Goal: Information Seeking & Learning: Learn about a topic

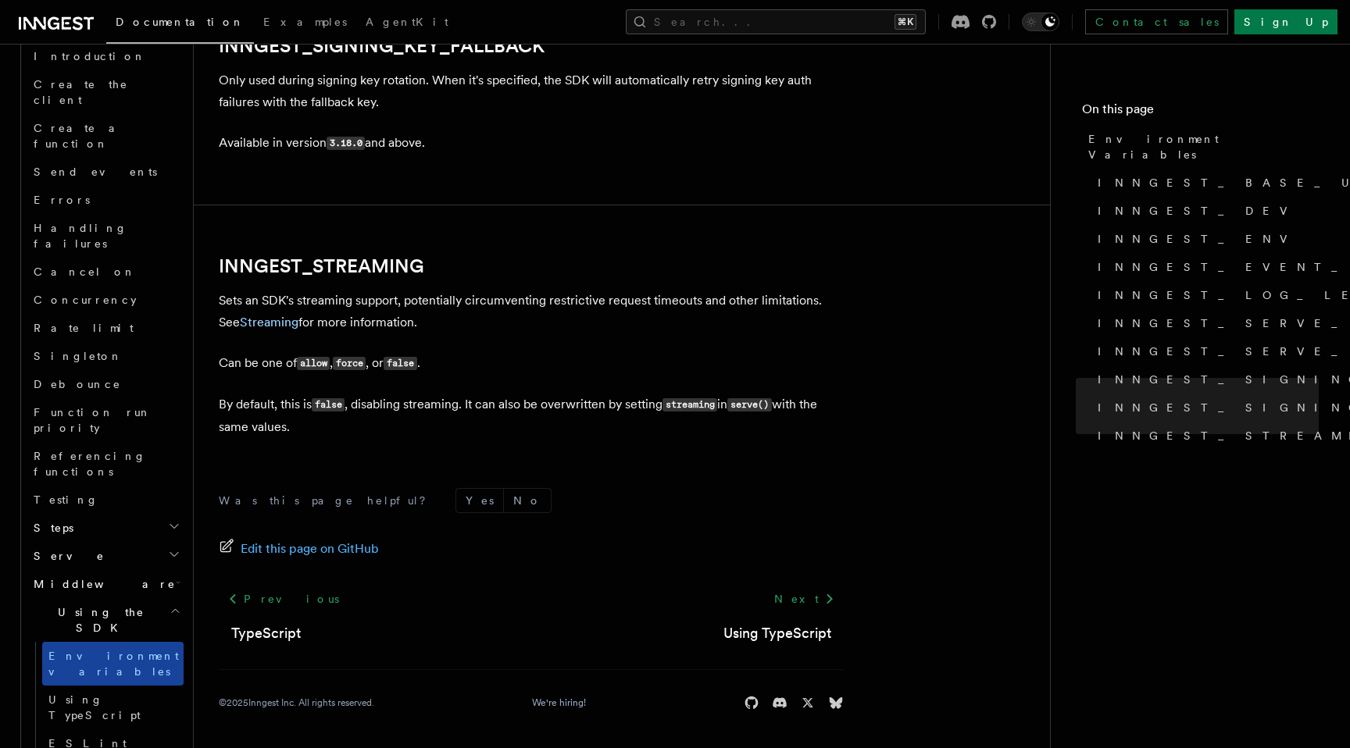
scroll to position [1120, 0]
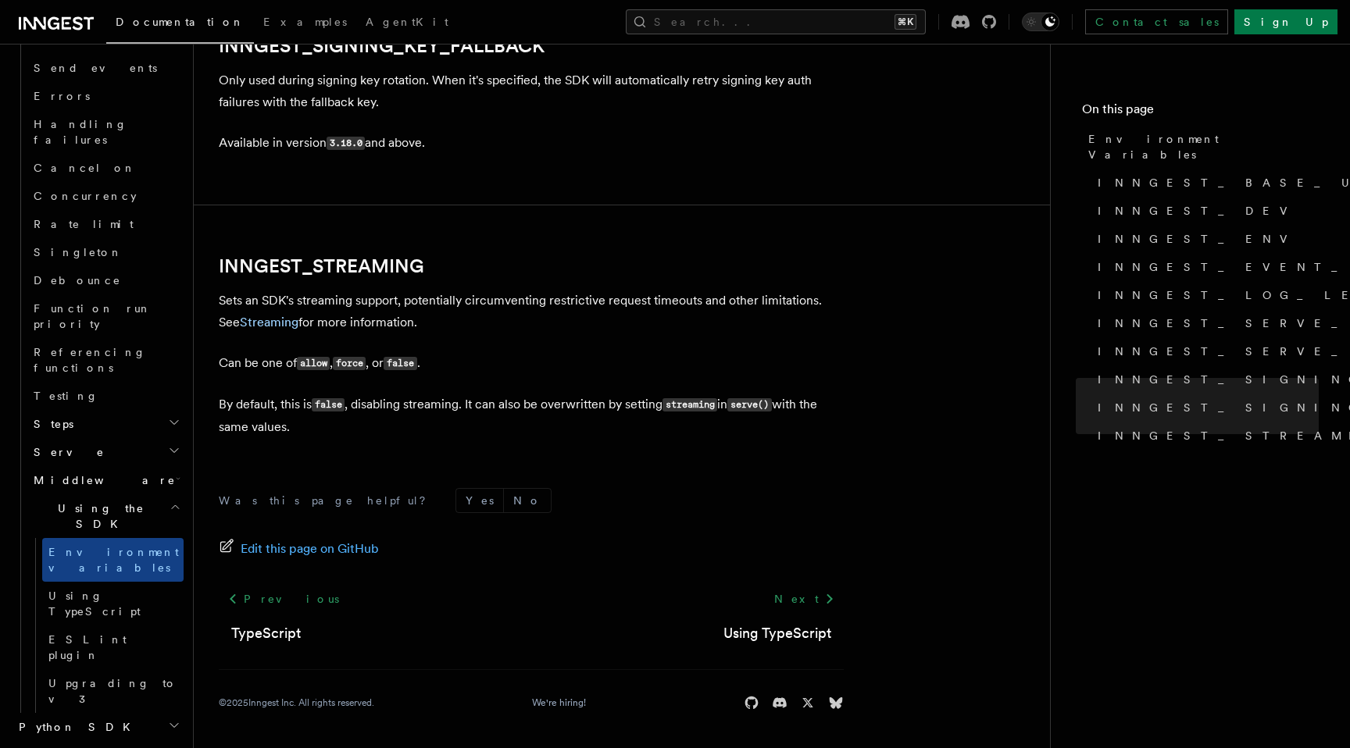
scroll to position [1261, 0]
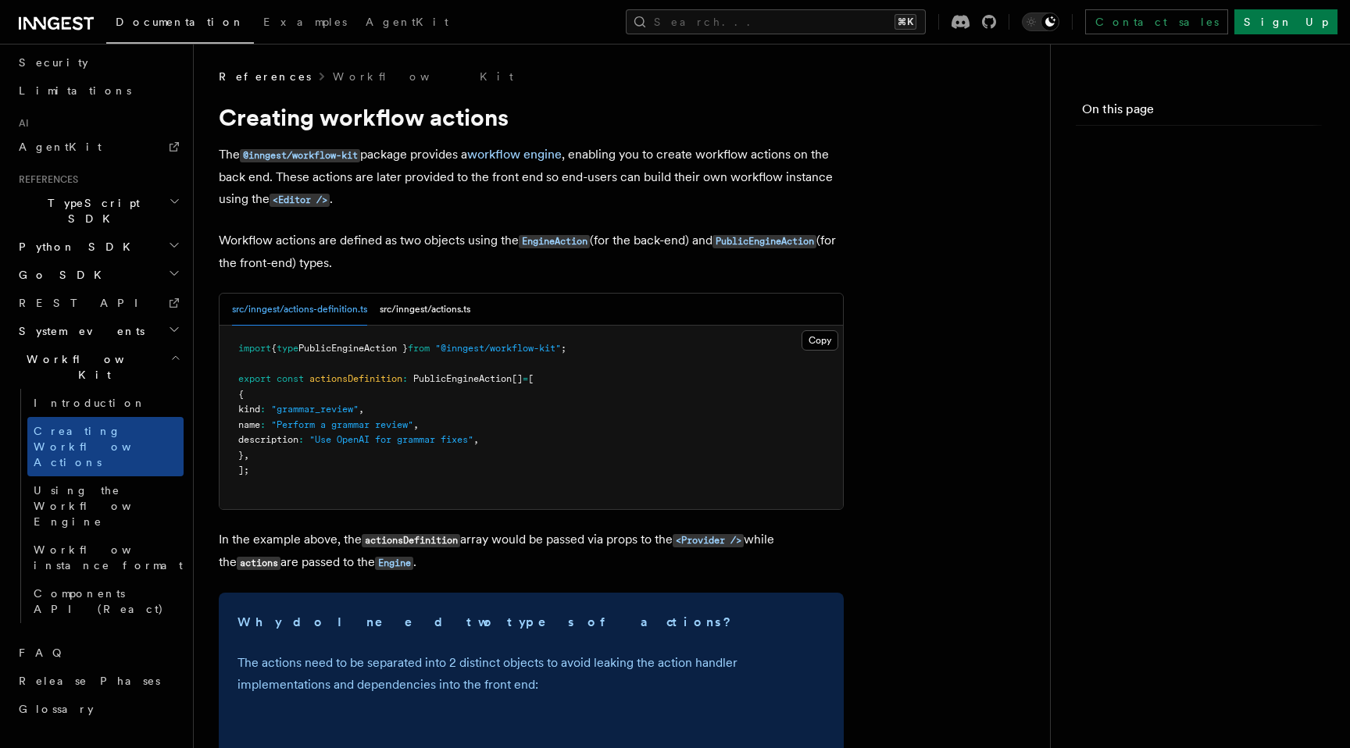
scroll to position [642, 0]
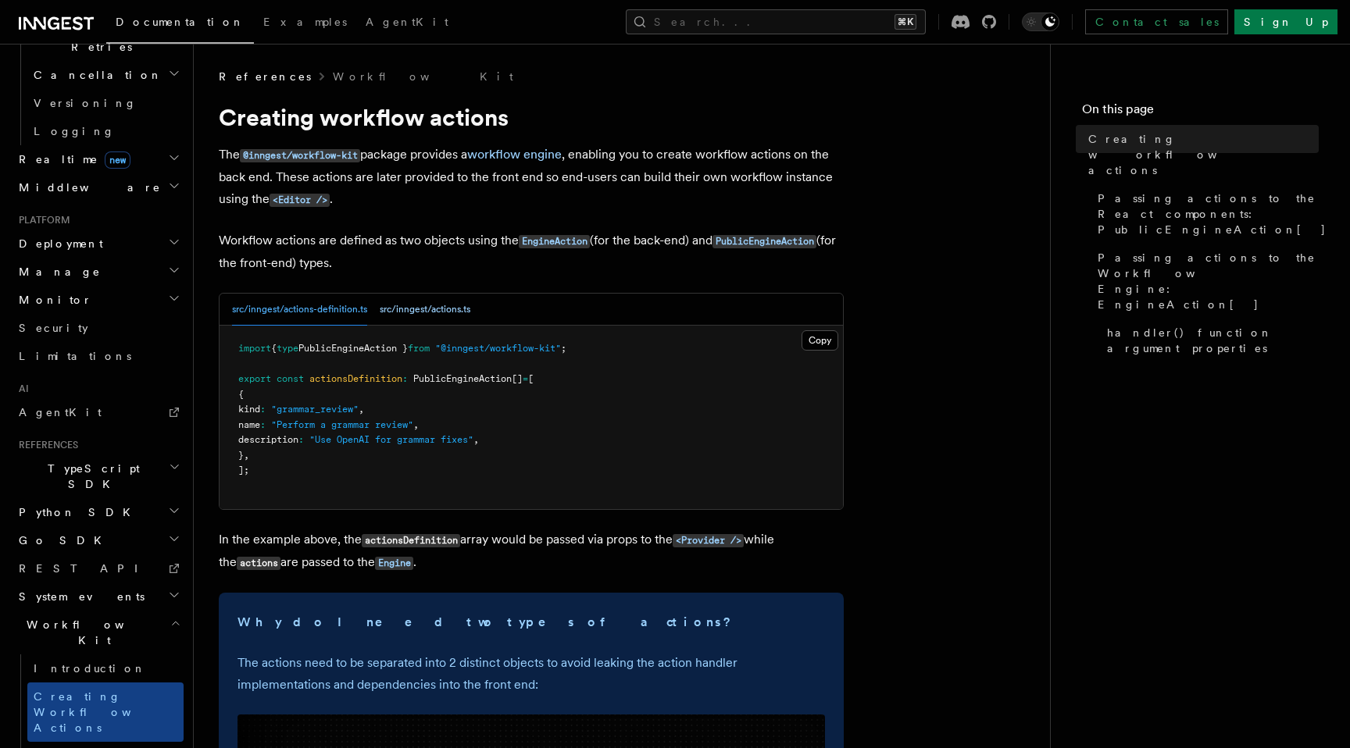
click at [419, 314] on button "src/inngest/actions.ts" at bounding box center [425, 310] width 91 height 32
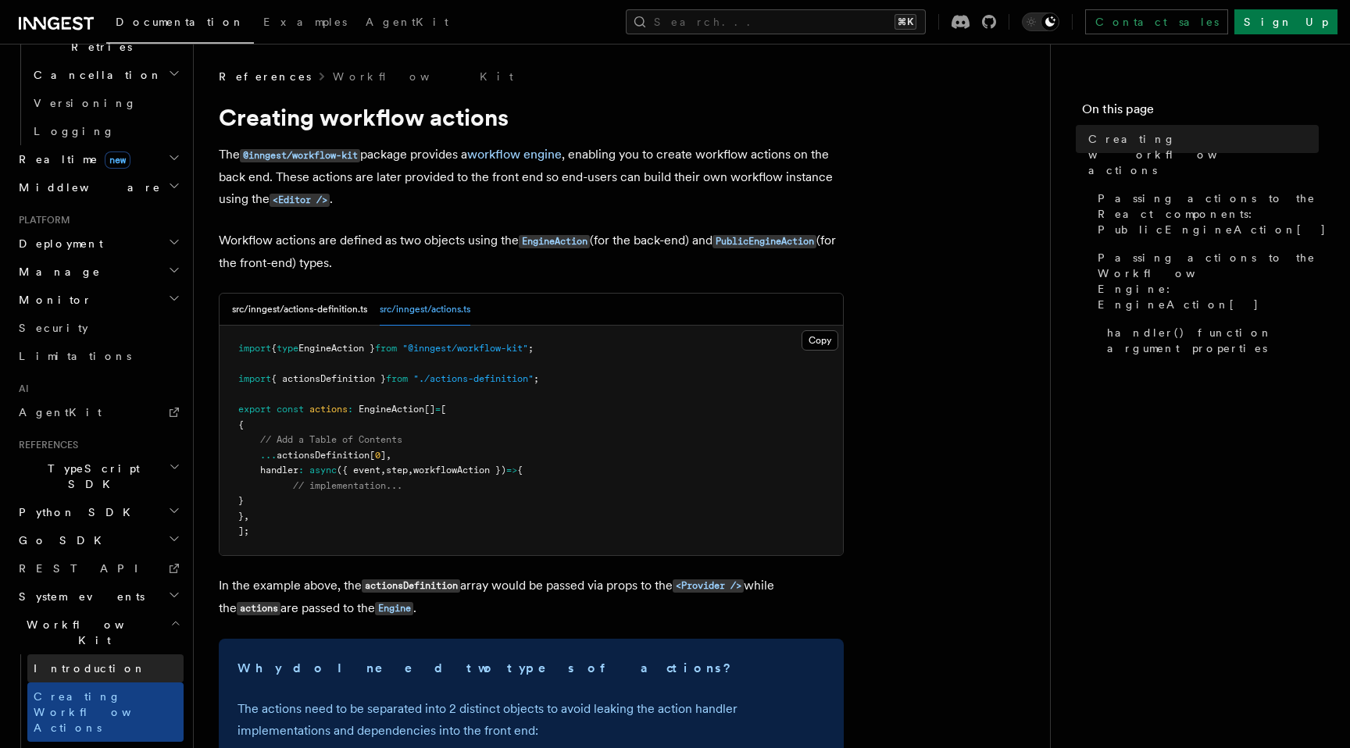
click at [96, 655] on link "Introduction" at bounding box center [105, 669] width 156 height 28
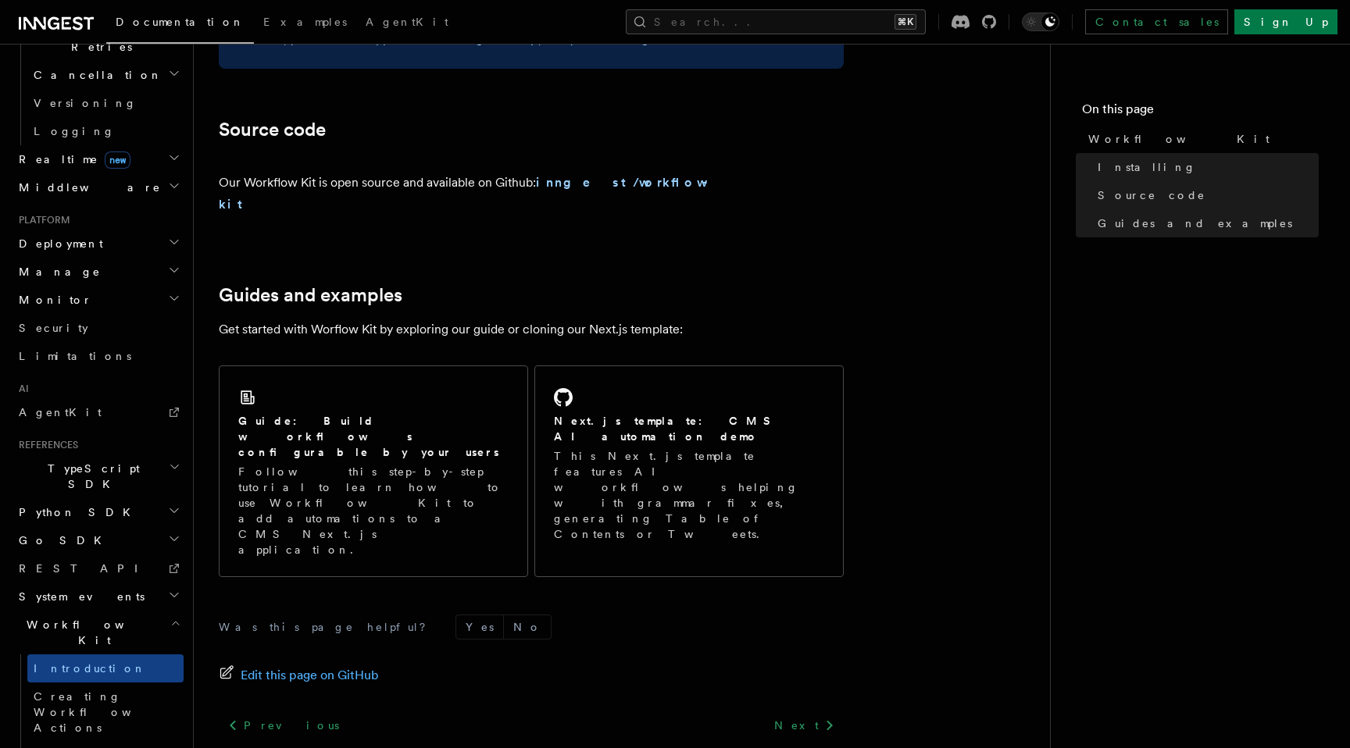
scroll to position [912, 0]
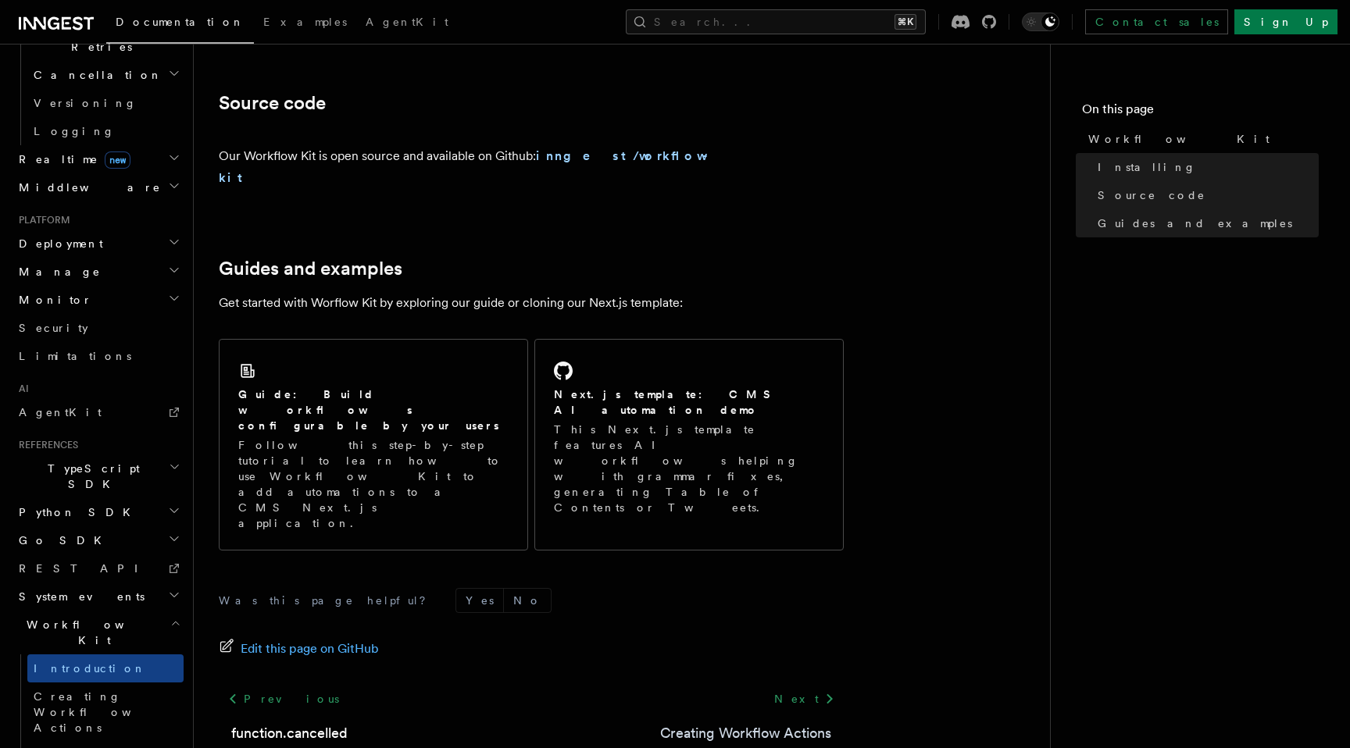
click at [742, 723] on link "Creating Workflow Actions" at bounding box center [745, 734] width 171 height 22
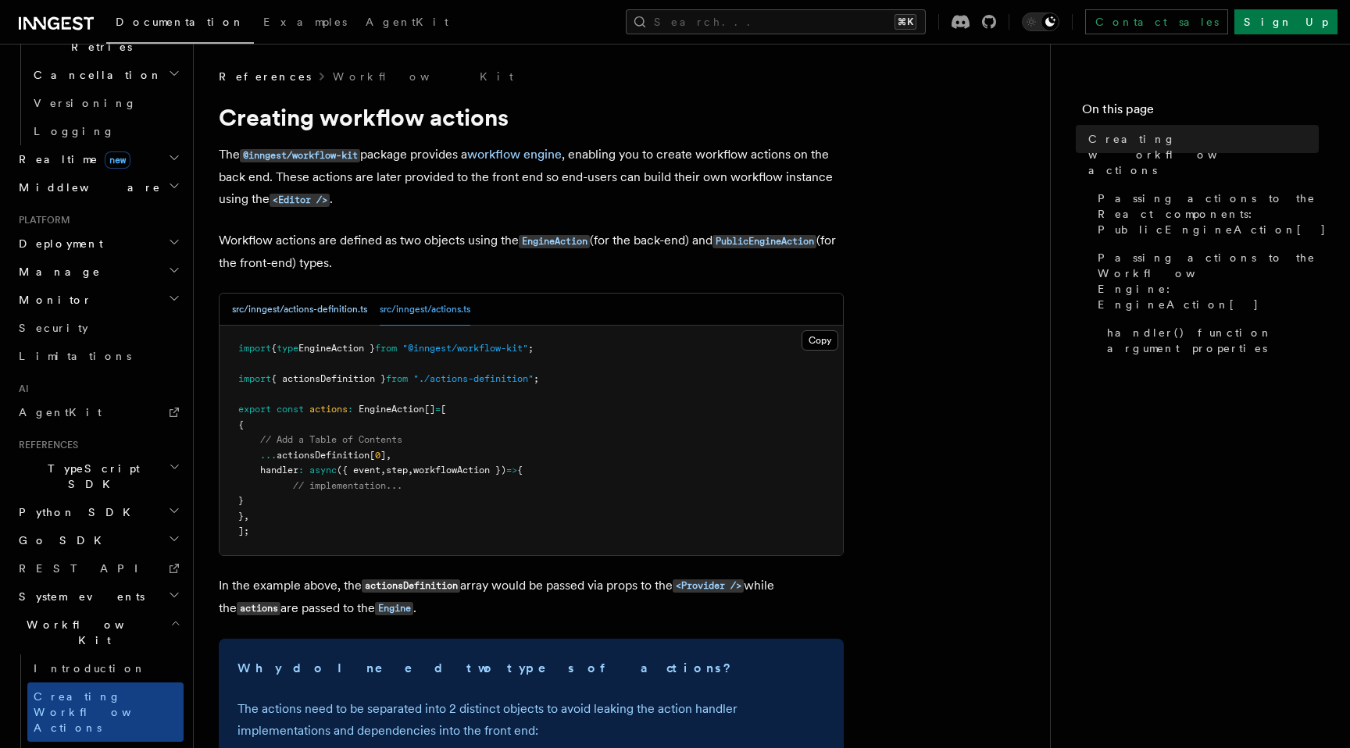
click at [334, 316] on button "src/inngest/actions-definition.ts" at bounding box center [299, 310] width 135 height 32
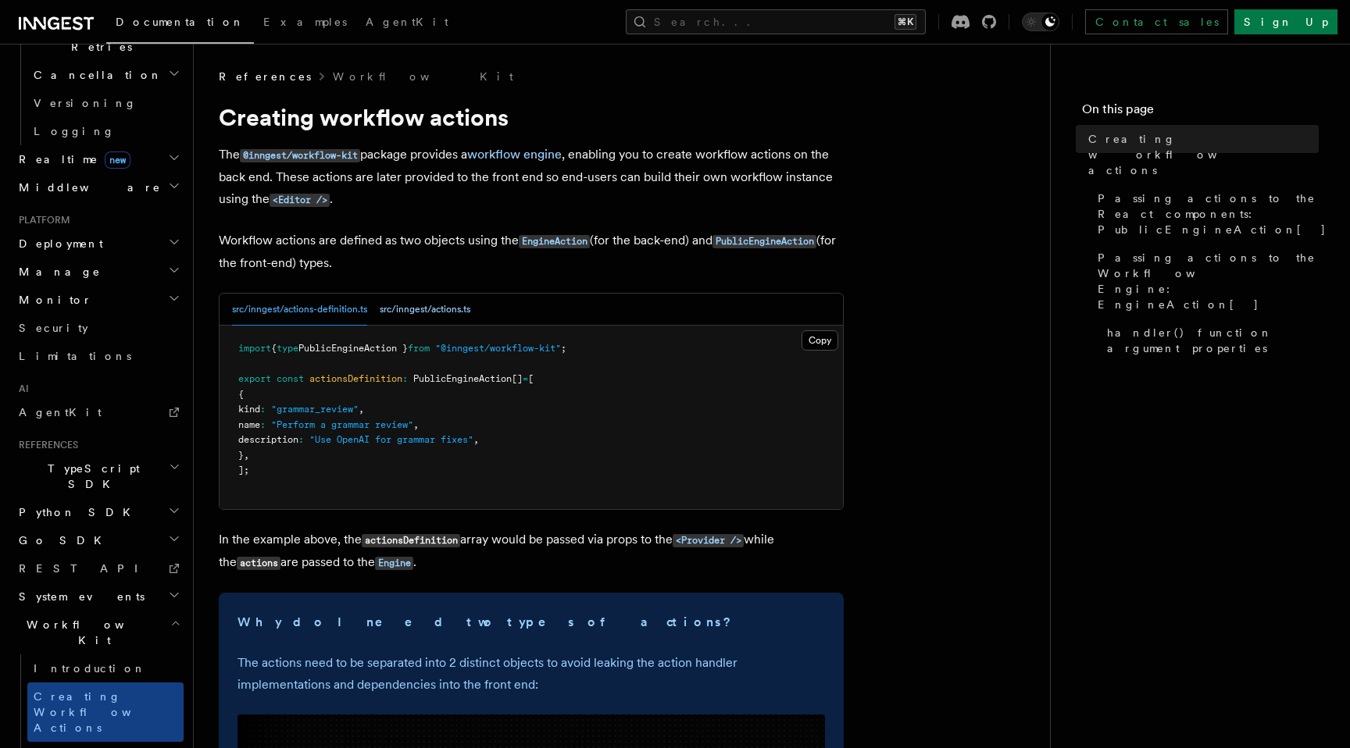
click at [439, 311] on button "src/inngest/actions.ts" at bounding box center [425, 310] width 91 height 32
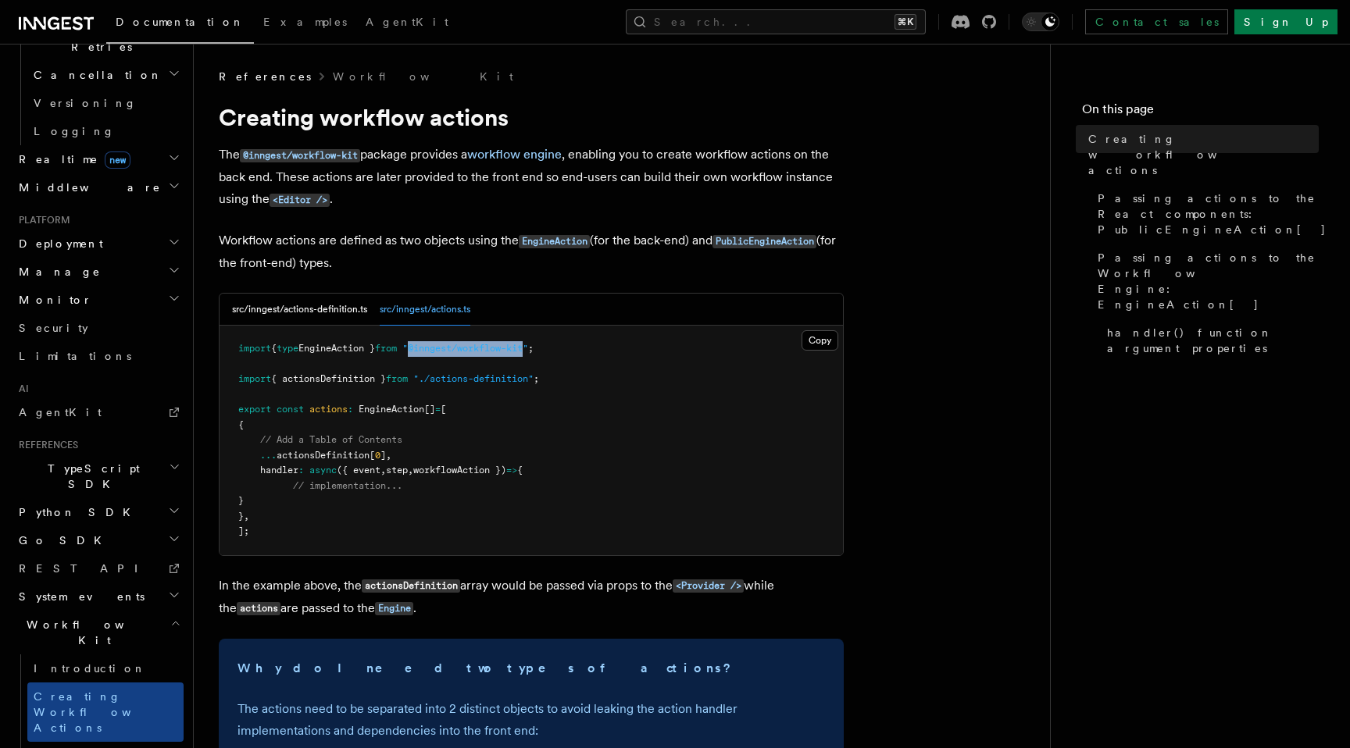
drag, startPoint x: 435, startPoint y: 349, endPoint x: 551, endPoint y: 349, distance: 115.6
click at [528, 349] on span ""@inngest/workflow-kit"" at bounding box center [465, 348] width 126 height 11
copy span "@inngest/workflow-kit"
click at [327, 315] on button "src/inngest/actions-definition.ts" at bounding box center [299, 310] width 135 height 32
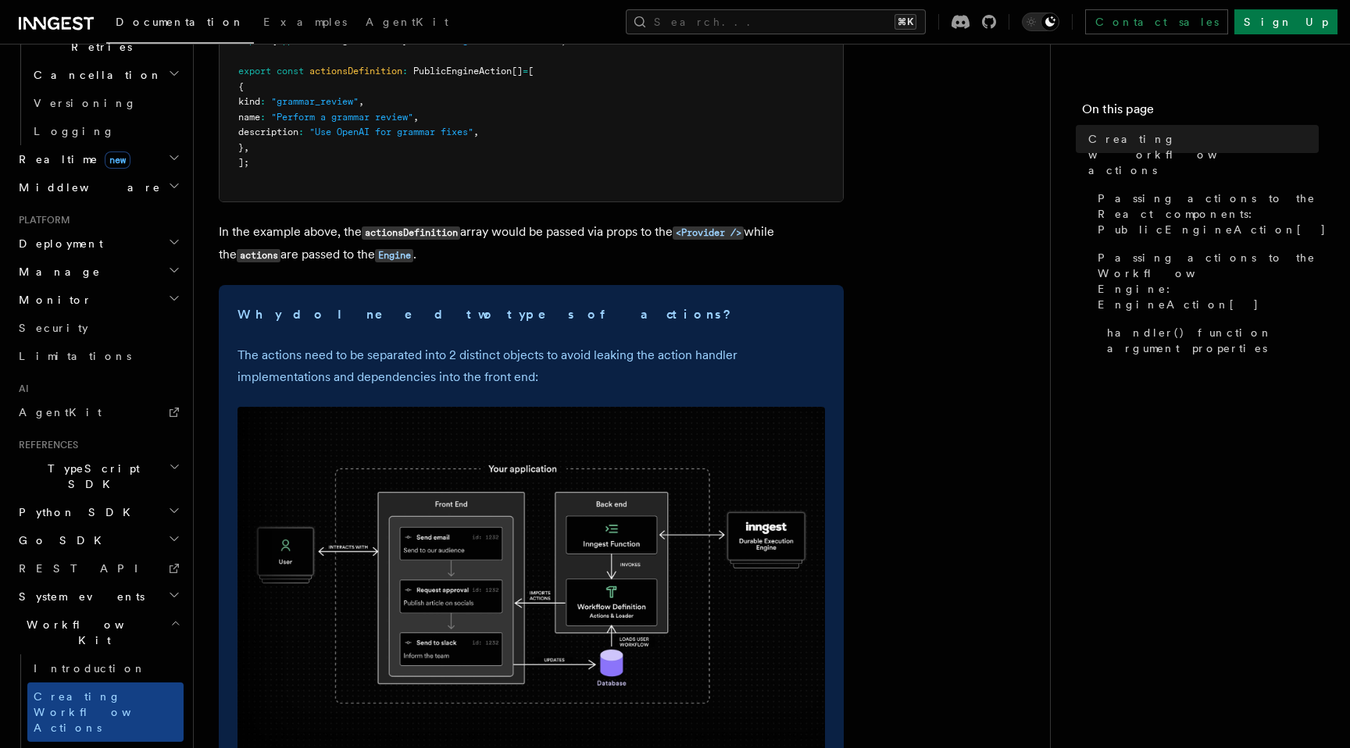
scroll to position [316, 0]
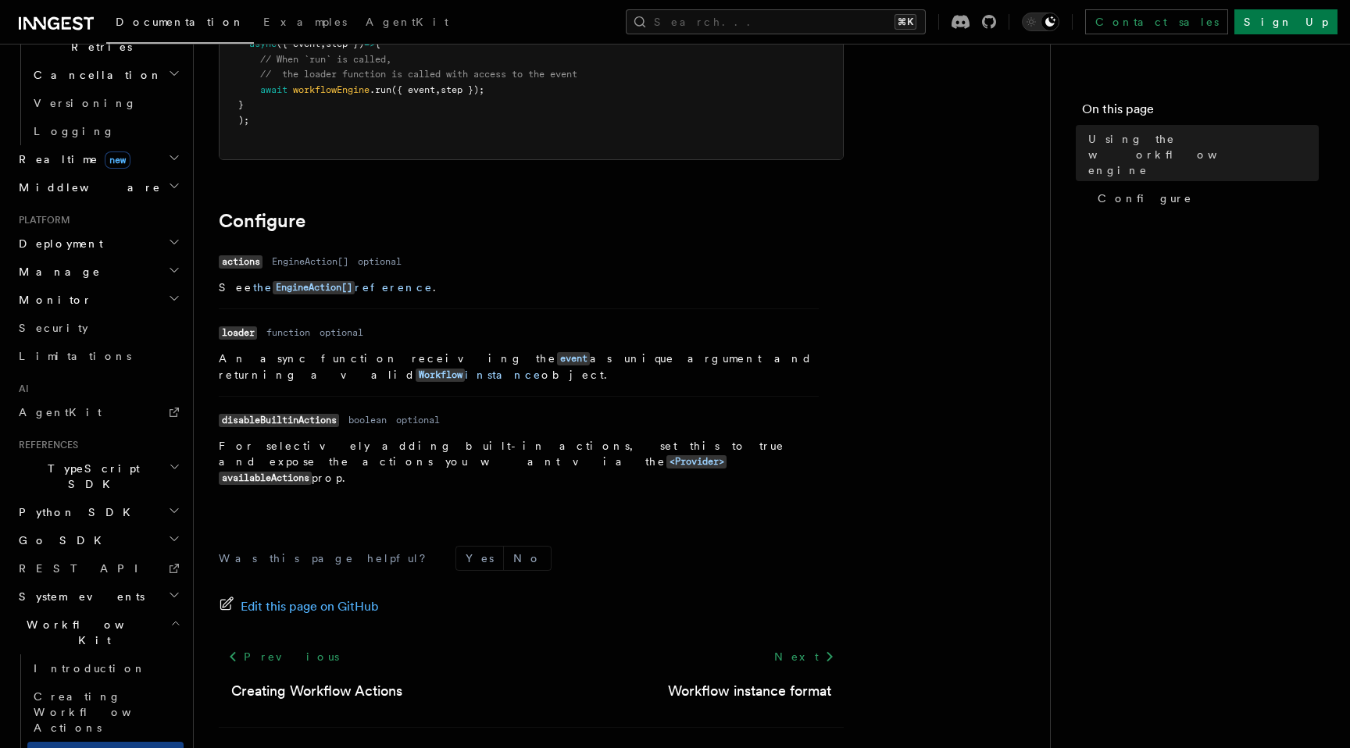
scroll to position [467, 0]
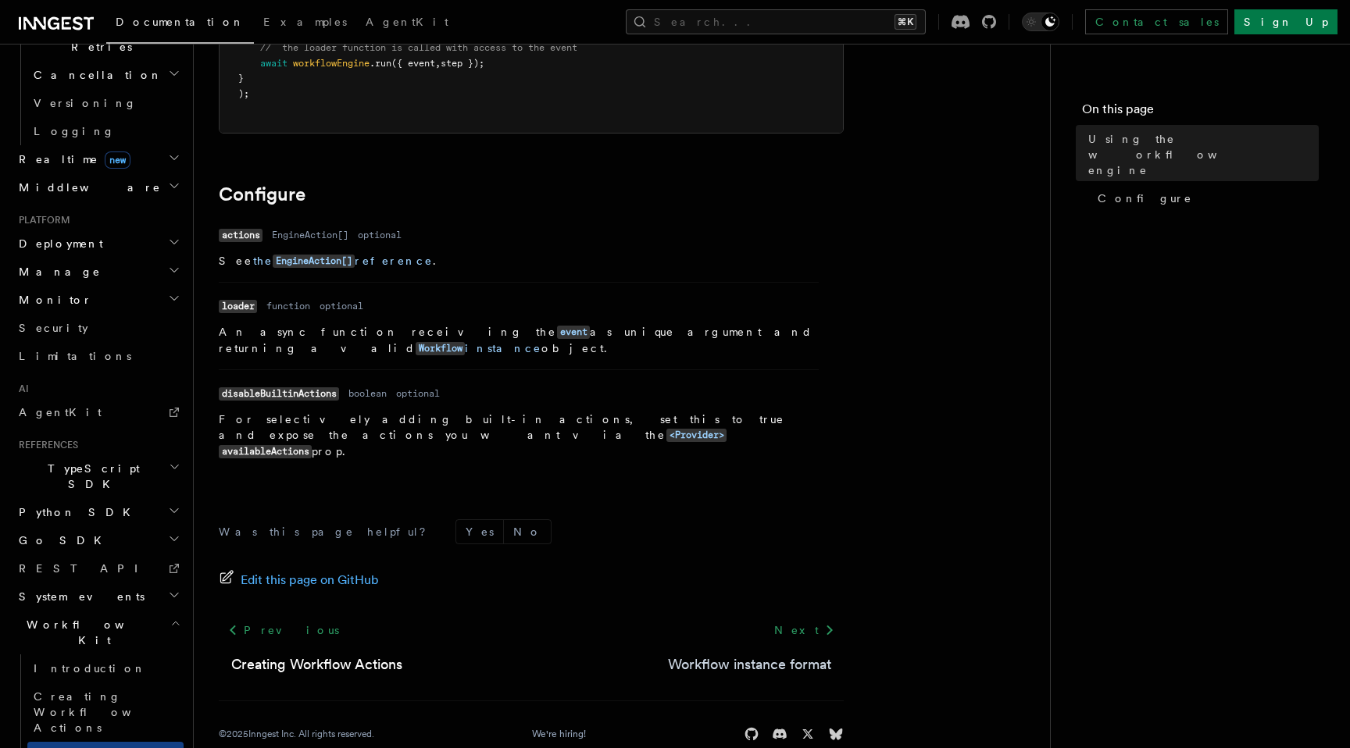
click at [681, 654] on link "Workflow instance format" at bounding box center [749, 665] width 163 height 22
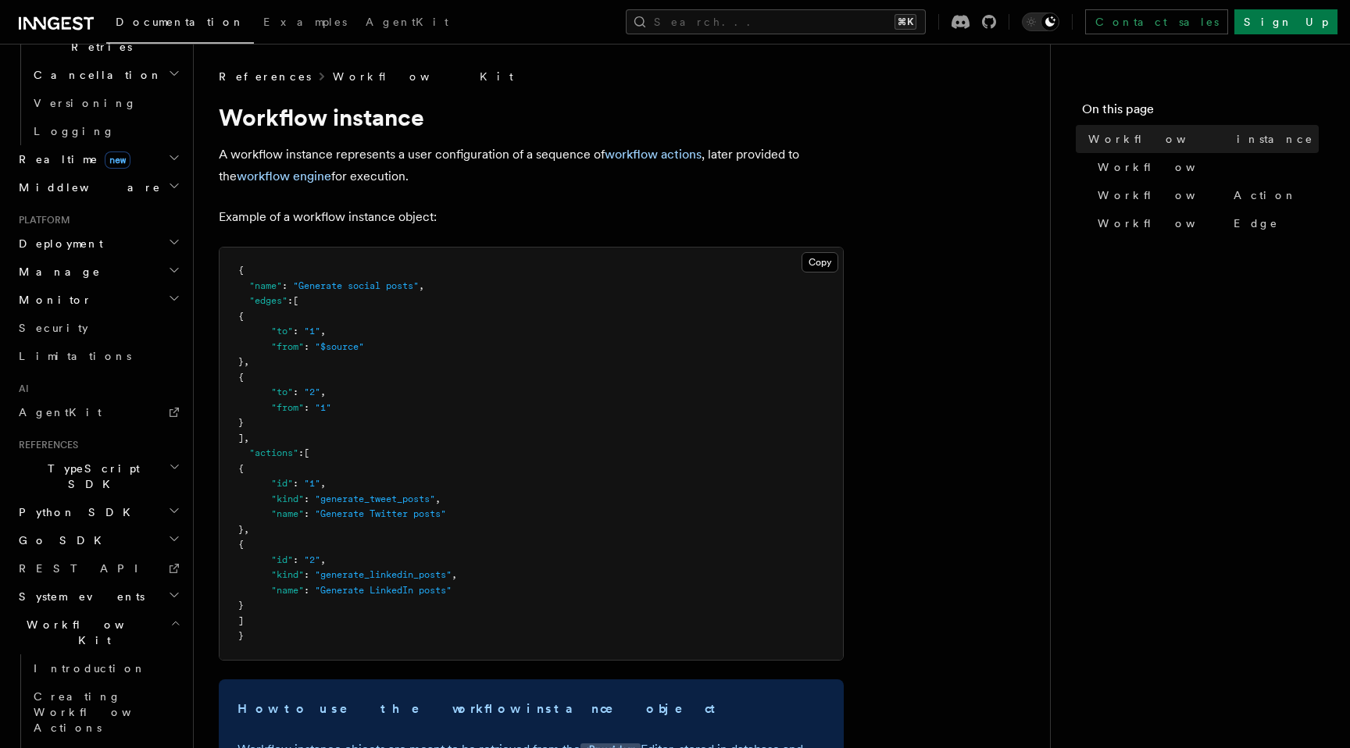
click at [333, 79] on link "Workflow Kit" at bounding box center [423, 77] width 180 height 16
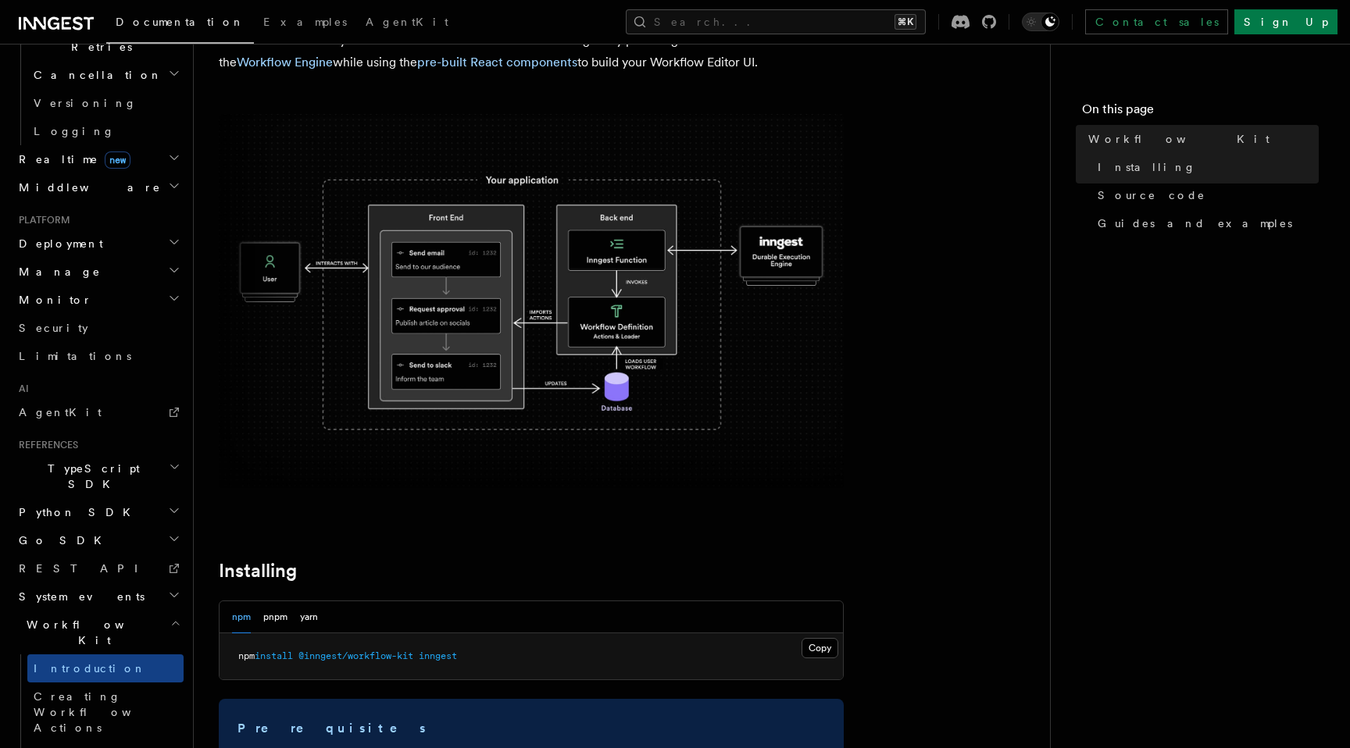
scroll to position [111, 0]
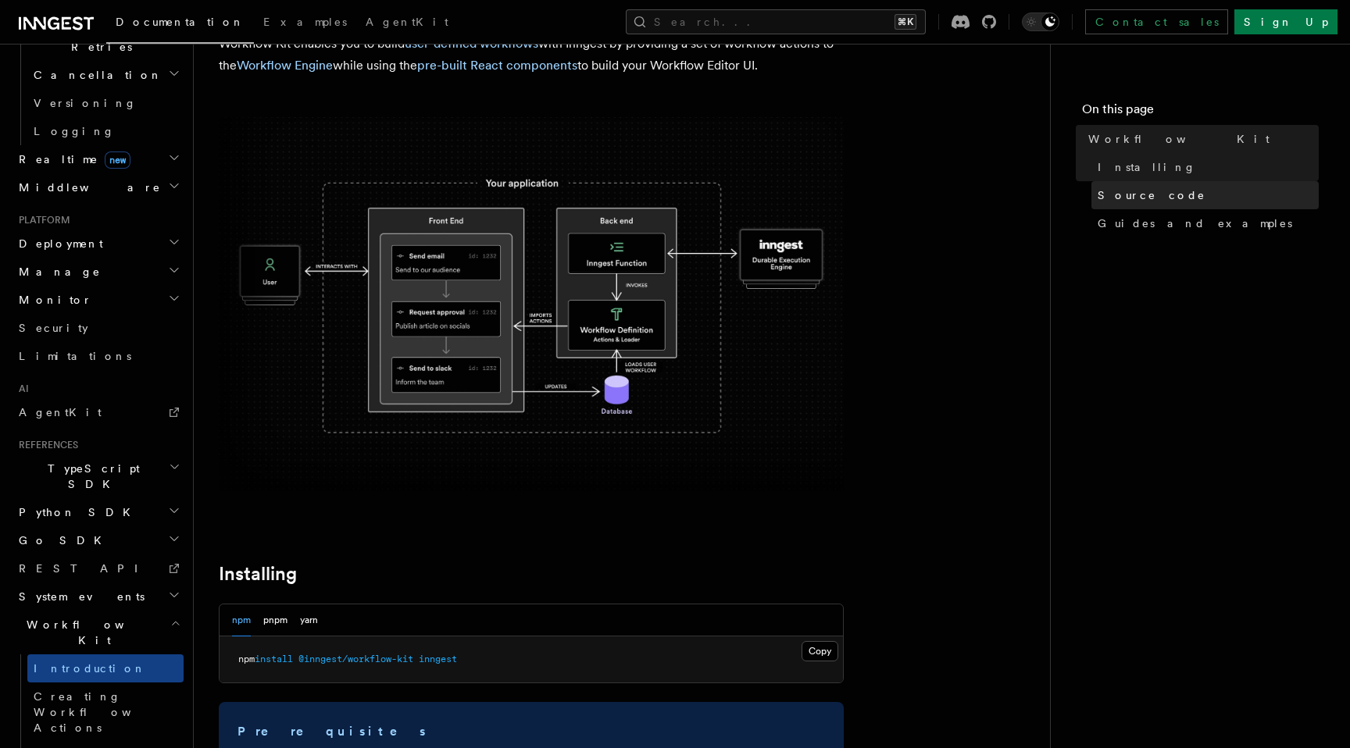
click at [1120, 198] on span "Source code" at bounding box center [1152, 195] width 108 height 16
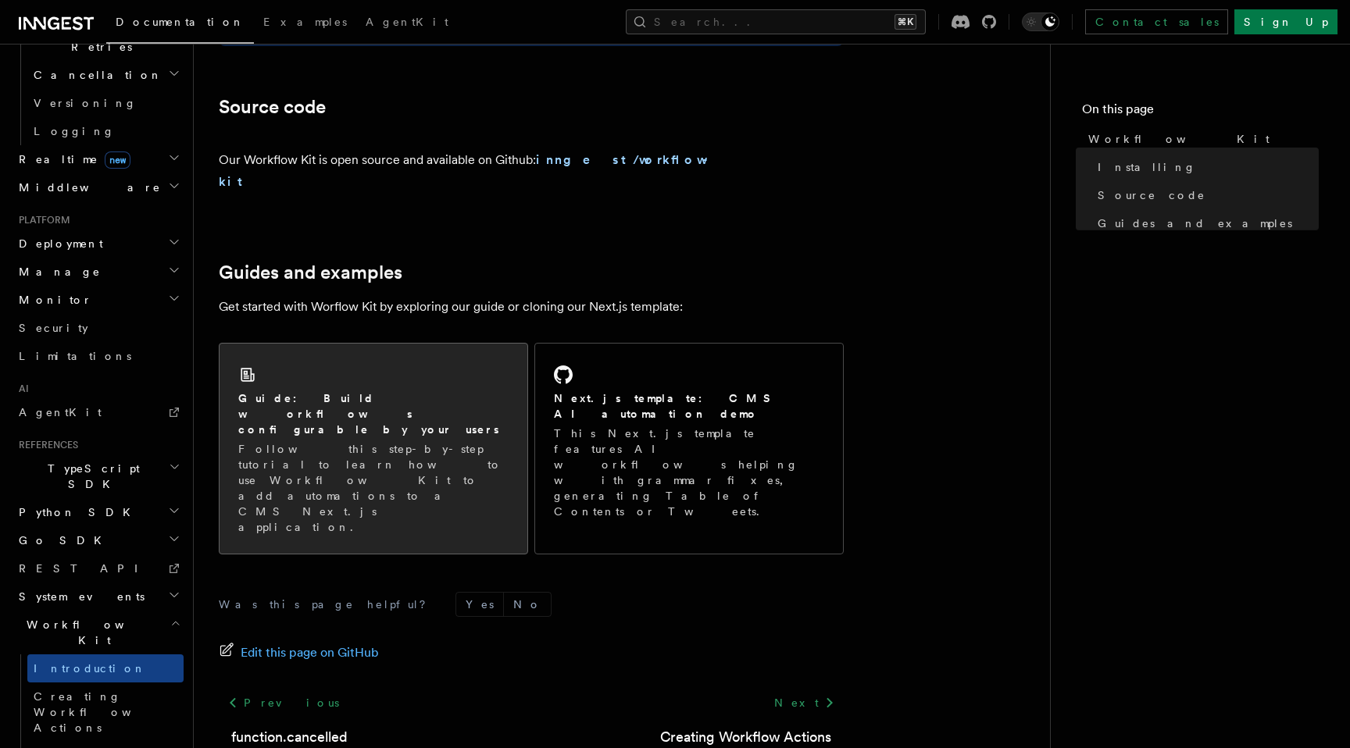
scroll to position [912, 0]
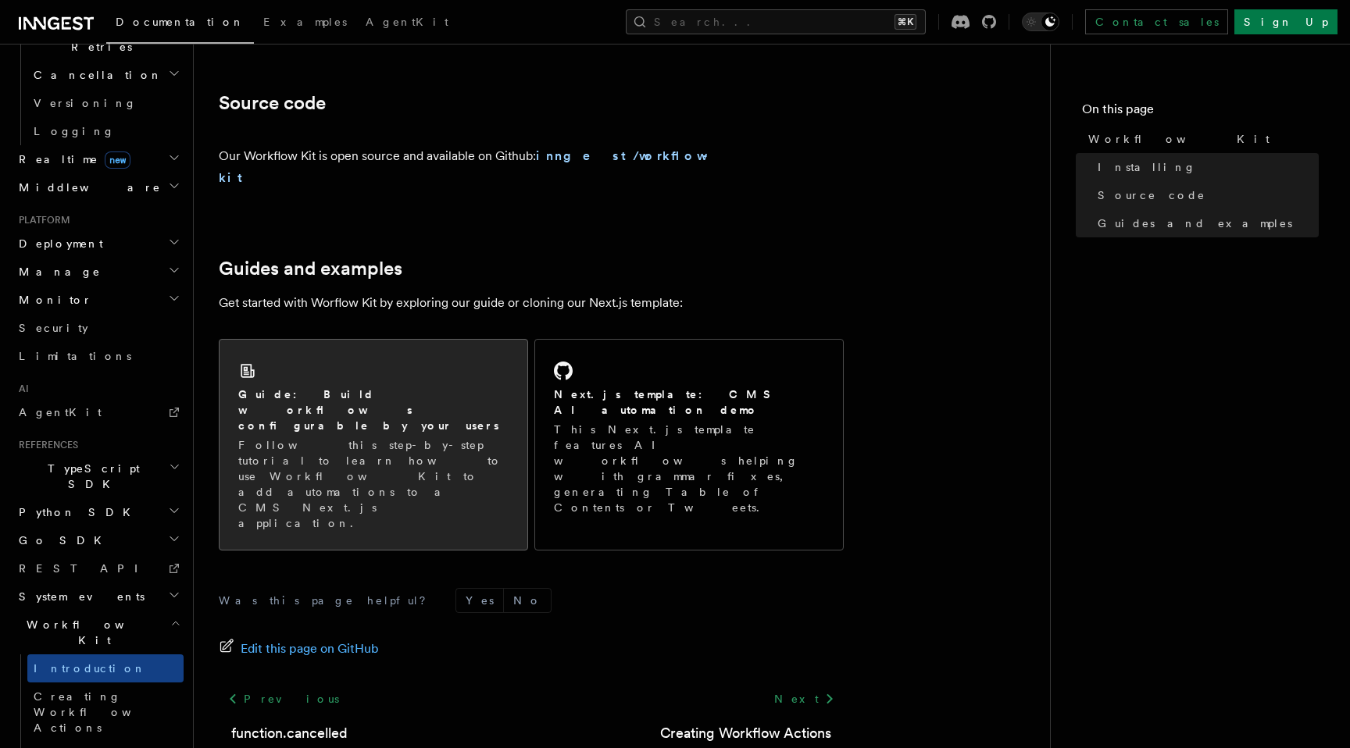
click at [460, 437] on p "Follow this step-by-step tutorial to learn how to use Workflow Kit to add autom…" at bounding box center [373, 484] width 270 height 94
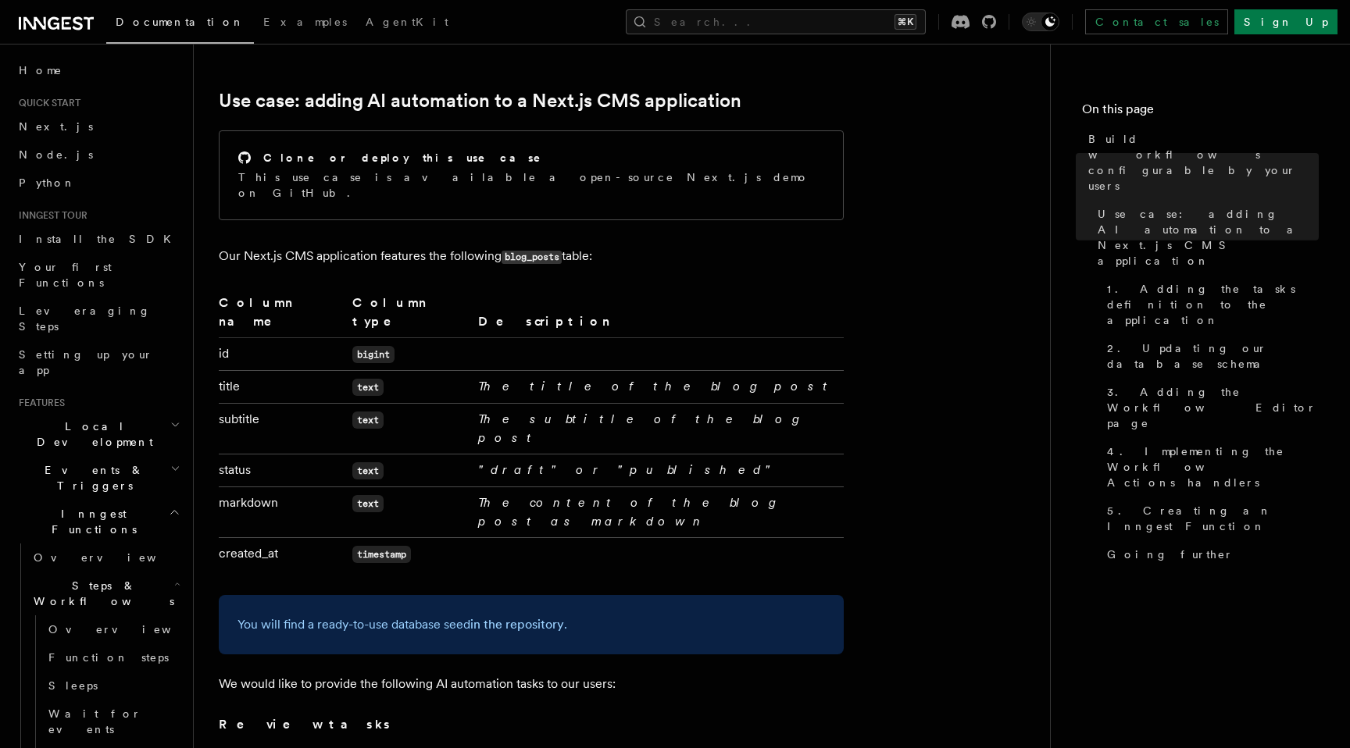
scroll to position [588, 0]
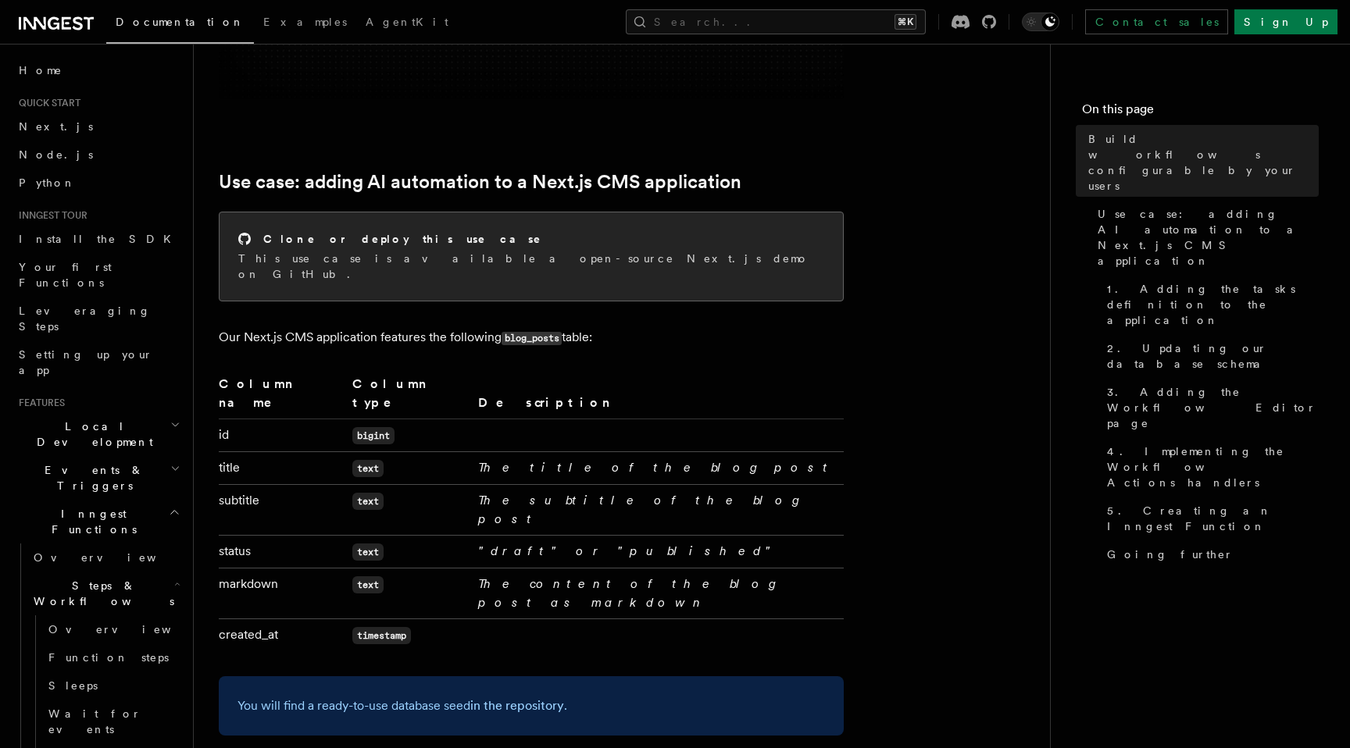
click at [508, 273] on div "Clone or deploy this use case This use case is available a open-source Next.js …" at bounding box center [531, 256] width 623 height 88
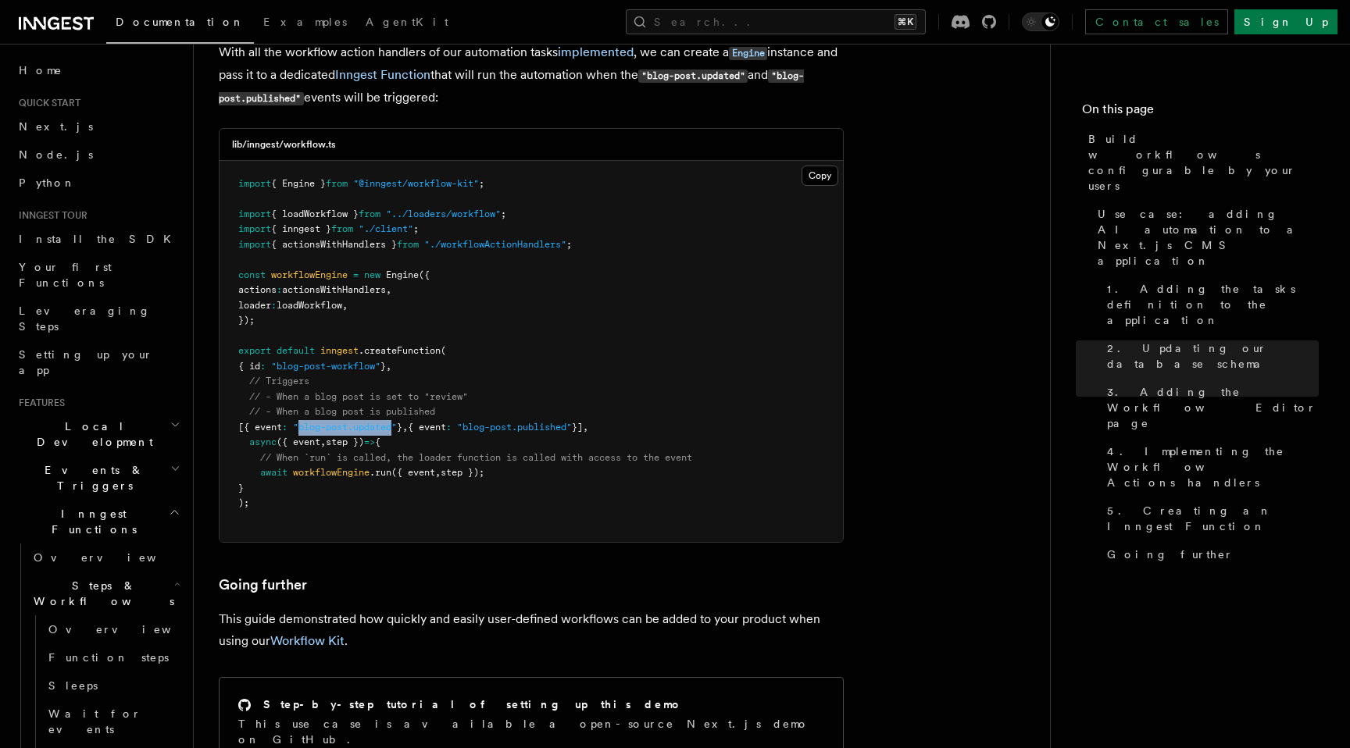
drag, startPoint x: 310, startPoint y: 152, endPoint x: 405, endPoint y: 157, distance: 94.7
click at [405, 161] on pre "import { Engine } from "@inngest/workflow-kit" ; import { loadWorkflow } from "…" at bounding box center [531, 352] width 623 height 382
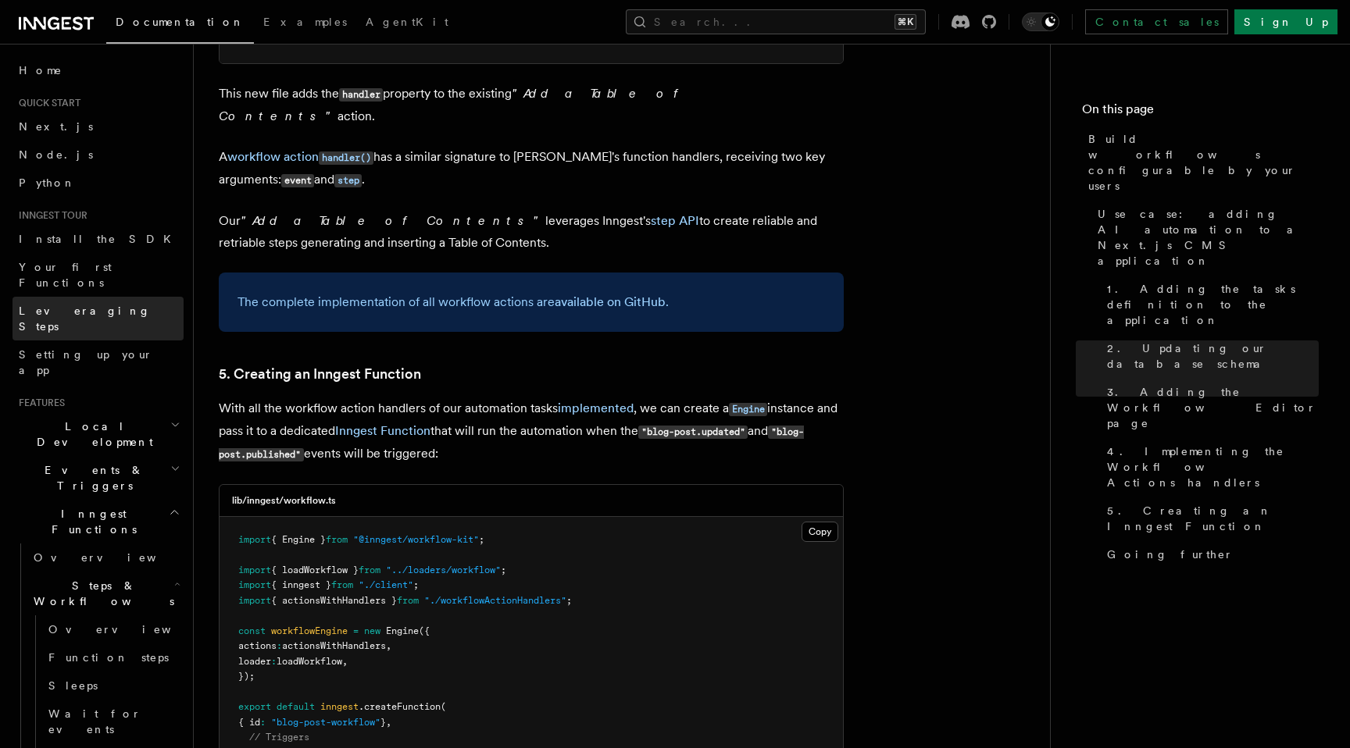
scroll to position [6484, 0]
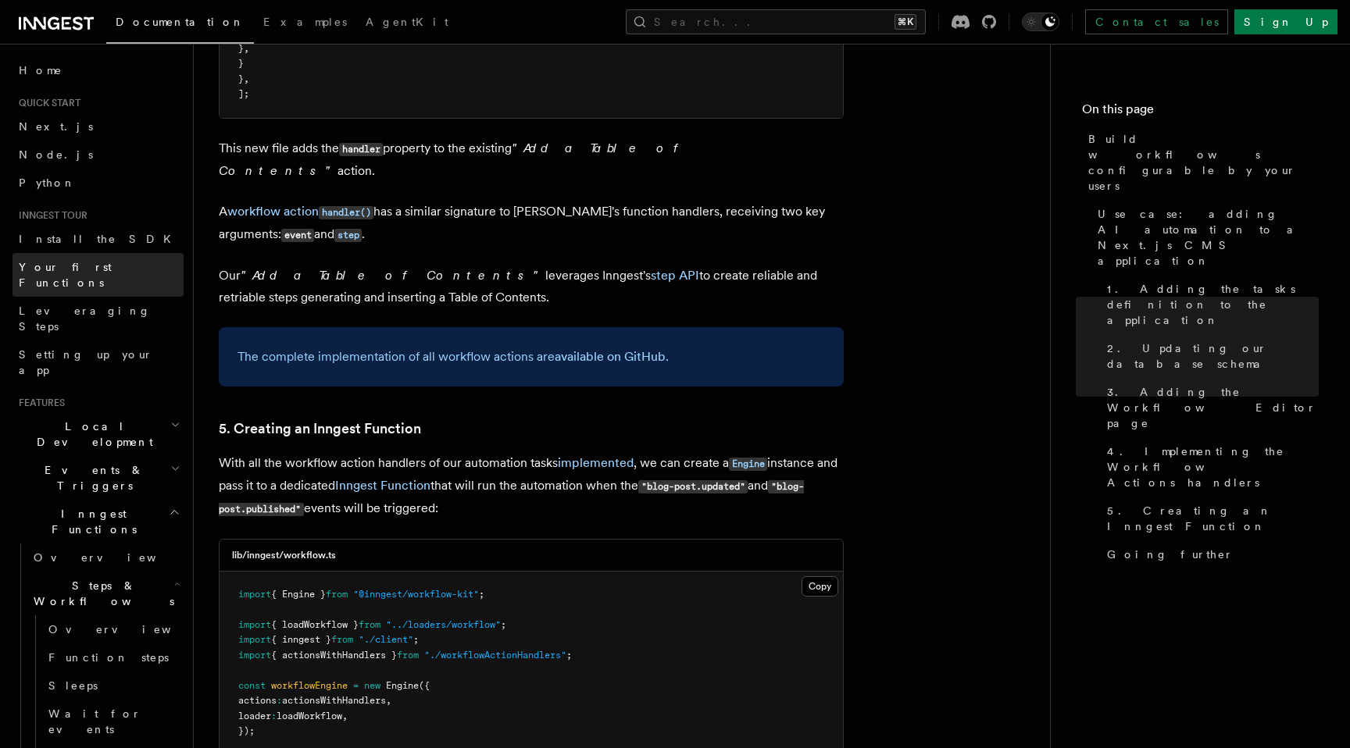
click at [109, 270] on span "Your first Functions" at bounding box center [65, 275] width 93 height 28
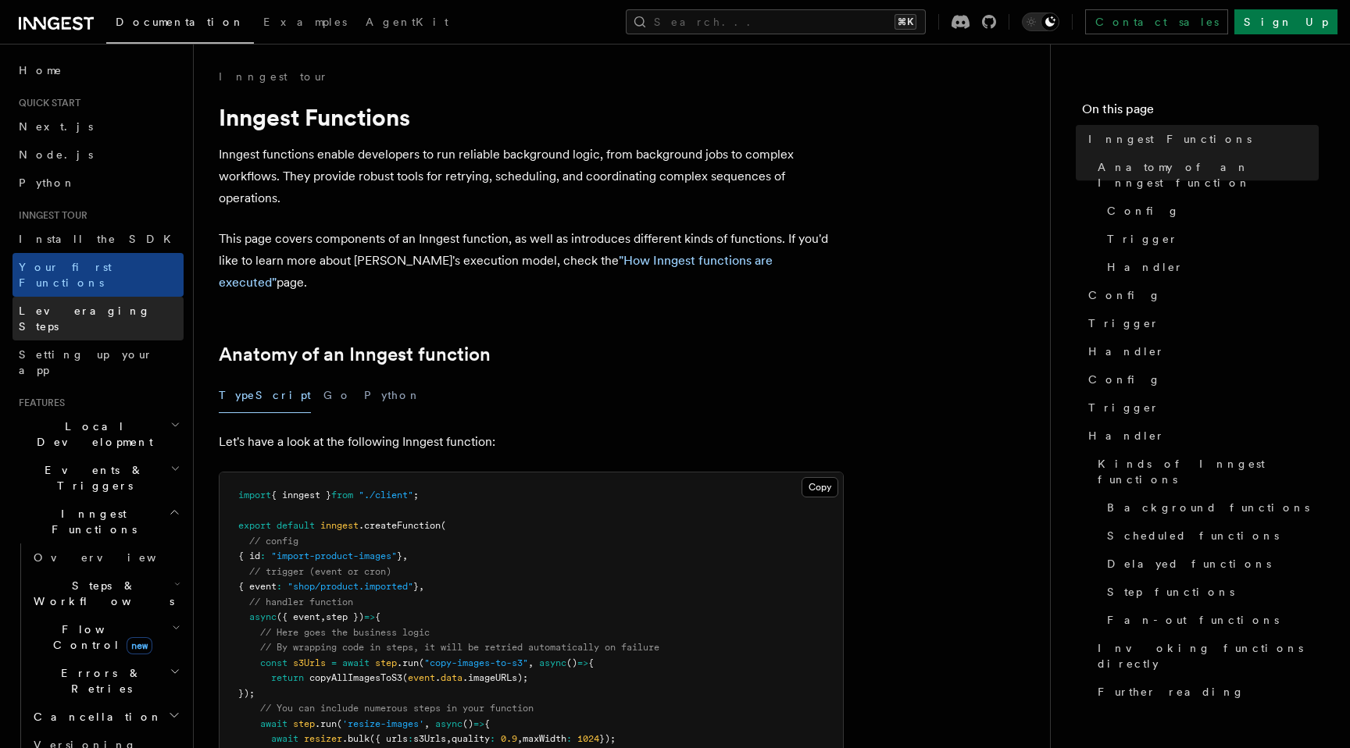
click at [108, 297] on link "Leveraging Steps" at bounding box center [97, 319] width 171 height 44
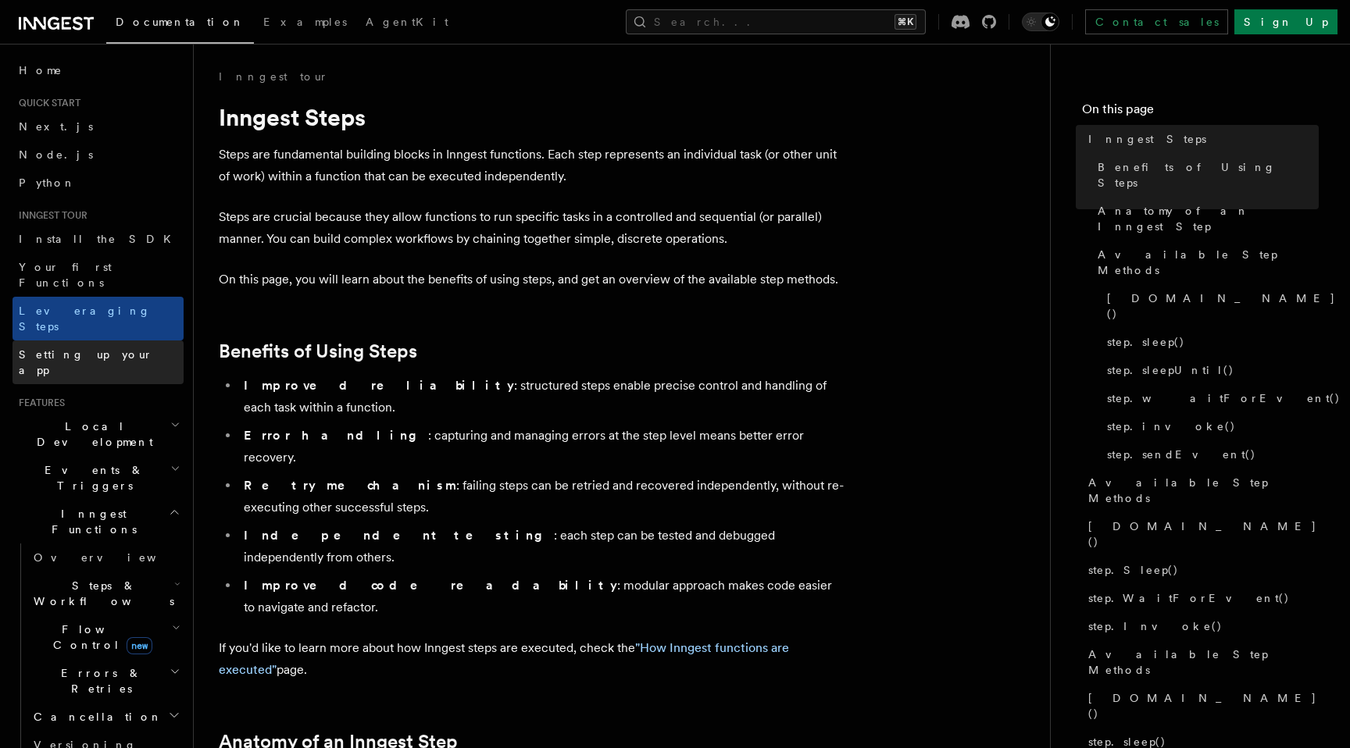
click at [114, 348] on span "Setting up your app" at bounding box center [86, 362] width 134 height 28
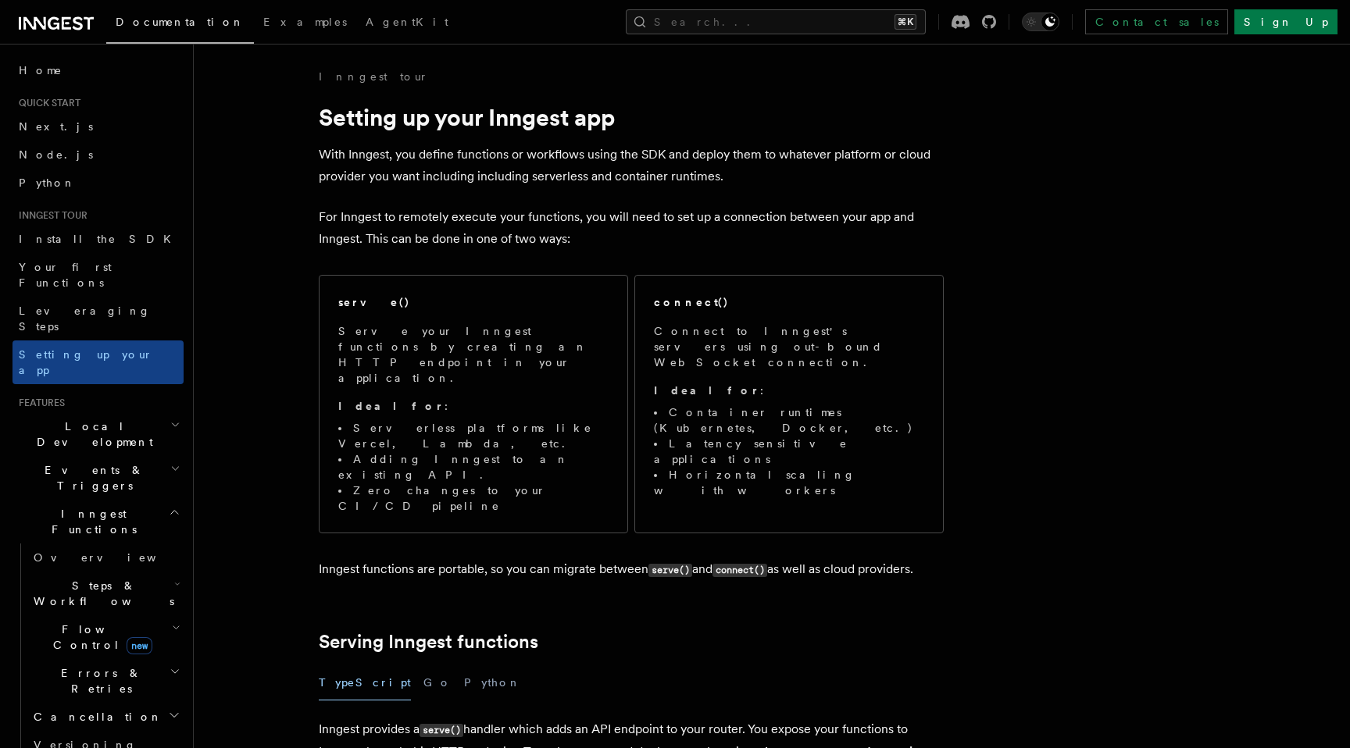
click at [115, 412] on h2 "Local Development" at bounding box center [97, 434] width 171 height 44
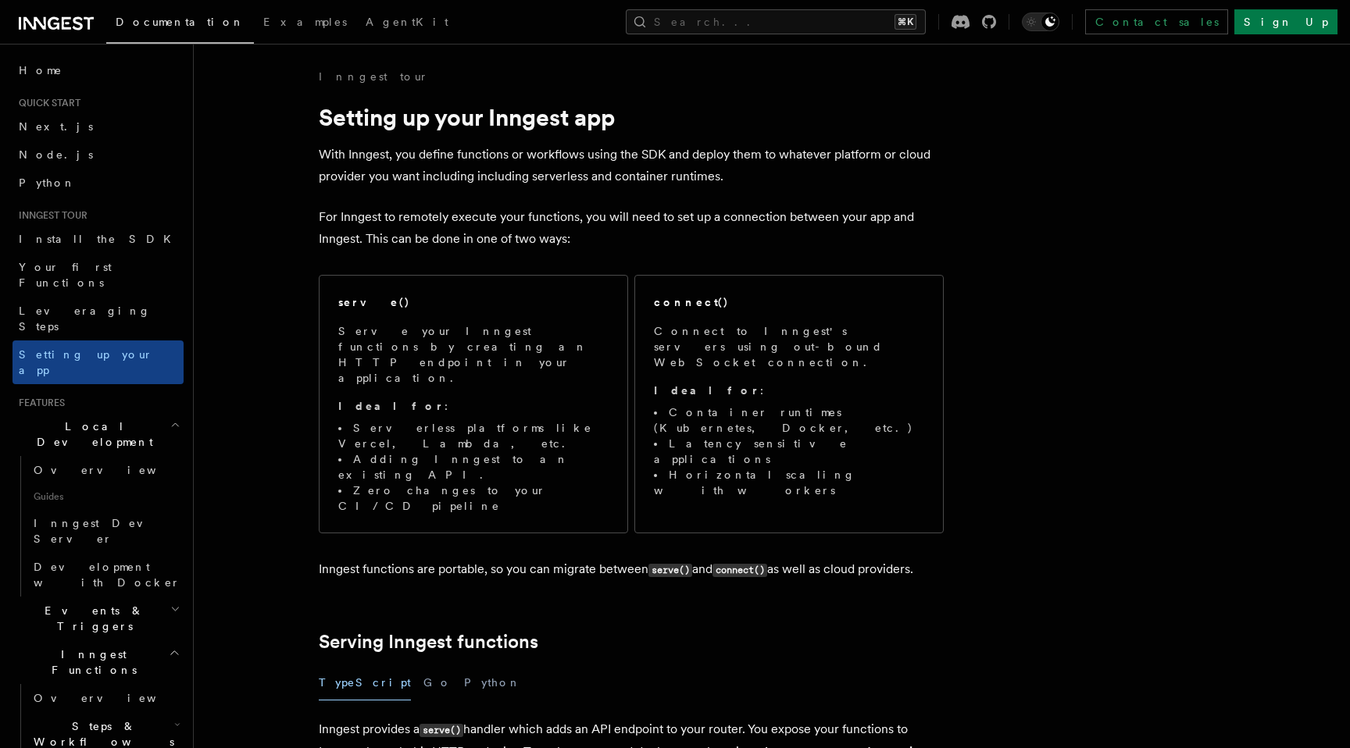
click at [73, 603] on span "Events & Triggers" at bounding box center [91, 618] width 158 height 31
click at [76, 648] on span "Overview" at bounding box center [114, 654] width 161 height 12
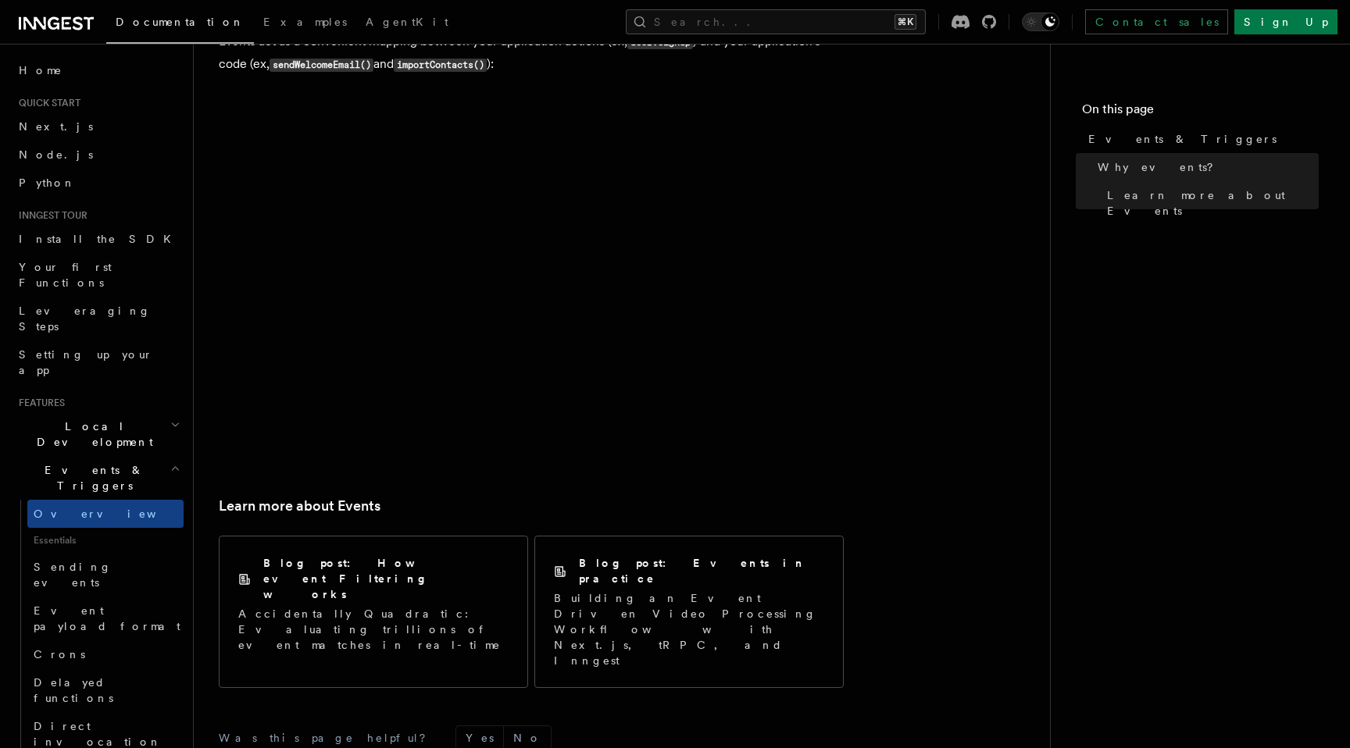
scroll to position [948, 0]
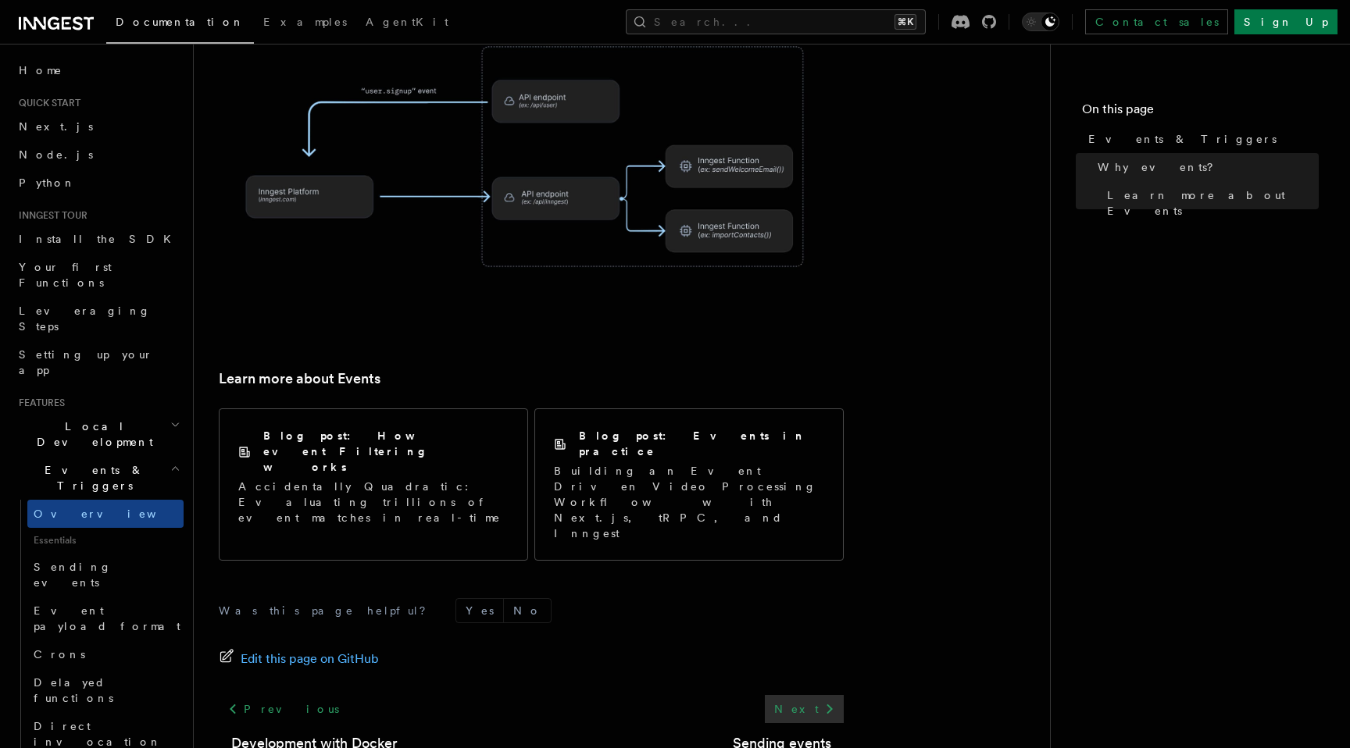
click at [805, 695] on link "Next" at bounding box center [804, 709] width 79 height 28
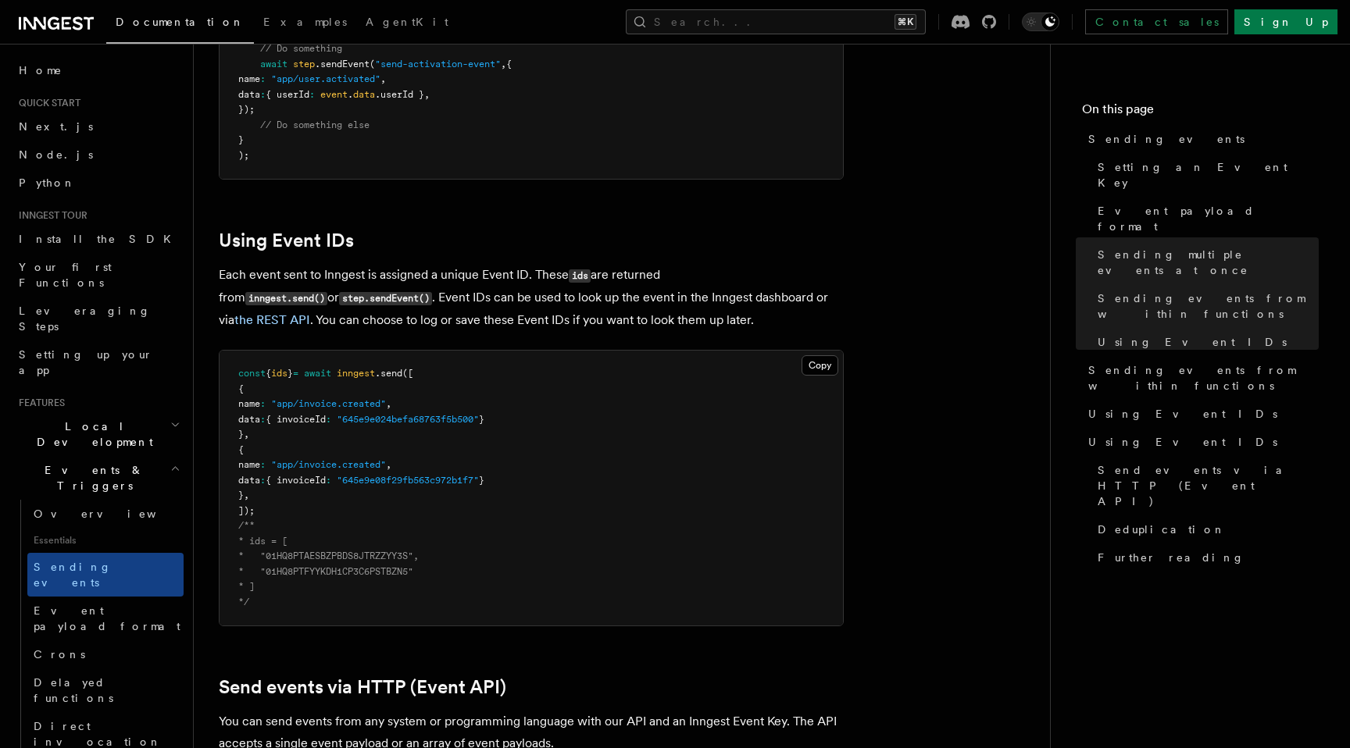
scroll to position [2653, 0]
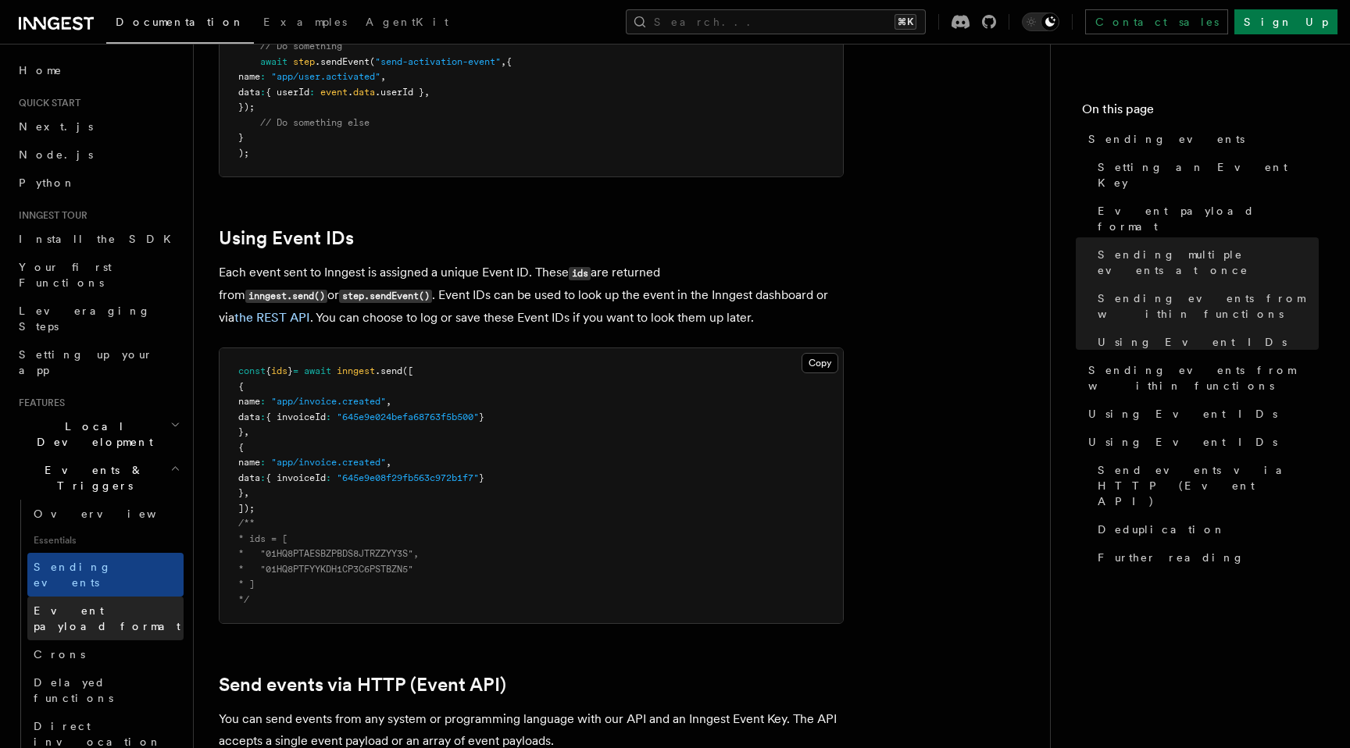
click at [115, 597] on link "Event payload format" at bounding box center [105, 619] width 156 height 44
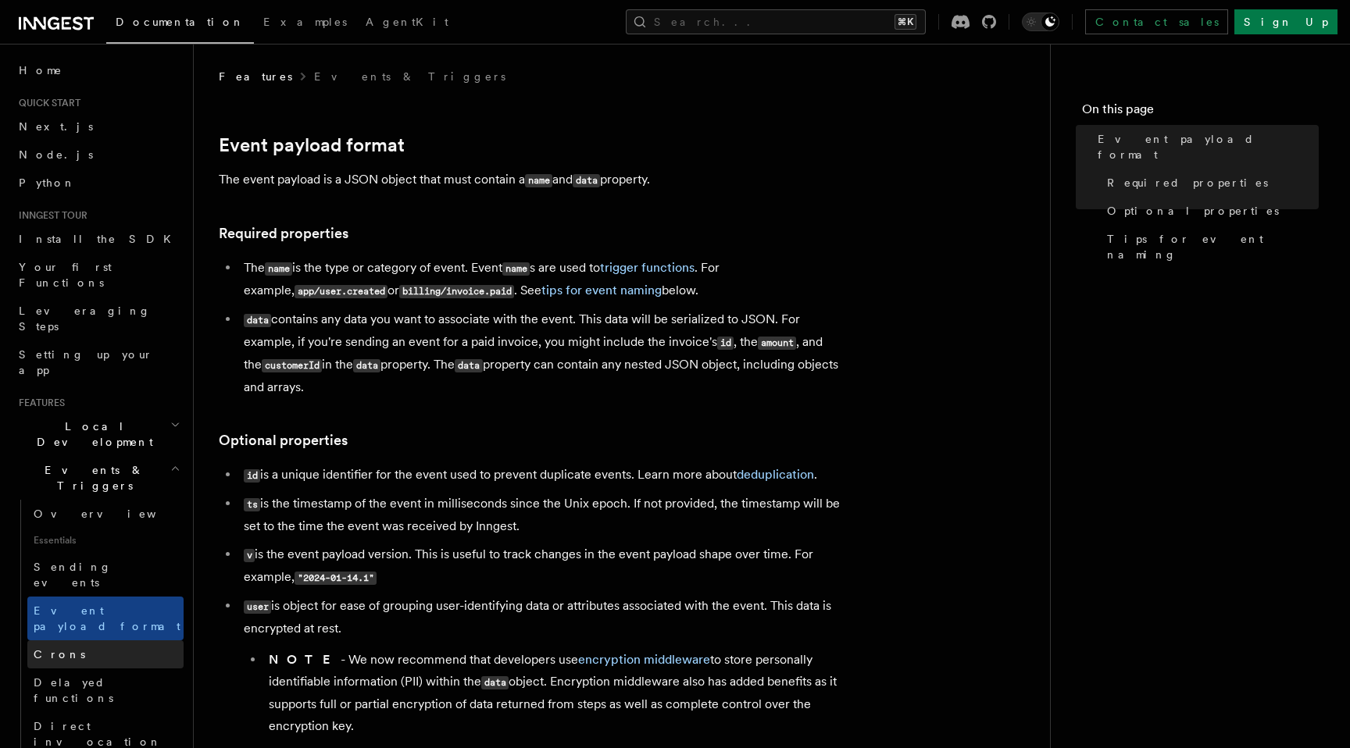
click at [111, 641] on link "Crons" at bounding box center [105, 655] width 156 height 28
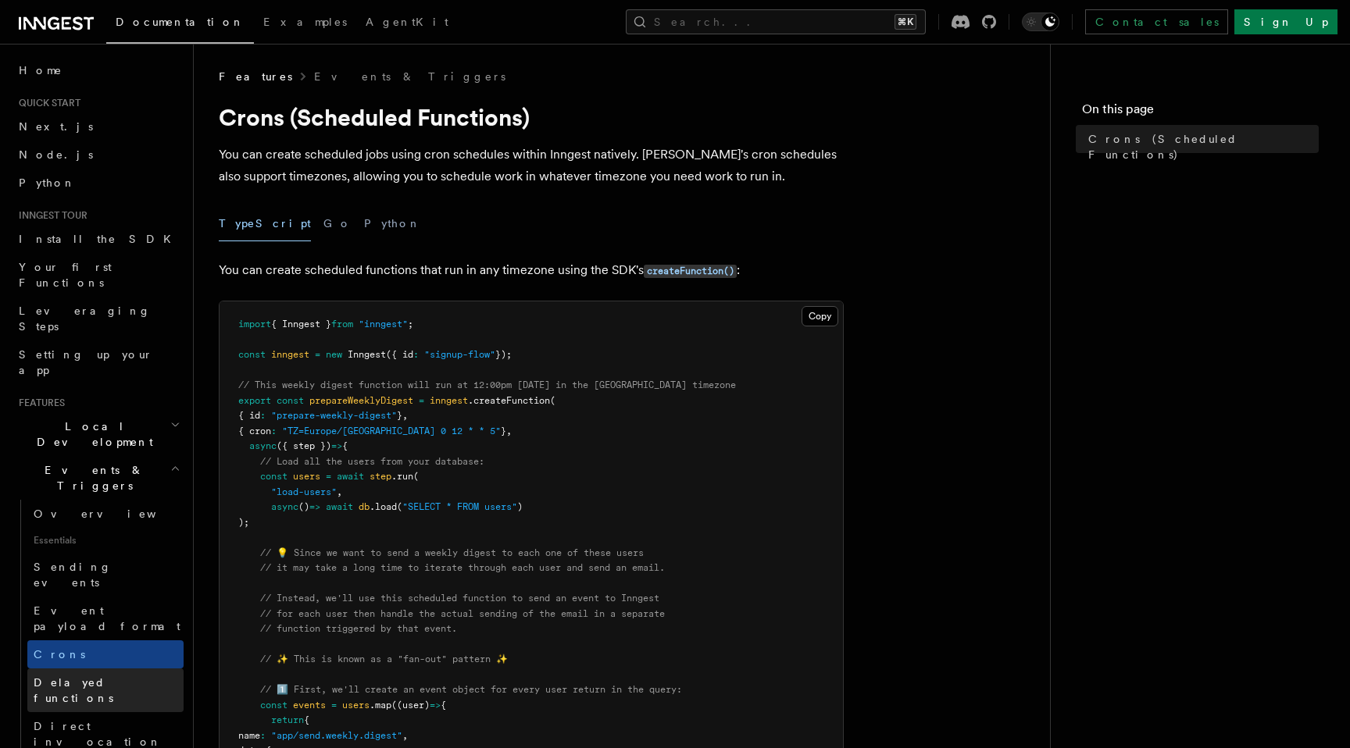
click at [124, 669] on link "Delayed functions" at bounding box center [105, 691] width 156 height 44
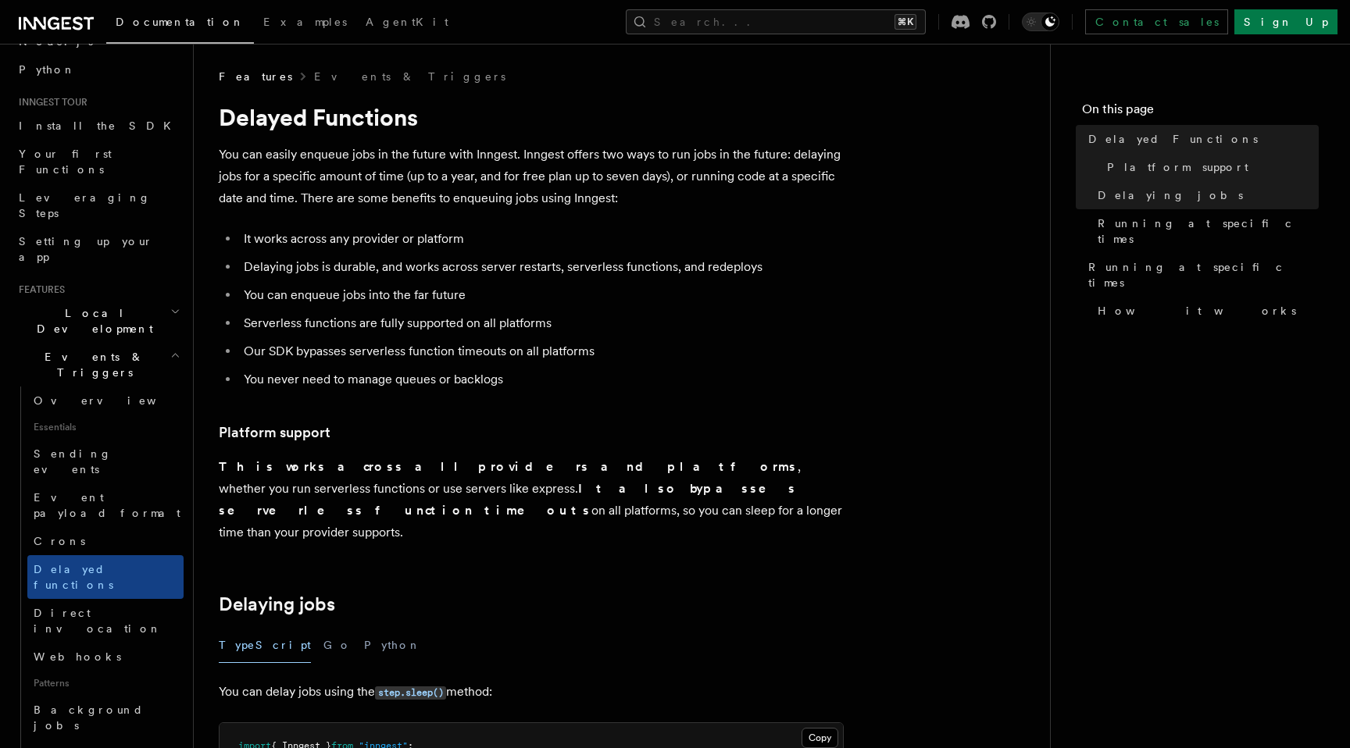
scroll to position [120, 0]
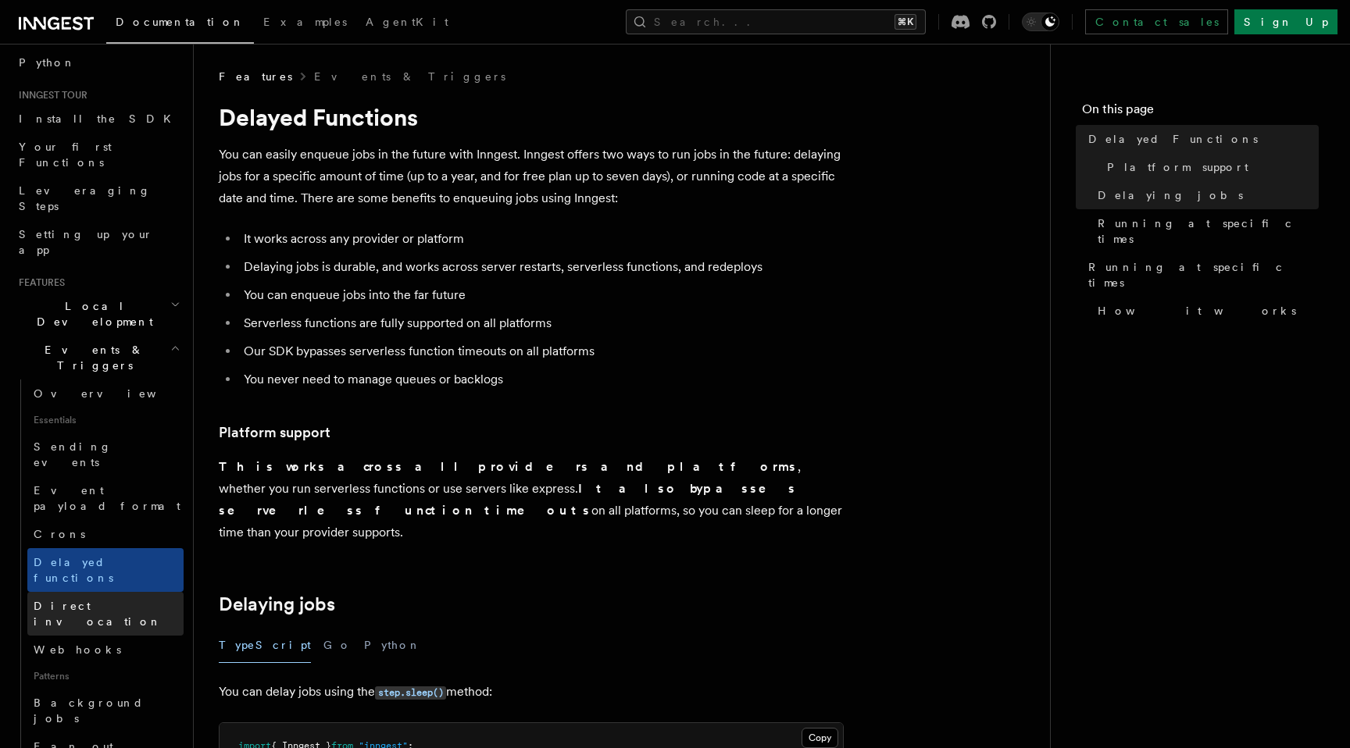
click at [113, 598] on span "Direct invocation" at bounding box center [109, 613] width 150 height 31
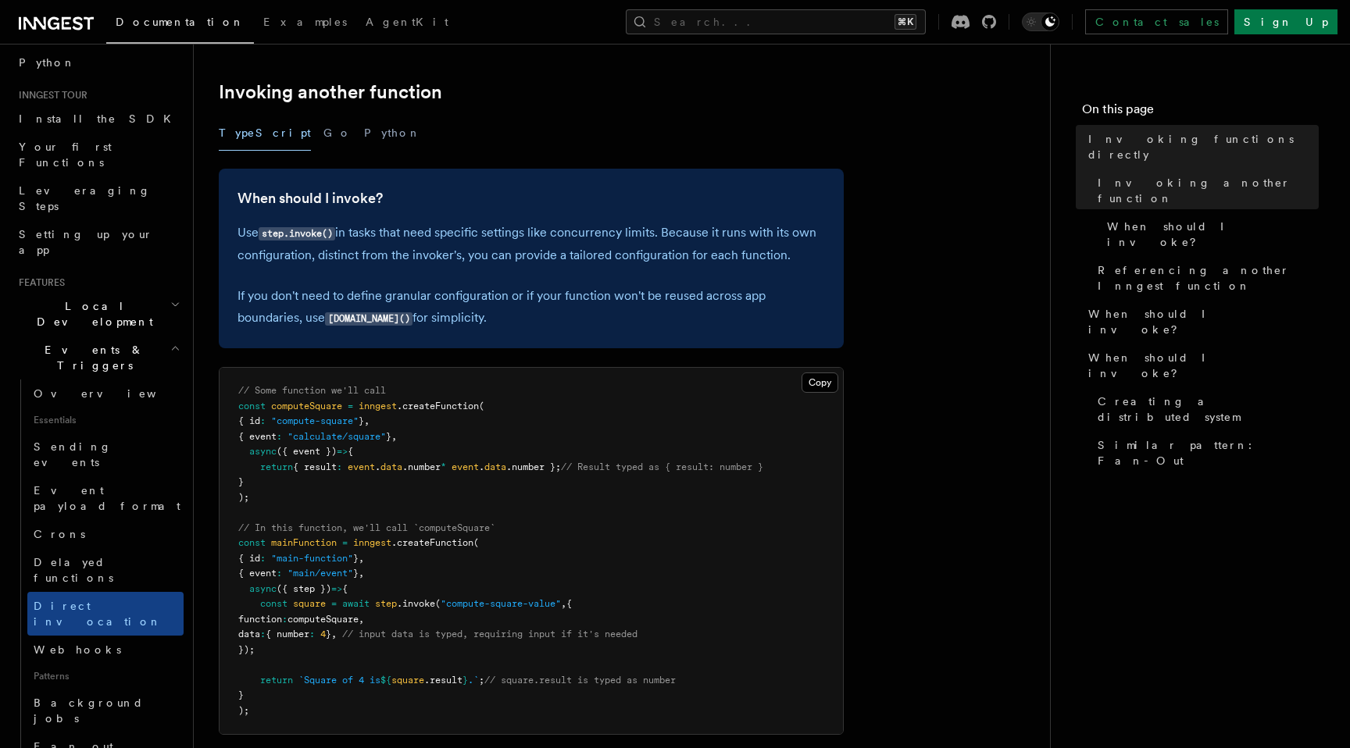
scroll to position [298, 0]
click at [130, 636] on link "Webhooks" at bounding box center [105, 650] width 156 height 28
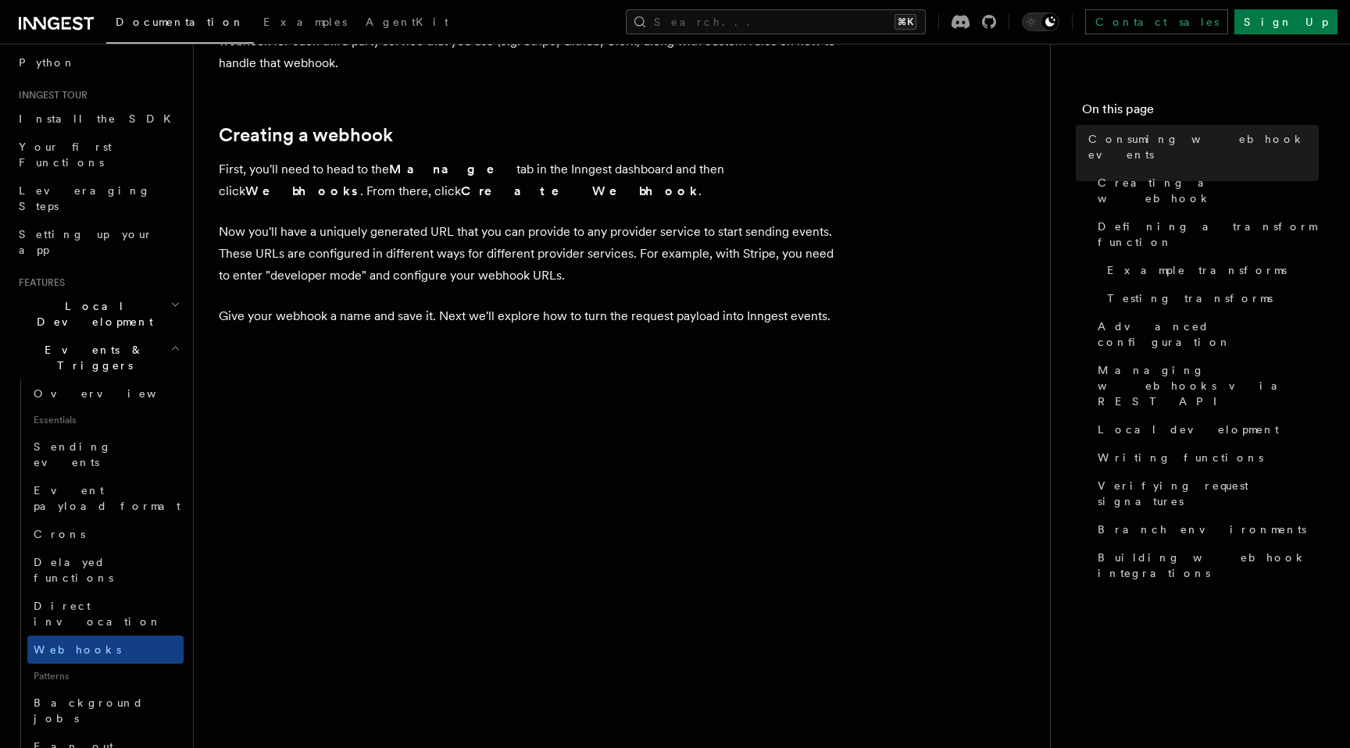
scroll to position [389, 0]
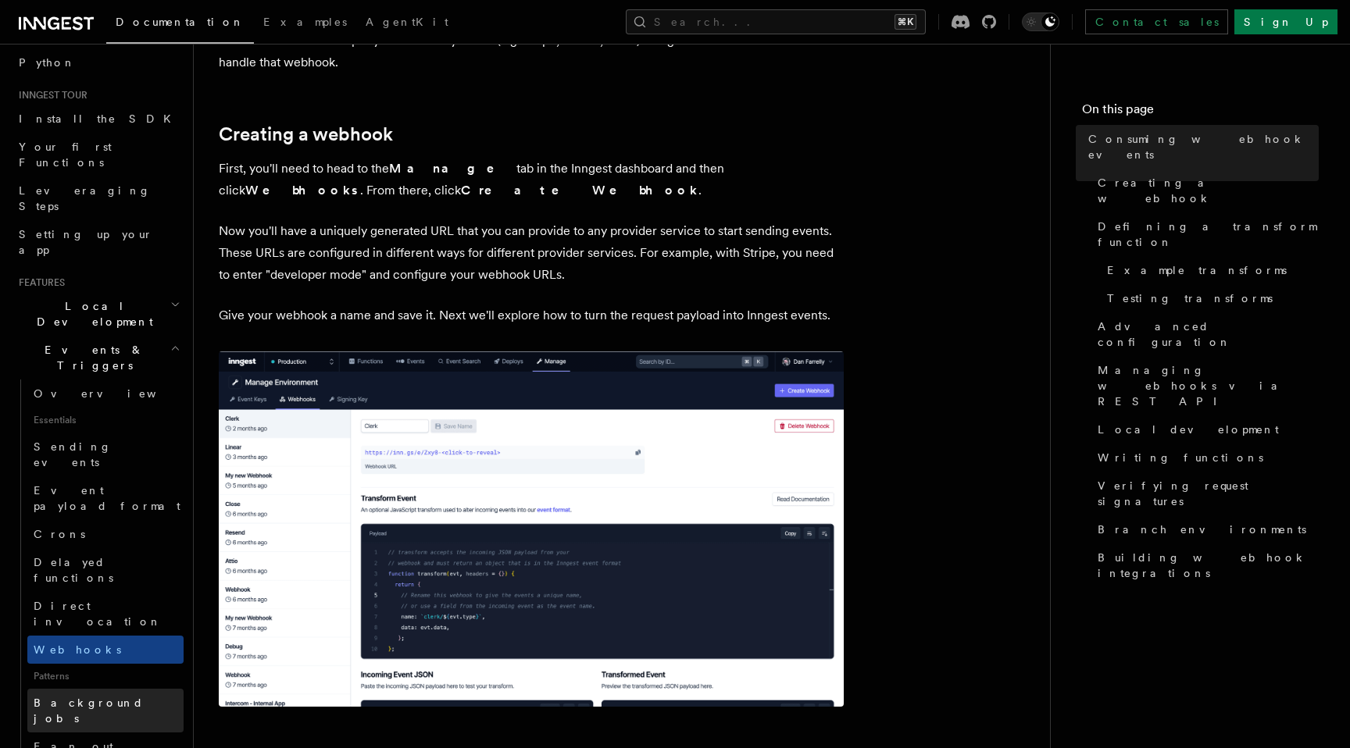
click at [102, 697] on span "Background jobs" at bounding box center [89, 711] width 110 height 28
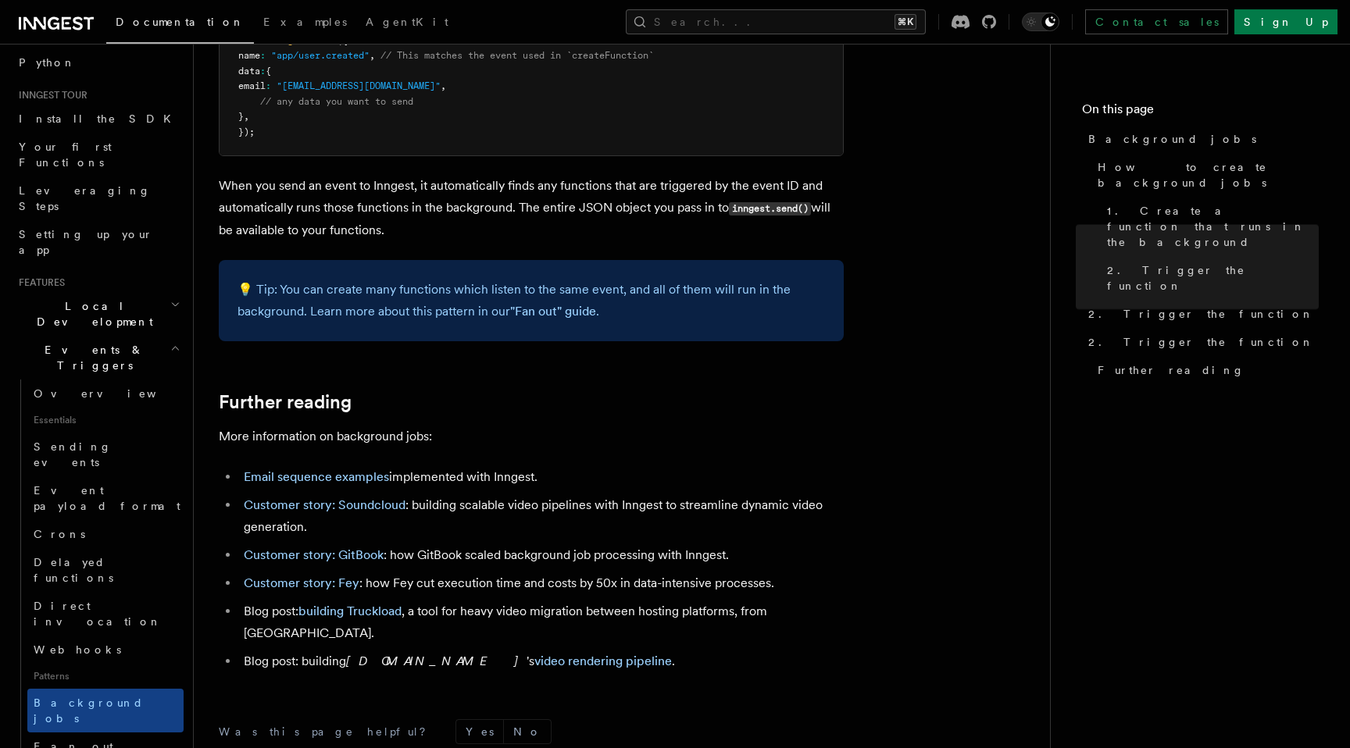
scroll to position [1178, 0]
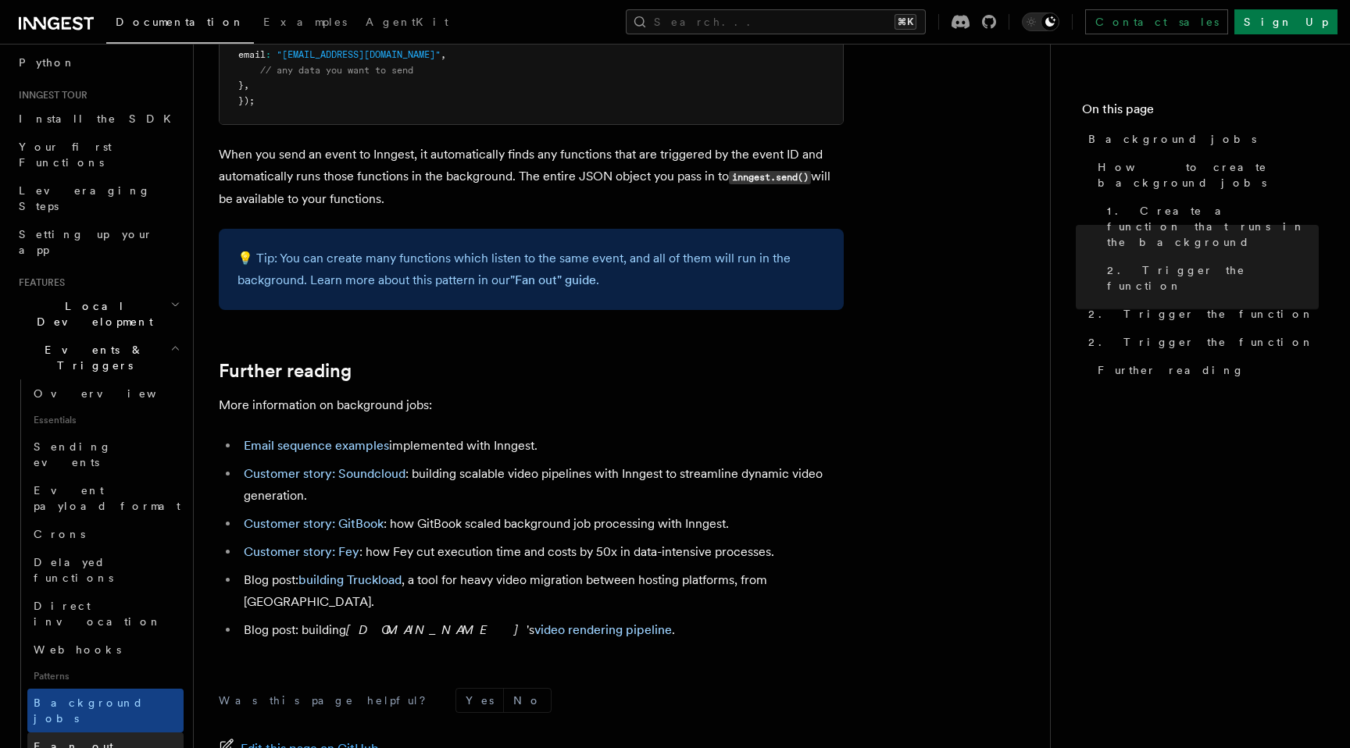
click at [111, 733] on link "Fan out" at bounding box center [105, 747] width 156 height 28
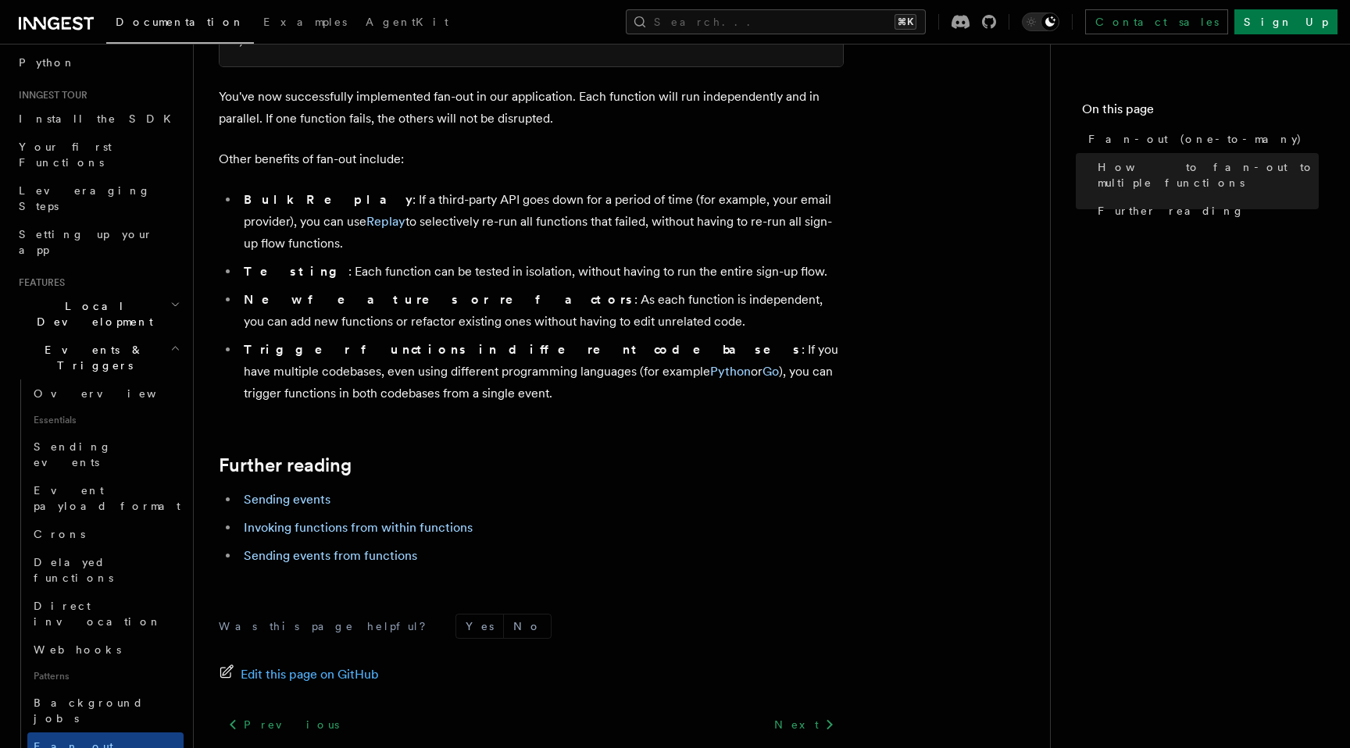
scroll to position [2017, 0]
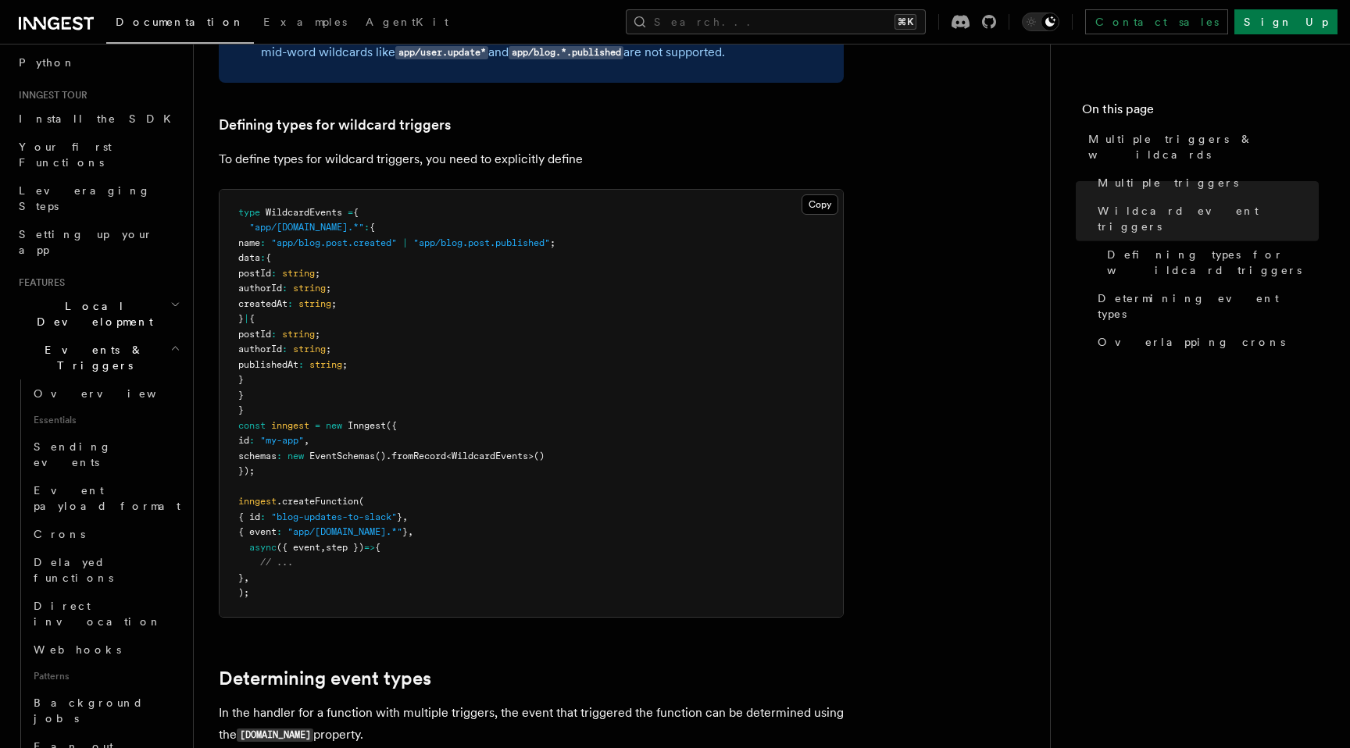
scroll to position [1001, 0]
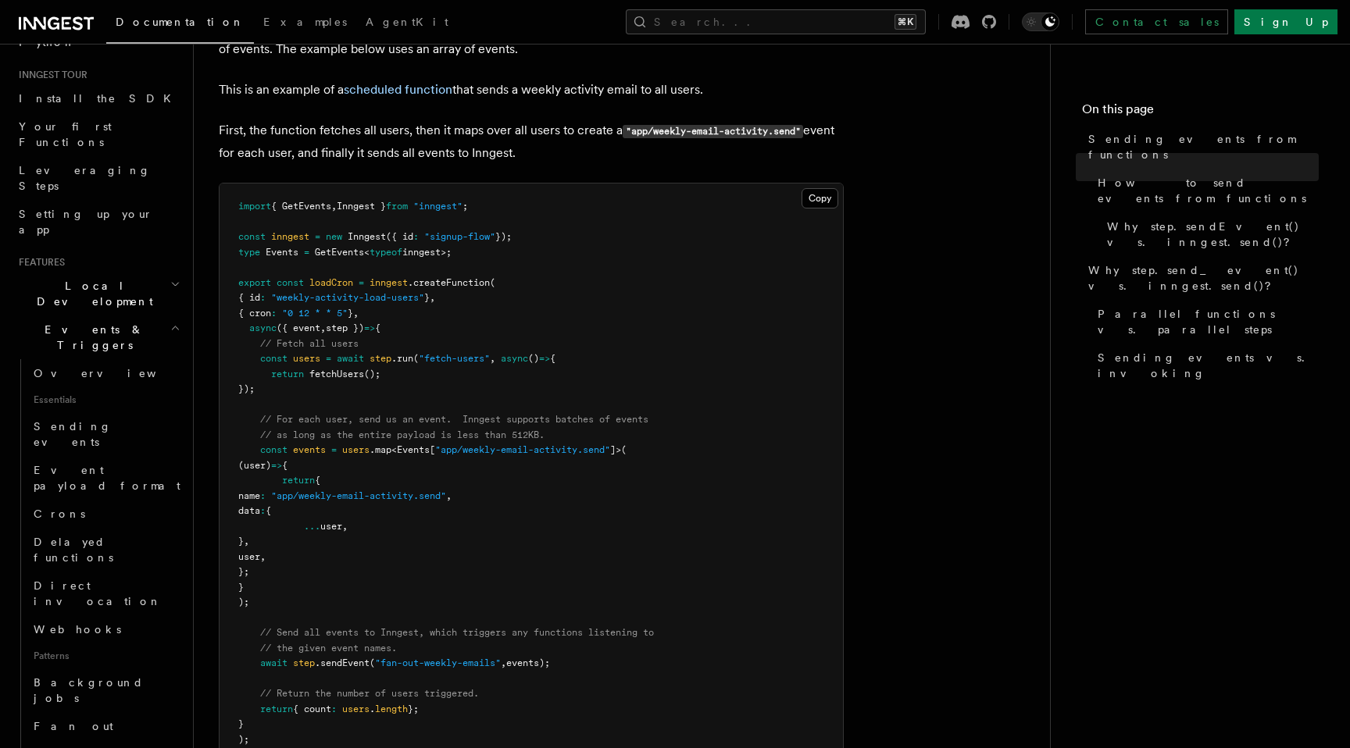
scroll to position [158, 0]
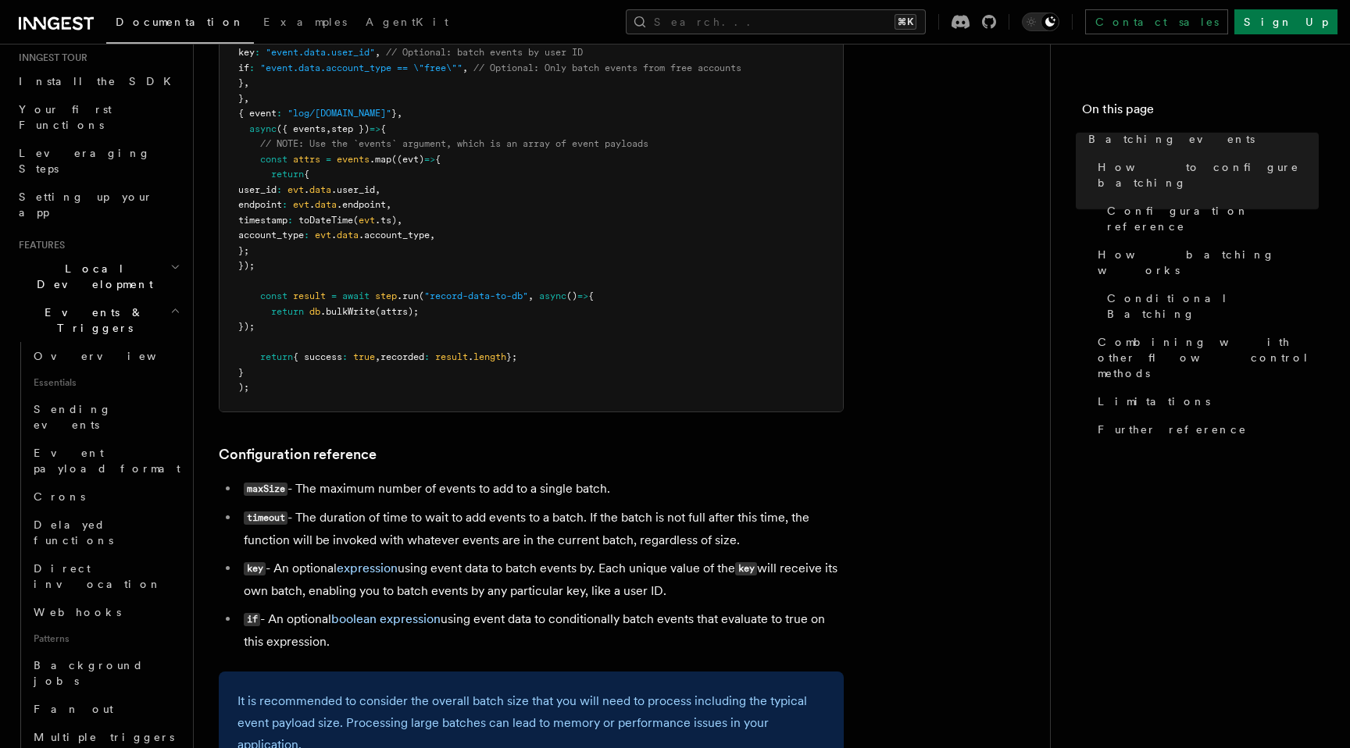
scroll to position [495, 0]
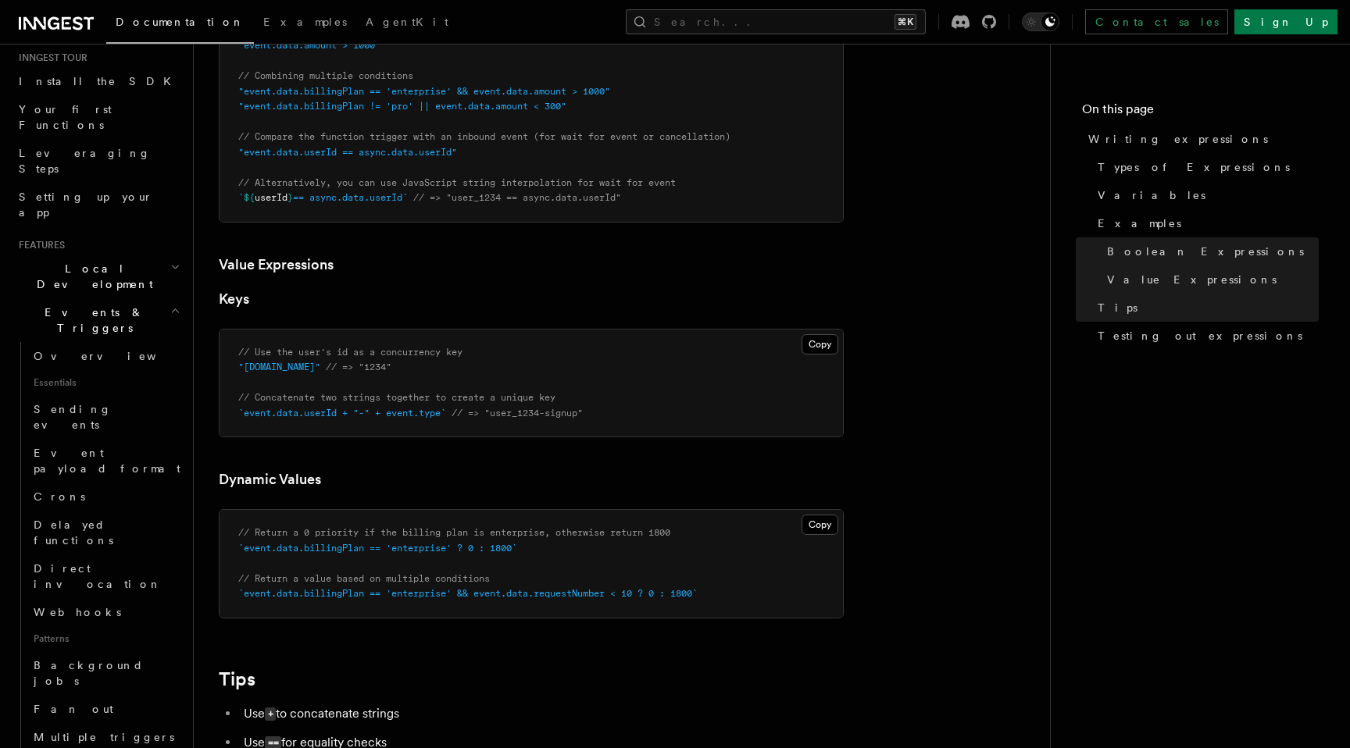
scroll to position [967, 0]
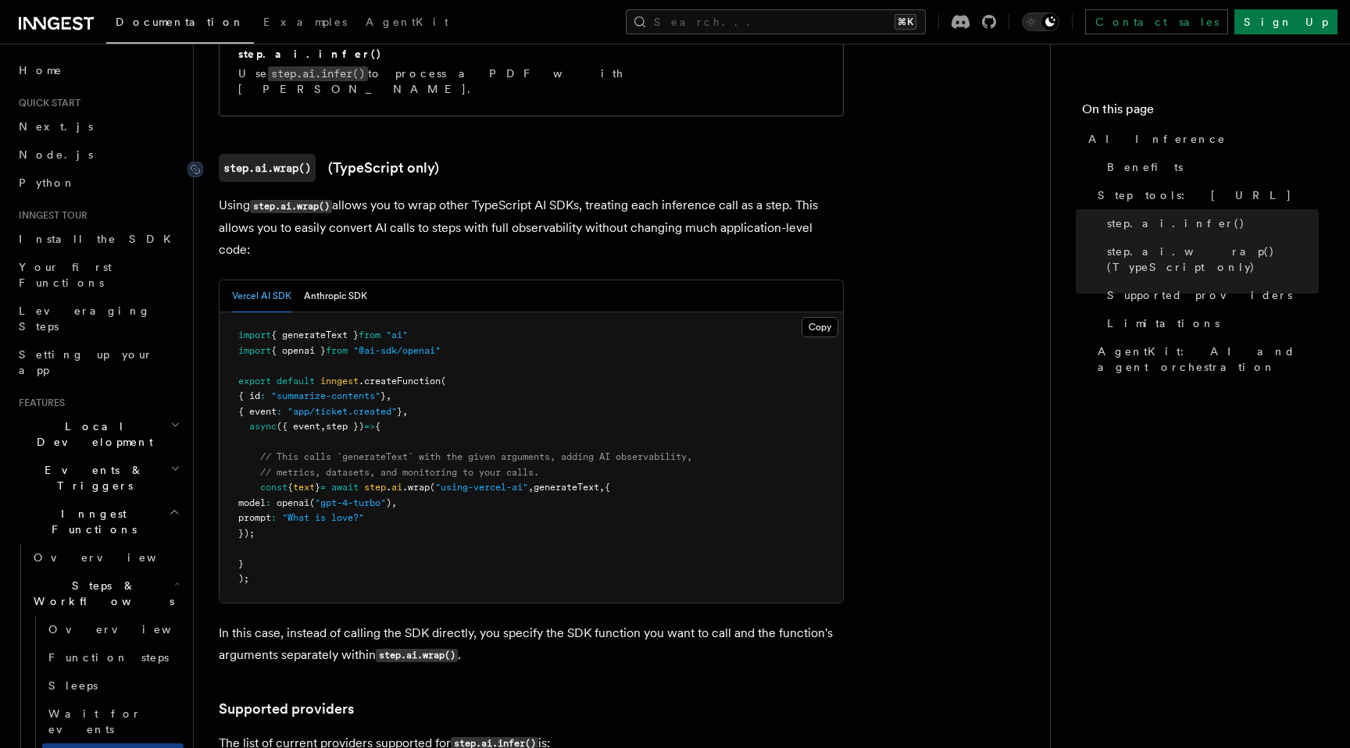
scroll to position [1434, 0]
click at [352, 280] on button "Anthropic SDK" at bounding box center [335, 296] width 63 height 32
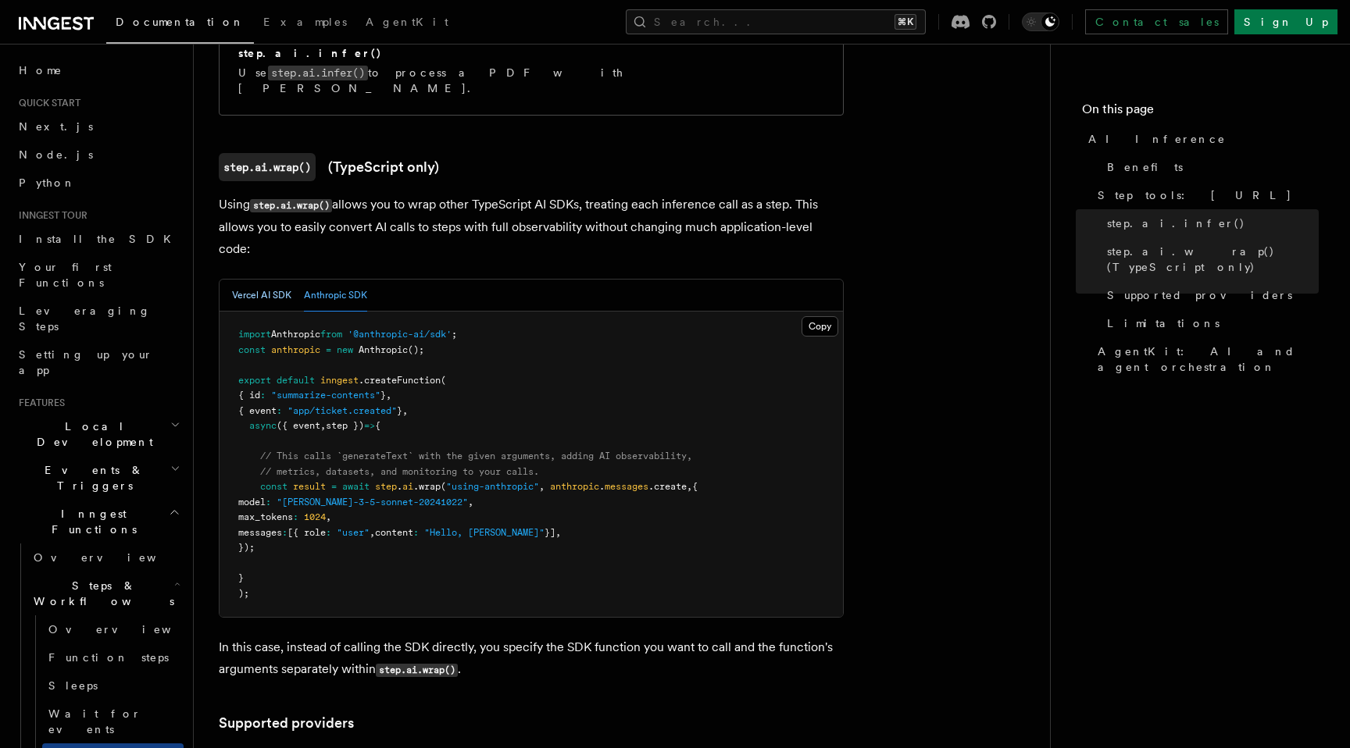
click at [270, 280] on button "Vercel AI SDK" at bounding box center [261, 296] width 59 height 32
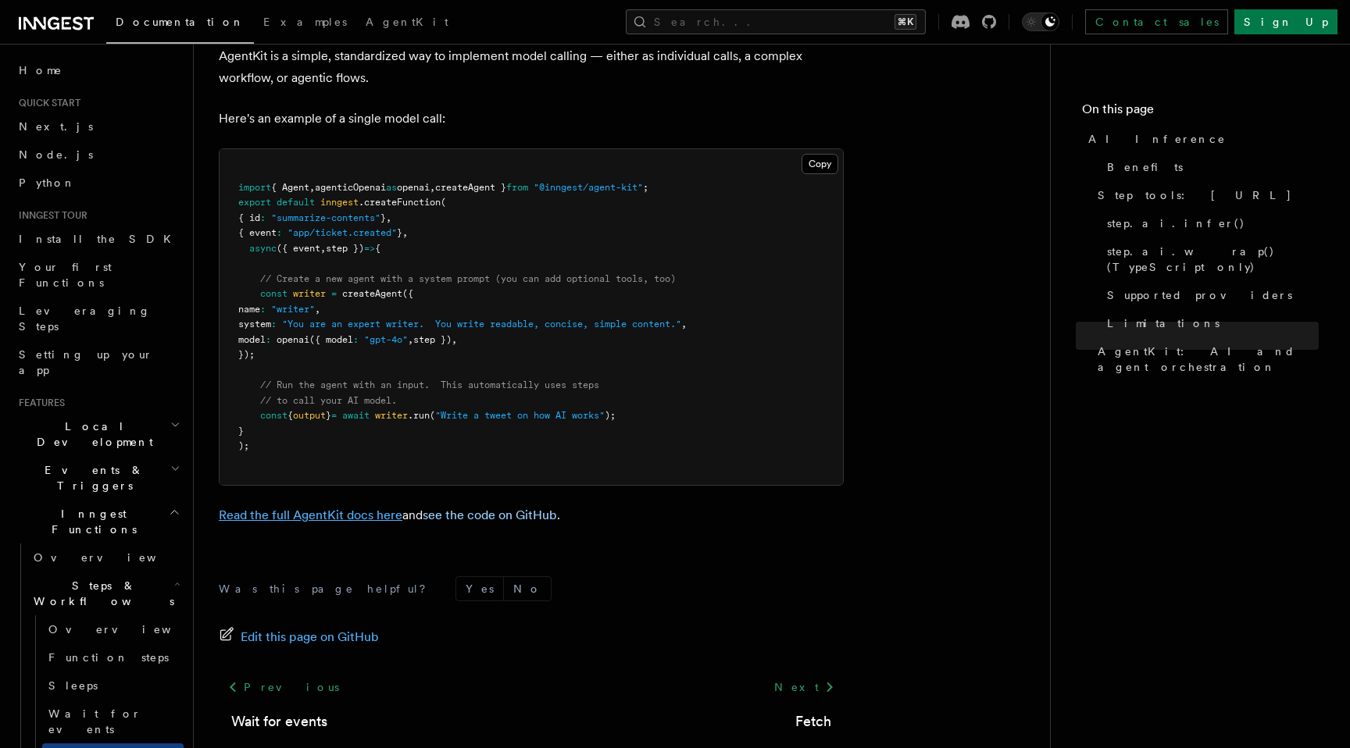
scroll to position [4677, 0]
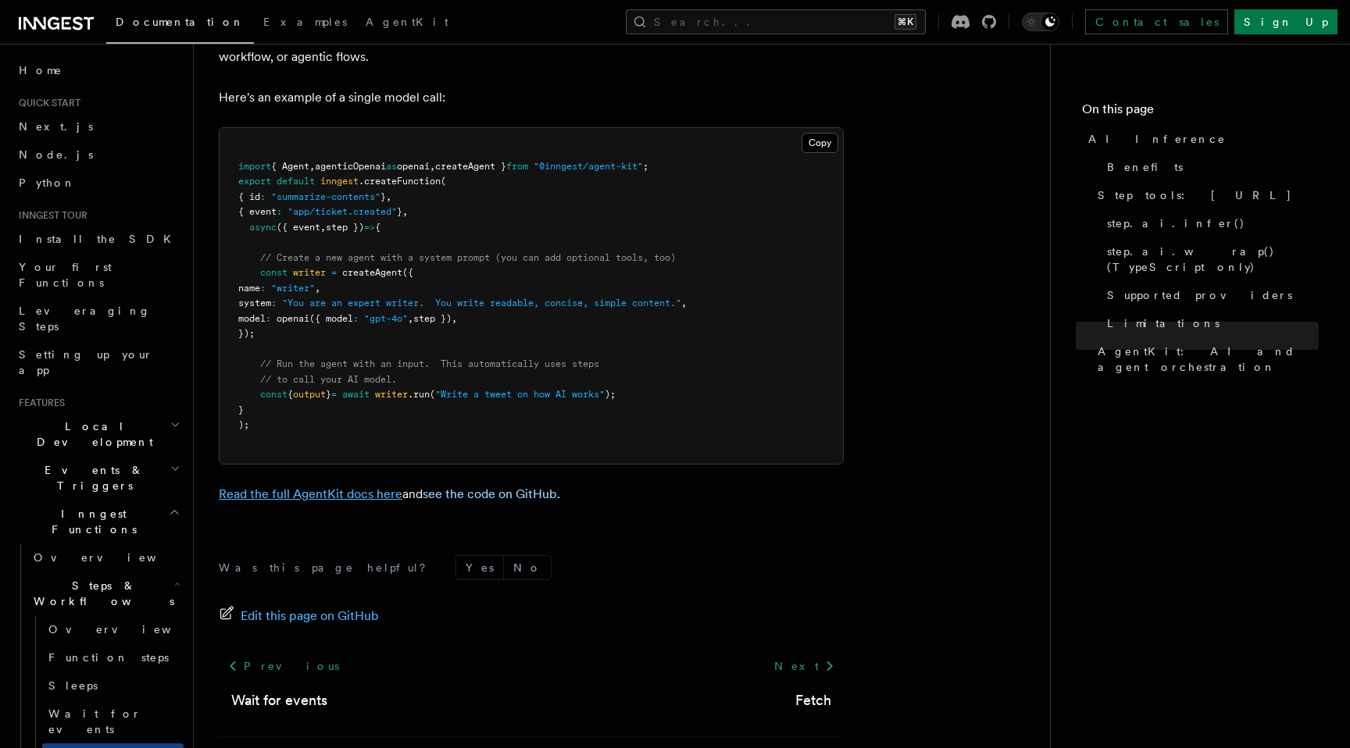
click at [330, 487] on link "Read the full AgentKit docs here" at bounding box center [311, 494] width 184 height 15
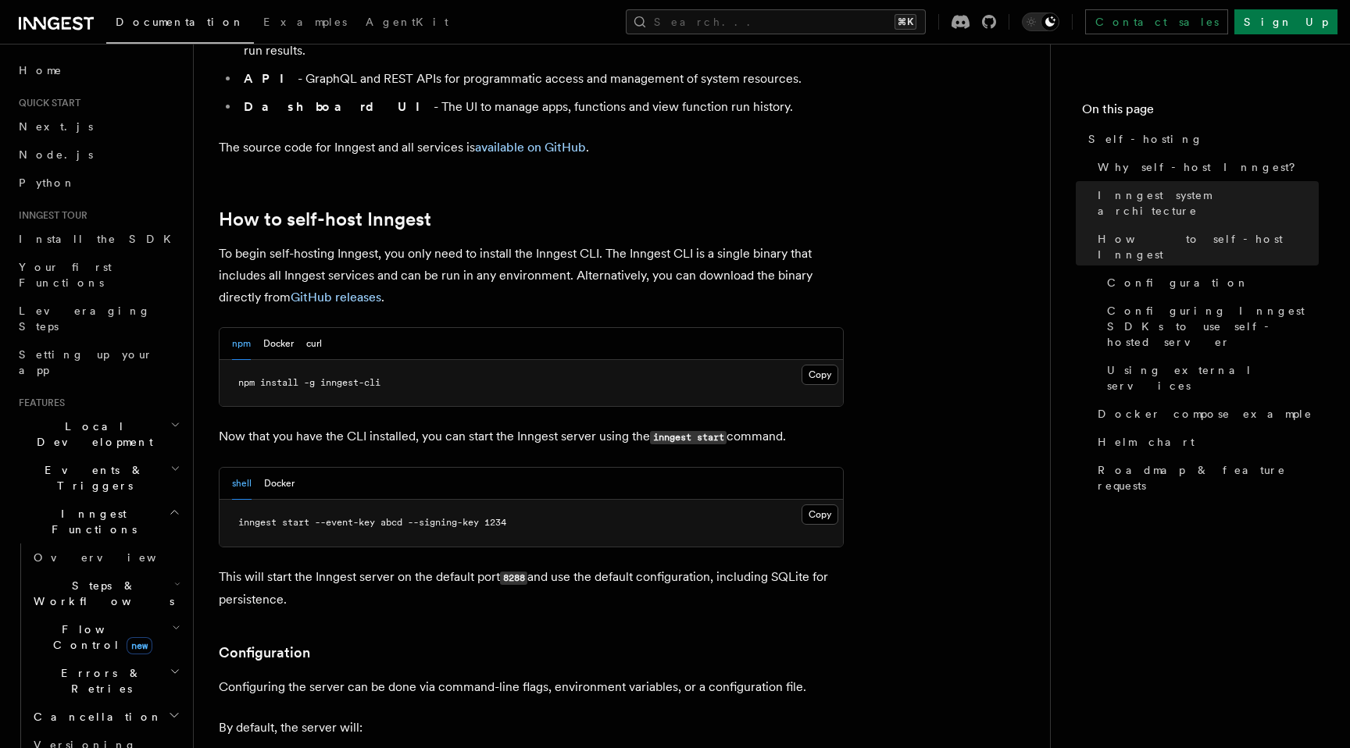
scroll to position [1444, 0]
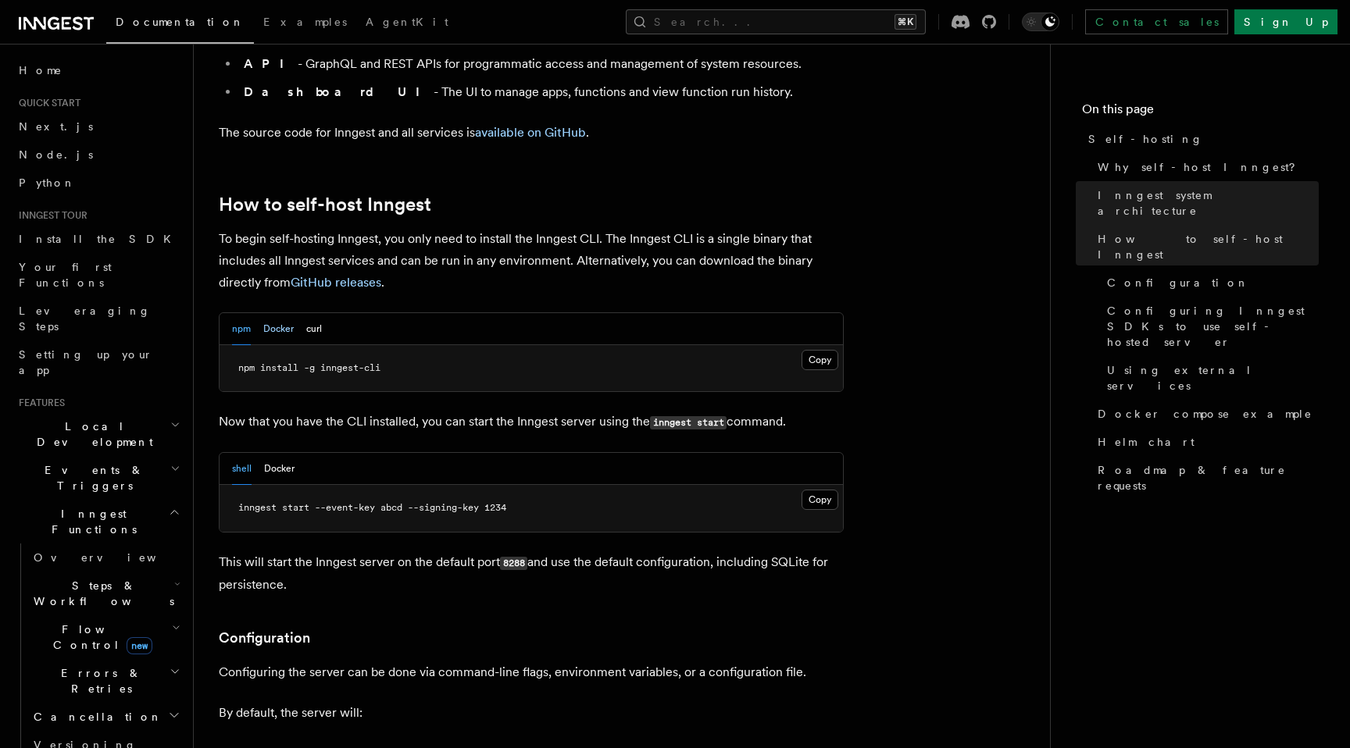
click at [287, 313] on button "Docker" at bounding box center [278, 329] width 30 height 32
click at [243, 313] on button "npm" at bounding box center [241, 329] width 19 height 32
click at [277, 313] on button "Docker" at bounding box center [278, 329] width 30 height 32
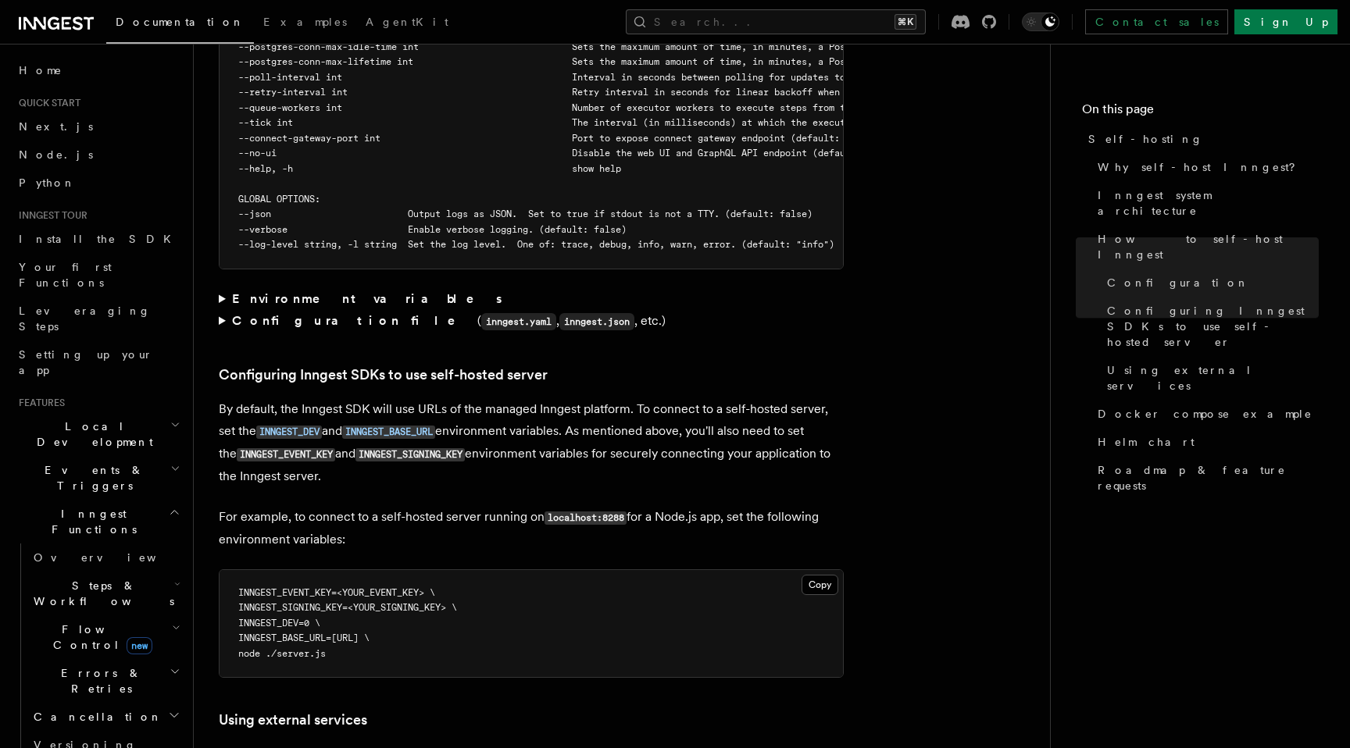
scroll to position [3099, 0]
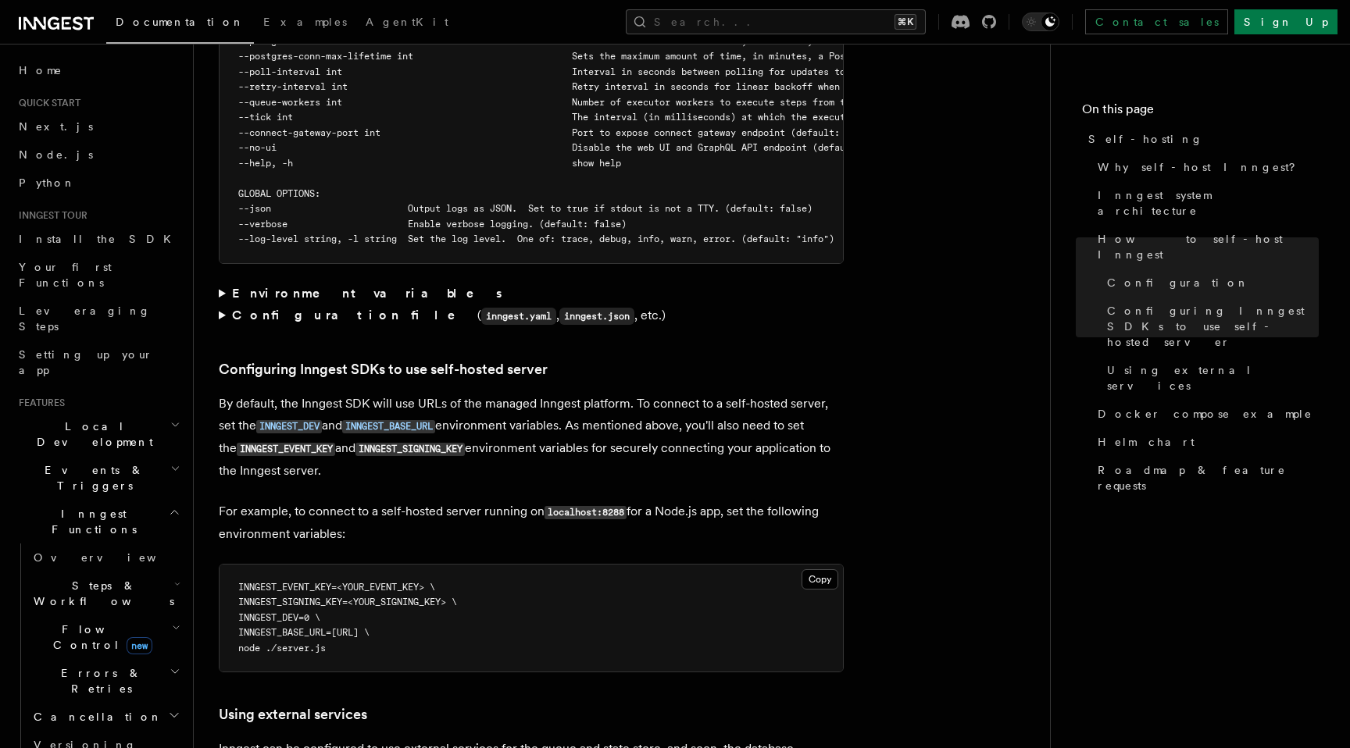
click at [223, 305] on summary "Configuration file ( inngest.yaml , inngest.json , etc.)" at bounding box center [531, 316] width 625 height 23
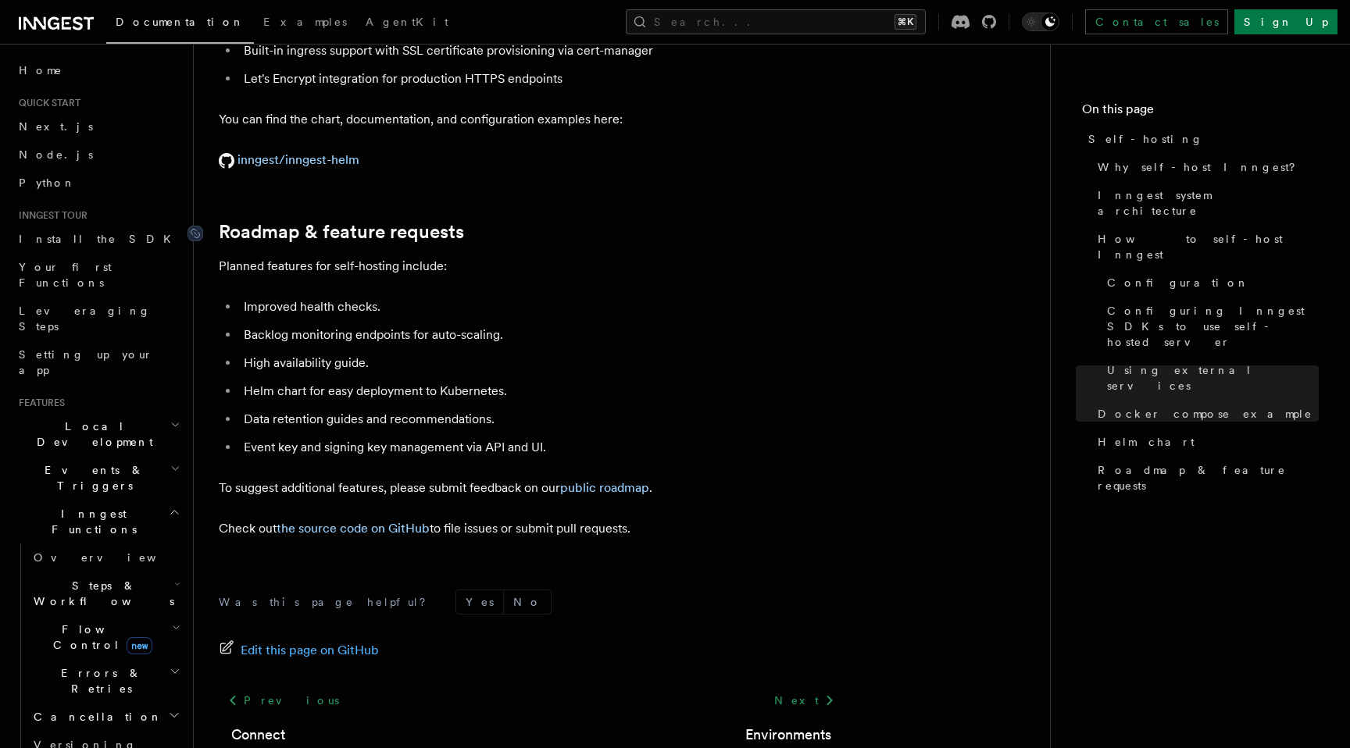
scroll to position [6144, 0]
click at [592, 479] on link "public roadmap" at bounding box center [604, 486] width 89 height 15
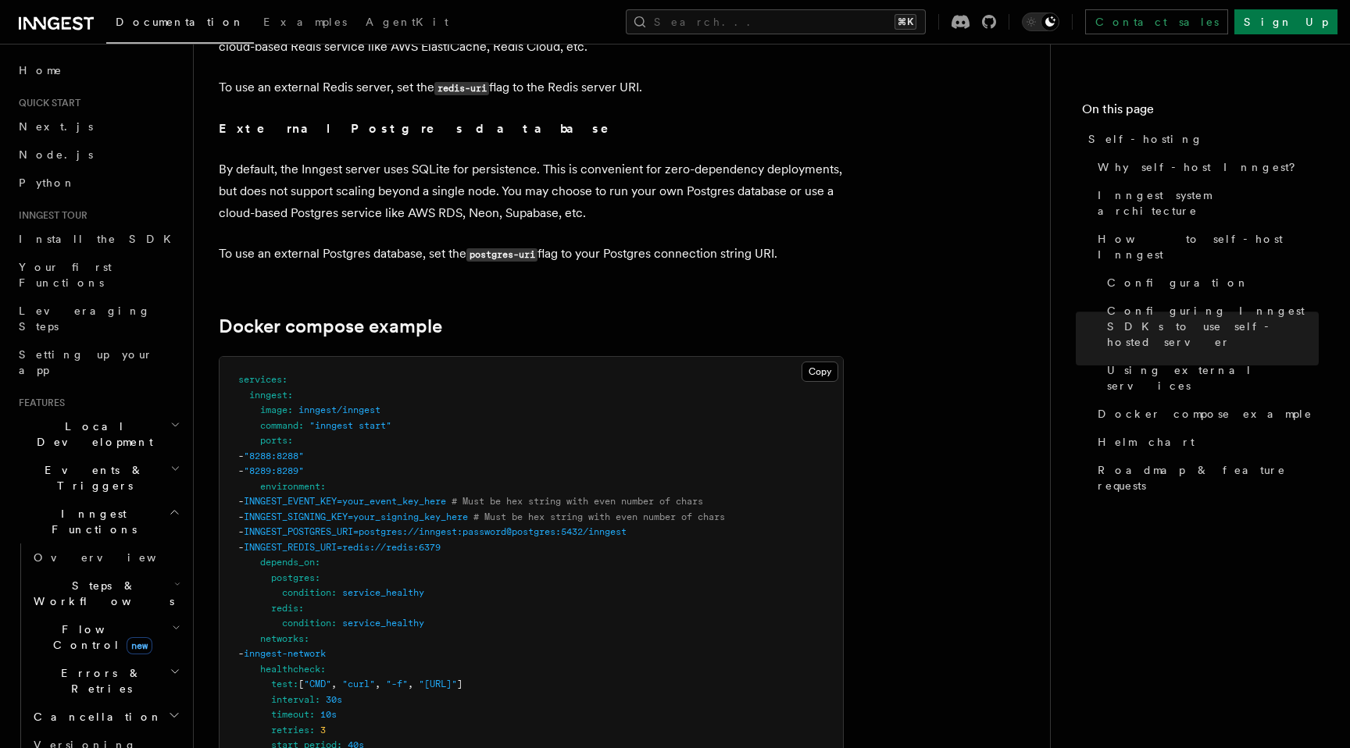
scroll to position [3920, 0]
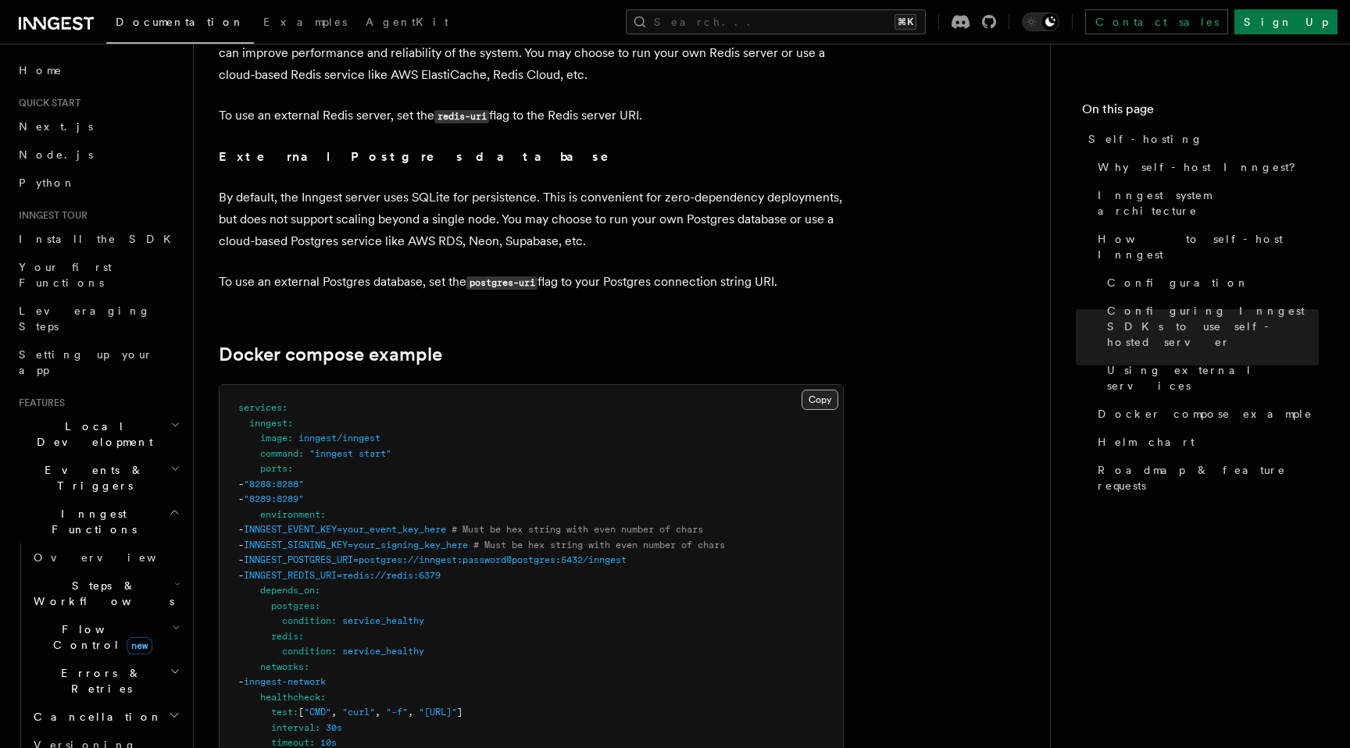
click at [814, 390] on button "Copy Copied" at bounding box center [819, 400] width 37 height 20
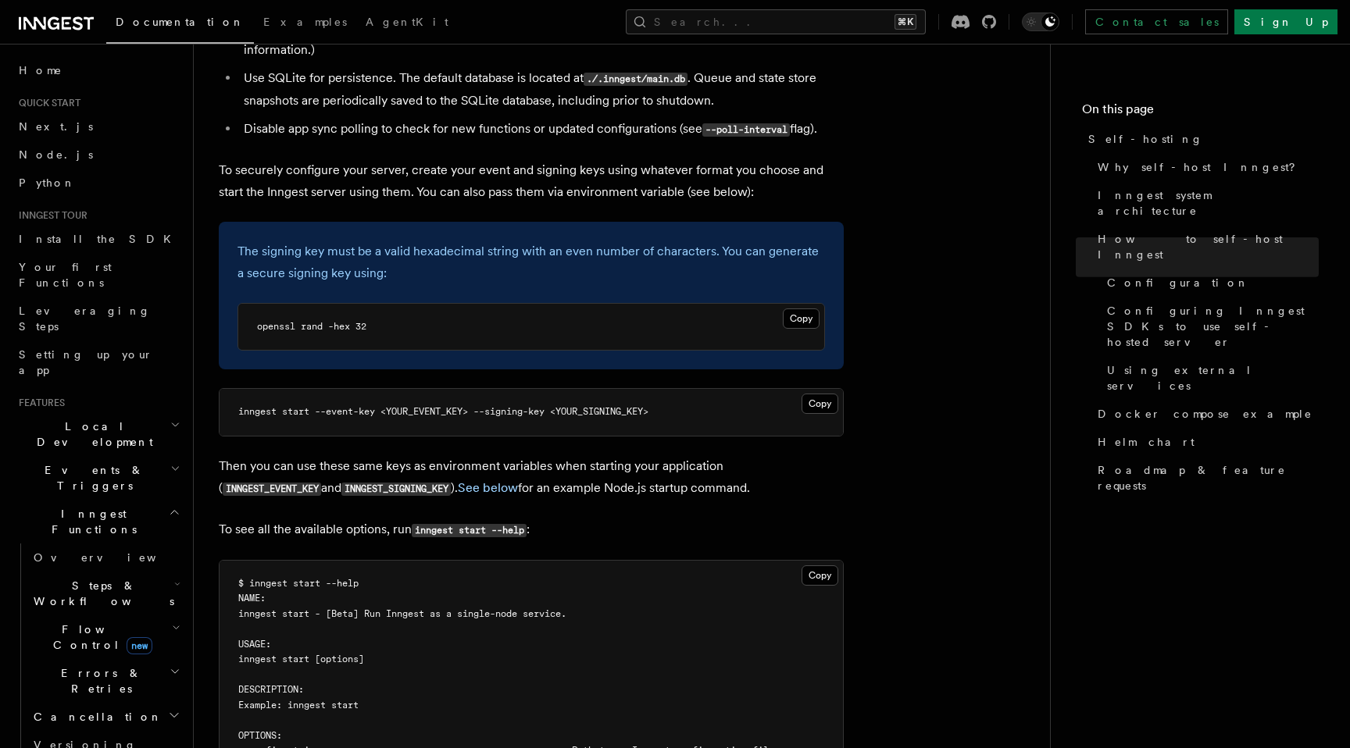
scroll to position [2216, 0]
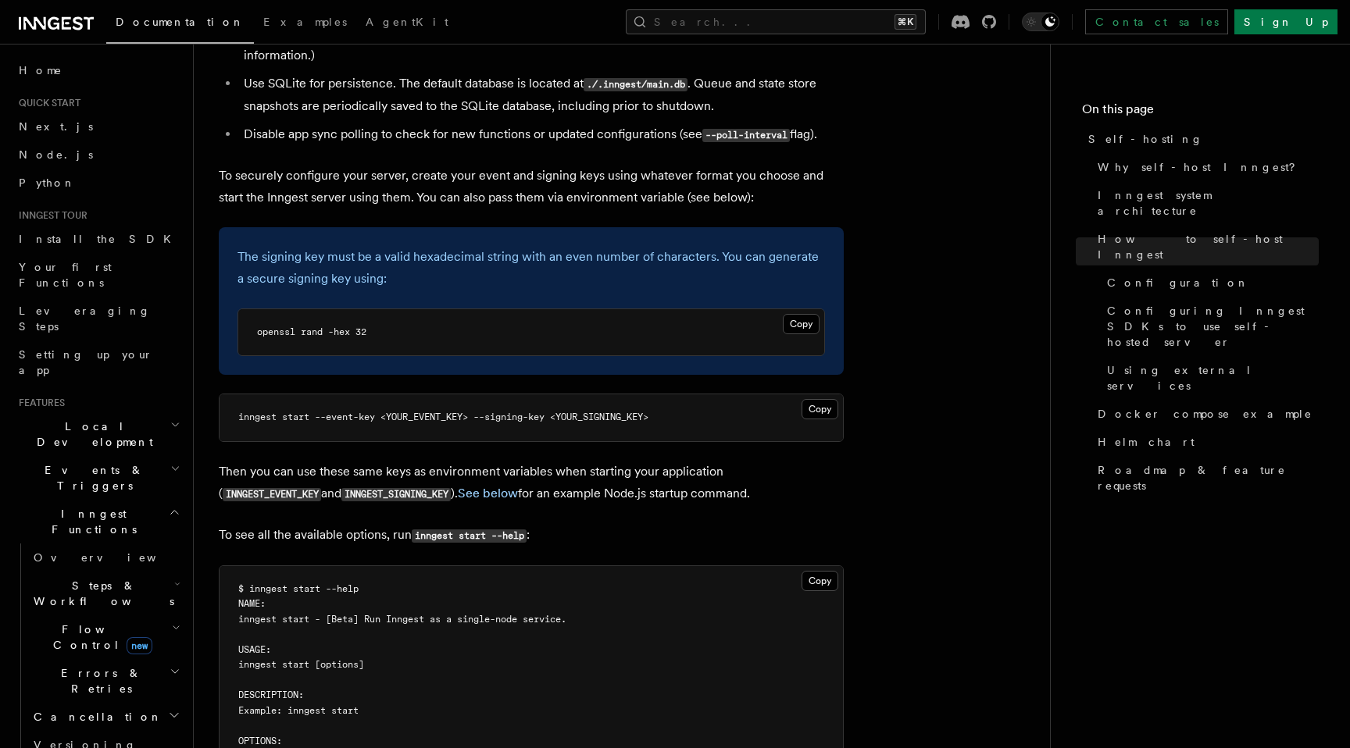
click at [325, 327] on span "openssl rand -hex 32" at bounding box center [311, 332] width 109 height 11
copy article "openssl rand -hex 32"
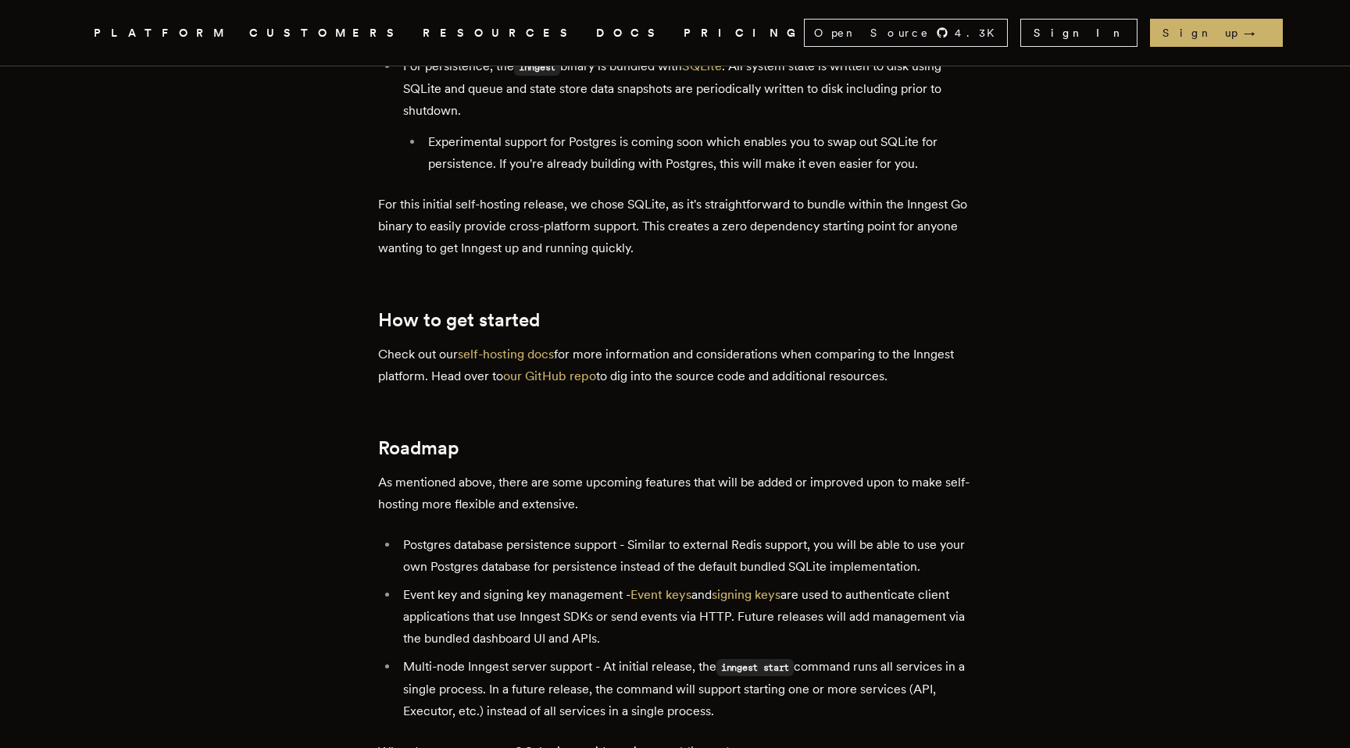
scroll to position [2532, 0]
click at [528, 348] on link "self-hosting docs" at bounding box center [506, 355] width 96 height 15
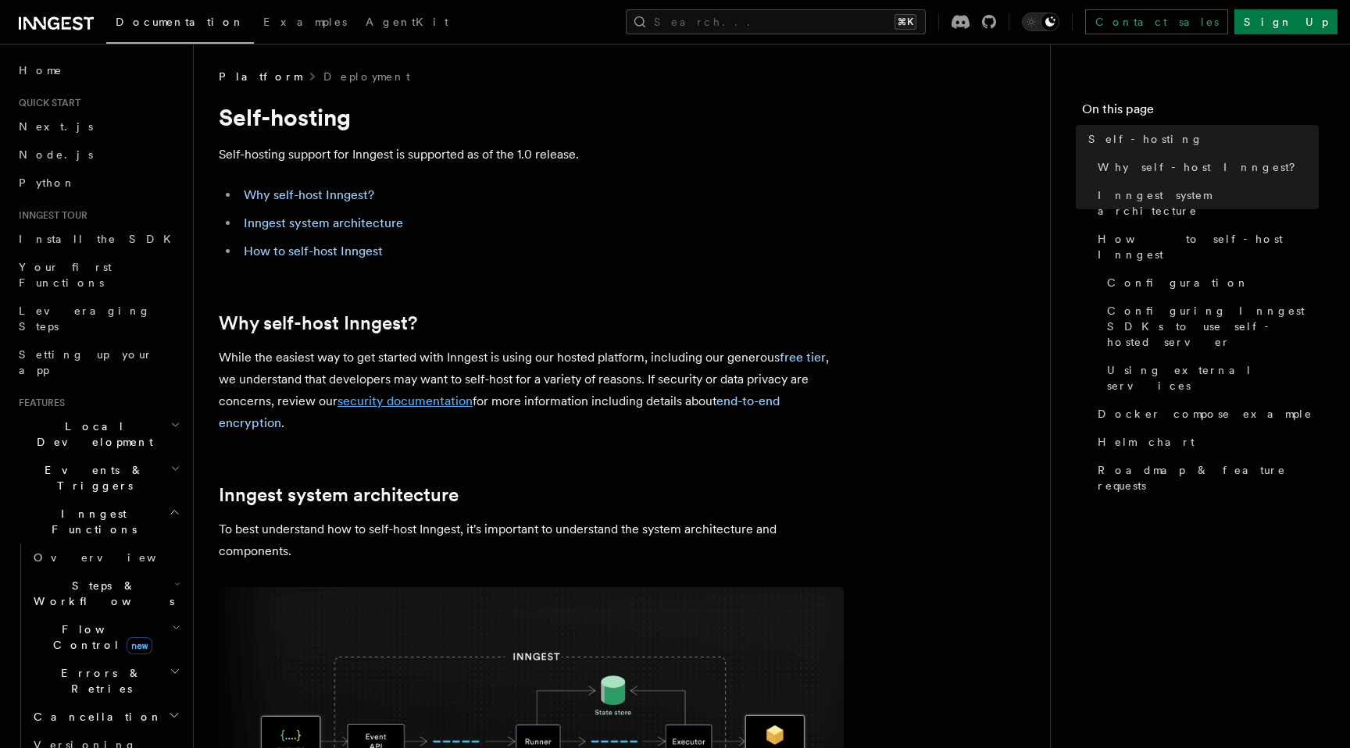
click at [409, 405] on link "security documentation" at bounding box center [404, 401] width 135 height 15
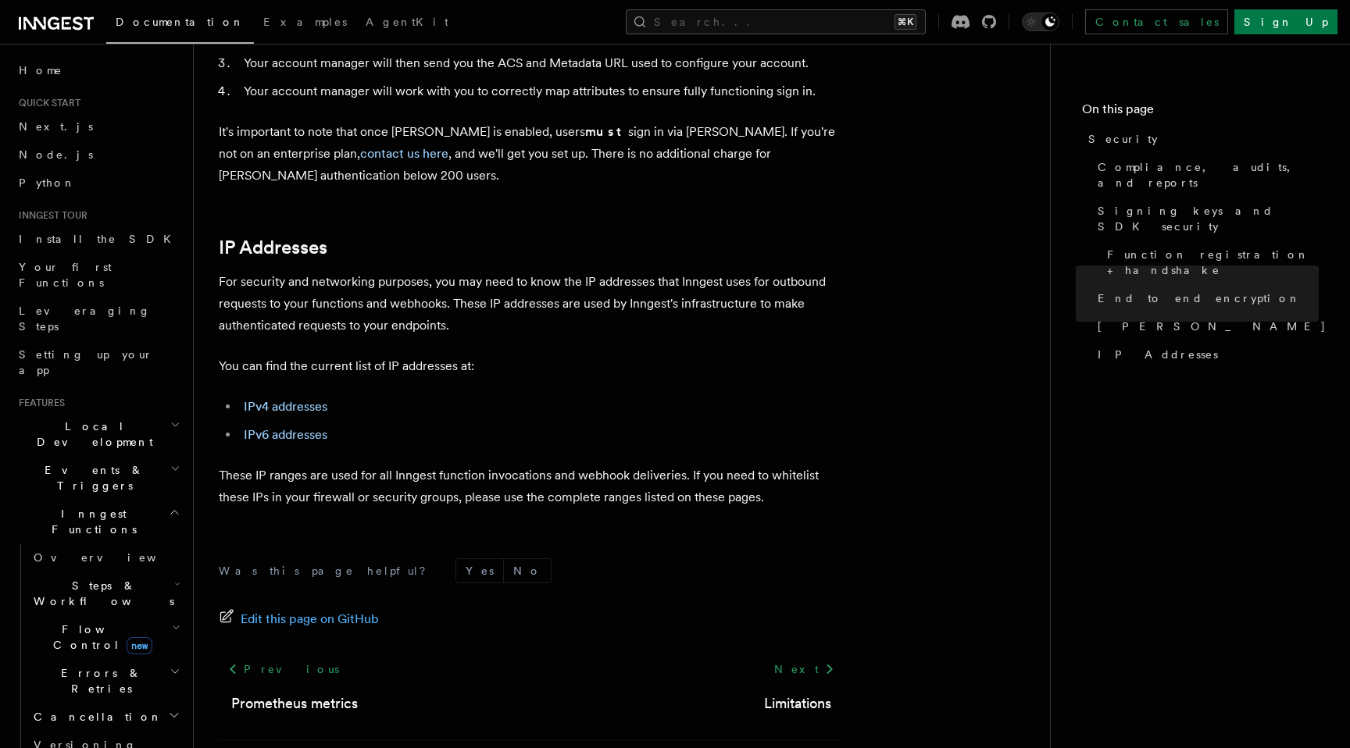
scroll to position [1943, 0]
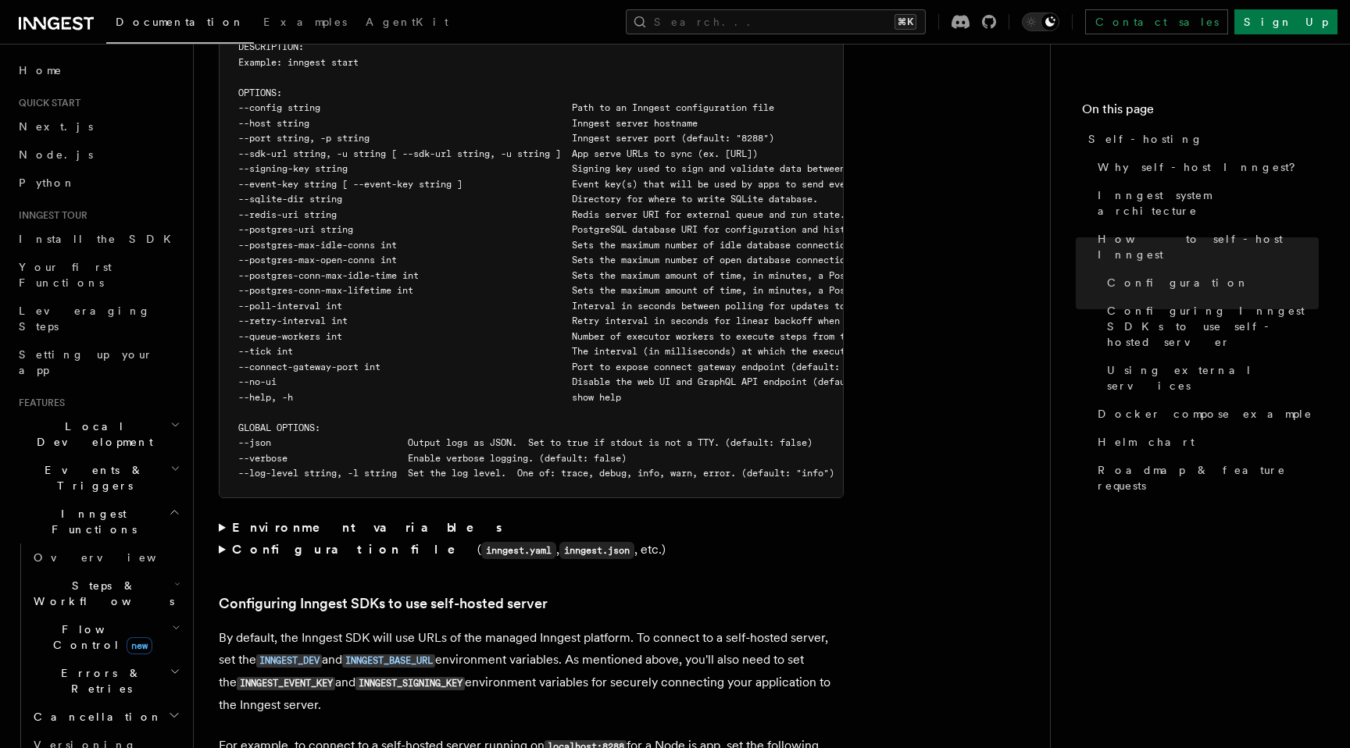
scroll to position [2866, 0]
click at [222, 537] on summary "Configuration file ( inngest.yaml , inngest.json , etc.)" at bounding box center [531, 548] width 625 height 23
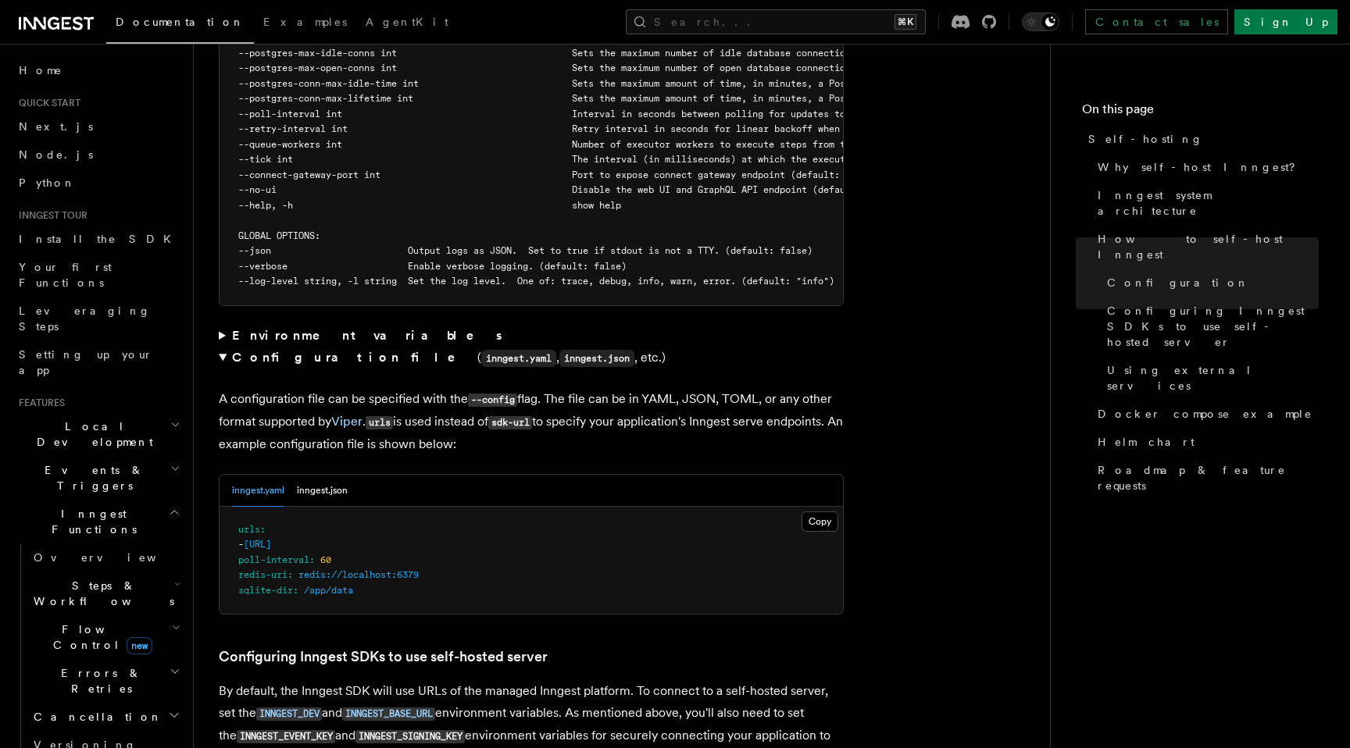
scroll to position [3077, 0]
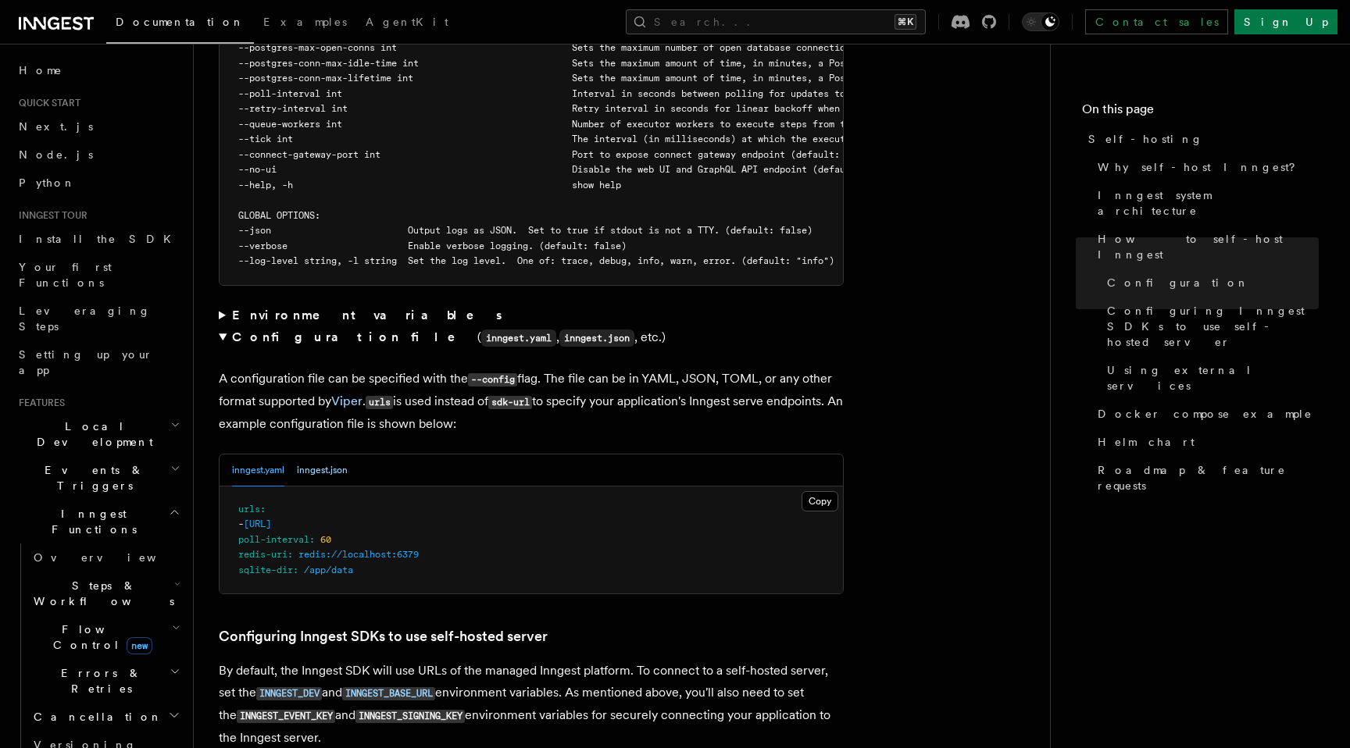
click at [319, 455] on button "inngest.json" at bounding box center [322, 471] width 51 height 32
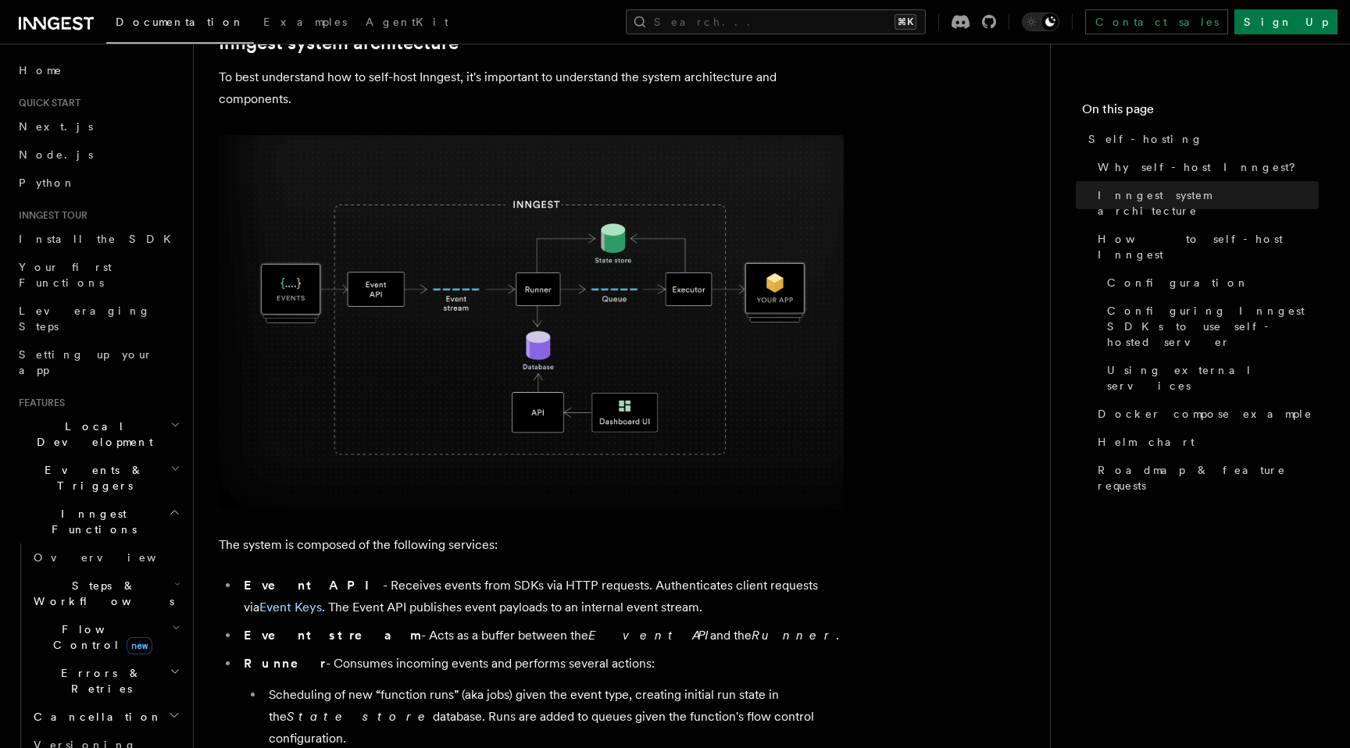
scroll to position [448, 0]
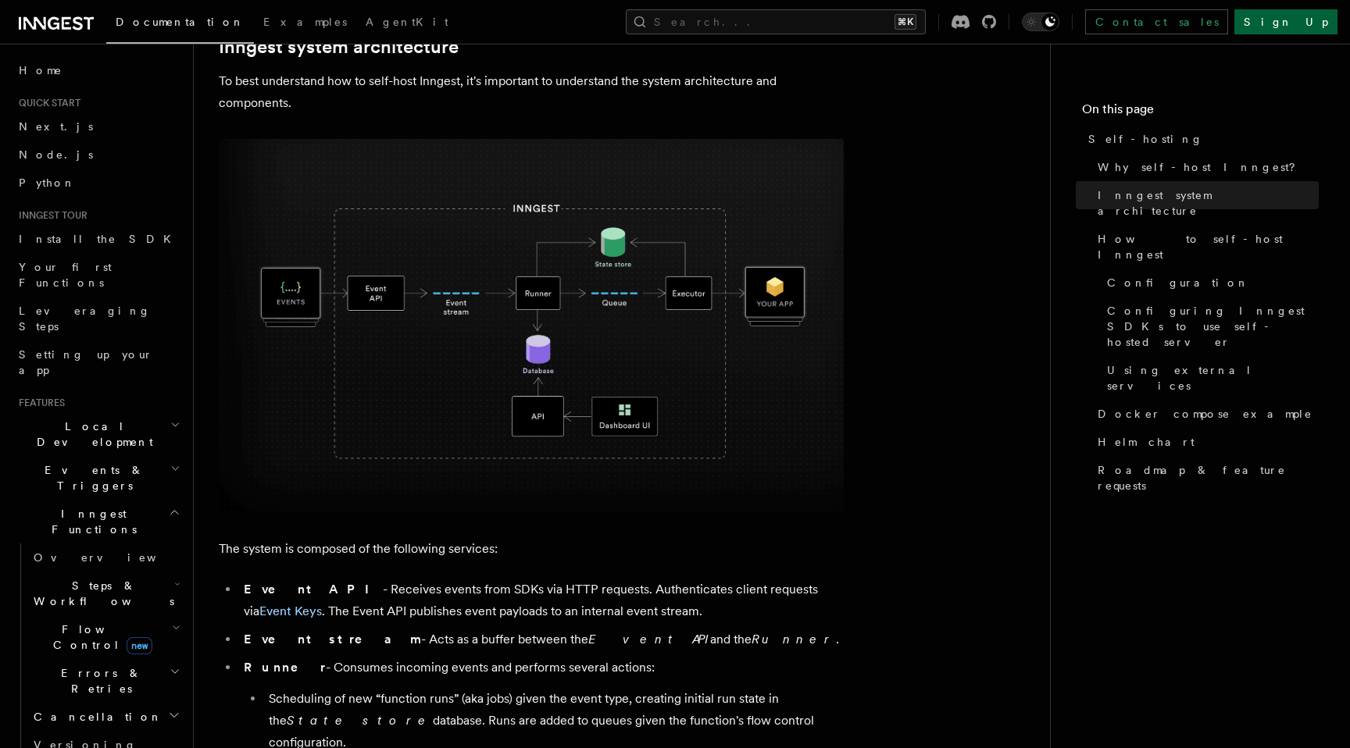
click at [1303, 29] on link "Sign Up" at bounding box center [1285, 21] width 103 height 25
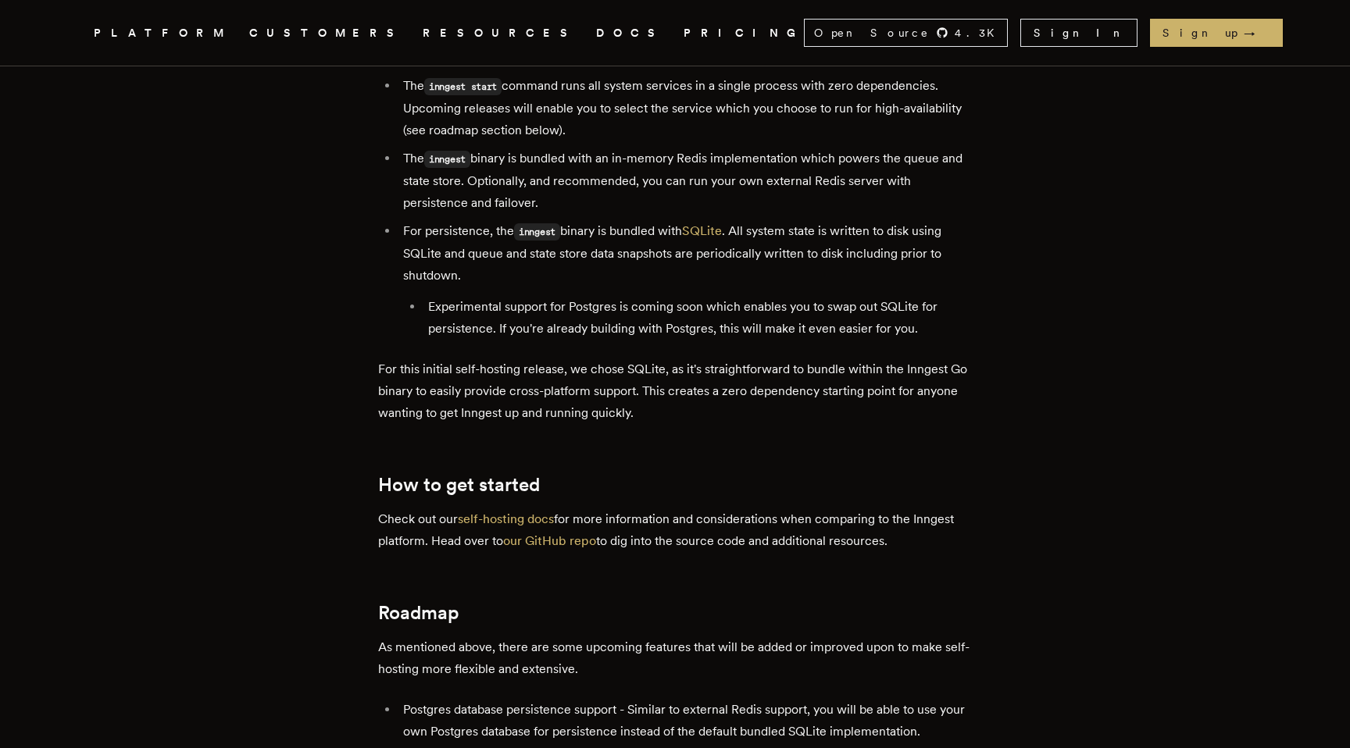
scroll to position [2368, 0]
click at [545, 533] on link "our GitHub repo" at bounding box center [549, 540] width 93 height 15
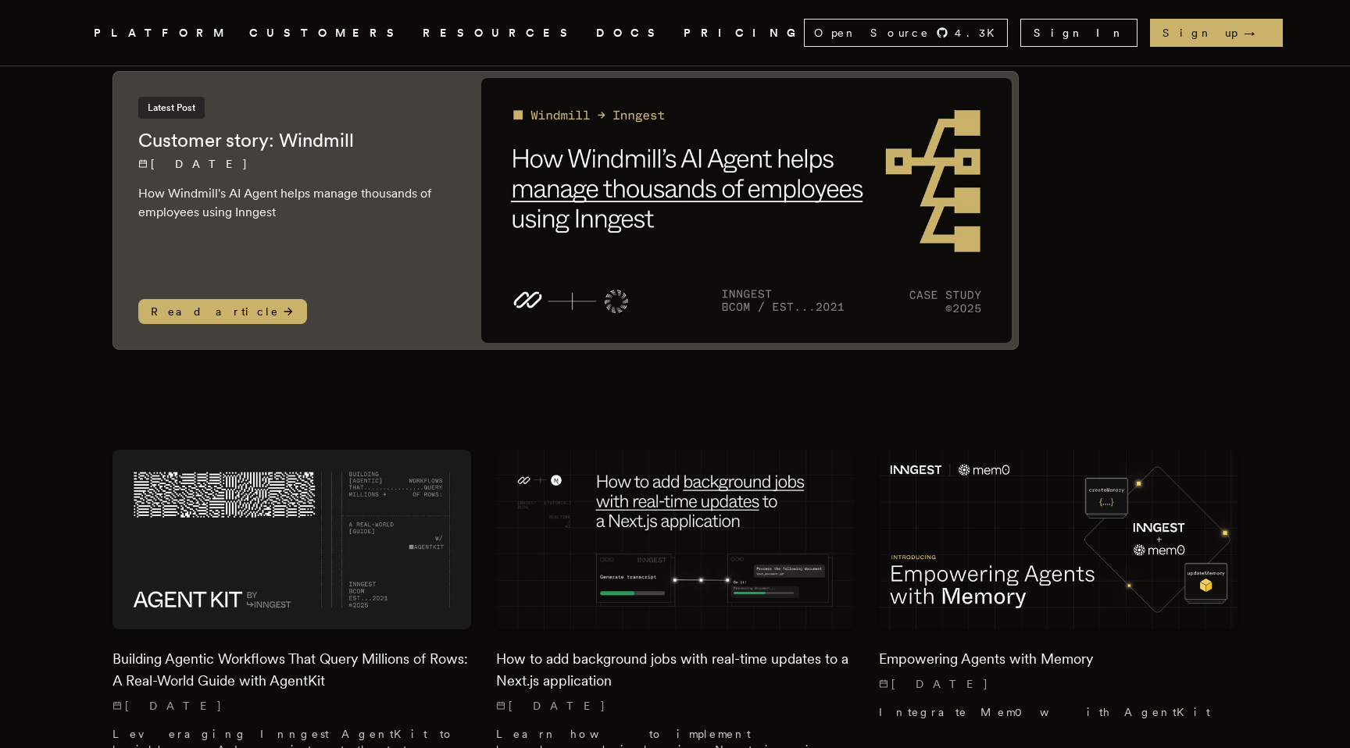
scroll to position [199, 0]
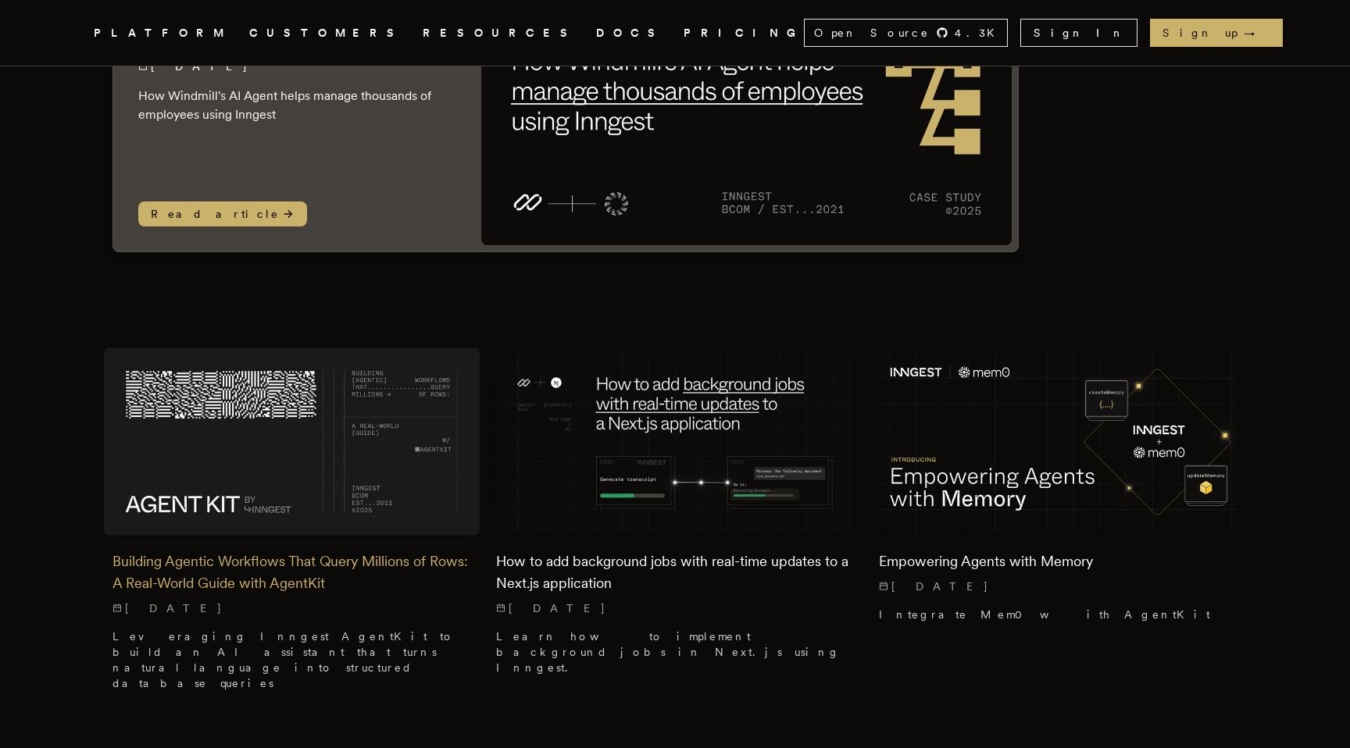
click at [286, 453] on img at bounding box center [292, 442] width 377 height 188
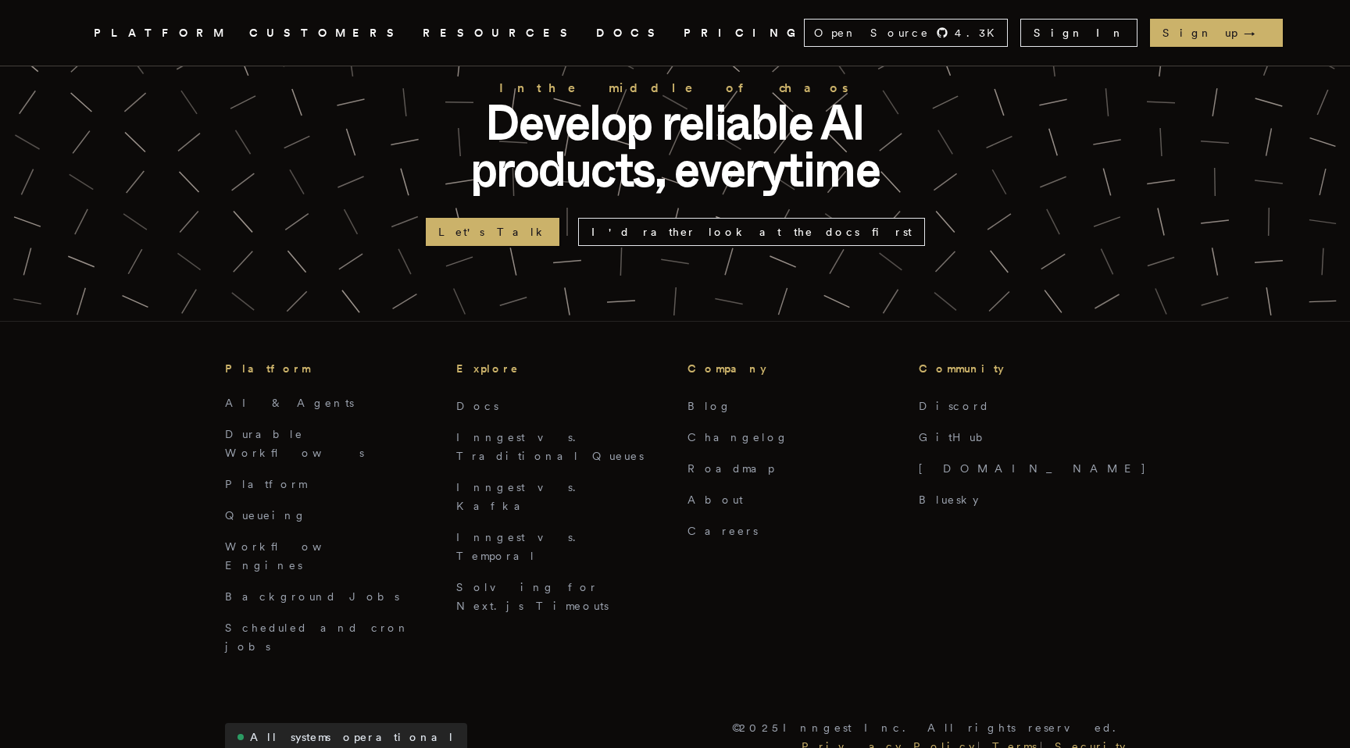
scroll to position [4158, 0]
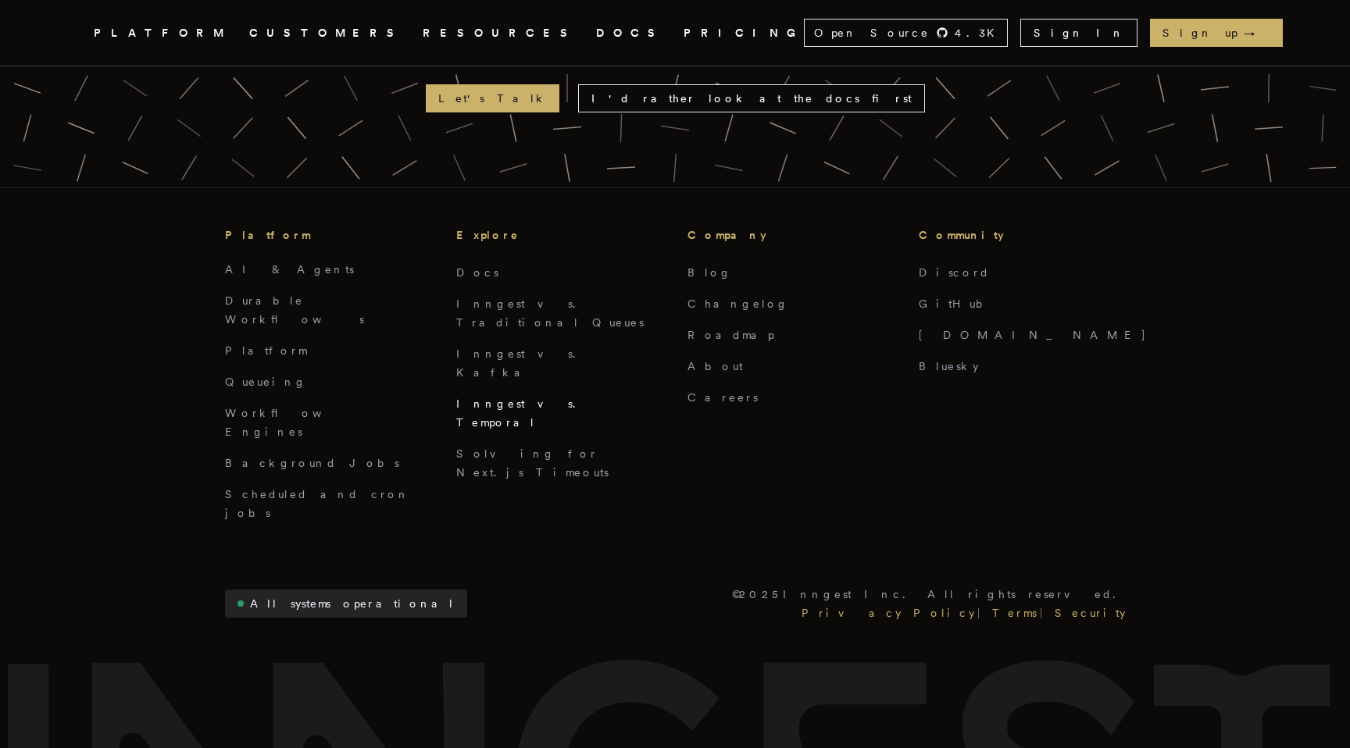
click at [515, 398] on link "Inngest vs. Temporal" at bounding box center [520, 413] width 129 height 31
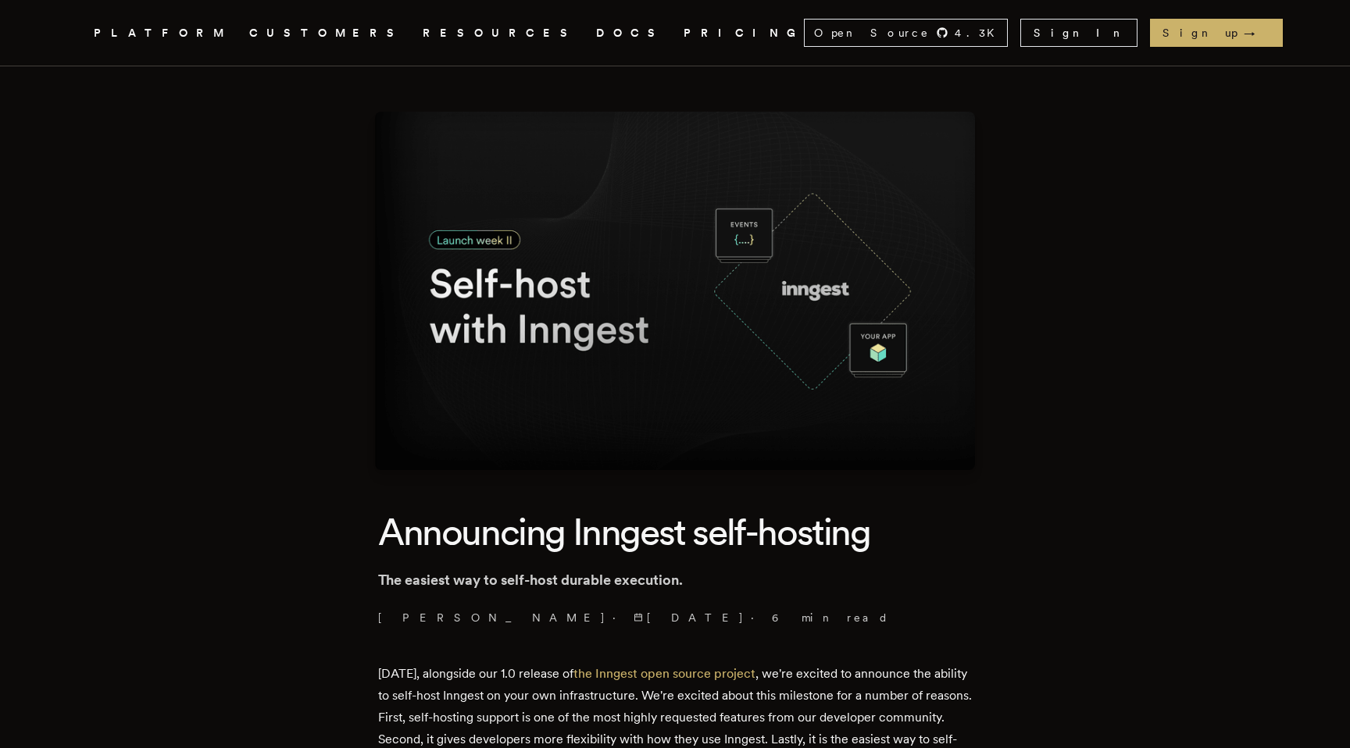
scroll to position [0, 0]
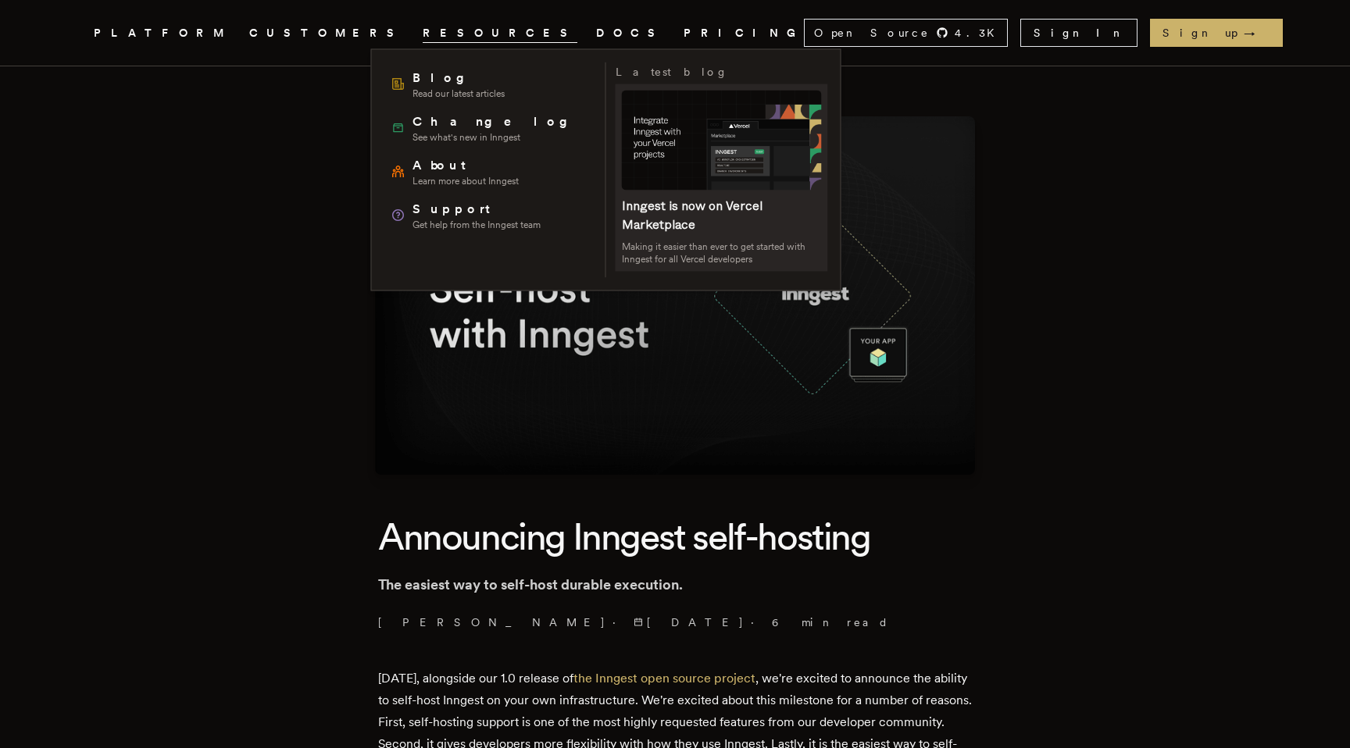
click at [653, 220] on span at bounding box center [722, 177] width 212 height 187
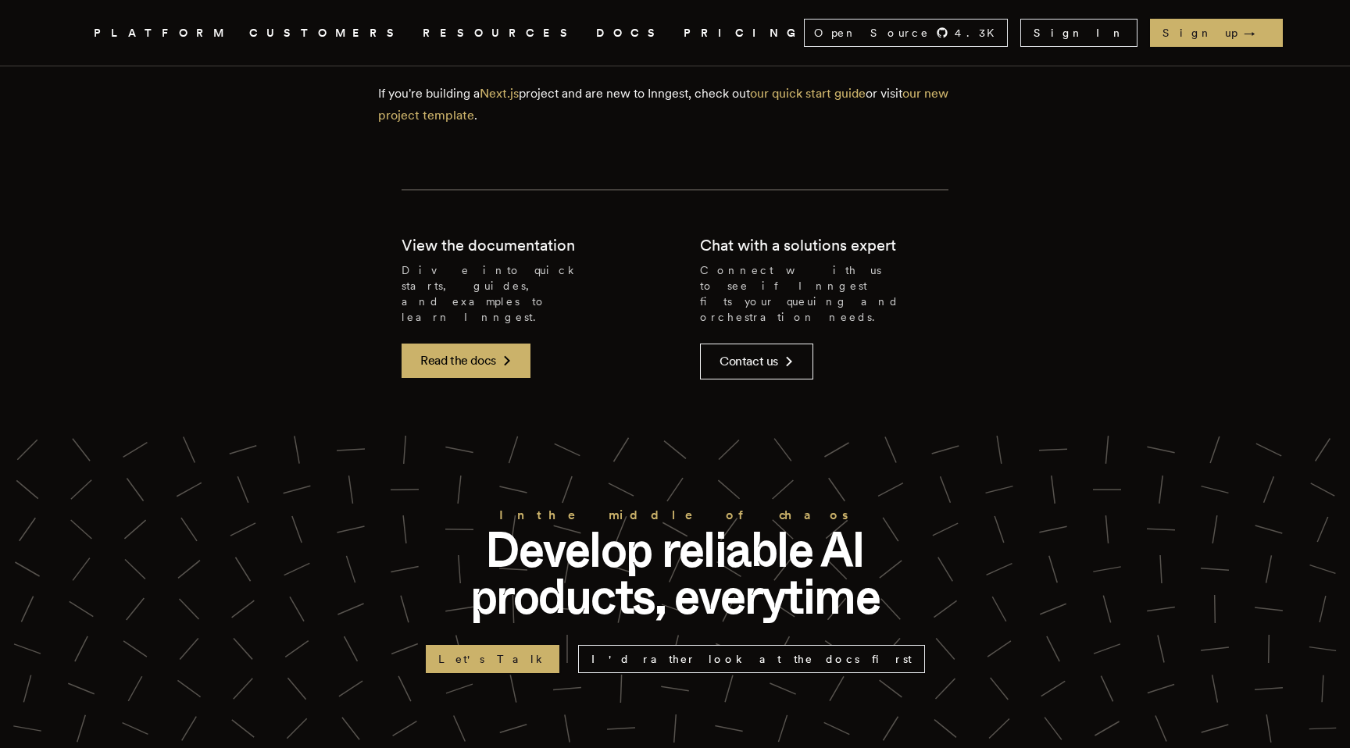
scroll to position [3937, 0]
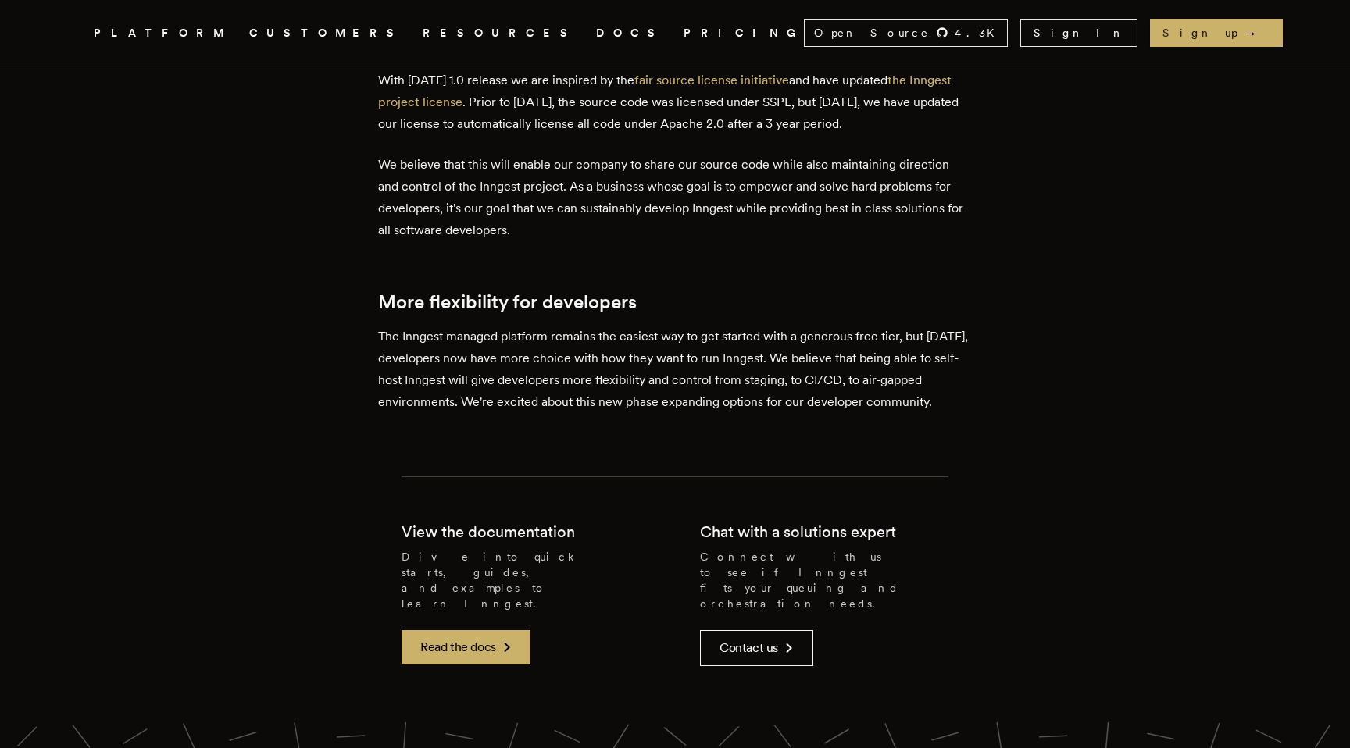
scroll to position [3312, 0]
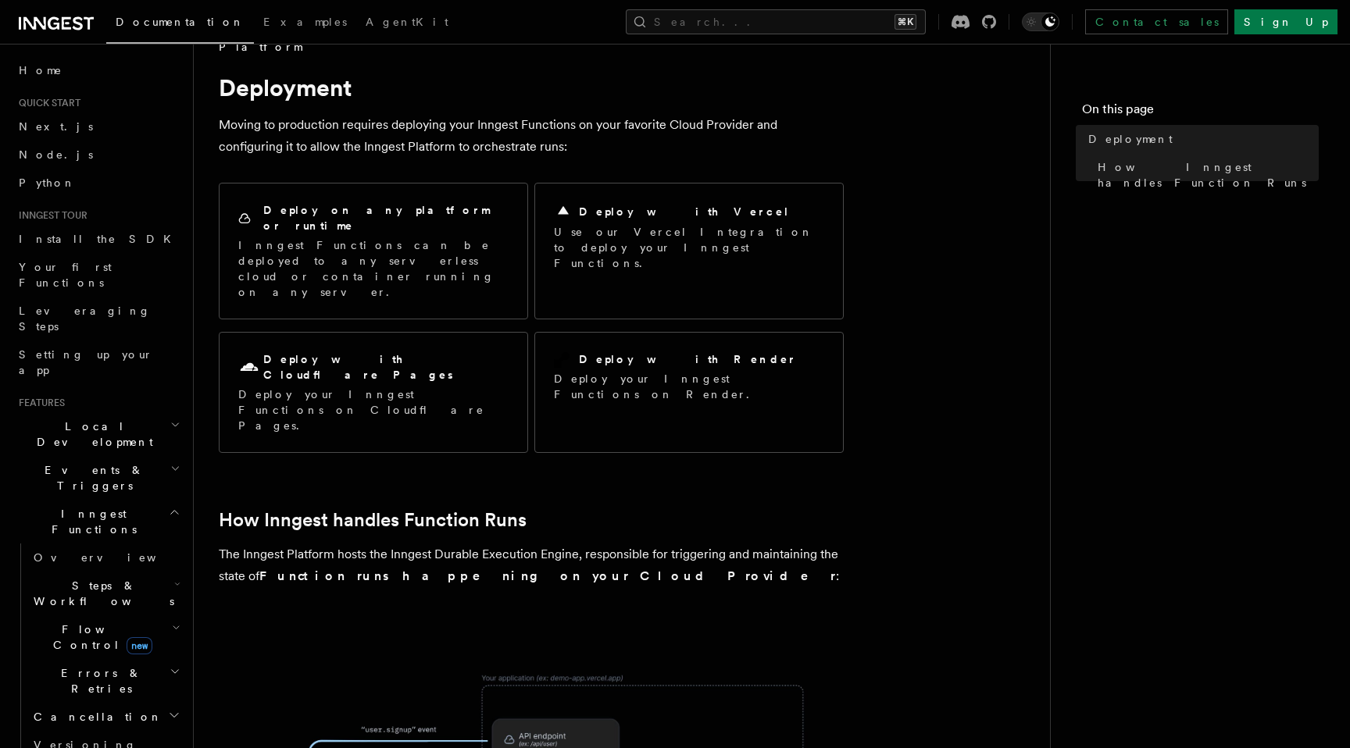
scroll to position [18, 0]
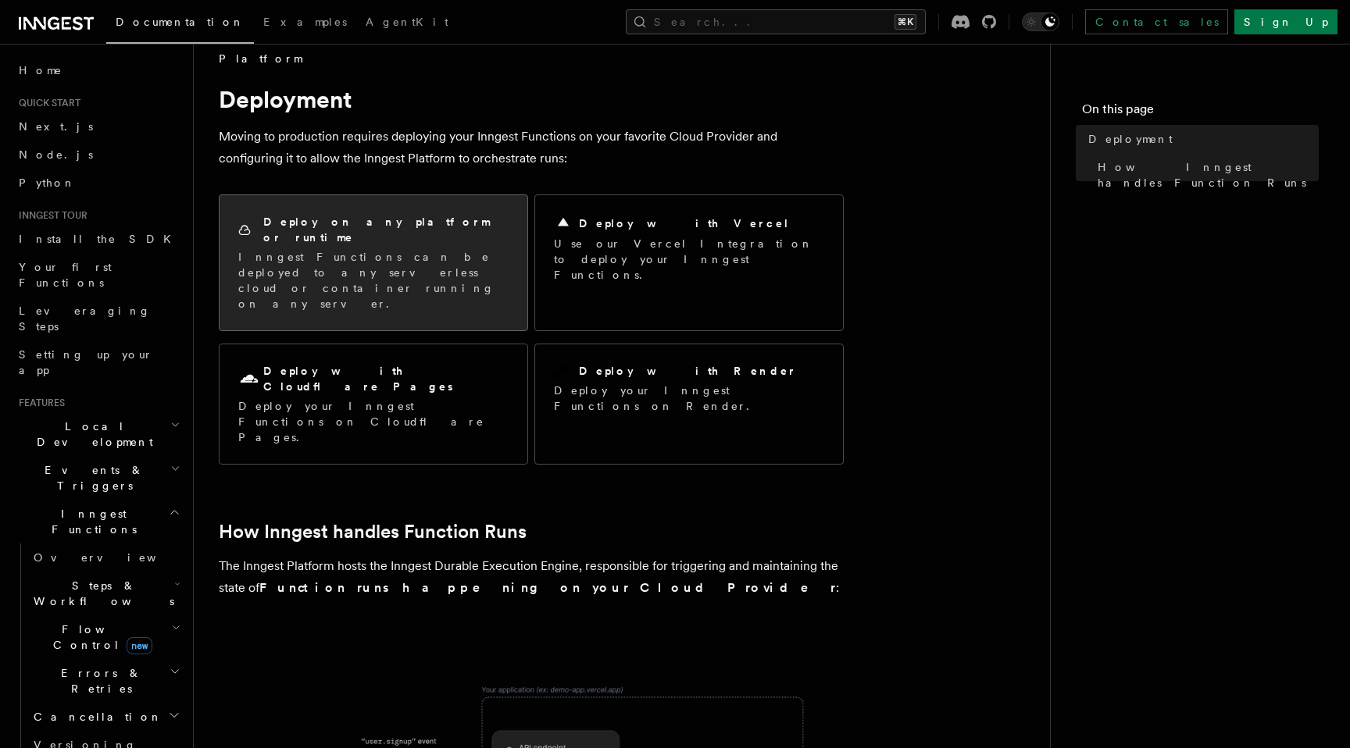
click at [379, 251] on p "Inngest Functions can be deployed to any serverless cloud or container running …" at bounding box center [373, 280] width 270 height 62
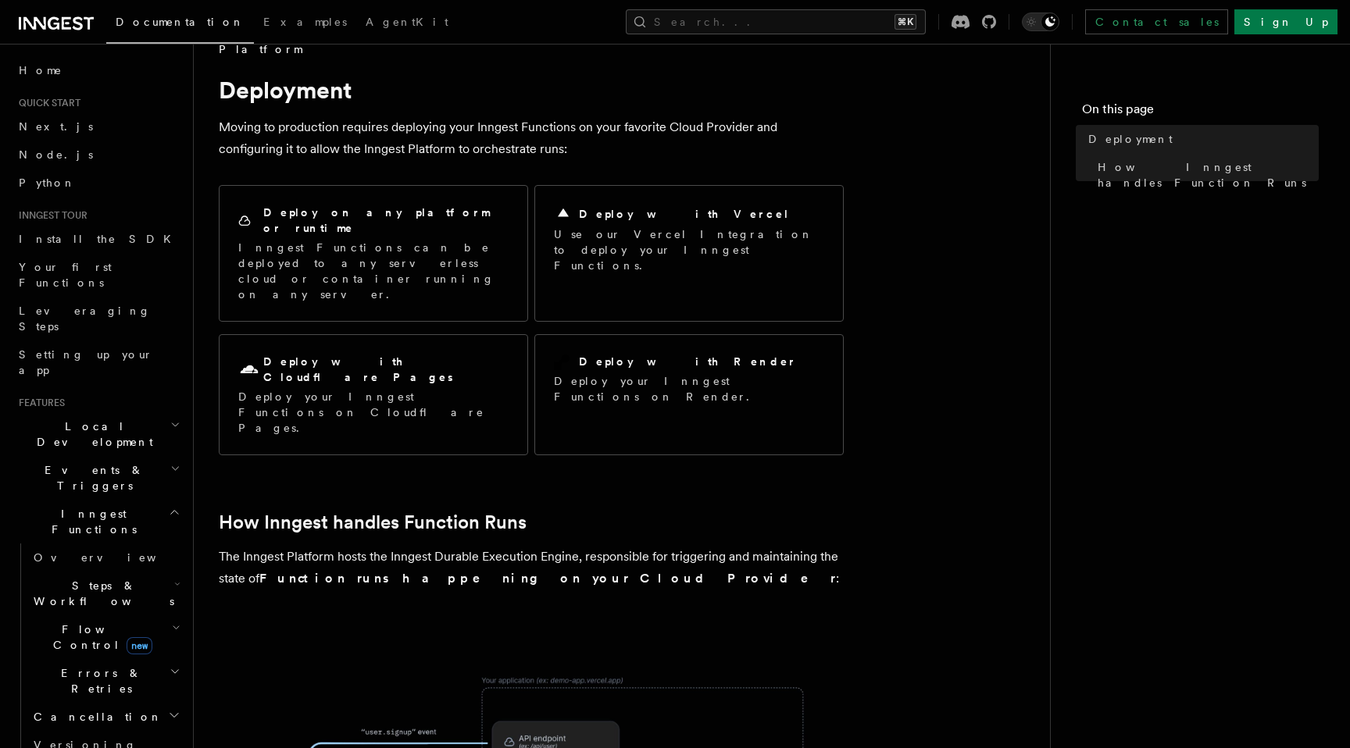
scroll to position [0, 0]
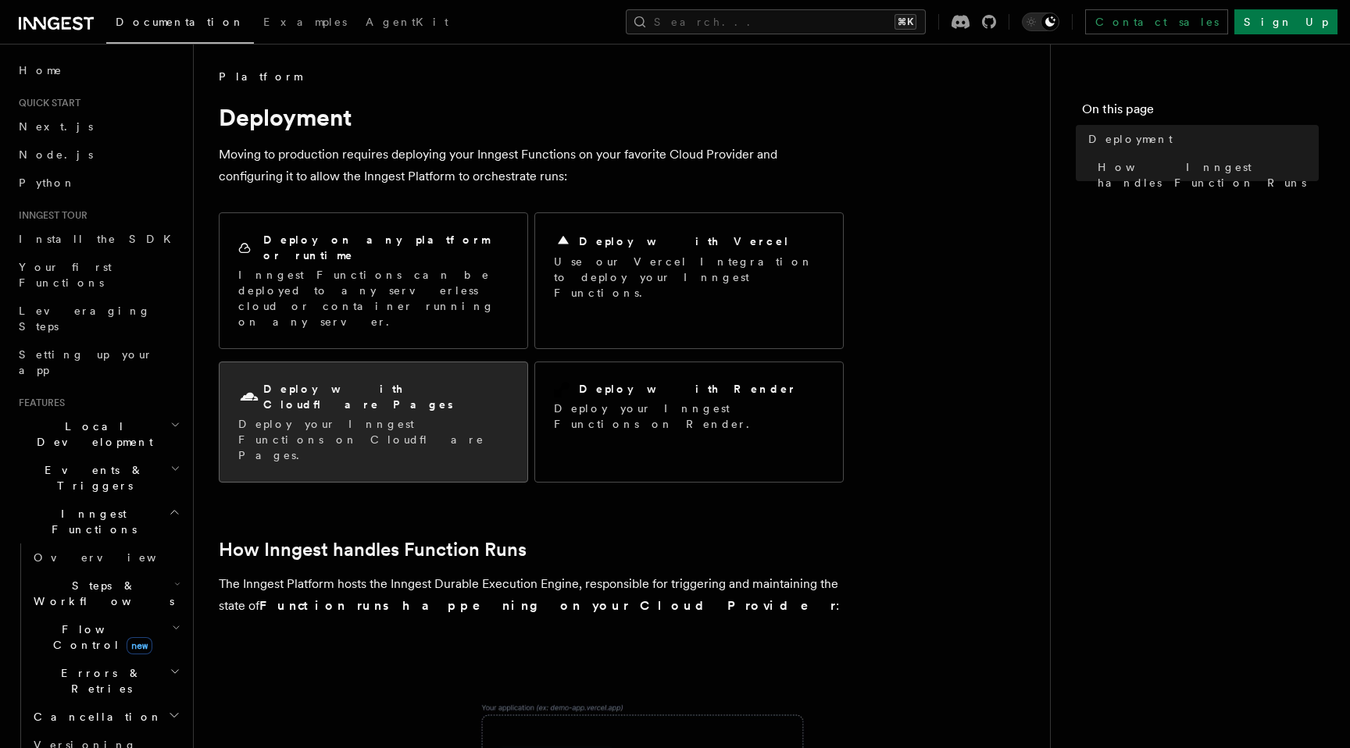
click at [408, 416] on p "Deploy your Inngest Functions on Cloudflare Pages." at bounding box center [373, 439] width 270 height 47
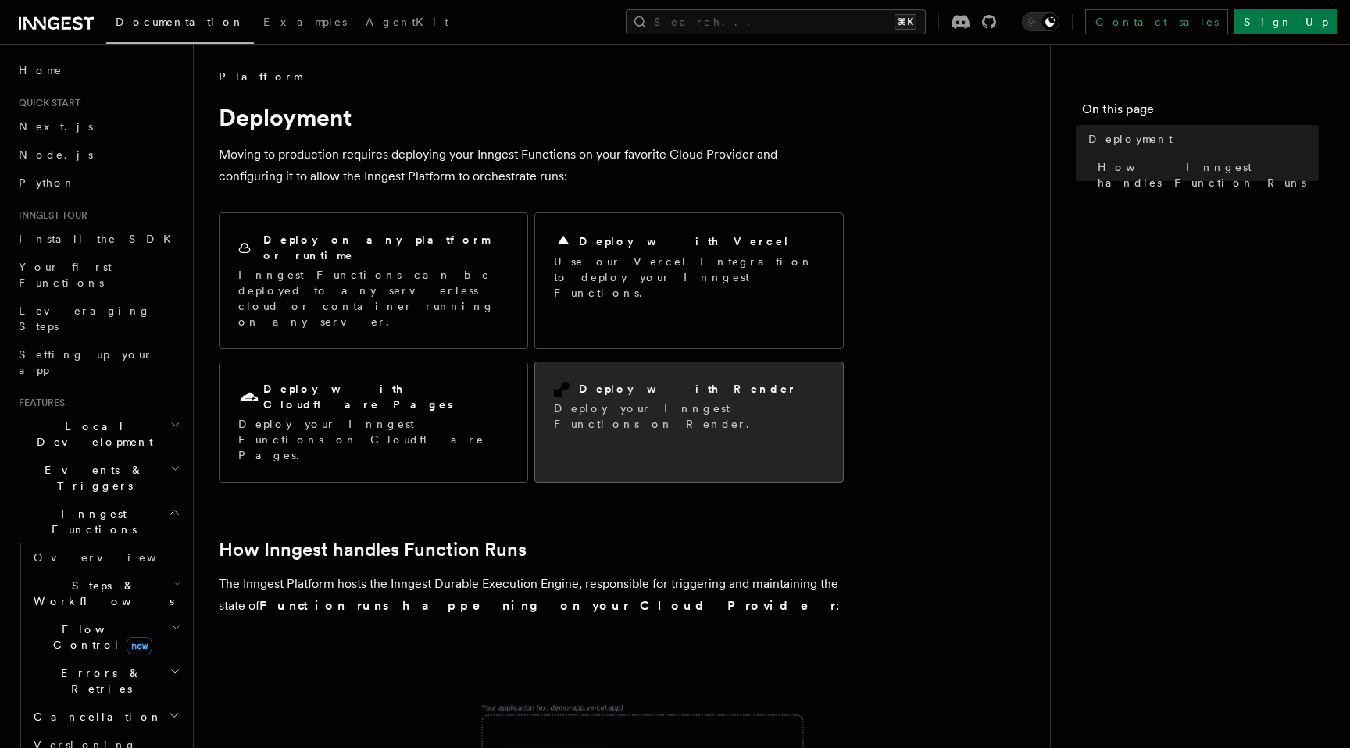
click at [641, 381] on h2 "Deploy with Render" at bounding box center [688, 389] width 218 height 16
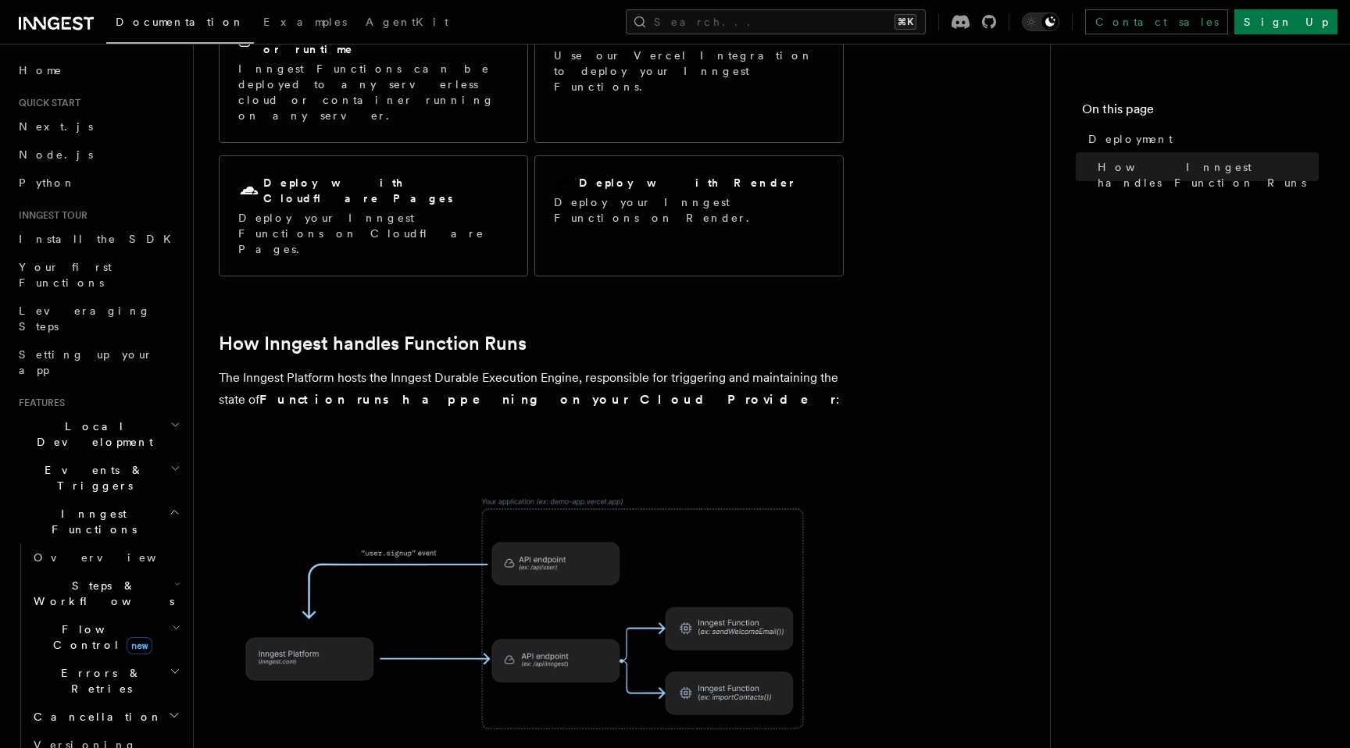
scroll to position [12, 0]
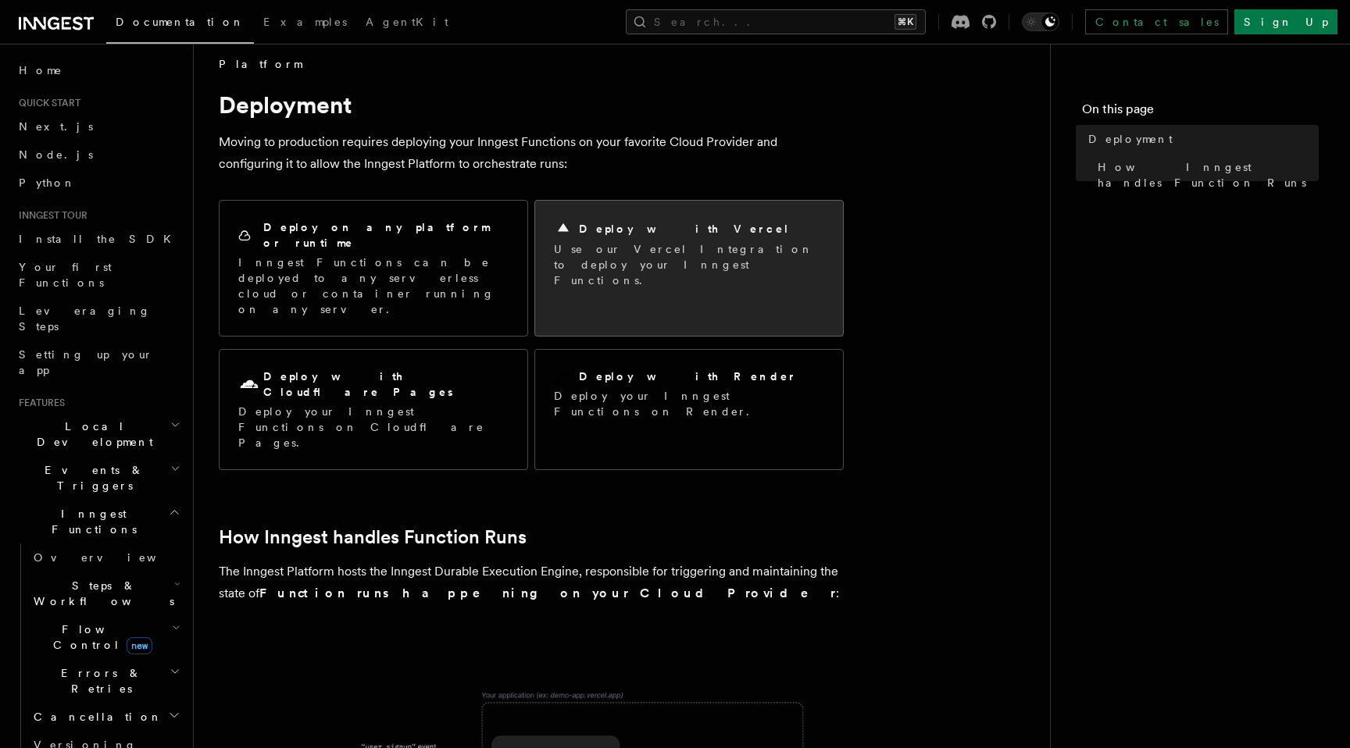
click at [692, 230] on div "Deploy with Vercel" at bounding box center [689, 229] width 270 height 19
click at [692, 231] on div "Deploy with Vercel" at bounding box center [689, 229] width 270 height 19
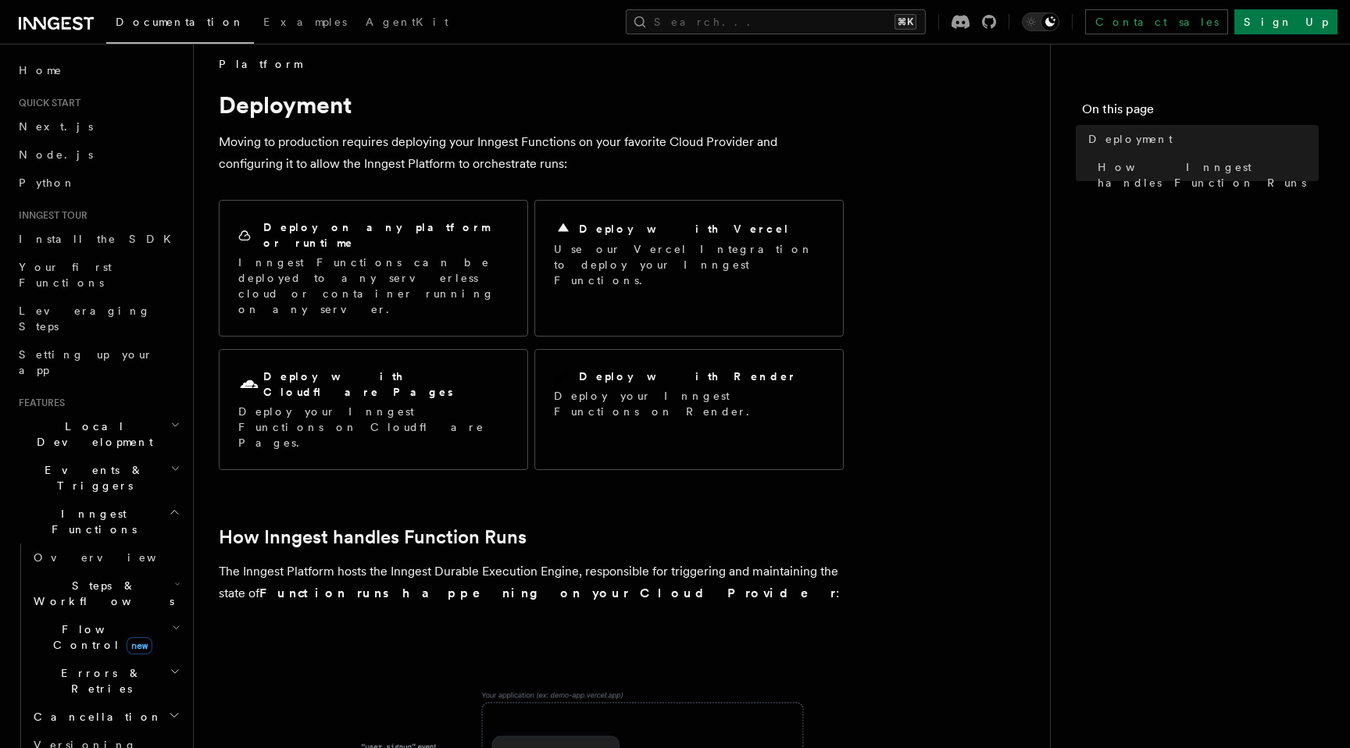
click at [171, 419] on icon "button" at bounding box center [175, 425] width 10 height 12
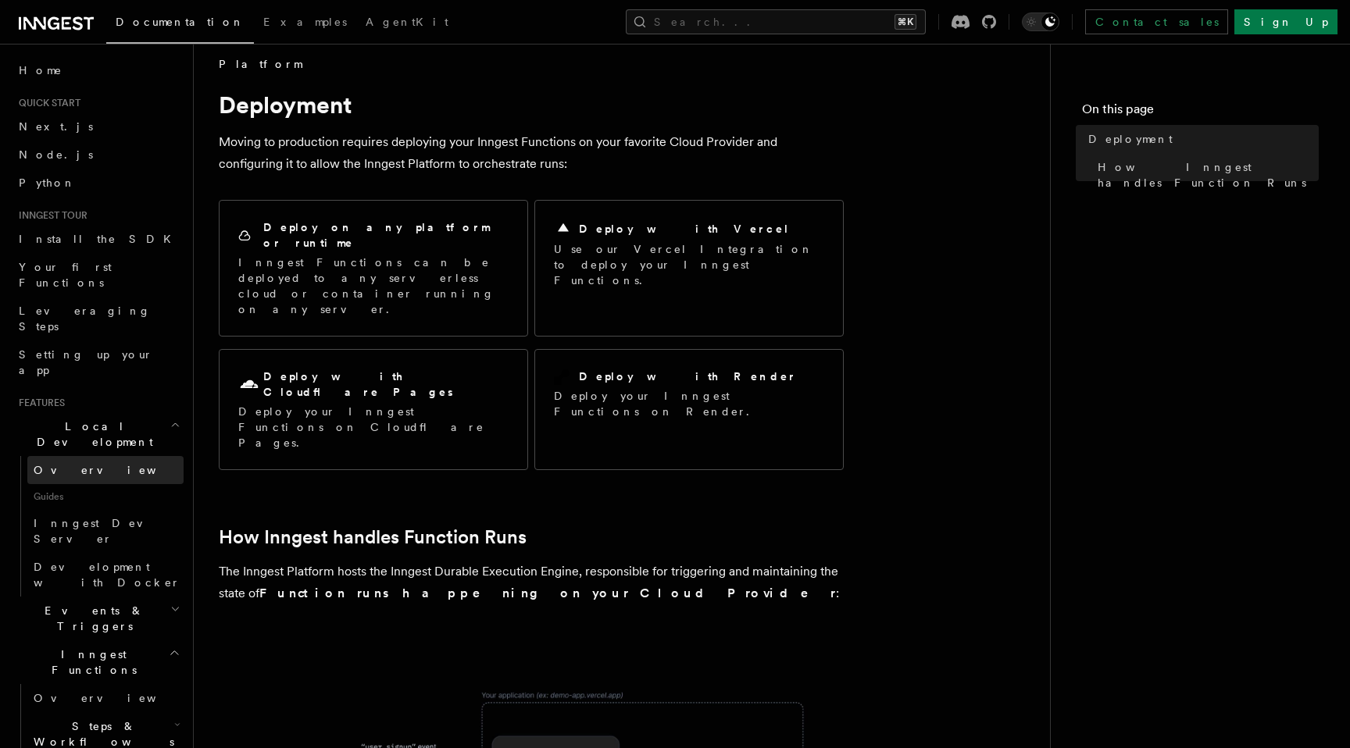
click at [148, 456] on link "Overview" at bounding box center [105, 470] width 156 height 28
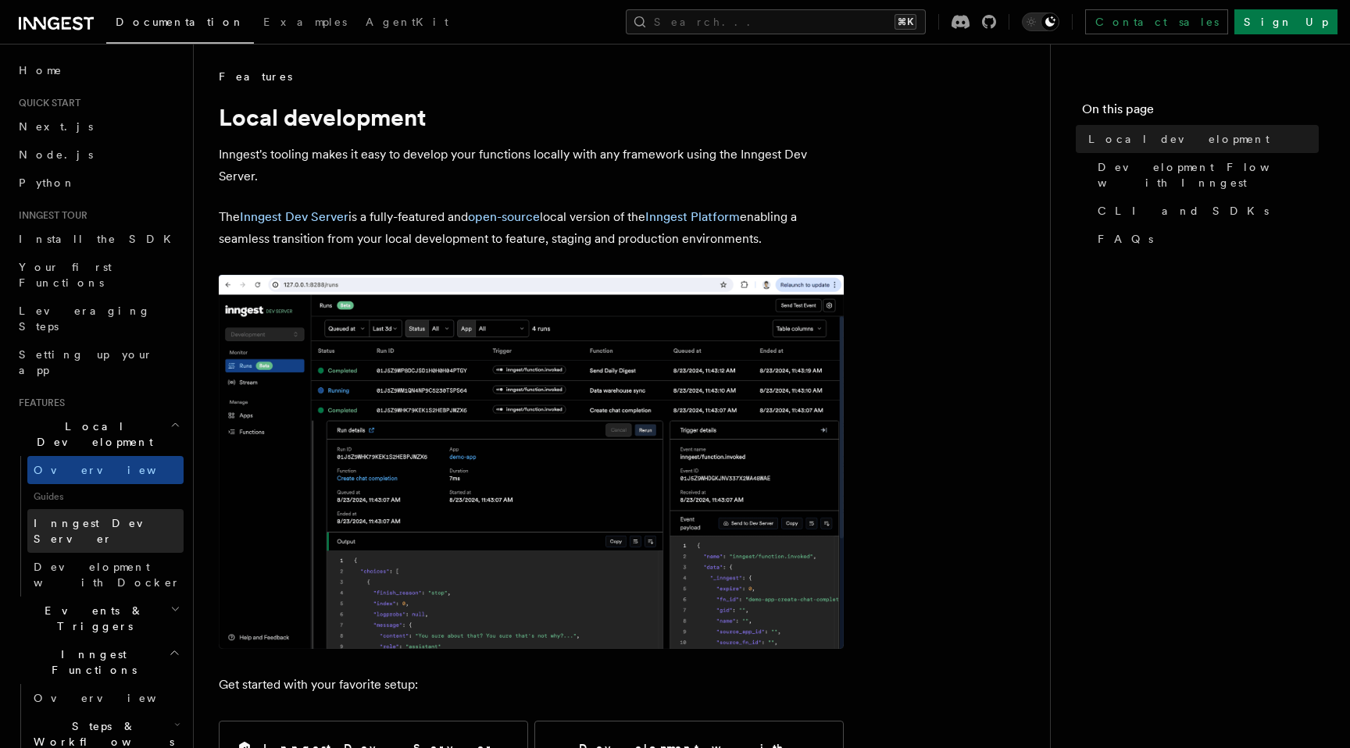
click at [116, 517] on span "Inngest Dev Server" at bounding box center [101, 531] width 134 height 28
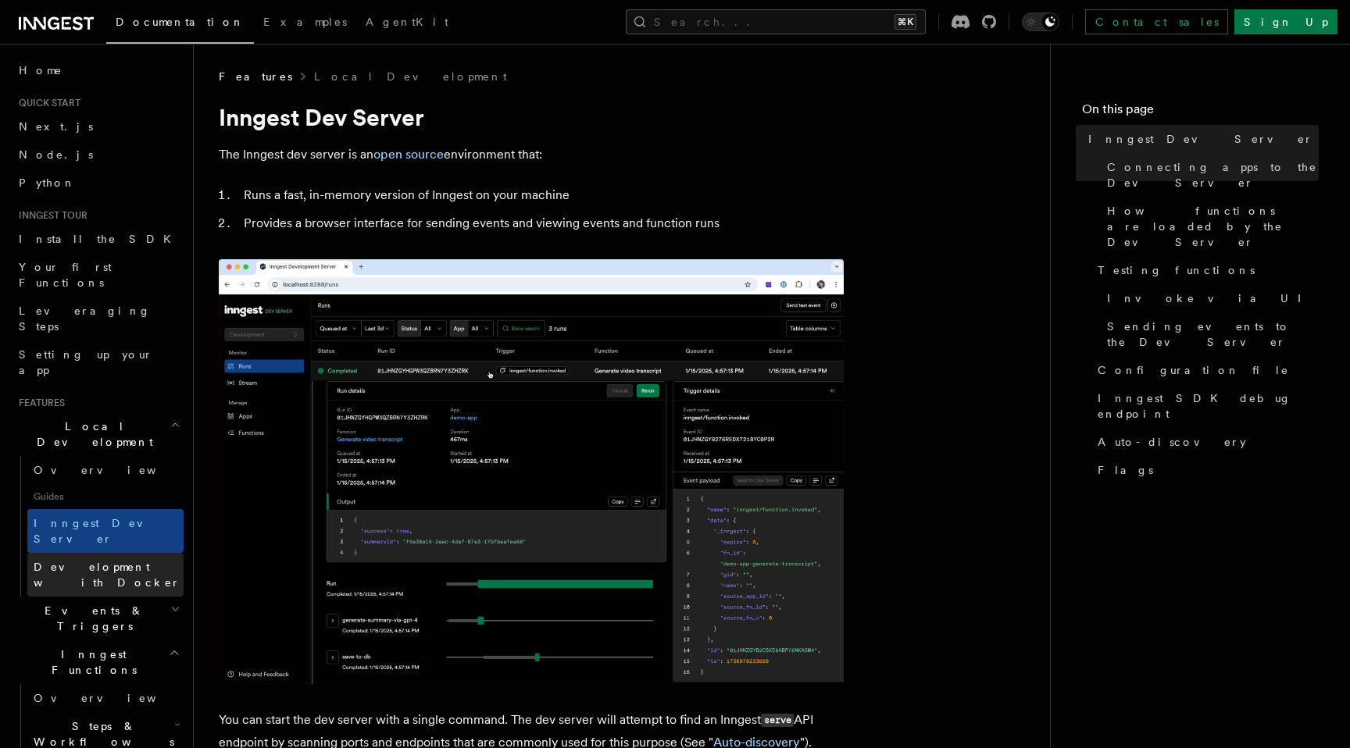
click at [109, 561] on span "Development with Docker" at bounding box center [107, 575] width 147 height 28
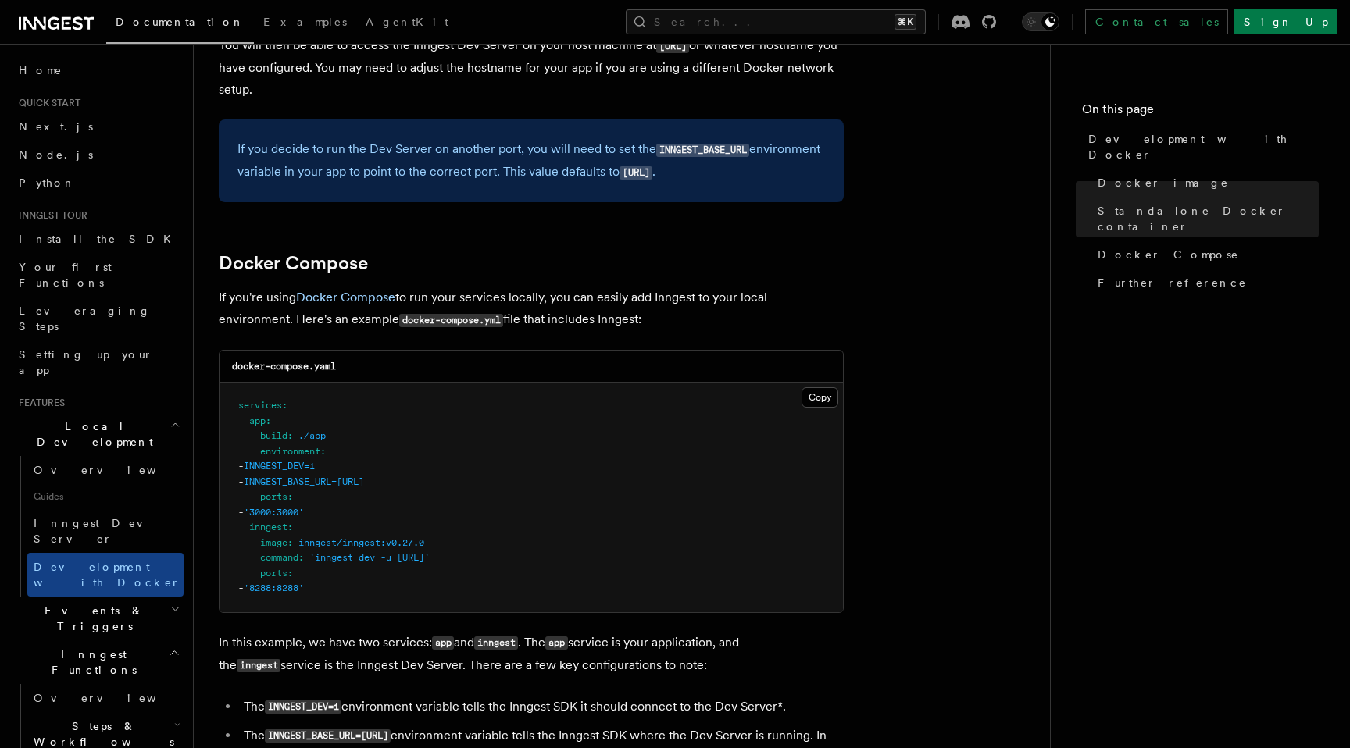
scroll to position [833, 0]
click at [810, 403] on button "Copy Copied" at bounding box center [819, 396] width 37 height 20
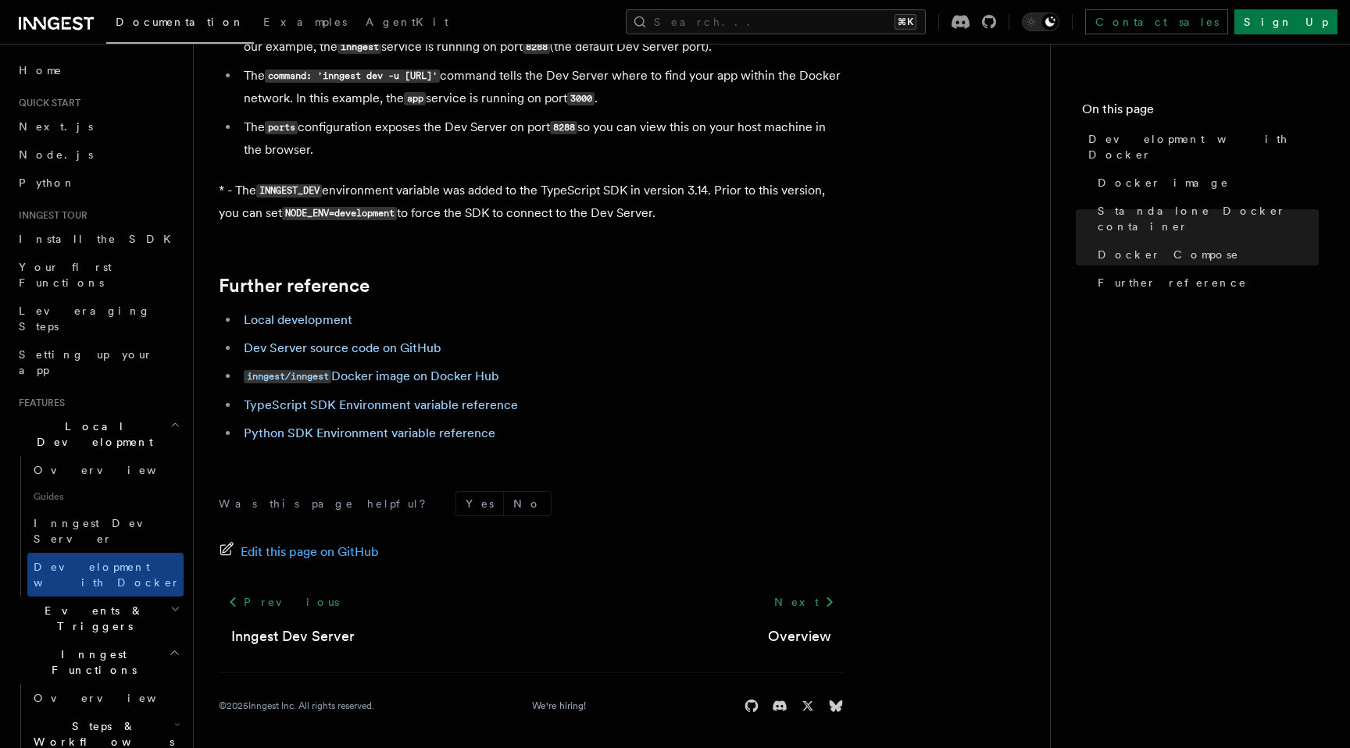
scroll to position [1552, 0]
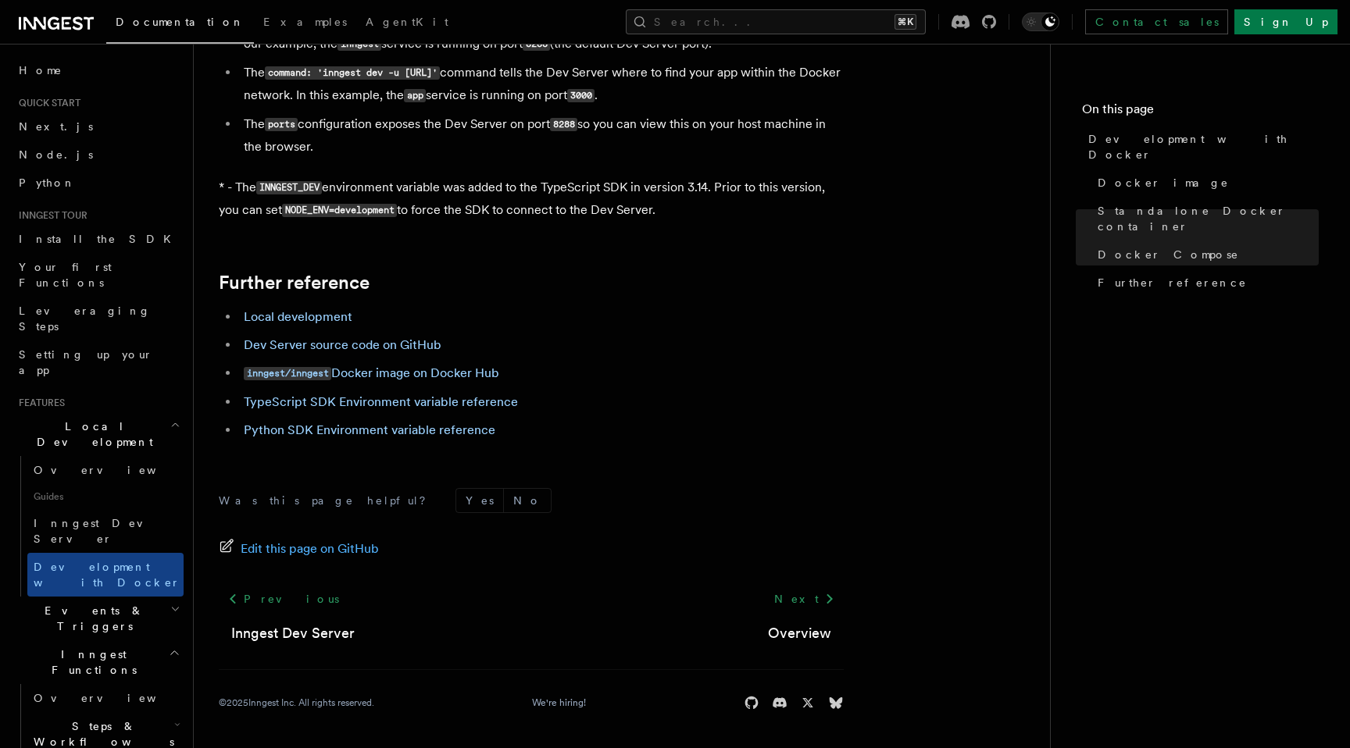
click at [176, 647] on icon "button" at bounding box center [175, 653] width 12 height 12
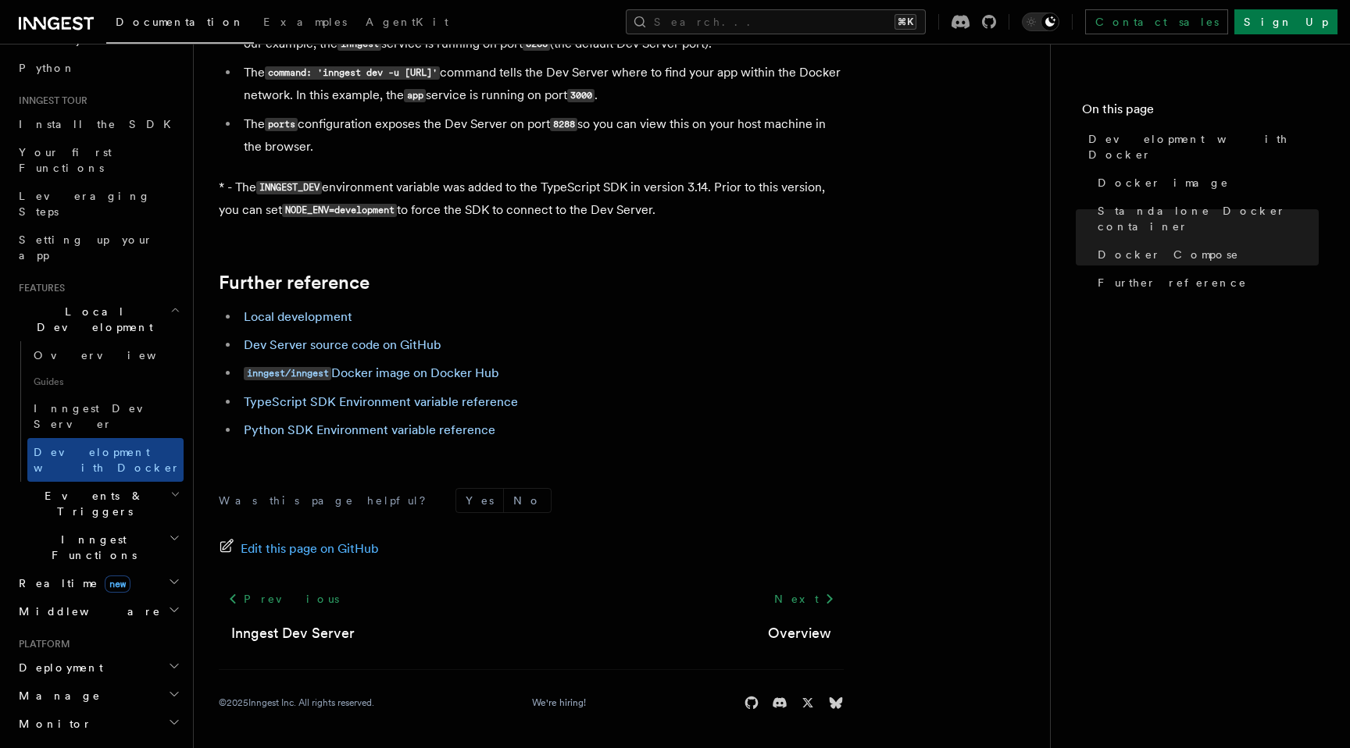
scroll to position [144, 0]
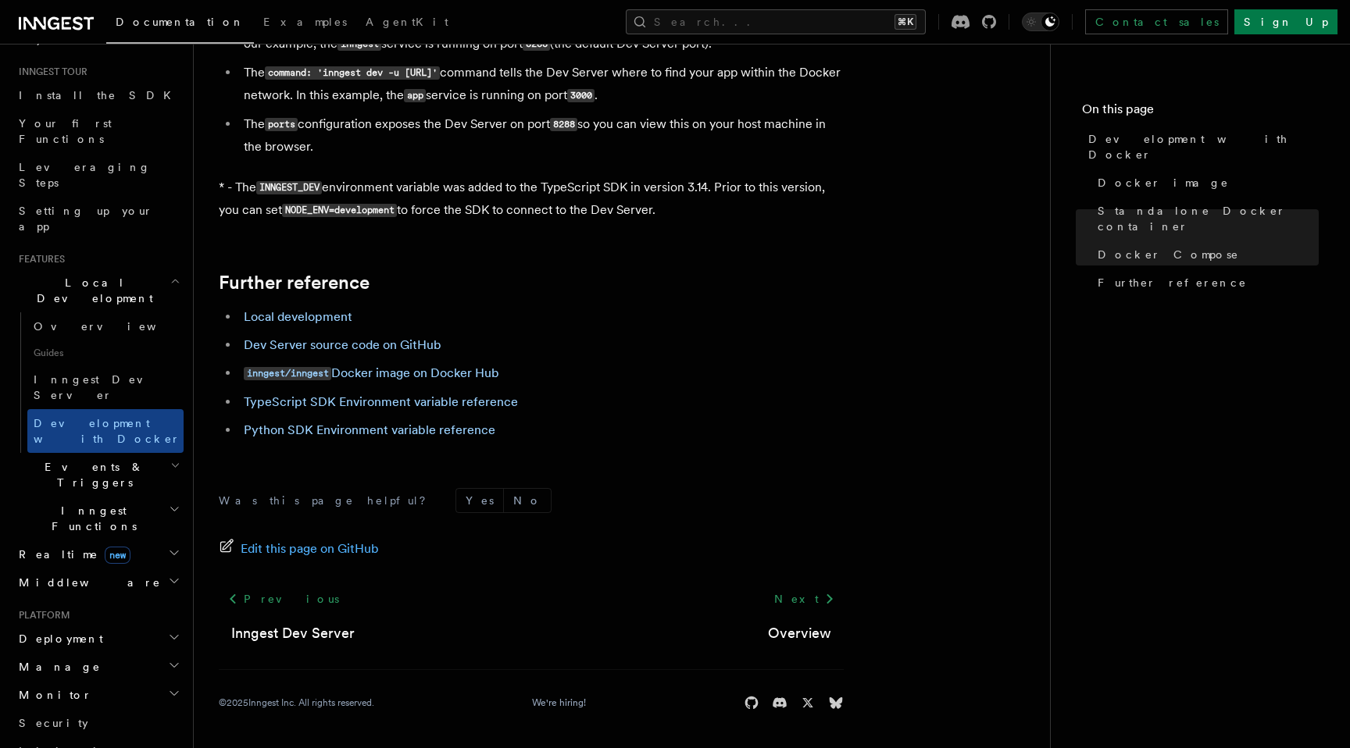
click at [172, 547] on icon "button" at bounding box center [174, 553] width 12 height 12
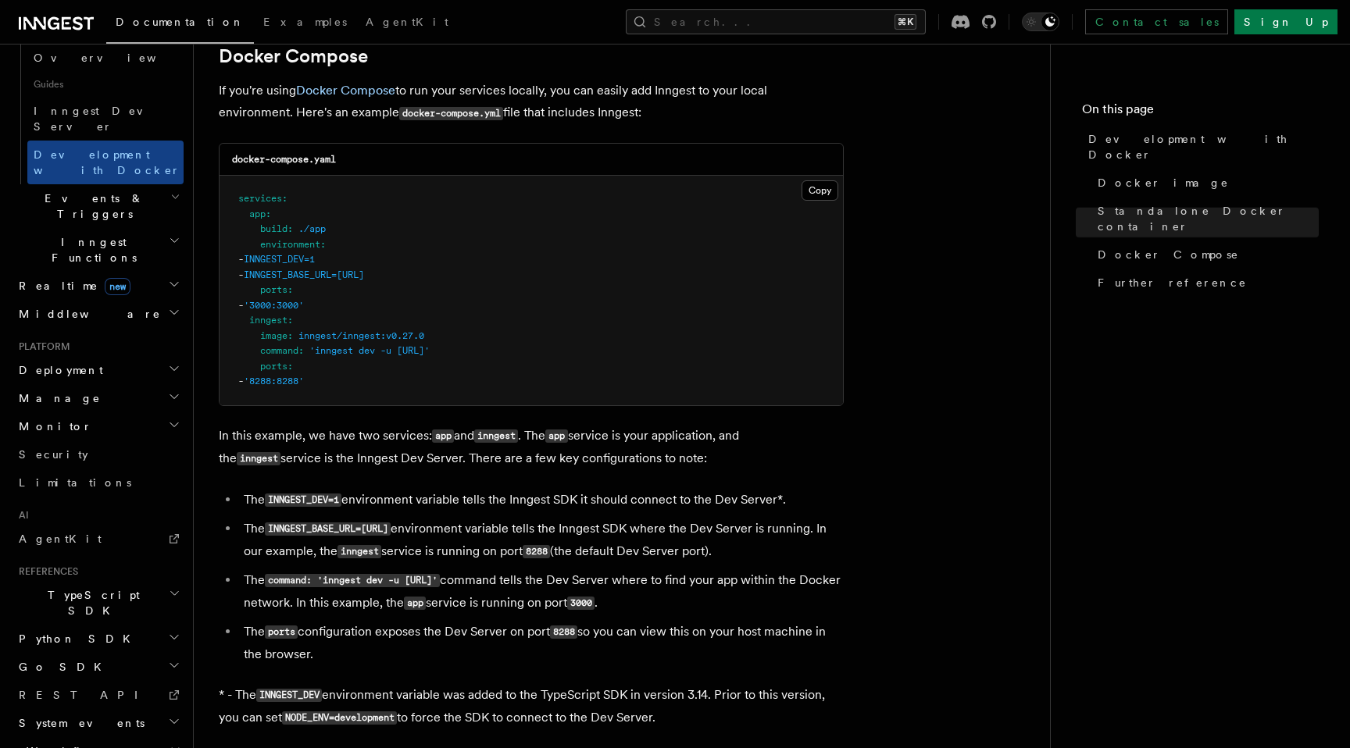
scroll to position [1039, 0]
click at [556, 465] on p "In this example, we have two services: app and inngest . The app service is you…" at bounding box center [531, 446] width 625 height 45
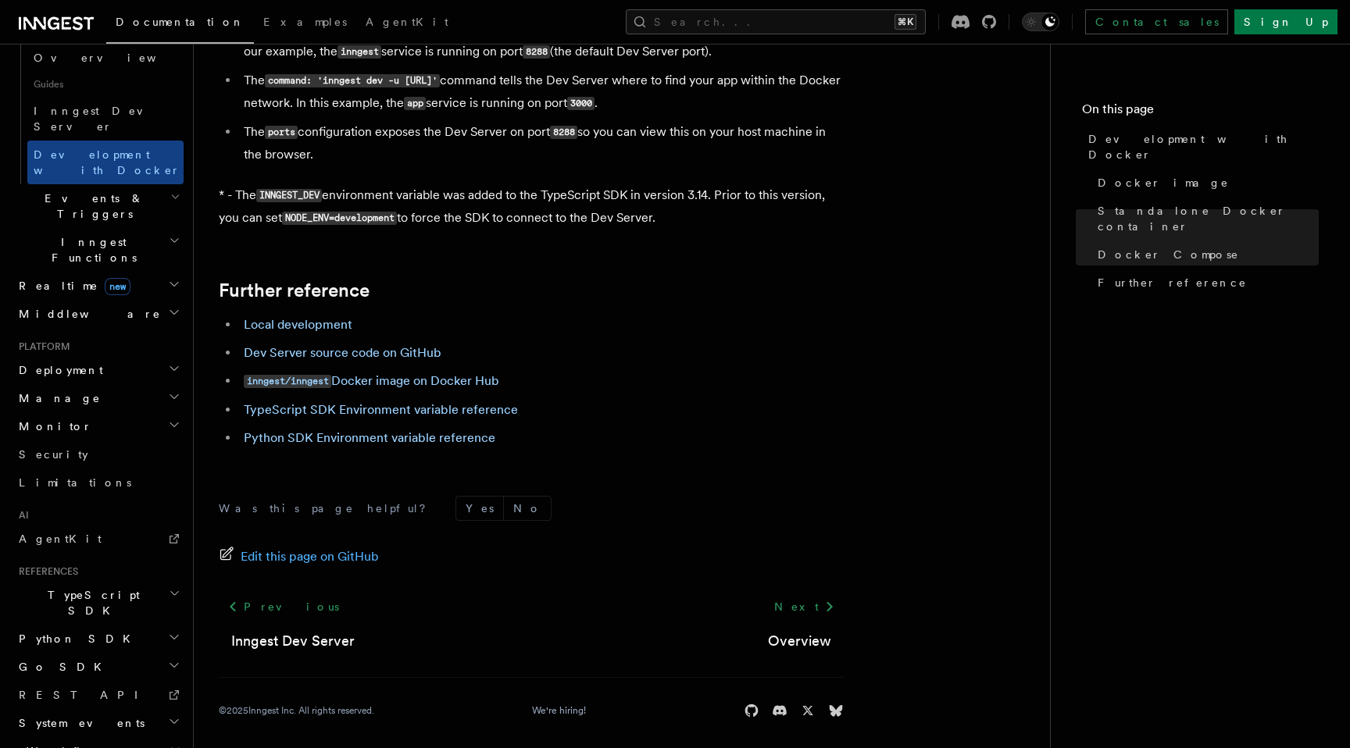
scroll to position [1552, 0]
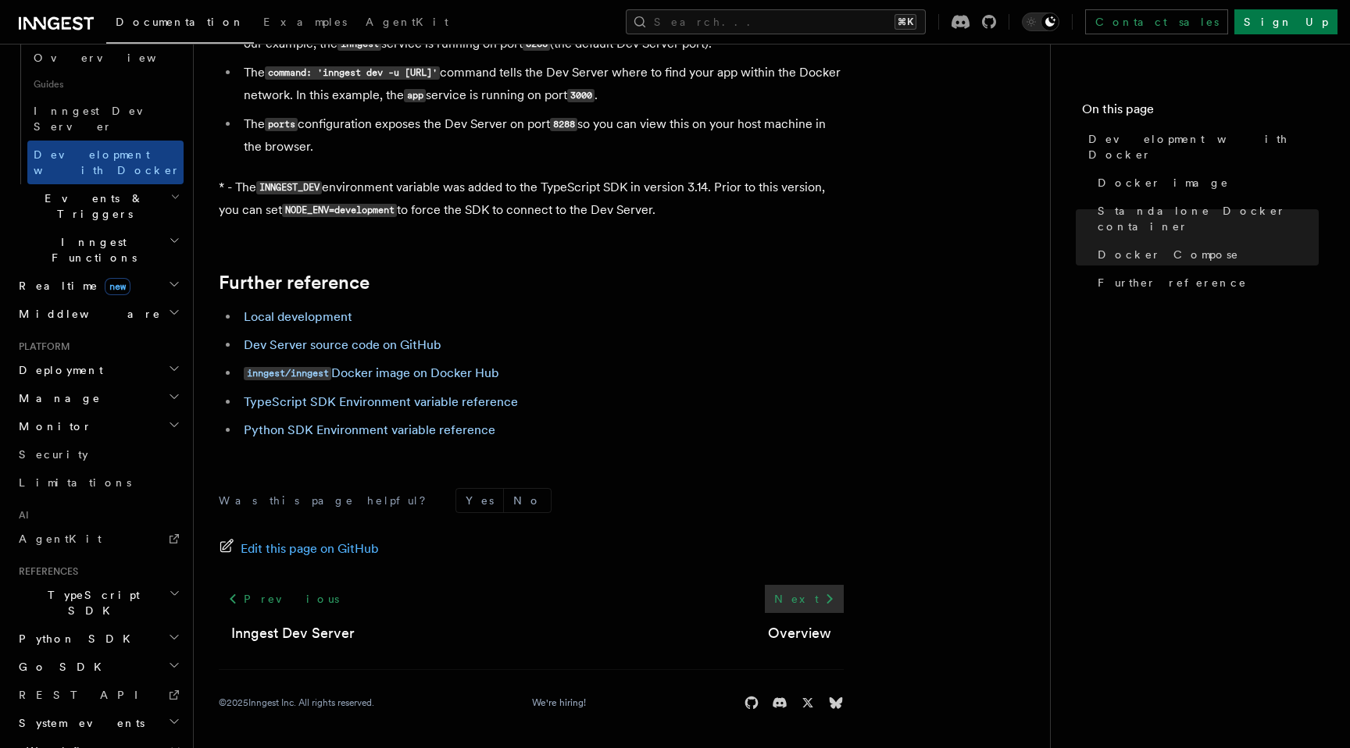
click at [830, 594] on icon at bounding box center [829, 599] width 19 height 19
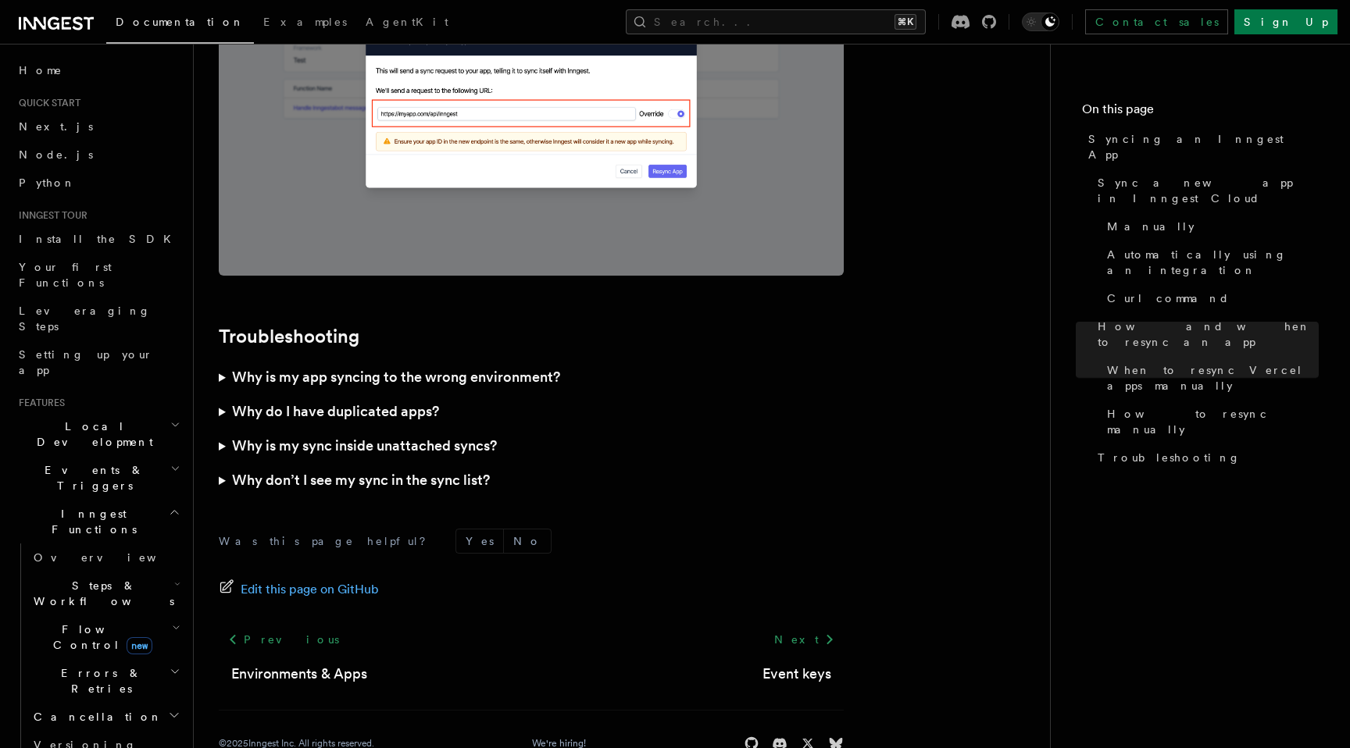
scroll to position [4439, 0]
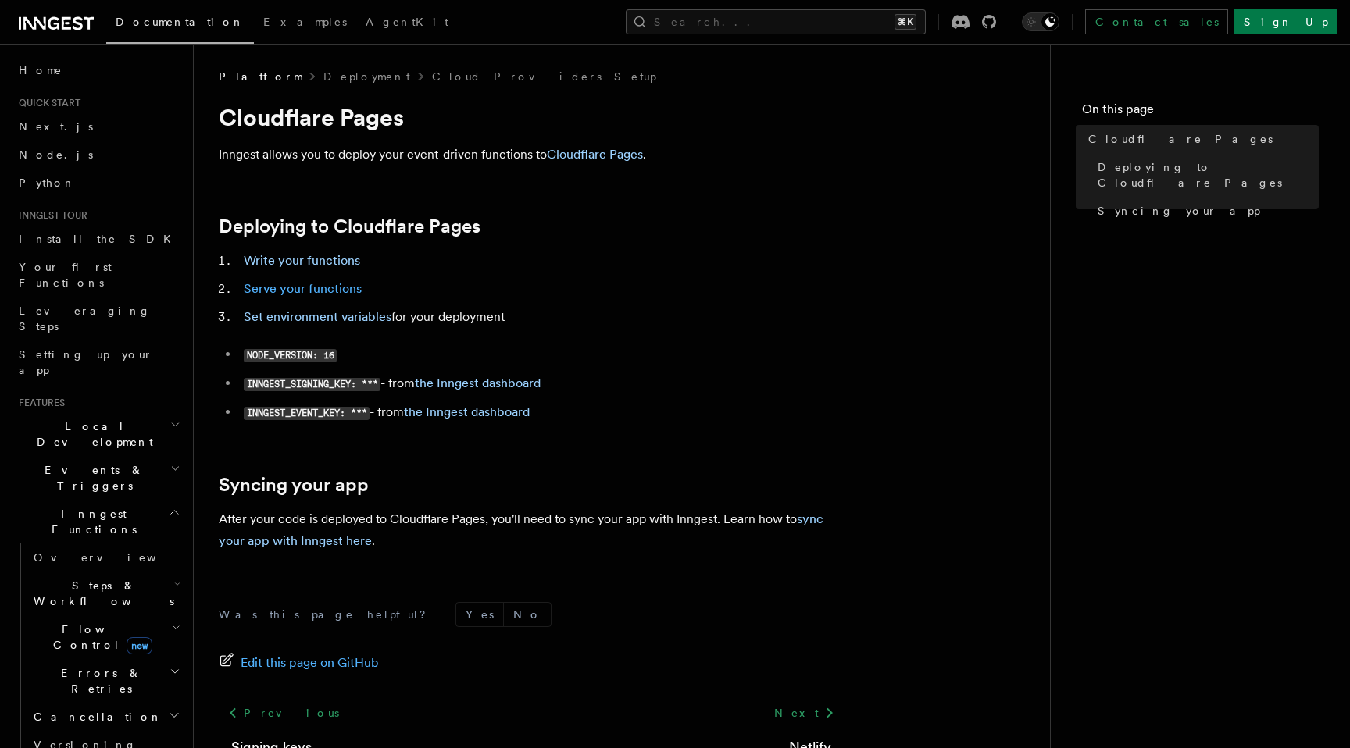
click at [328, 289] on link "Serve your functions" at bounding box center [303, 288] width 118 height 15
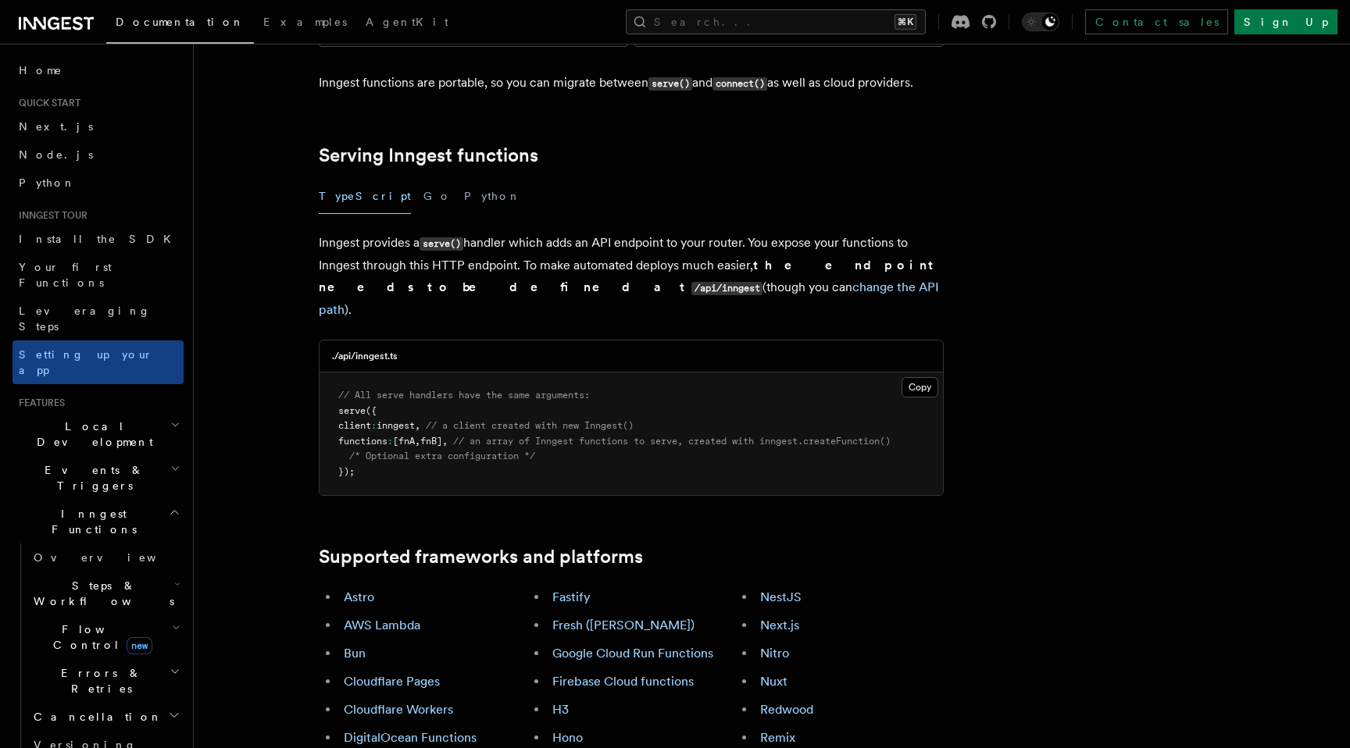
scroll to position [491, 0]
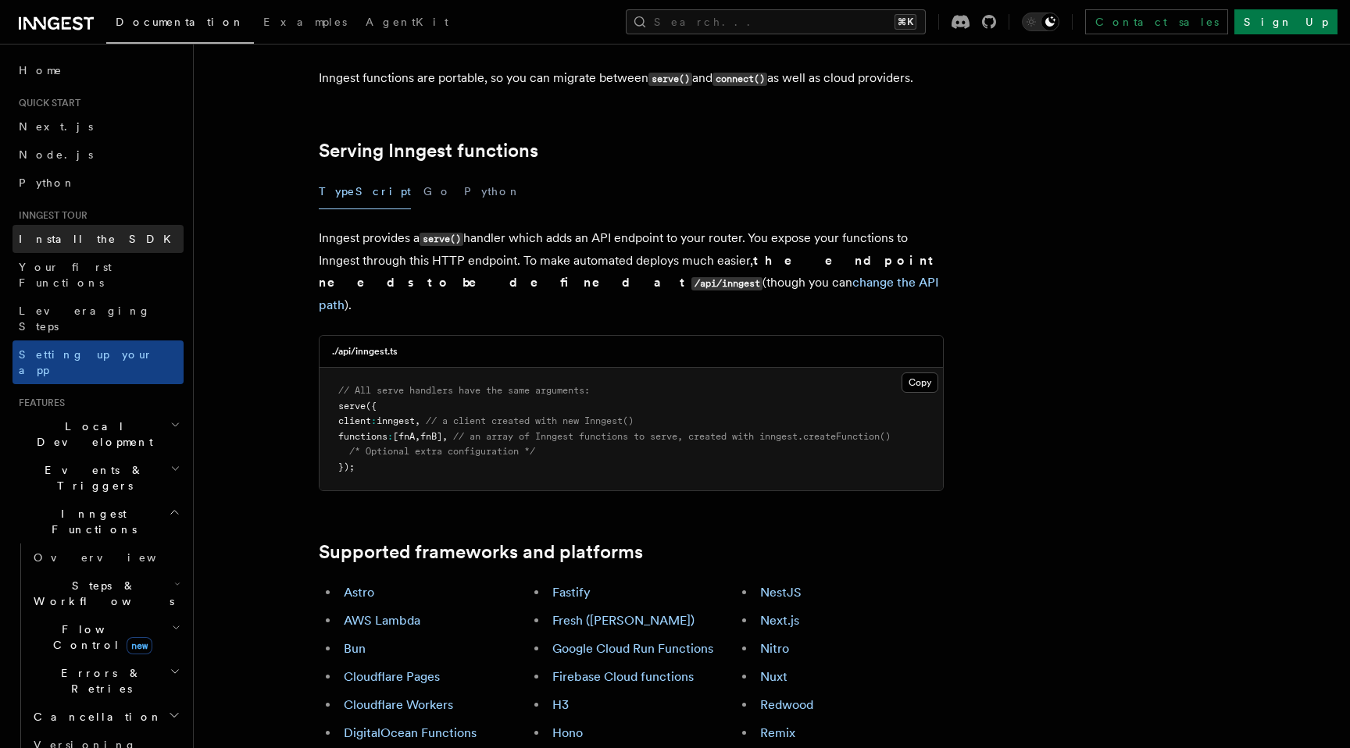
click at [110, 248] on link "Install the SDK" at bounding box center [97, 239] width 171 height 28
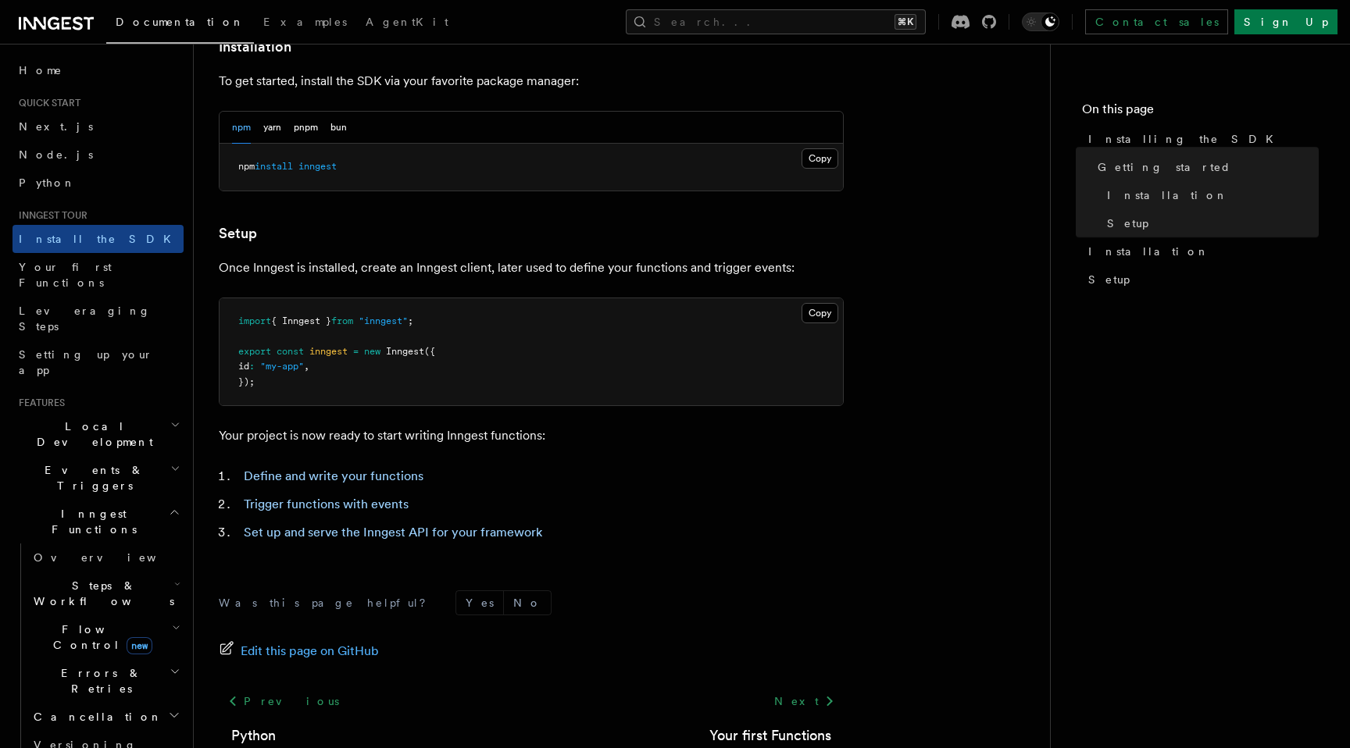
scroll to position [455, 0]
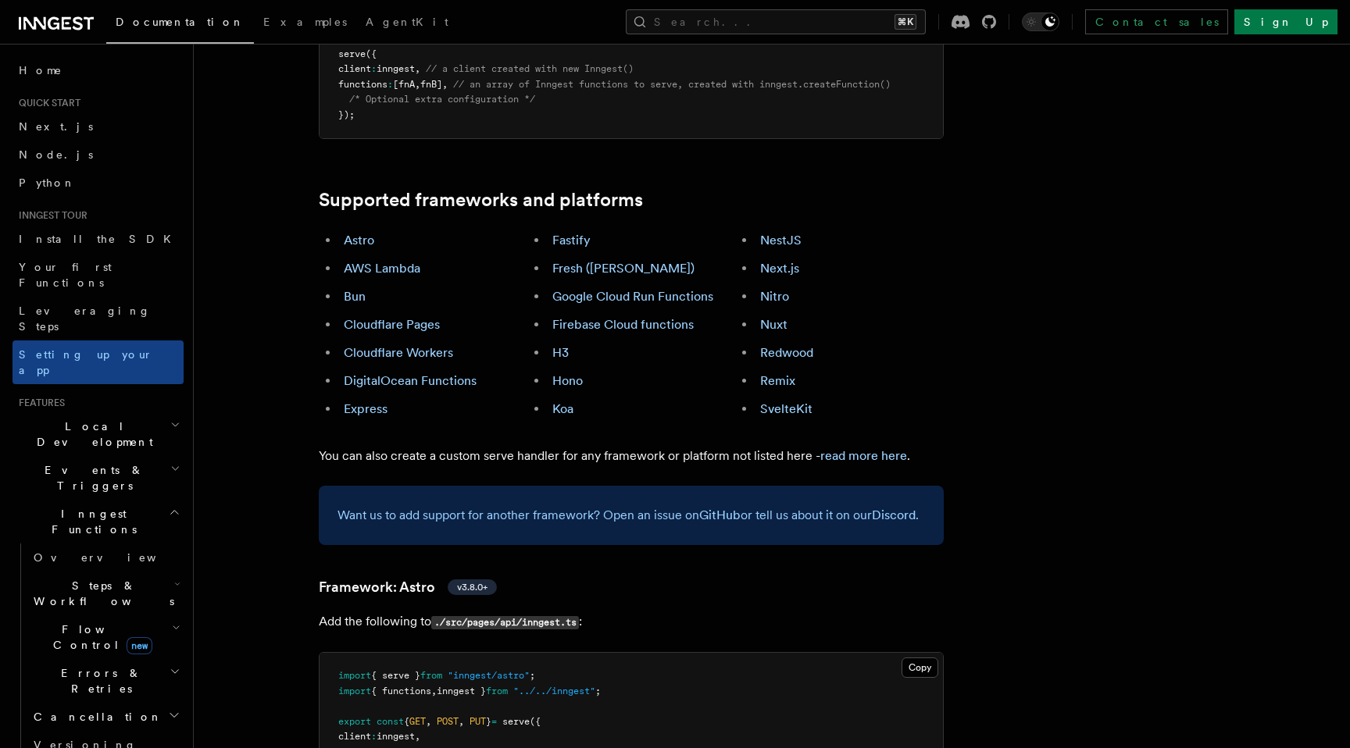
scroll to position [802, 0]
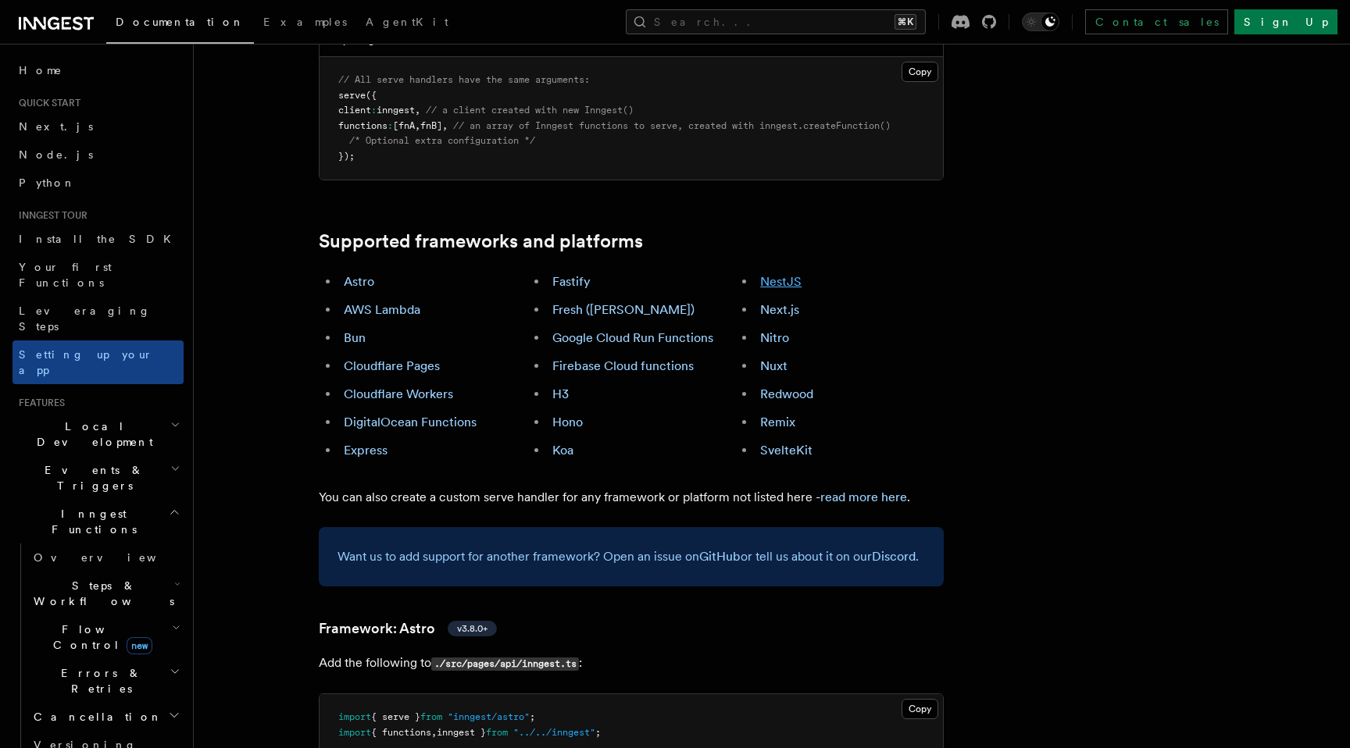
click at [783, 274] on link "NestJS" at bounding box center [780, 281] width 41 height 15
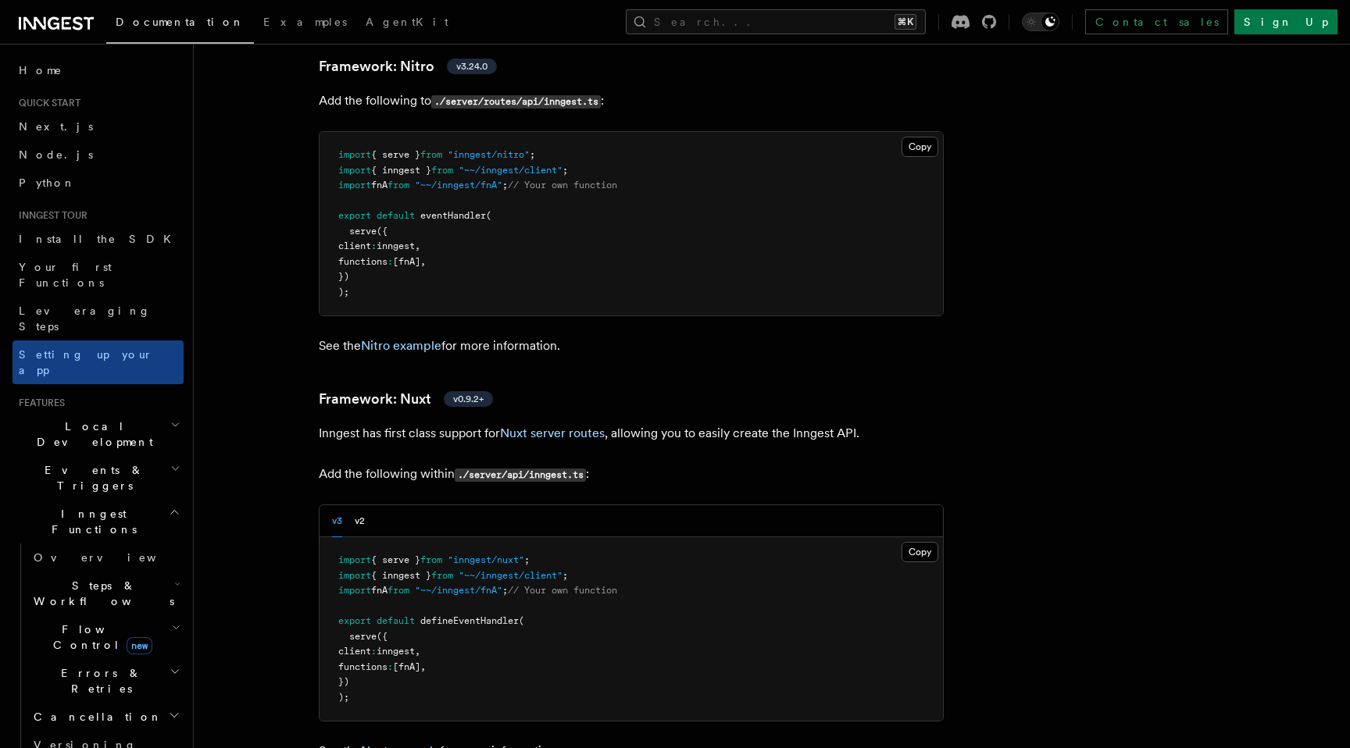
scroll to position [10402, 0]
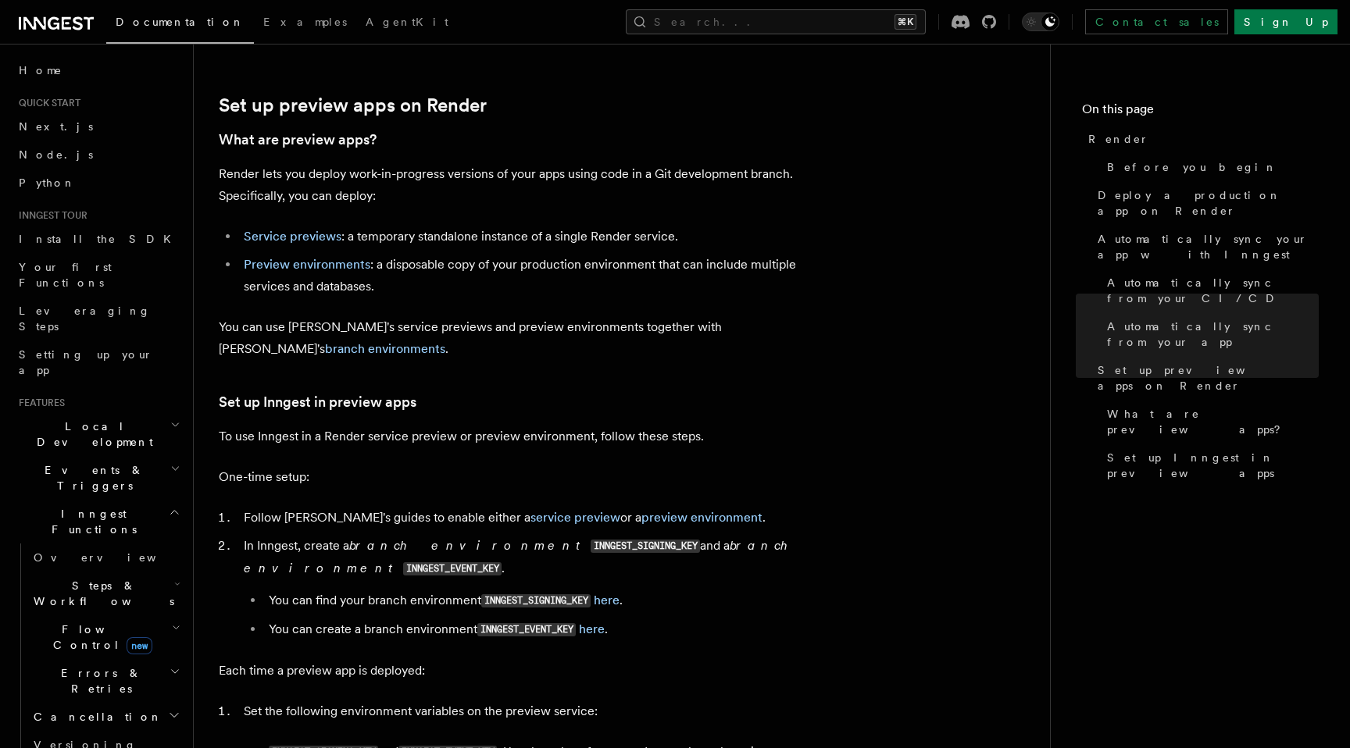
scroll to position [2500, 0]
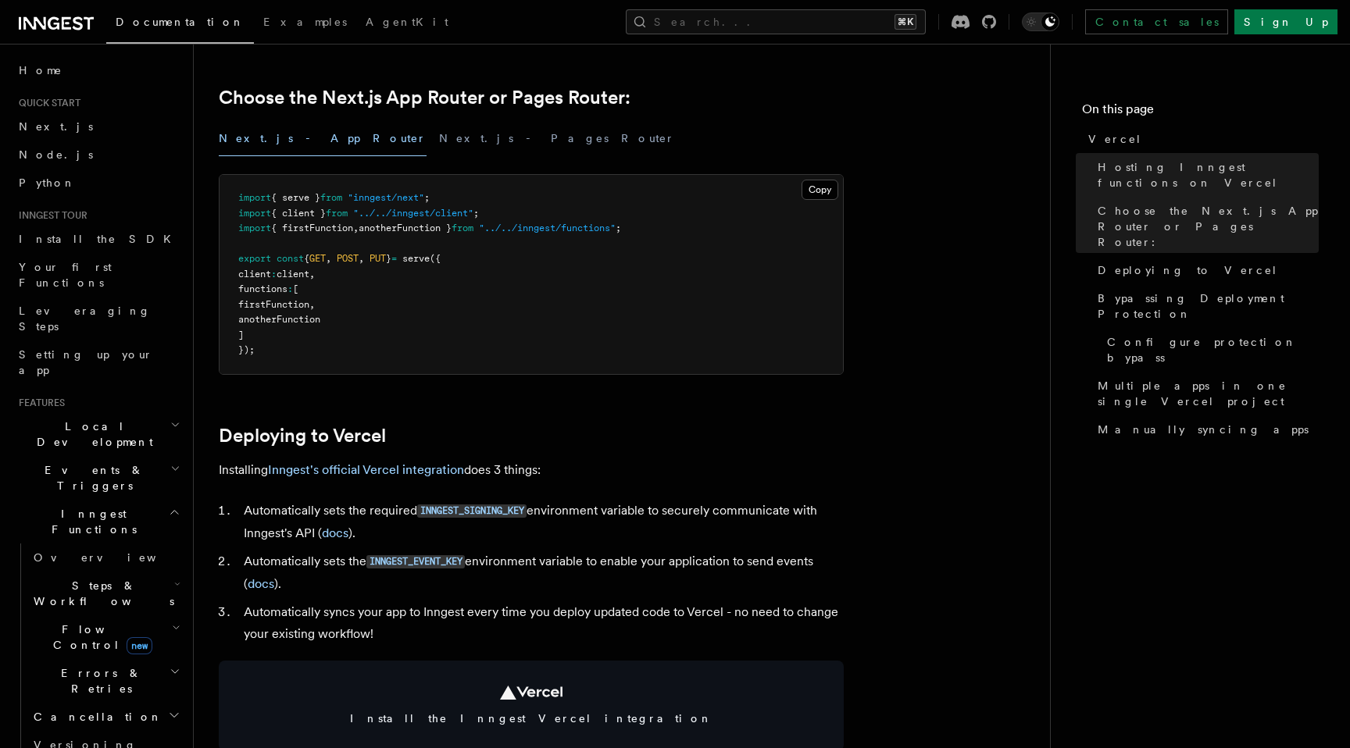
scroll to position [383, 0]
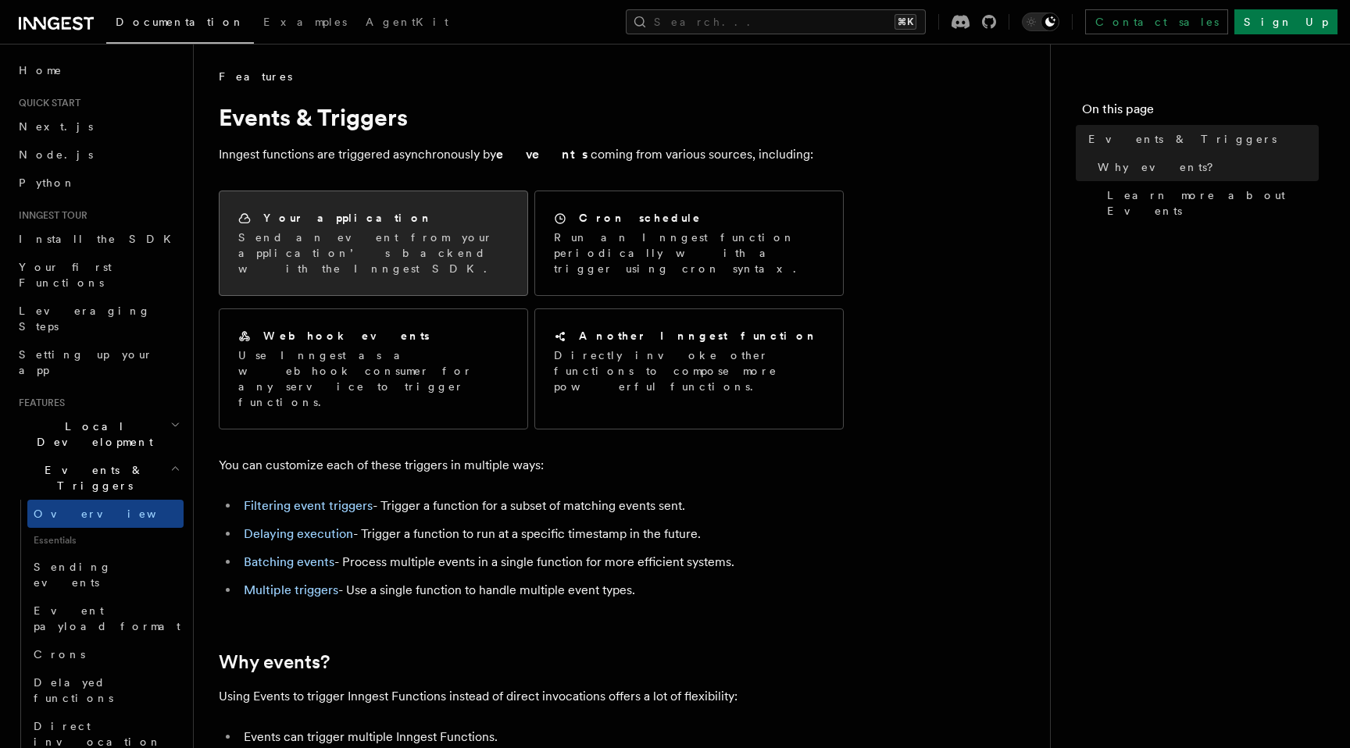
click at [428, 249] on p "Send an event from your application’s backend with the Inngest SDK." at bounding box center [373, 253] width 270 height 47
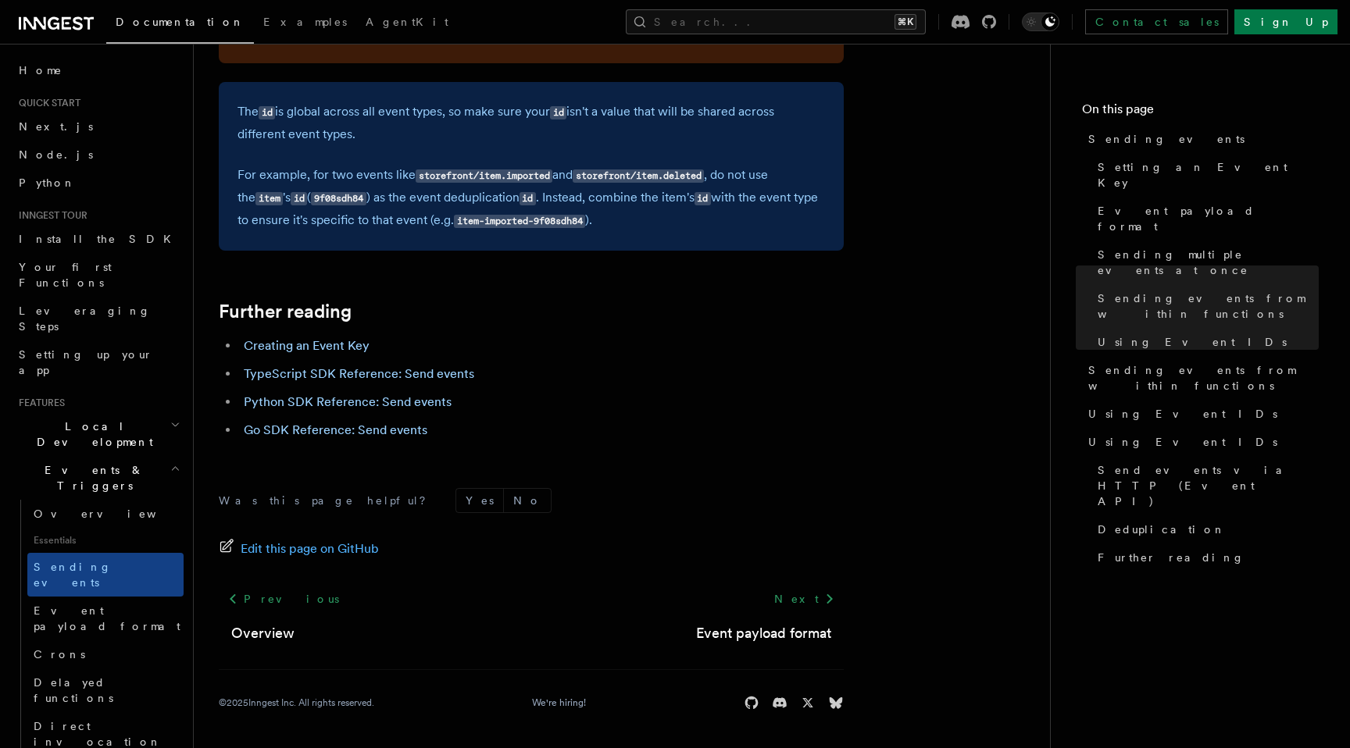
scroll to position [4431, 0]
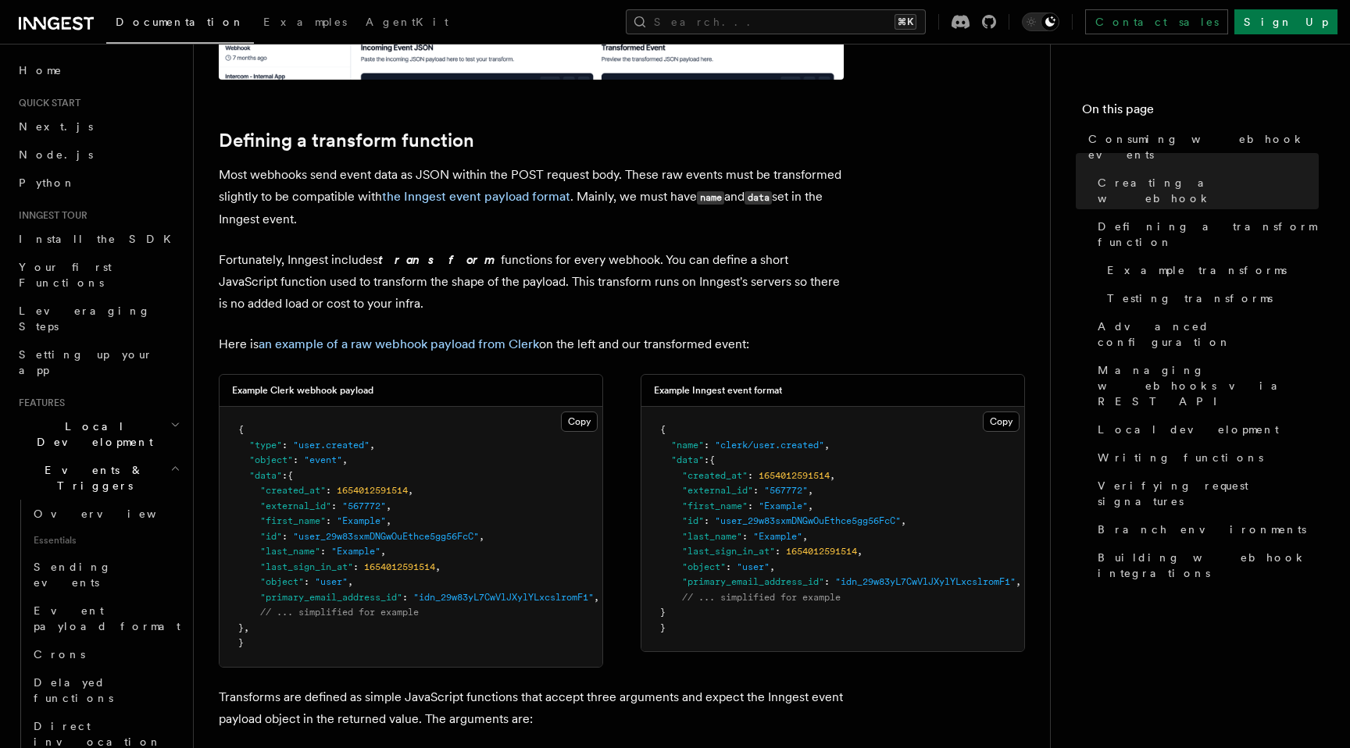
scroll to position [1021, 0]
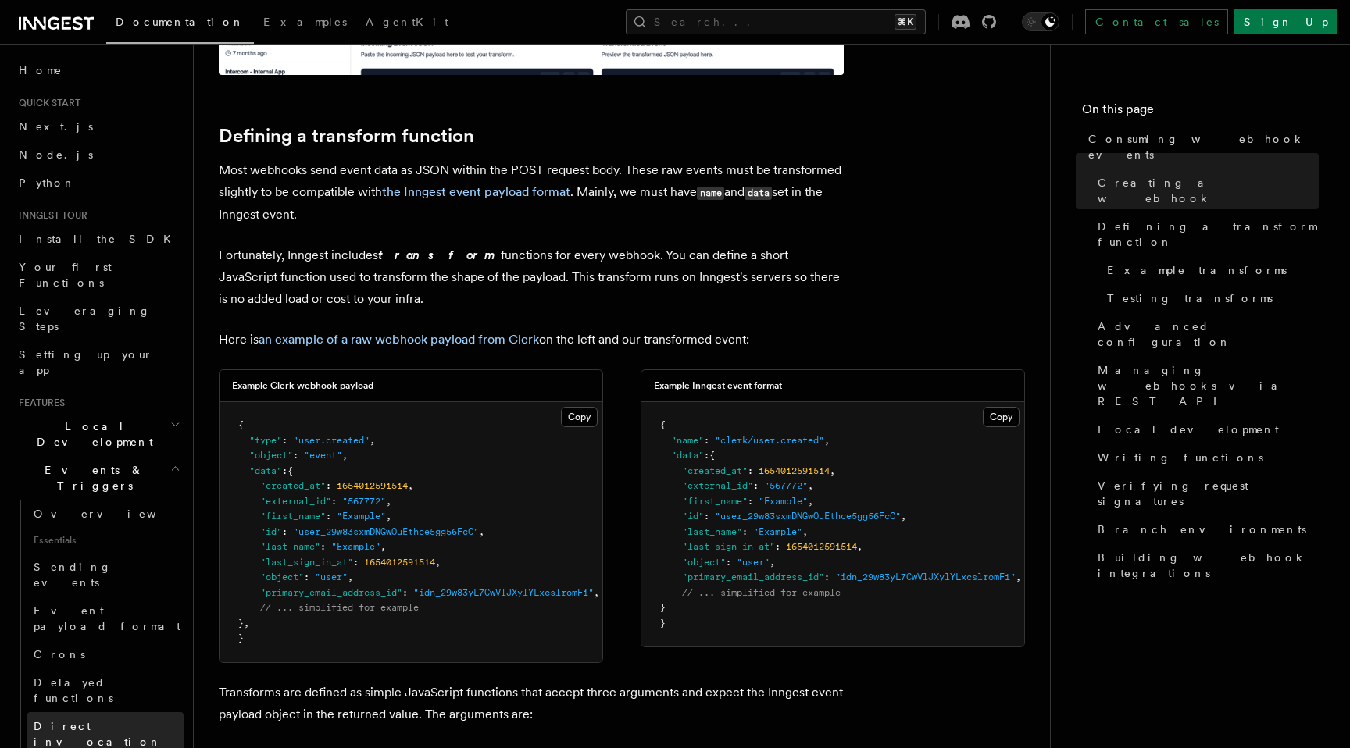
click at [105, 712] on link "Direct invocation" at bounding box center [105, 734] width 156 height 44
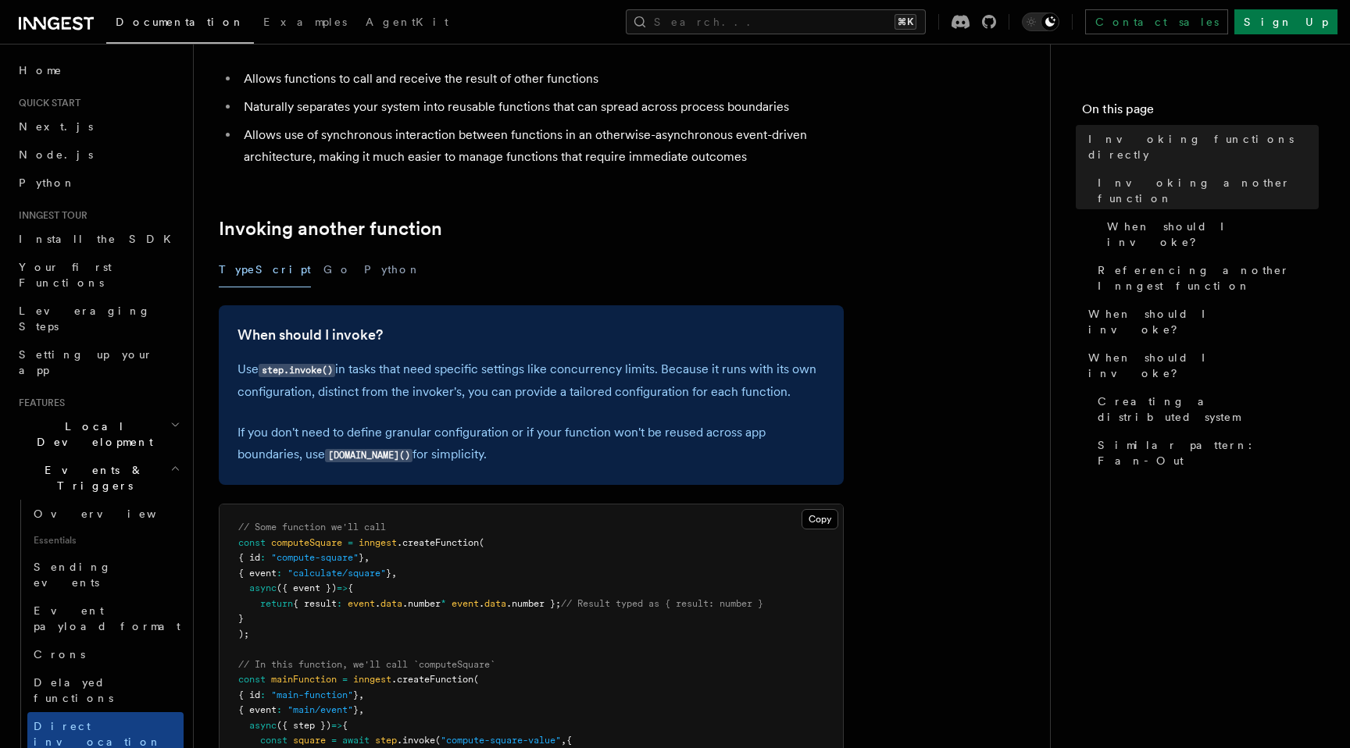
scroll to position [162, 0]
click at [77, 641] on link "Crons" at bounding box center [105, 655] width 156 height 28
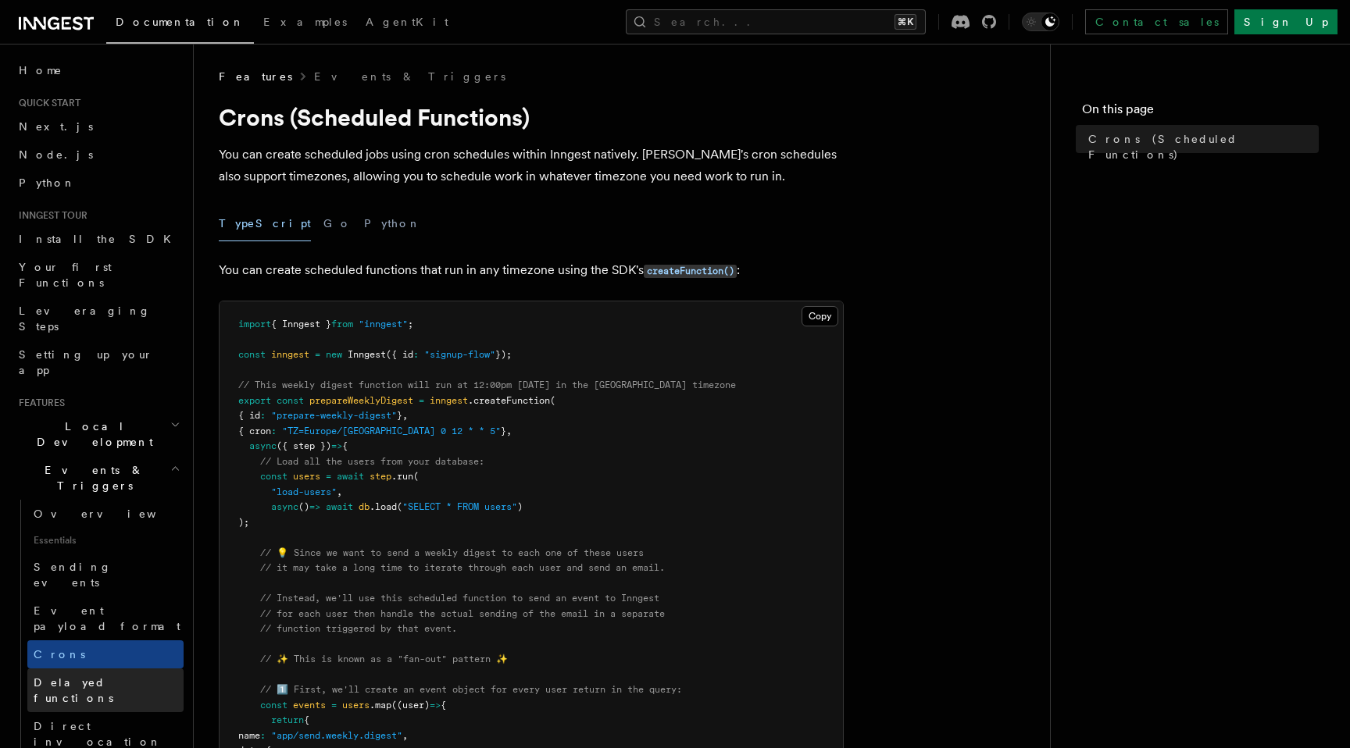
click at [77, 676] on span "Delayed functions" at bounding box center [74, 690] width 80 height 28
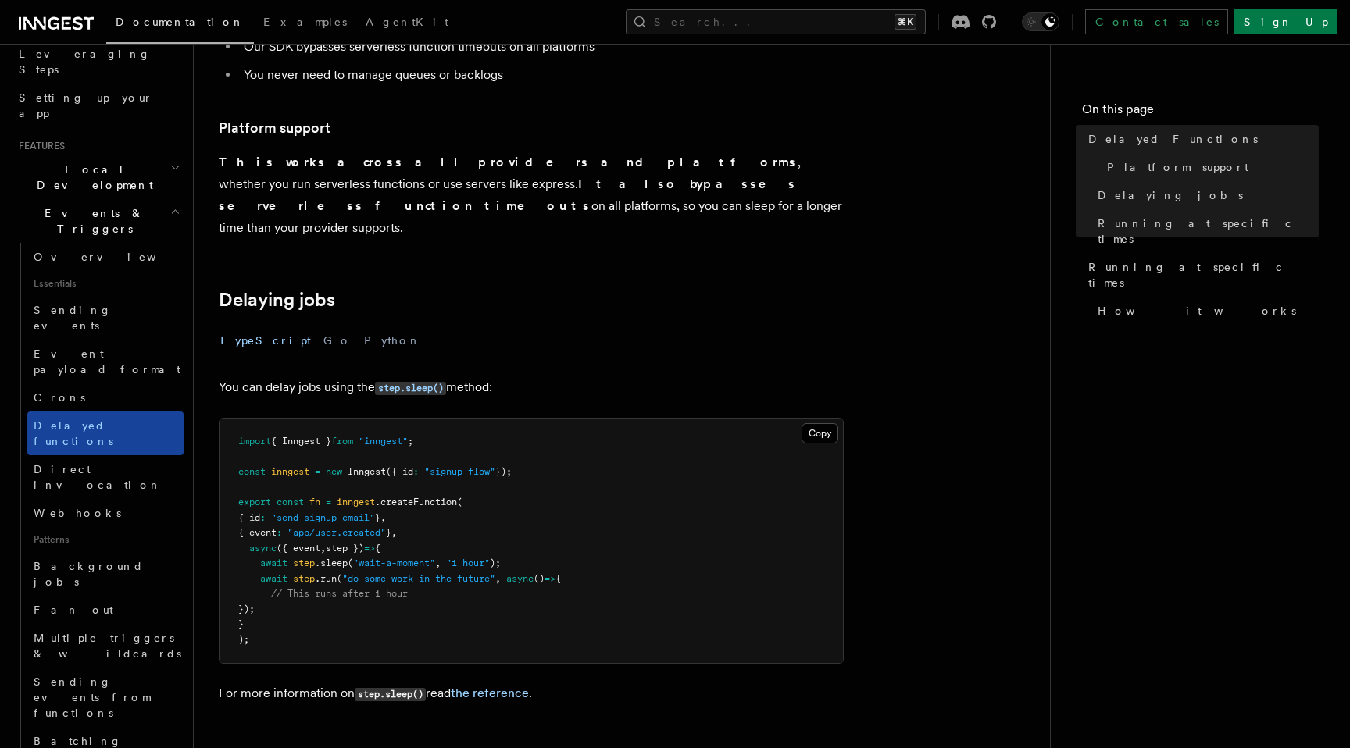
scroll to position [304, 0]
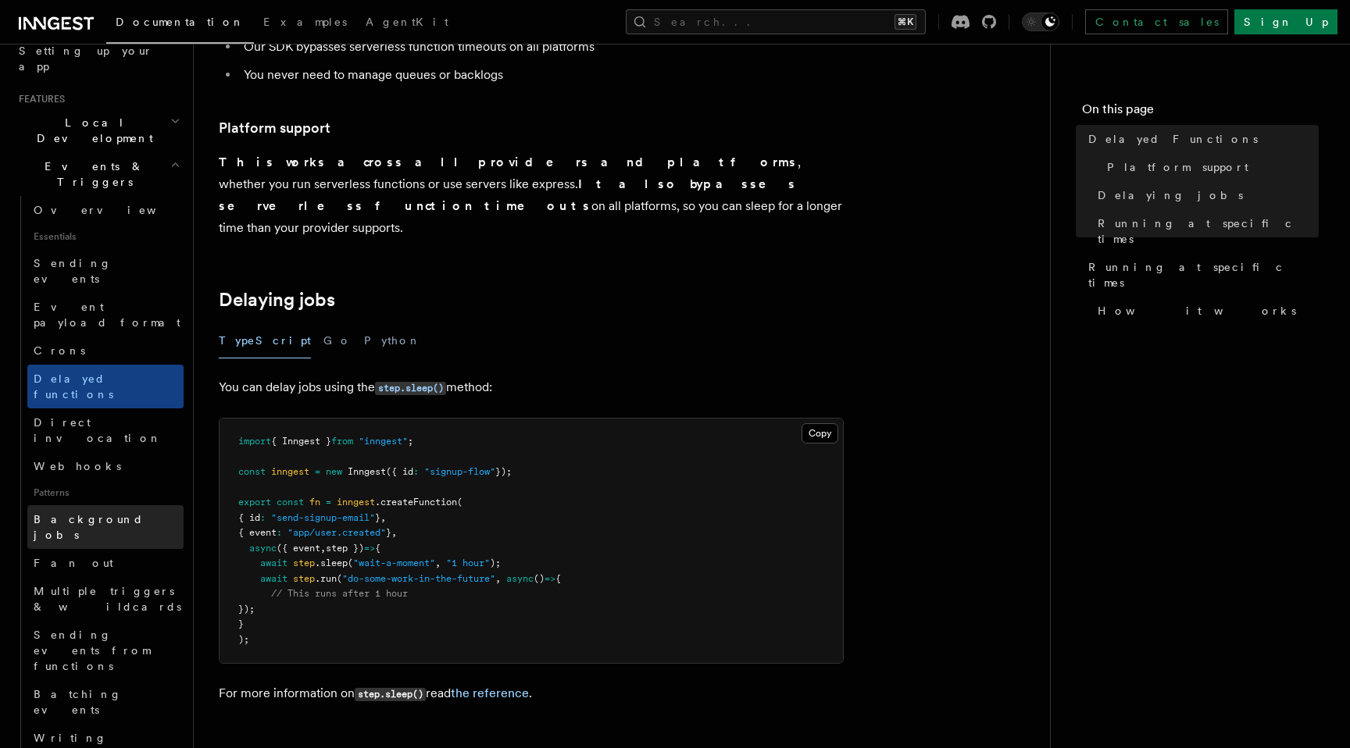
click at [112, 513] on span "Background jobs" at bounding box center [89, 527] width 110 height 28
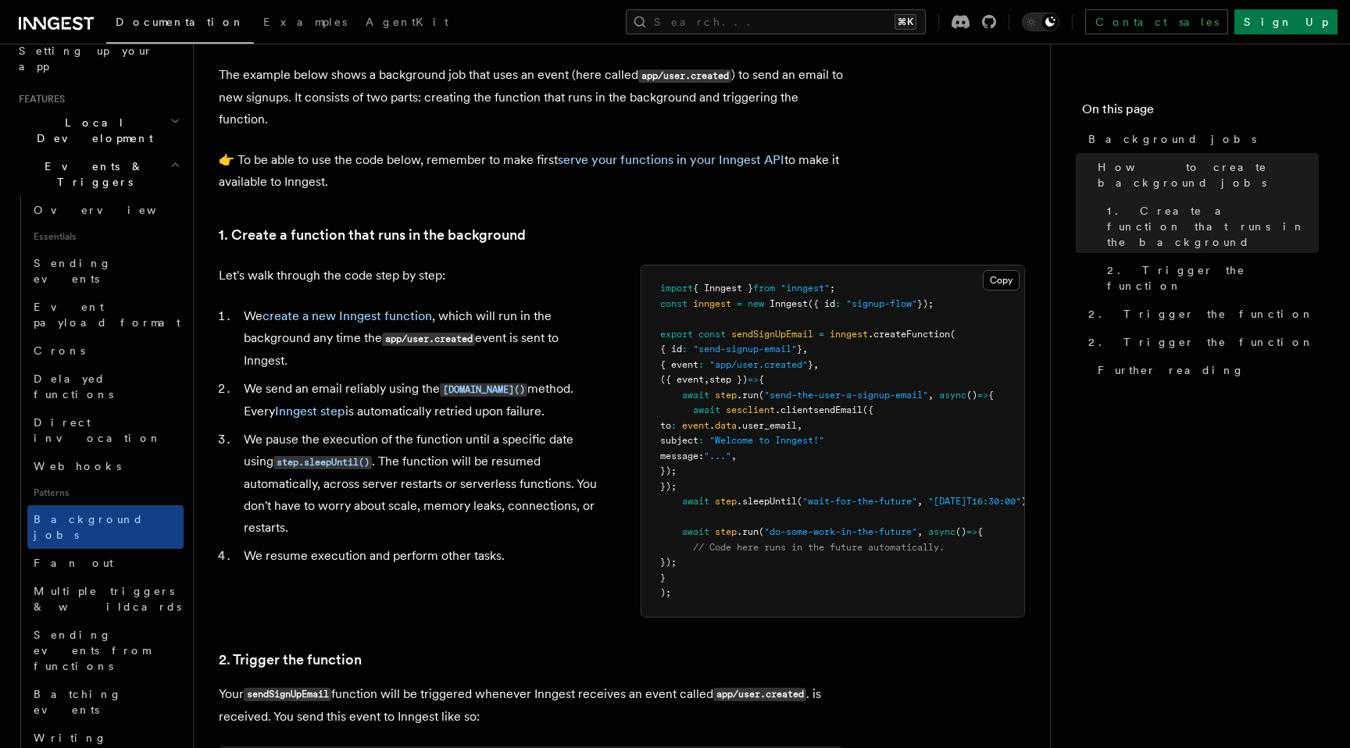
scroll to position [426, 0]
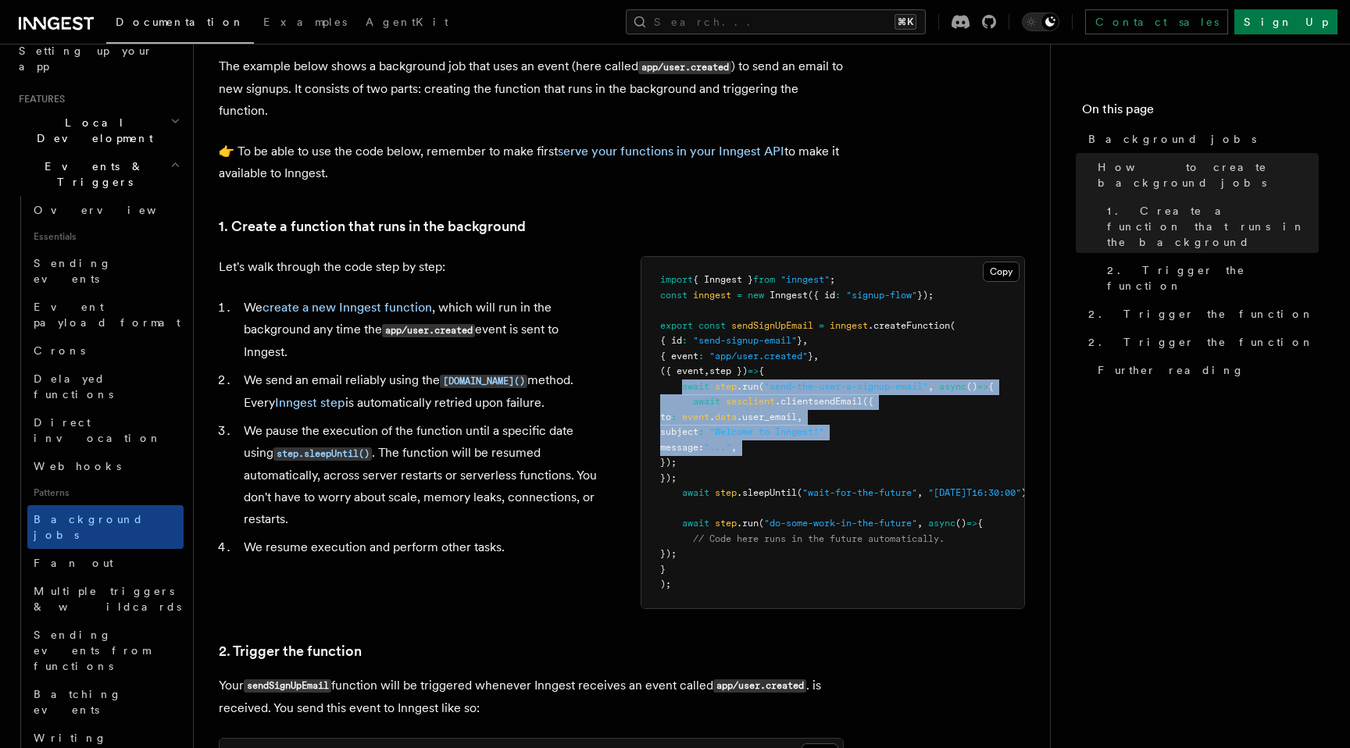
drag, startPoint x: 684, startPoint y: 391, endPoint x: 655, endPoint y: 463, distance: 77.9
click at [655, 463] on pre "import { Inngest } from "inngest" ; const inngest = new Inngest ({ id : "signup…" at bounding box center [832, 433] width 383 height 352
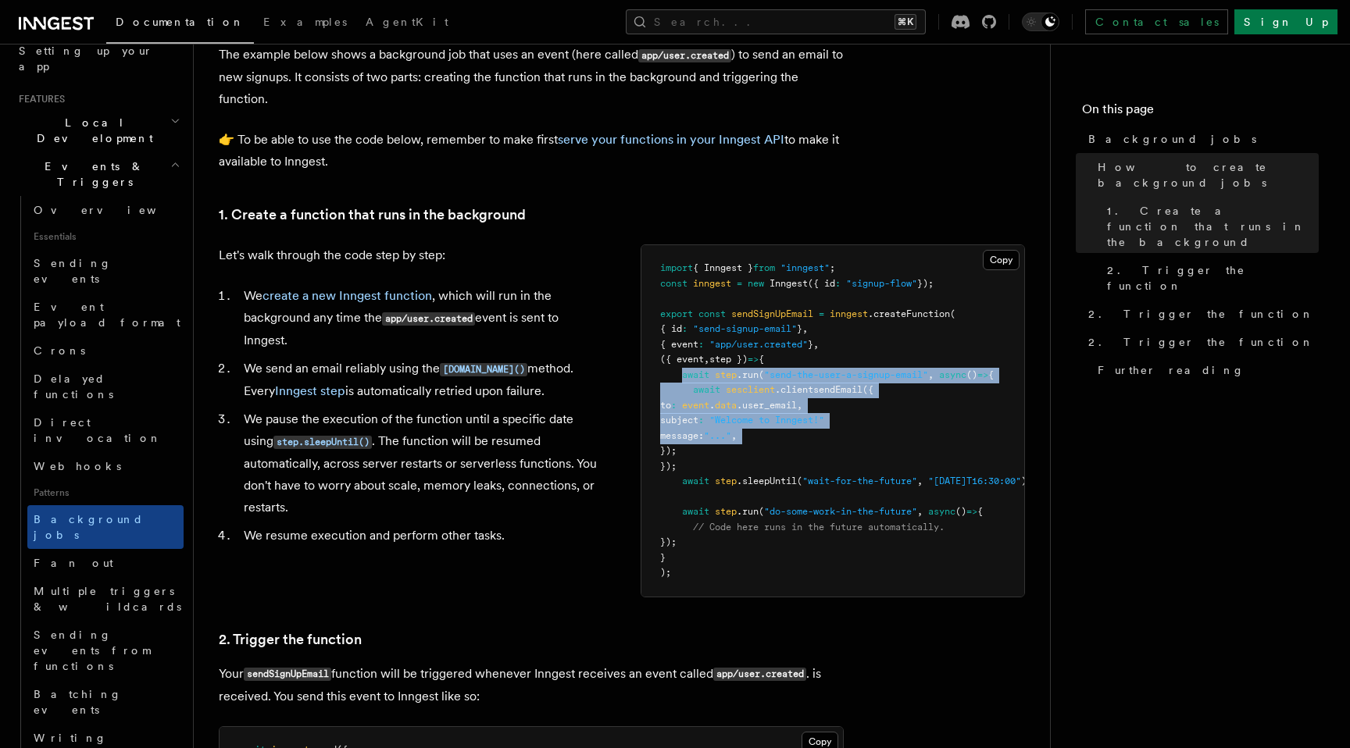
scroll to position [445, 0]
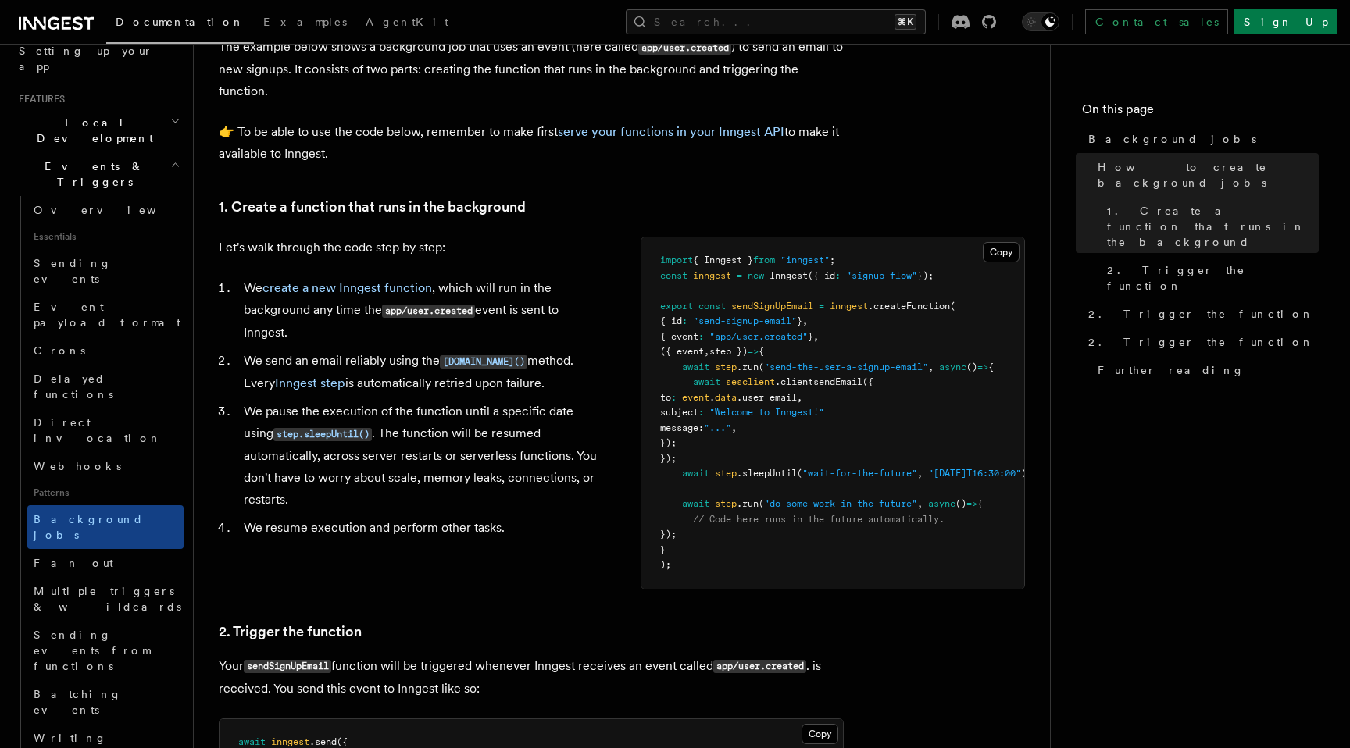
click at [398, 498] on li "We pause the execution of the function until a specific date using step.sleepUn…" at bounding box center [421, 456] width 364 height 110
click at [734, 372] on span "step" at bounding box center [726, 367] width 22 height 11
click at [756, 374] on pre "import { Inngest } from "inngest" ; const inngest = new Inngest ({ id : "signup…" at bounding box center [832, 413] width 383 height 352
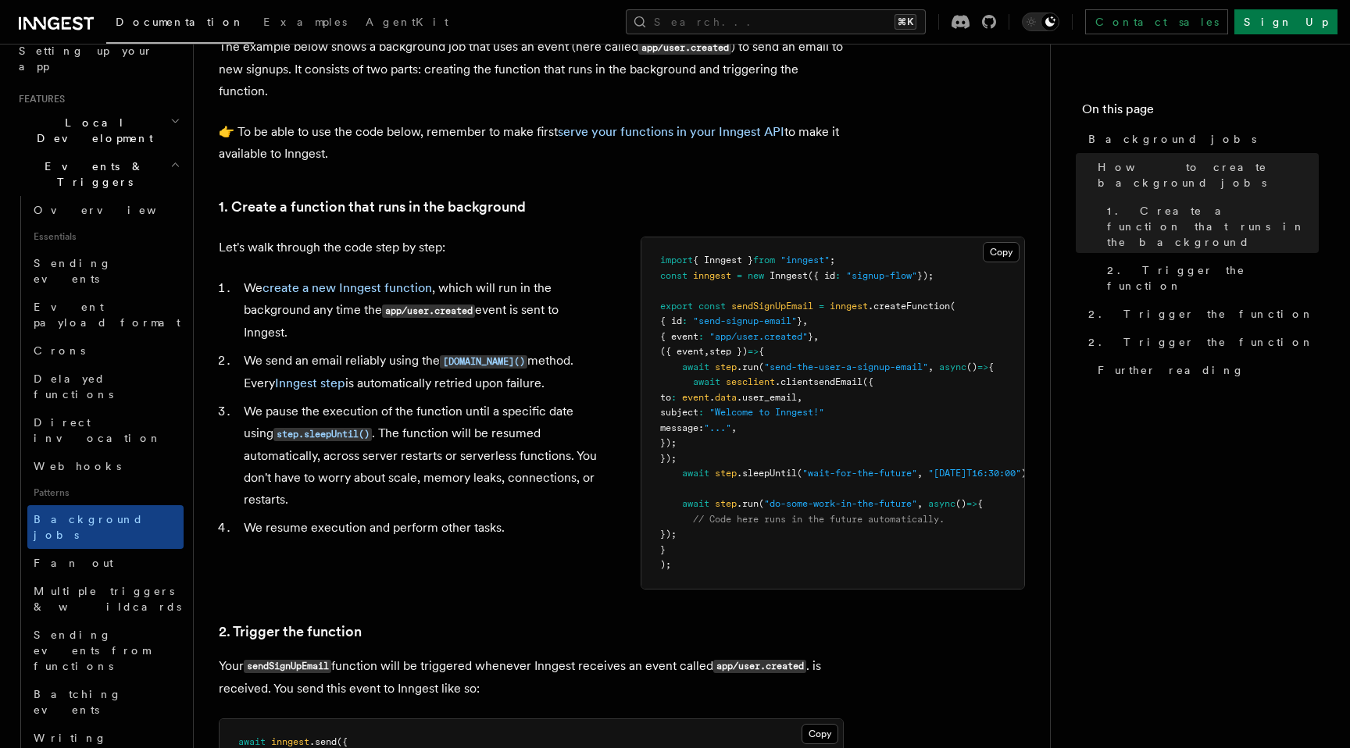
click at [801, 378] on span ".clientsendEmail" at bounding box center [818, 382] width 87 height 11
click at [143, 549] on link "Fan out" at bounding box center [105, 563] width 156 height 28
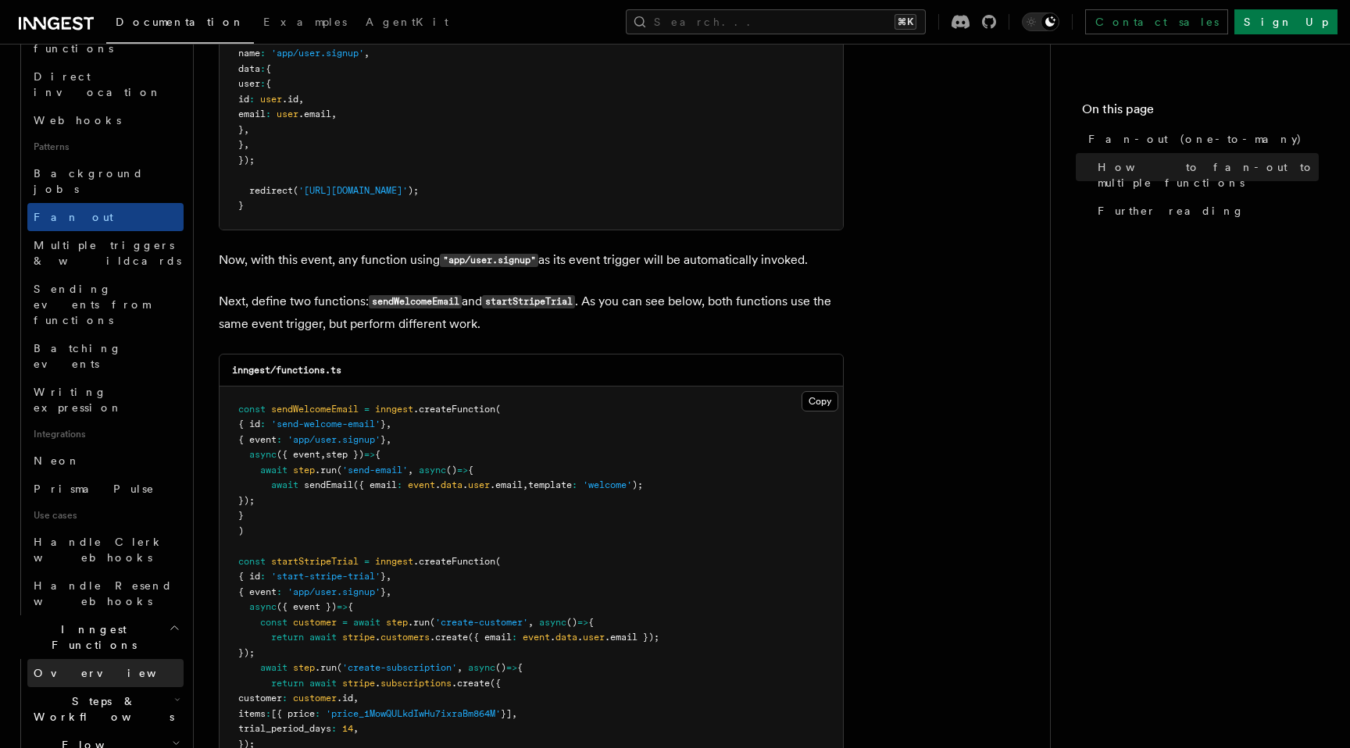
scroll to position [651, 0]
click at [83, 736] on span "Flow Control new" at bounding box center [99, 751] width 145 height 31
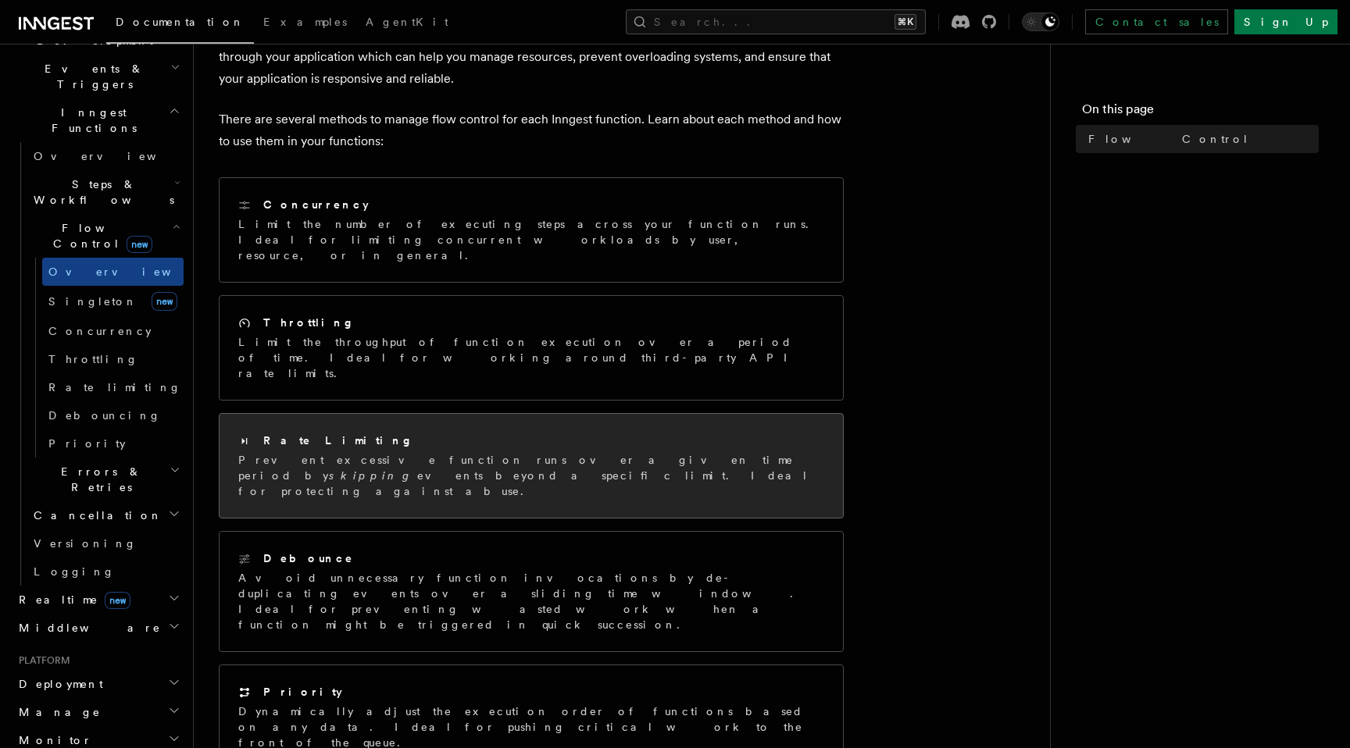
scroll to position [108, 0]
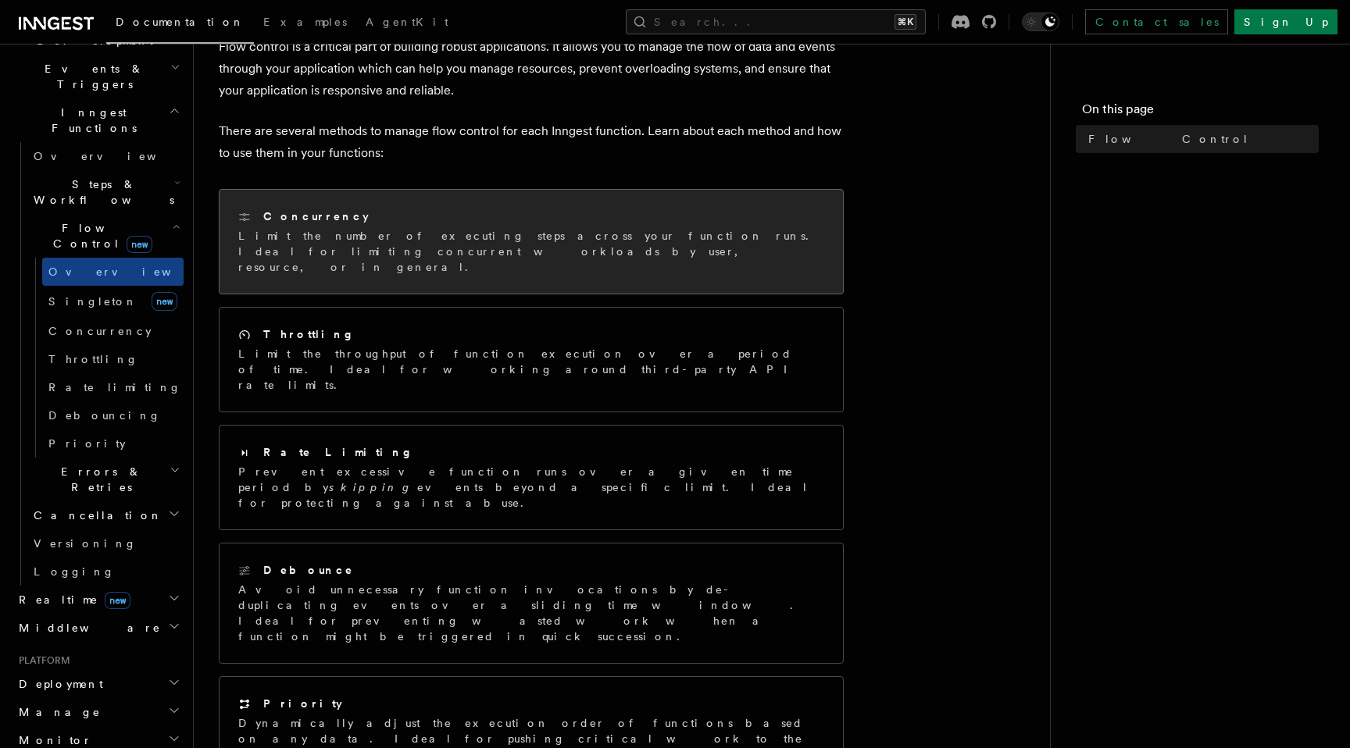
click at [325, 256] on p "Limit the number of executing steps across your function runs. Ideal for limiti…" at bounding box center [531, 251] width 586 height 47
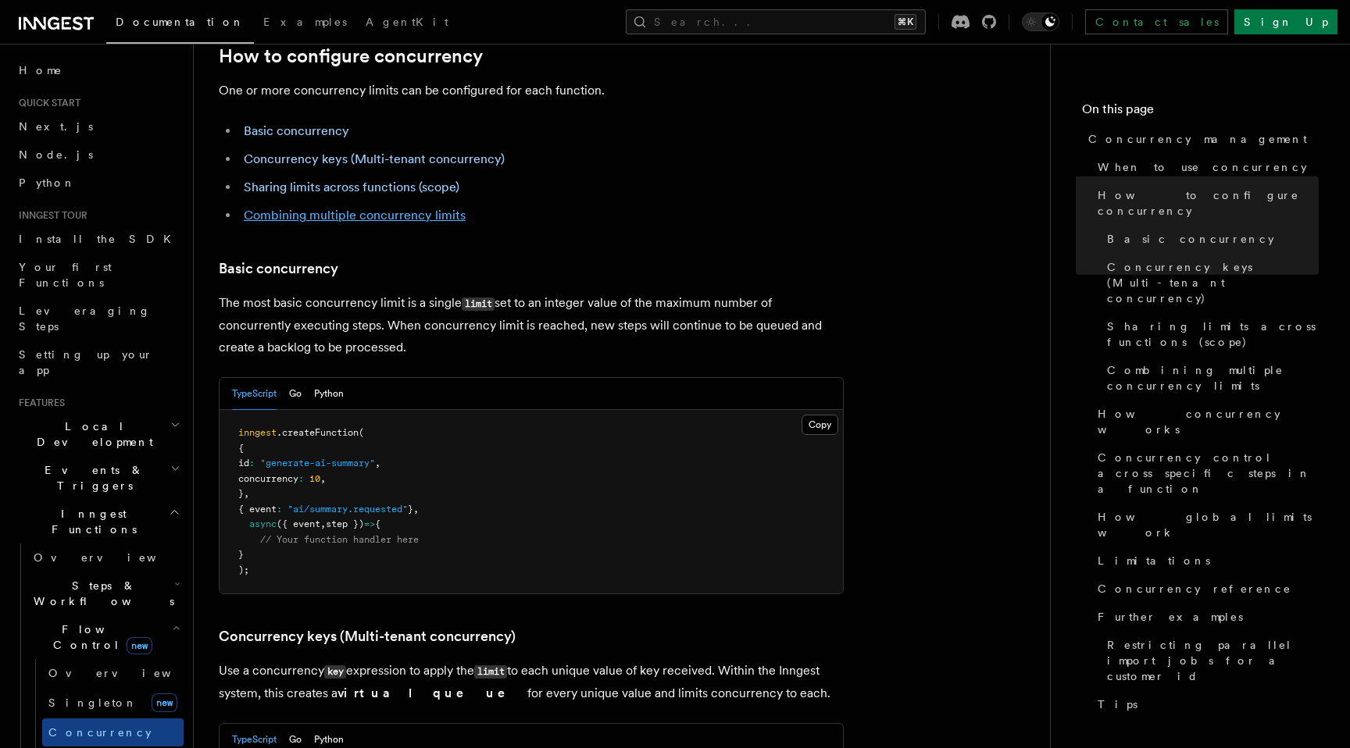
scroll to position [905, 0]
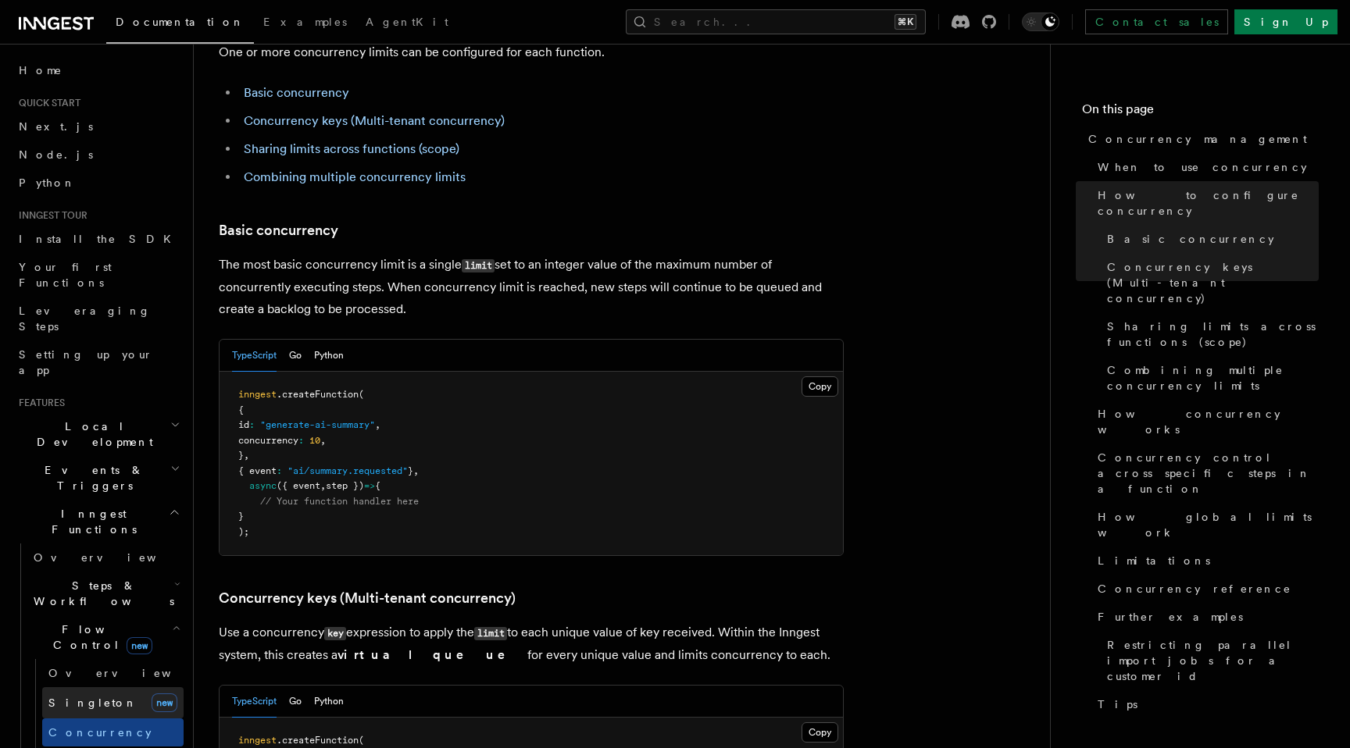
click at [114, 687] on link "[PERSON_NAME] new" at bounding box center [112, 702] width 141 height 31
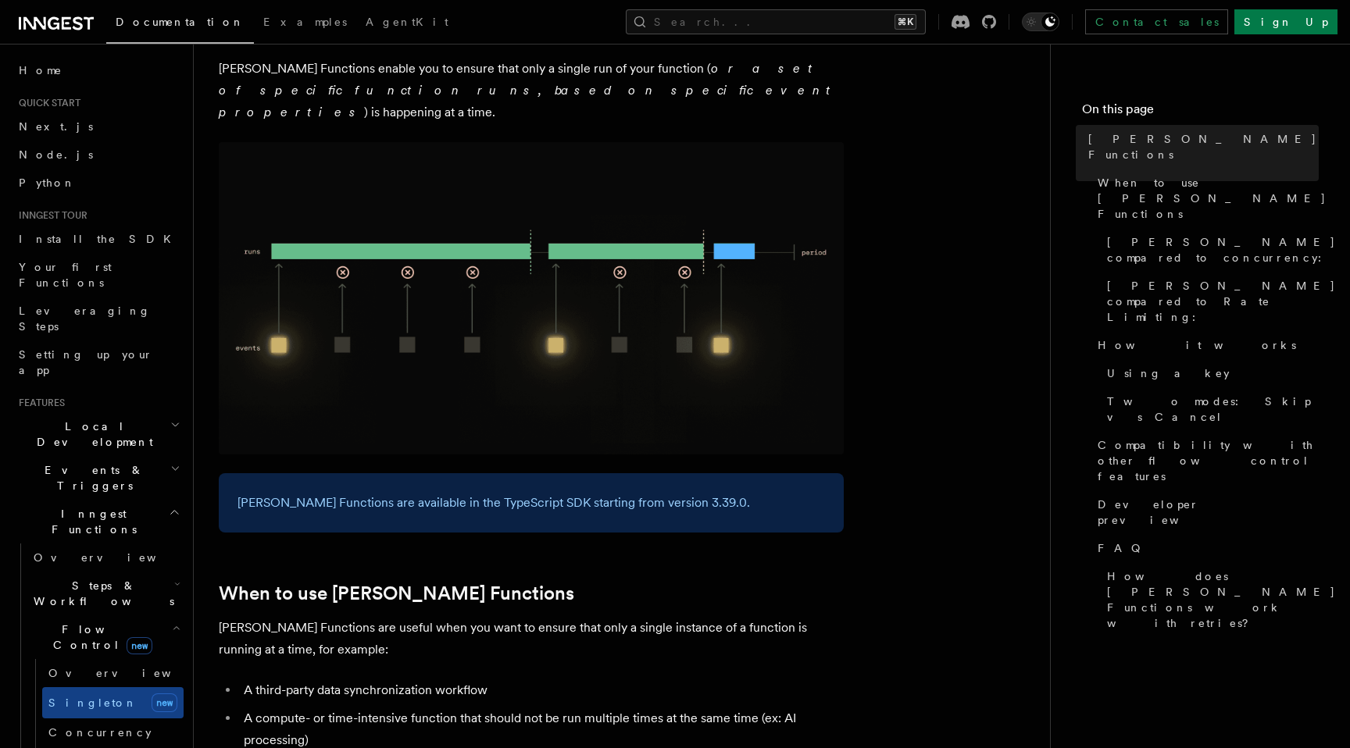
scroll to position [194, 0]
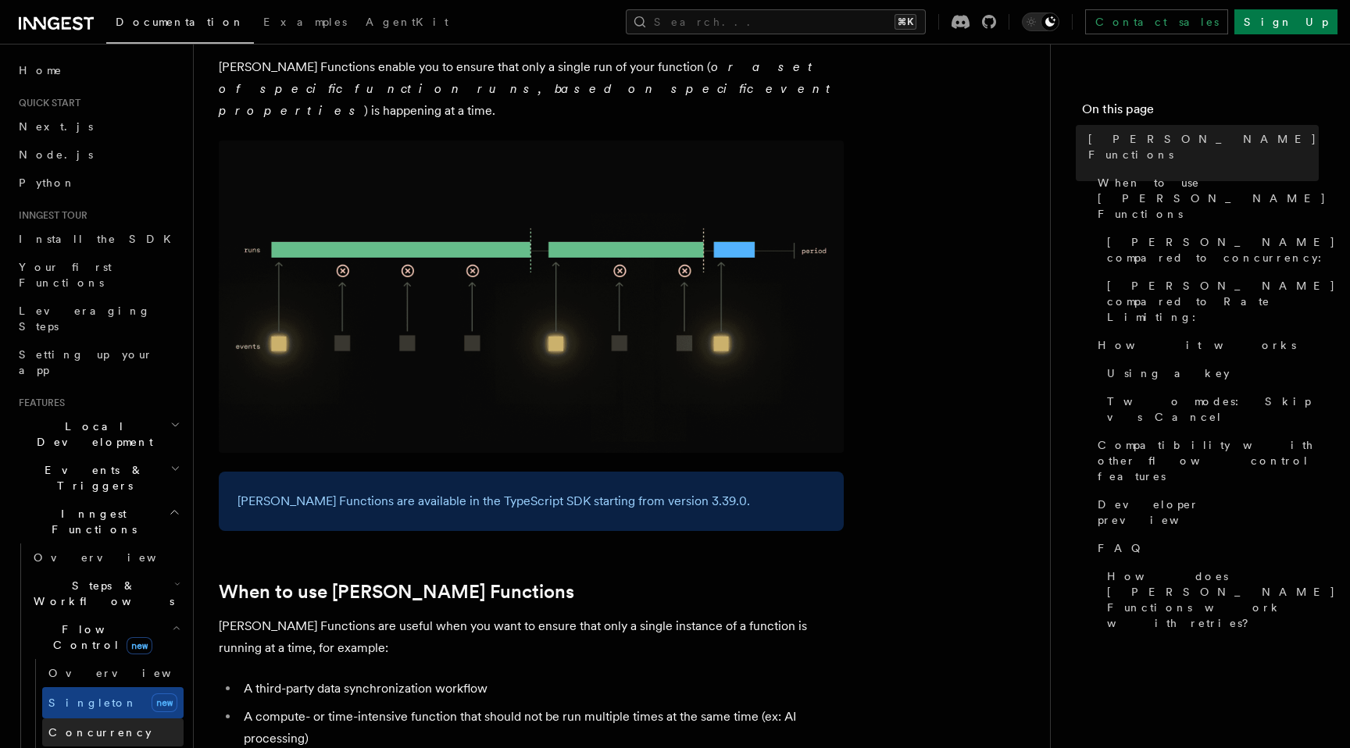
click at [112, 719] on link "Concurrency" at bounding box center [112, 733] width 141 height 28
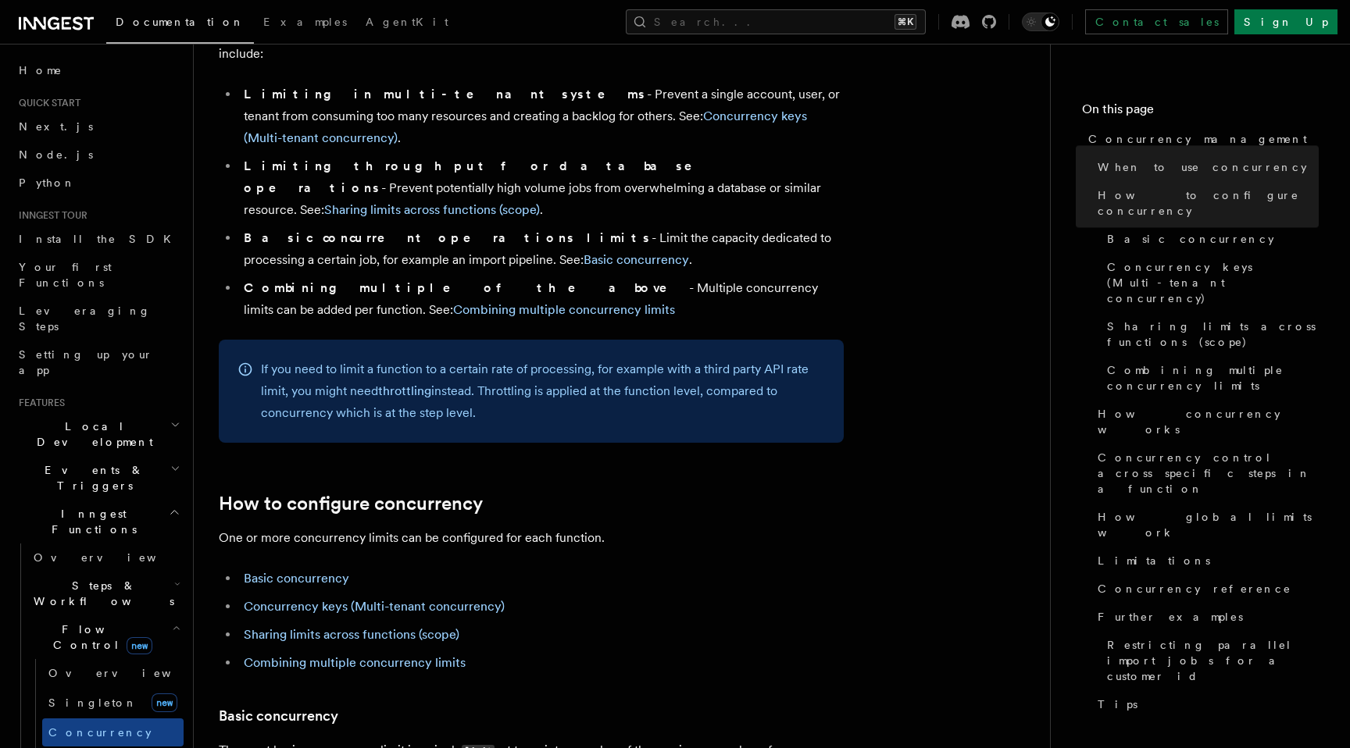
scroll to position [427, 0]
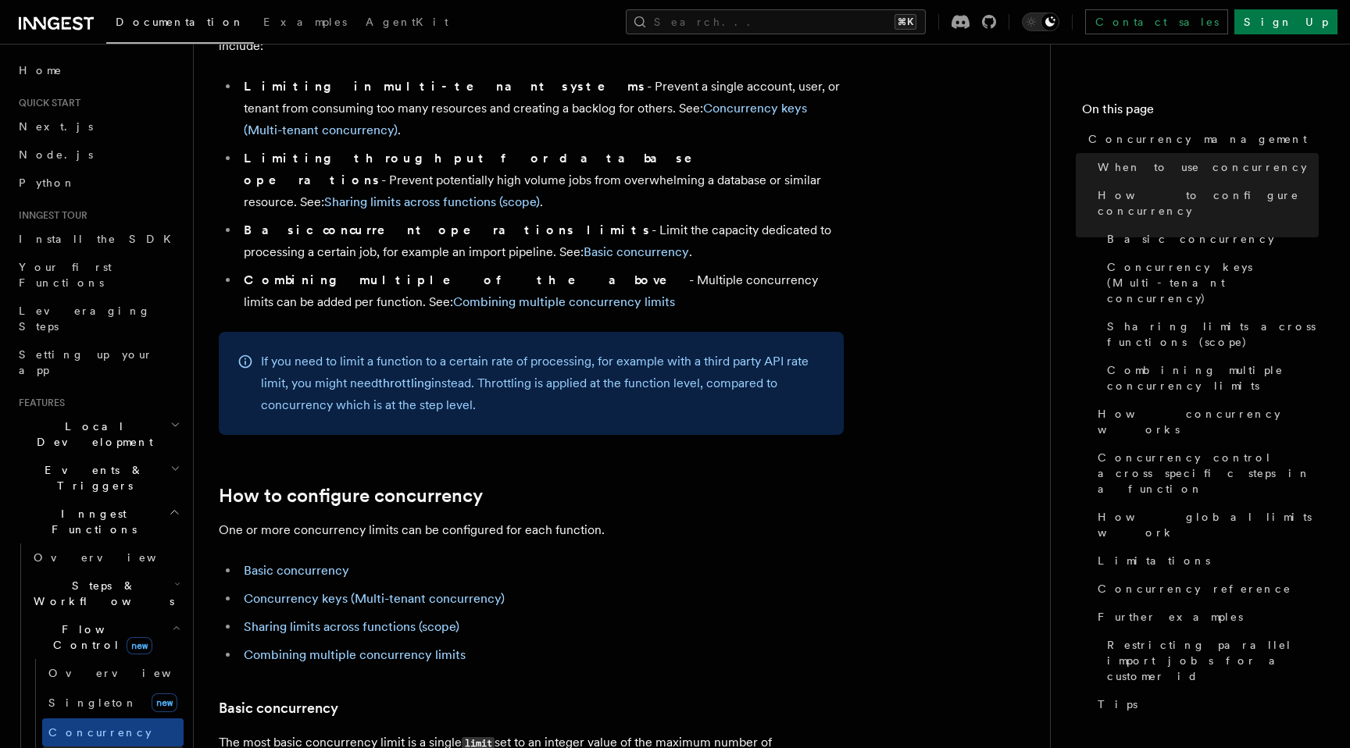
click at [104, 747] on link "Throttling" at bounding box center [112, 761] width 141 height 28
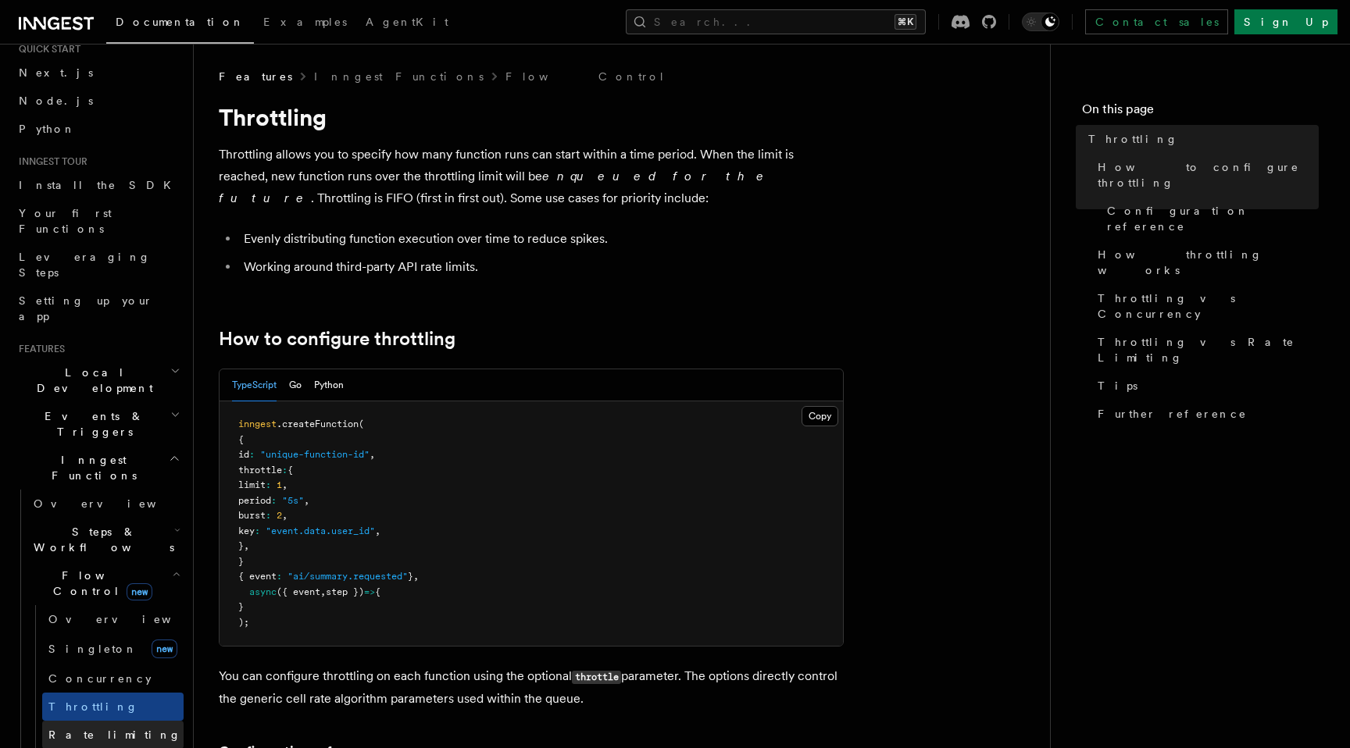
scroll to position [92, 0]
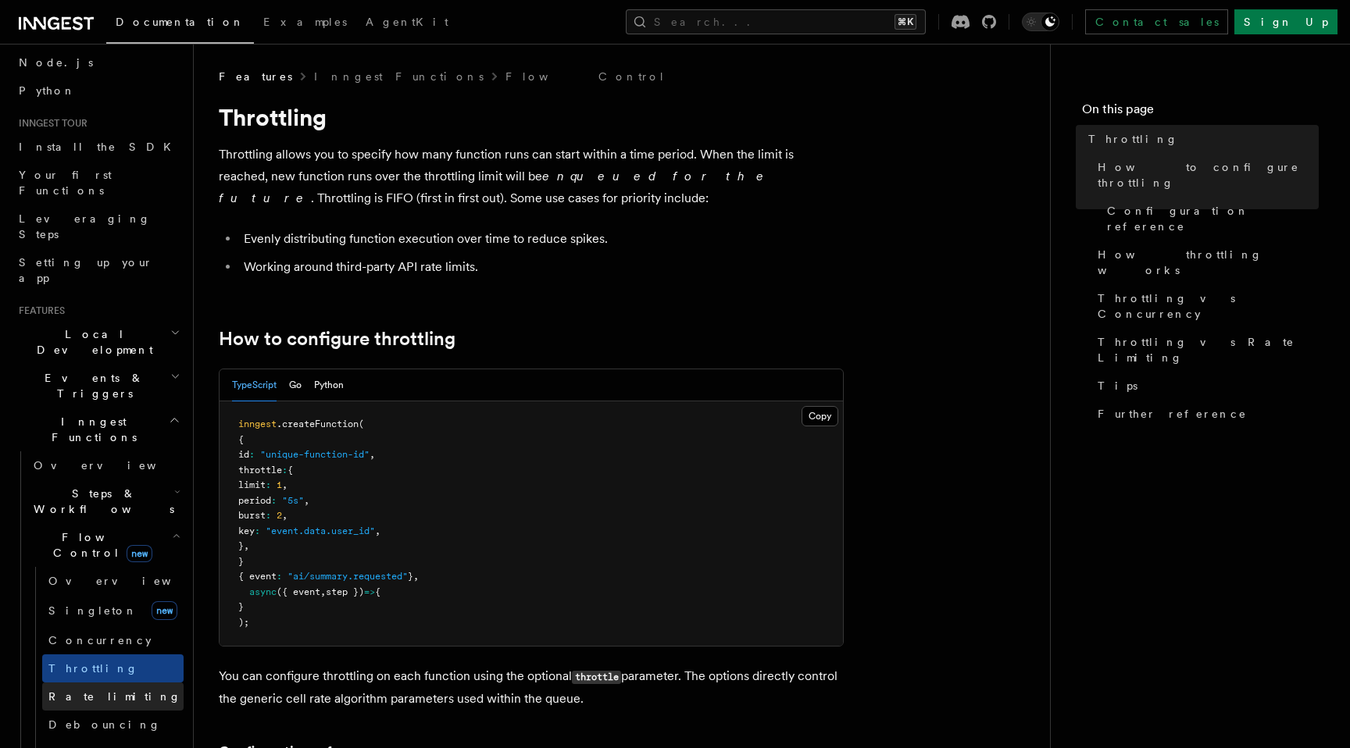
click at [119, 683] on link "Rate limiting" at bounding box center [112, 697] width 141 height 28
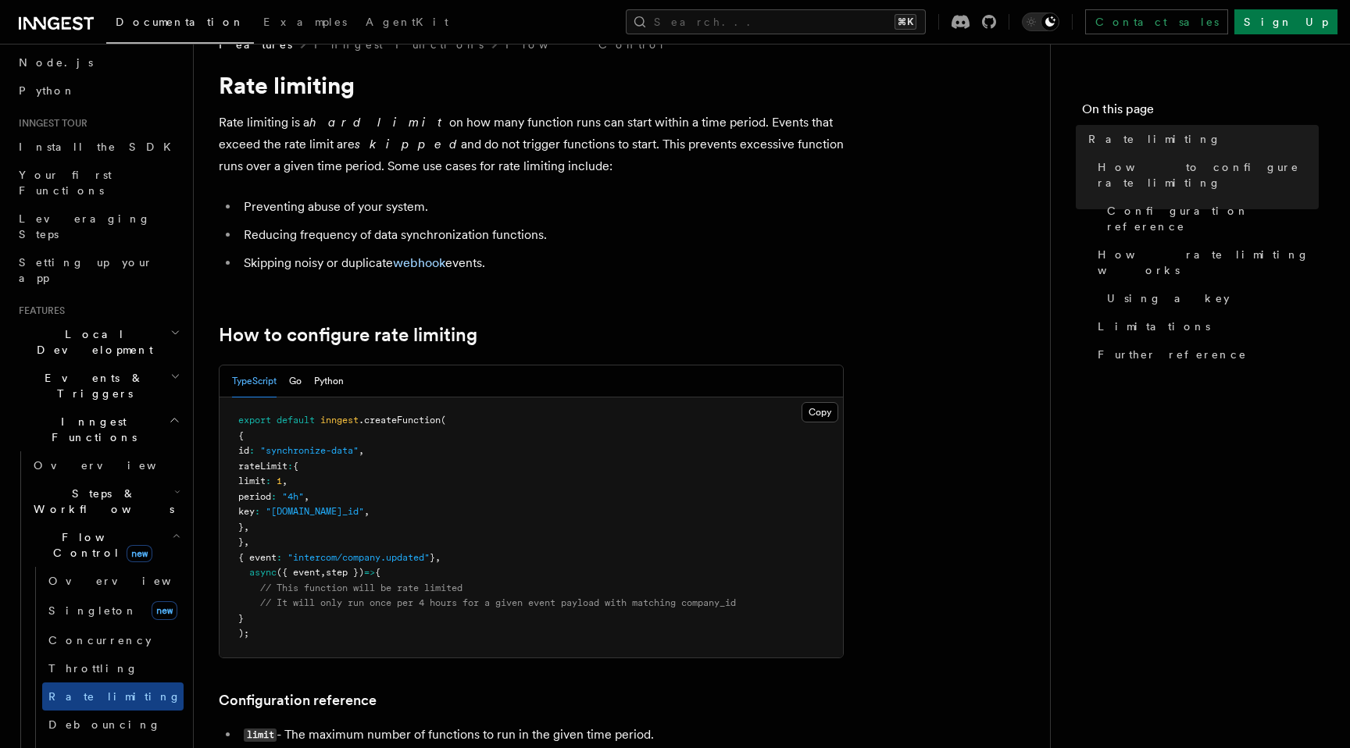
scroll to position [45, 0]
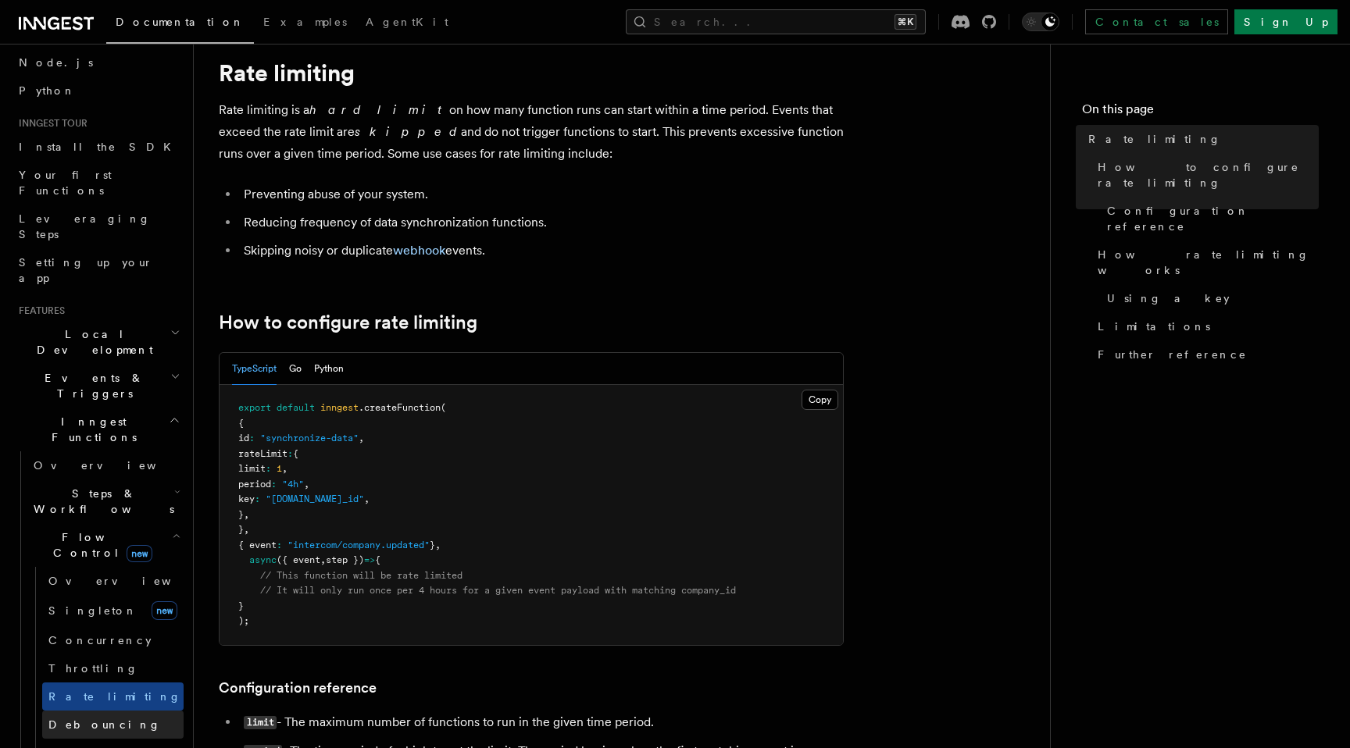
click at [112, 711] on link "Debouncing" at bounding box center [112, 725] width 141 height 28
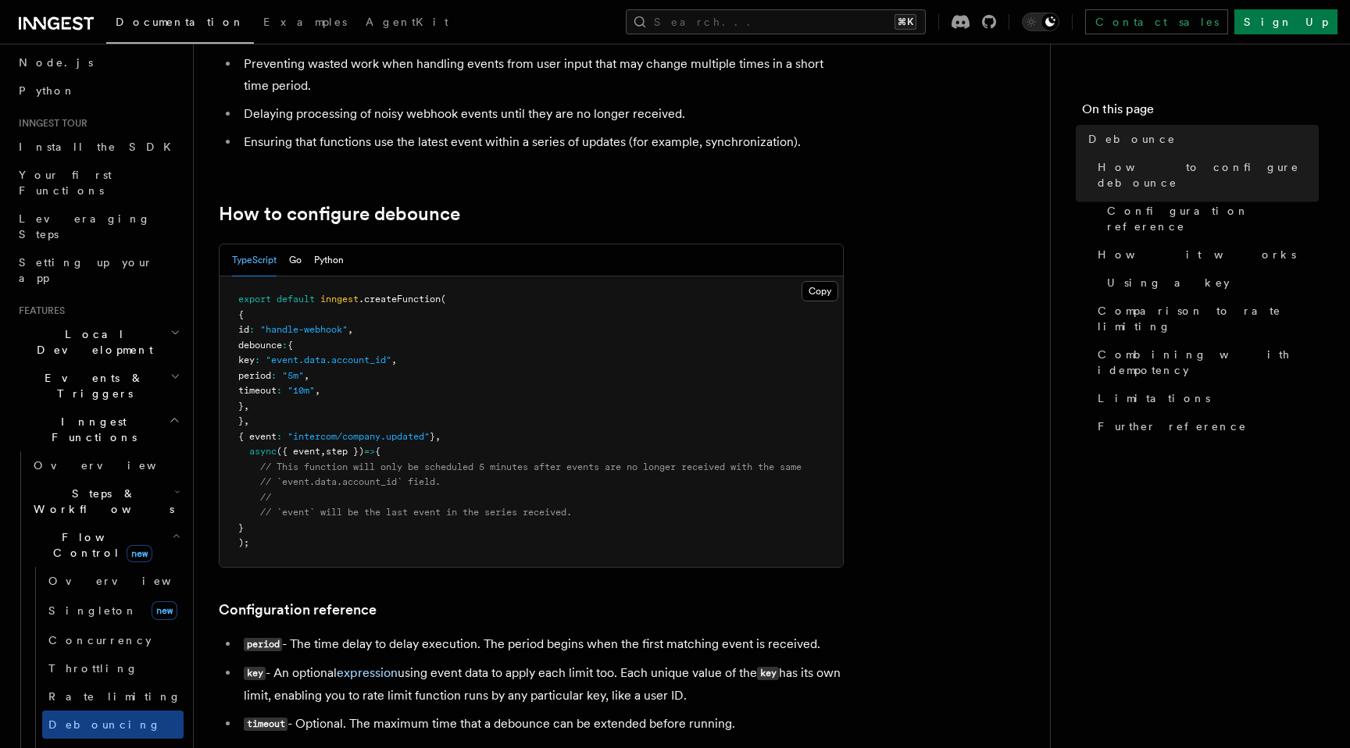
scroll to position [160, 0]
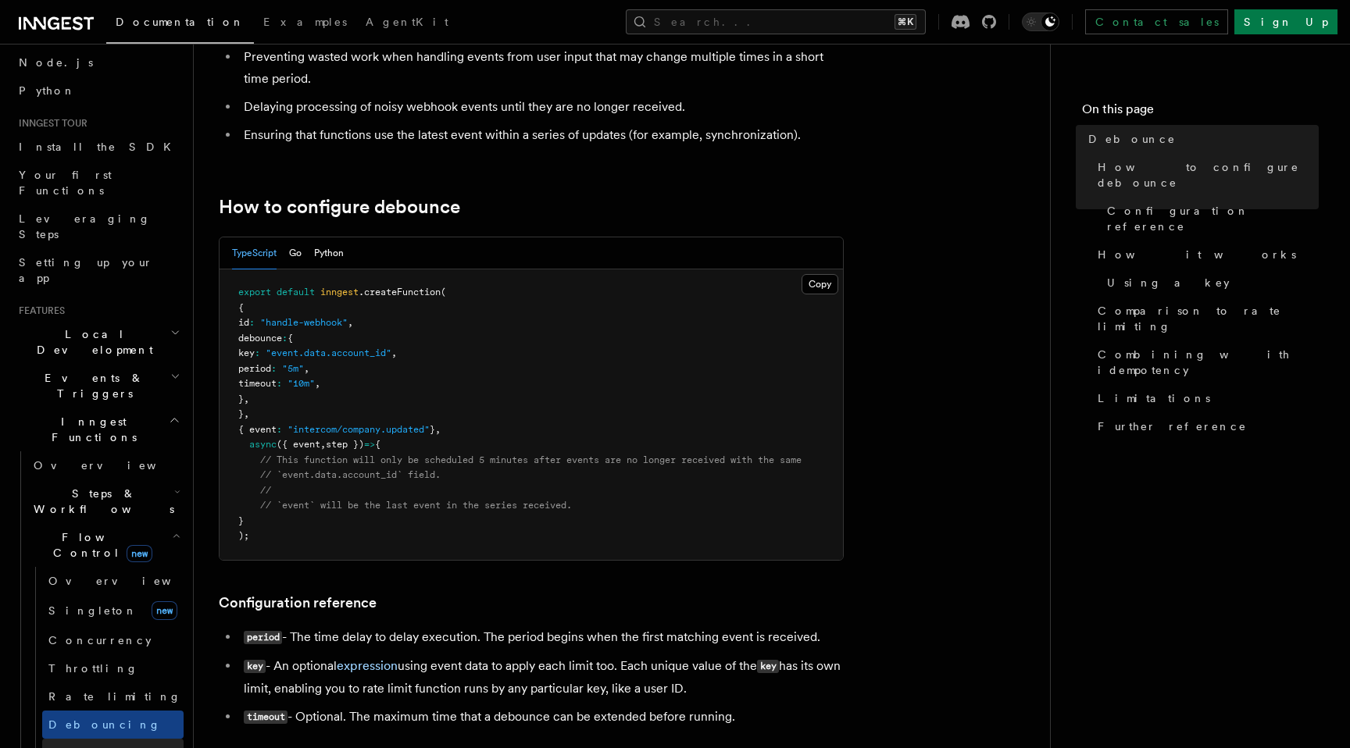
click at [121, 739] on link "Priority" at bounding box center [112, 753] width 141 height 28
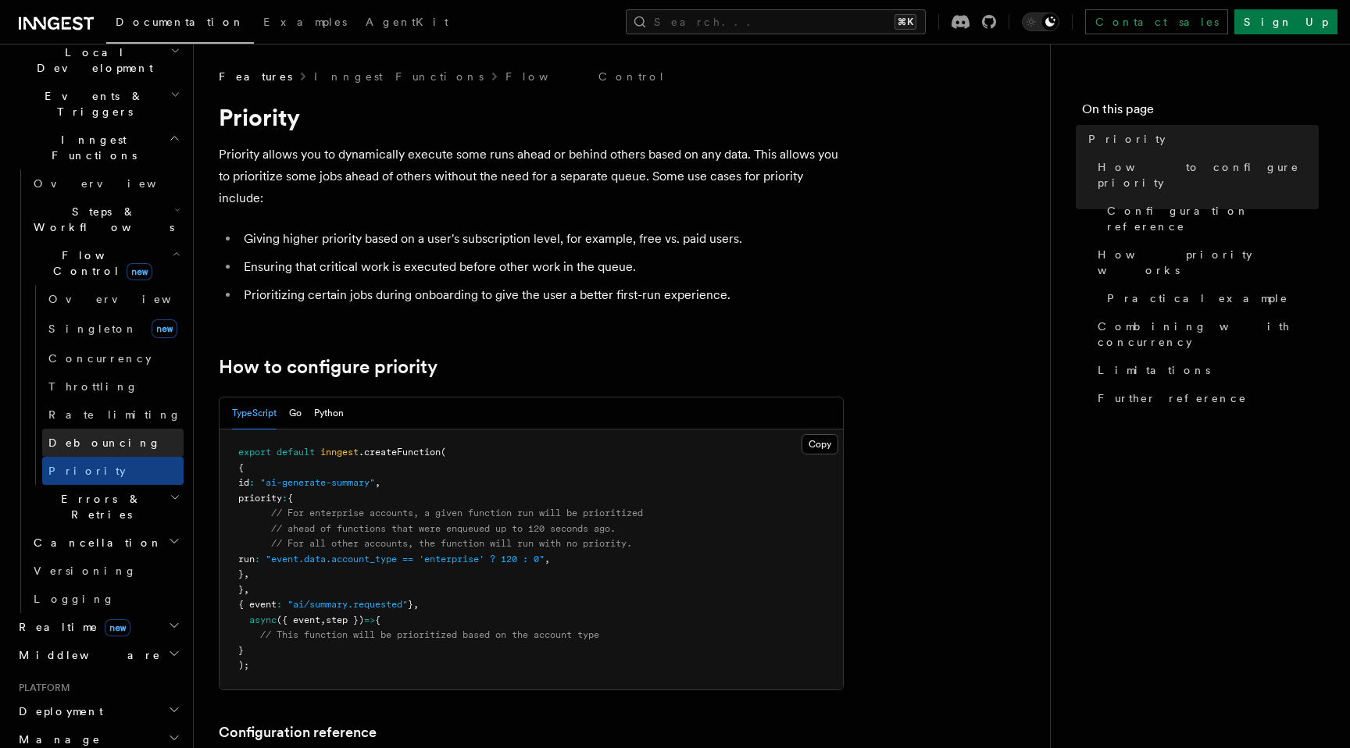
scroll to position [426, 0]
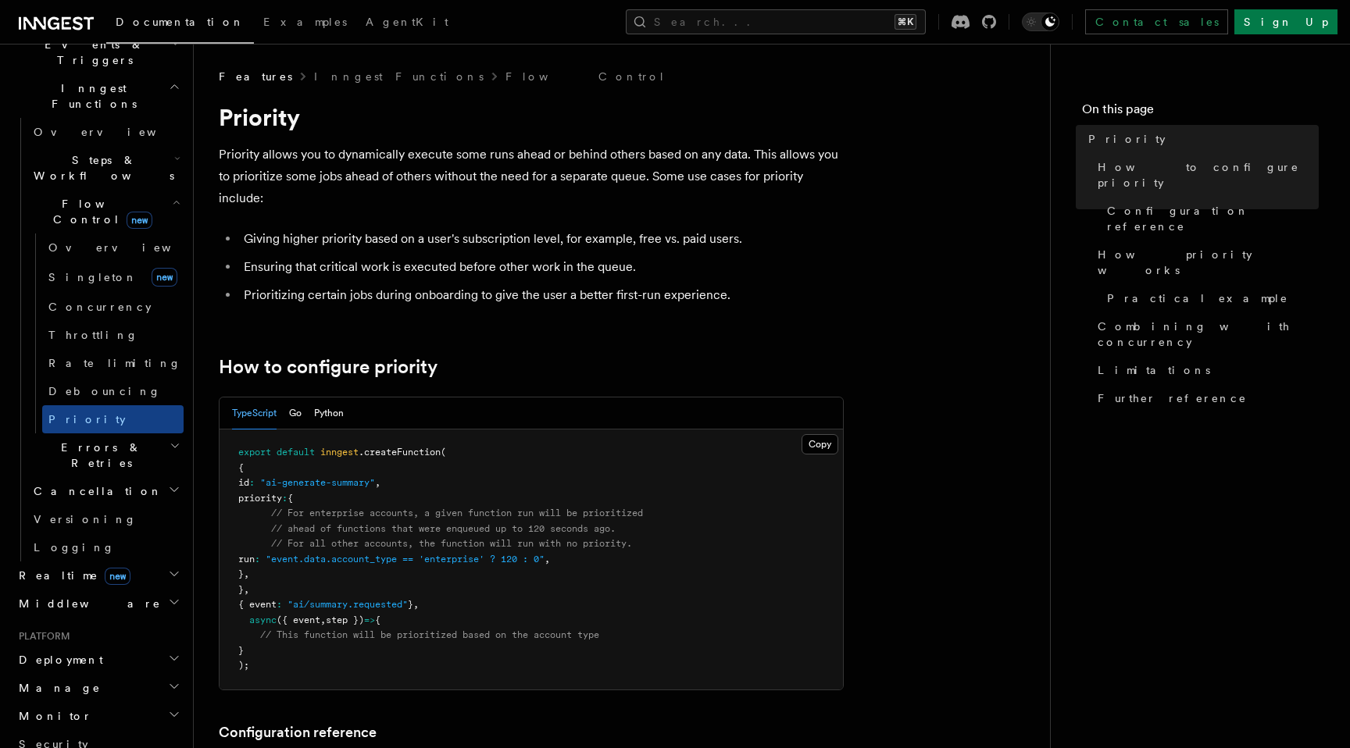
click at [134, 434] on h2 "Errors & Retries" at bounding box center [105, 456] width 156 height 44
click at [125, 477] on link "Overview" at bounding box center [112, 491] width 141 height 28
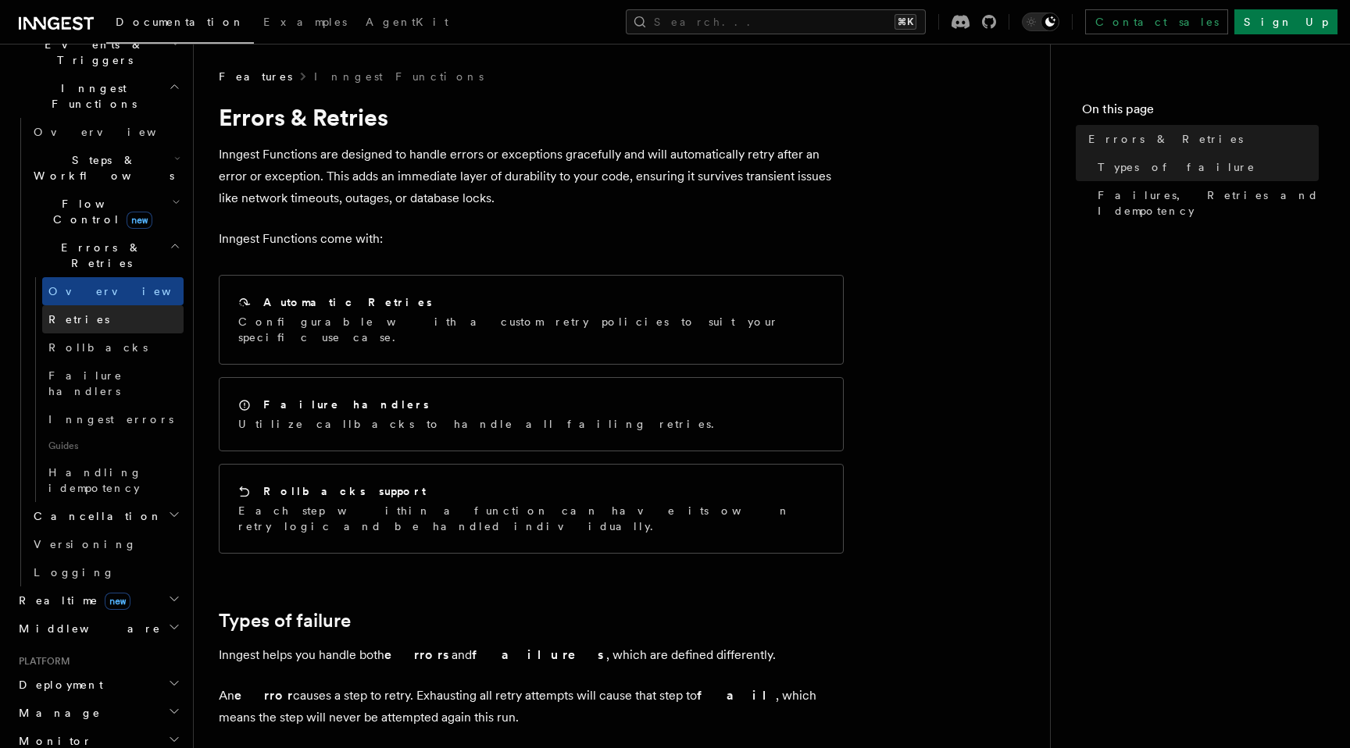
click at [130, 305] on link "Retries" at bounding box center [112, 319] width 141 height 28
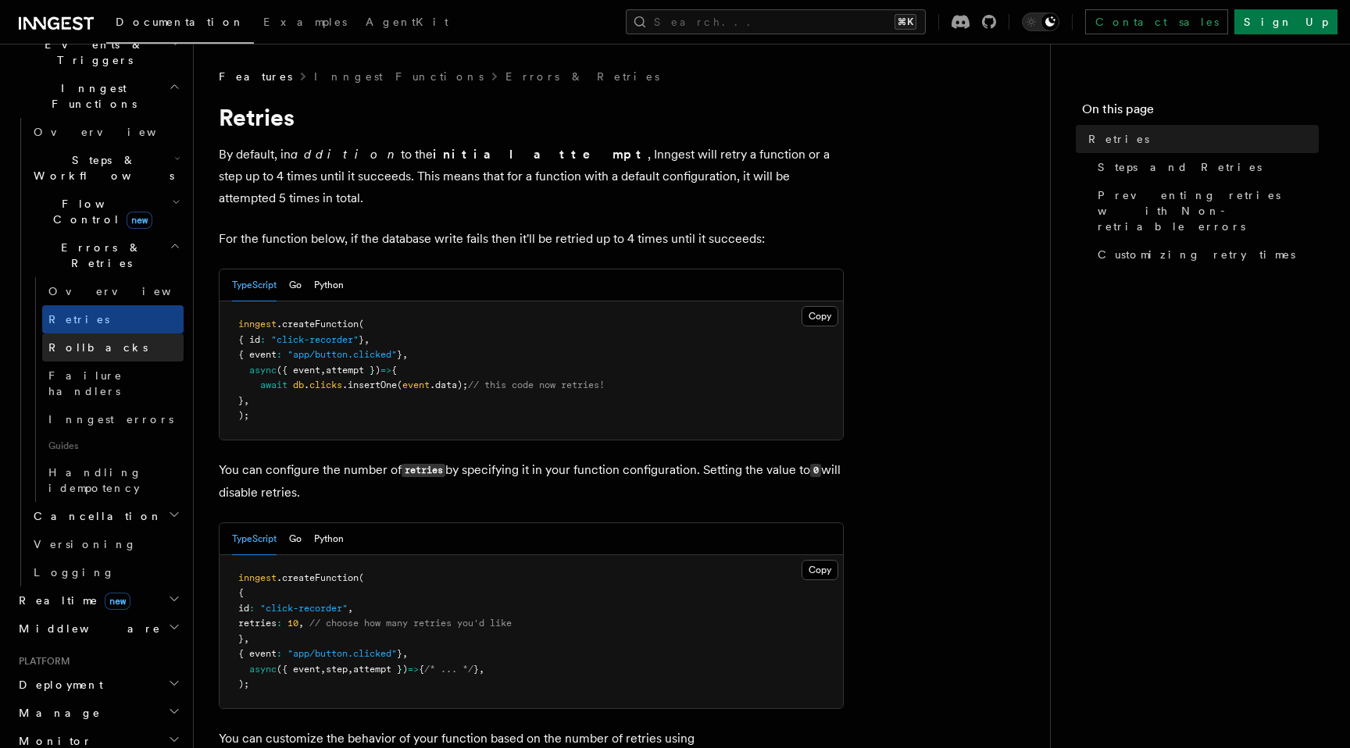
click at [132, 334] on link "Rollbacks" at bounding box center [112, 348] width 141 height 28
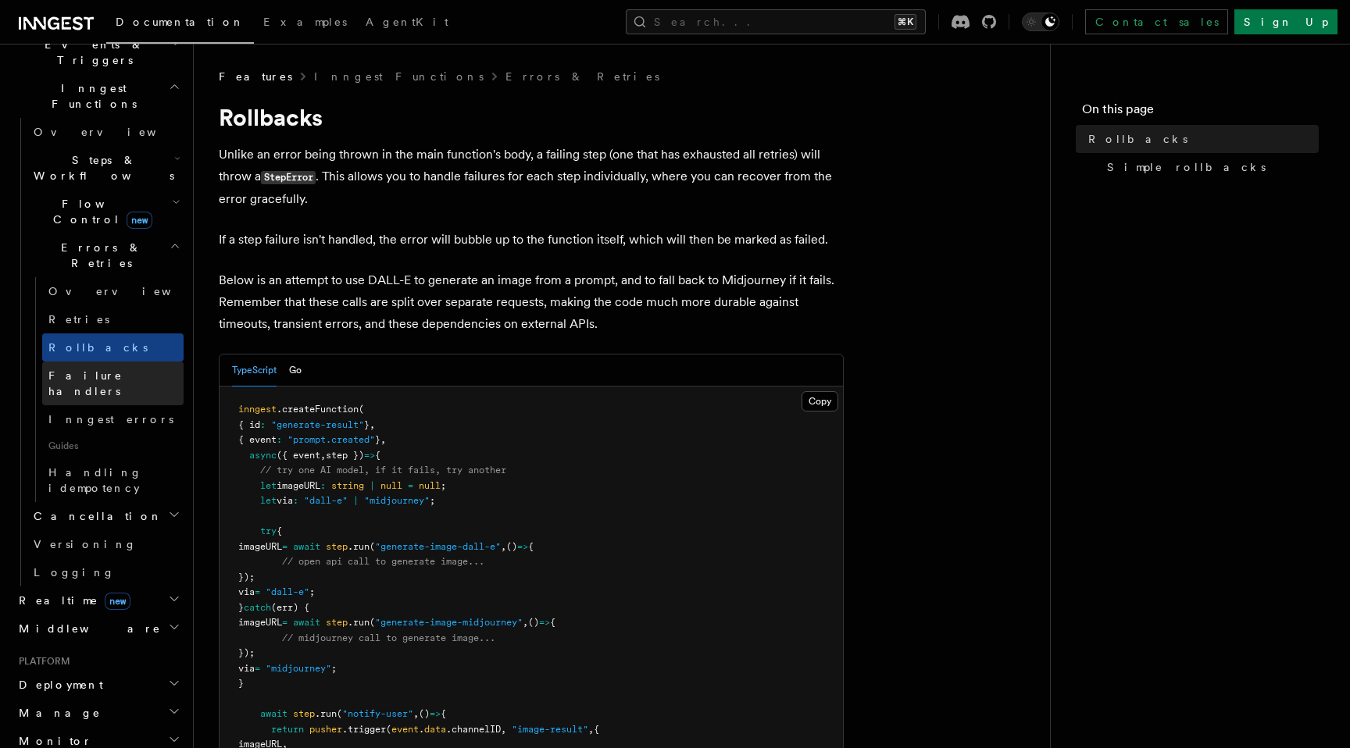
click at [130, 362] on link "Failure handlers" at bounding box center [112, 384] width 141 height 44
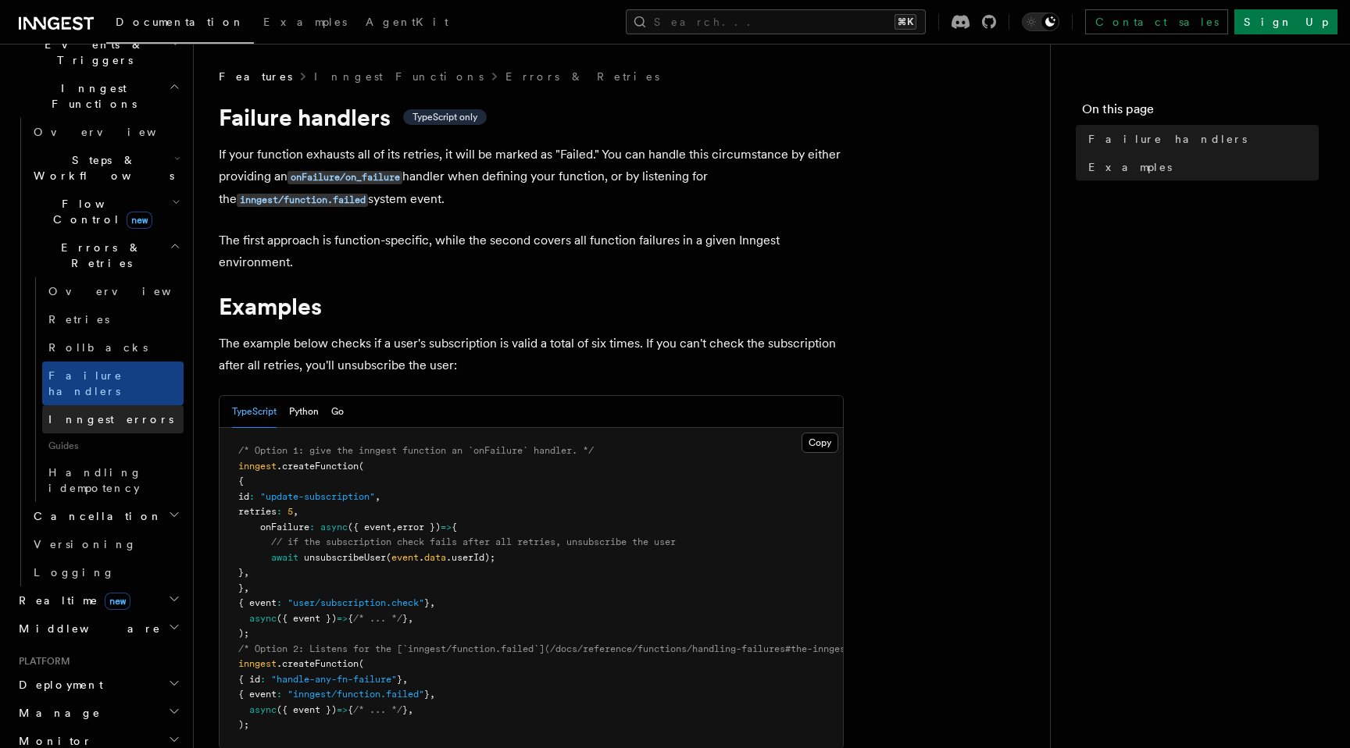
click at [130, 405] on link "Inngest errors" at bounding box center [112, 419] width 141 height 28
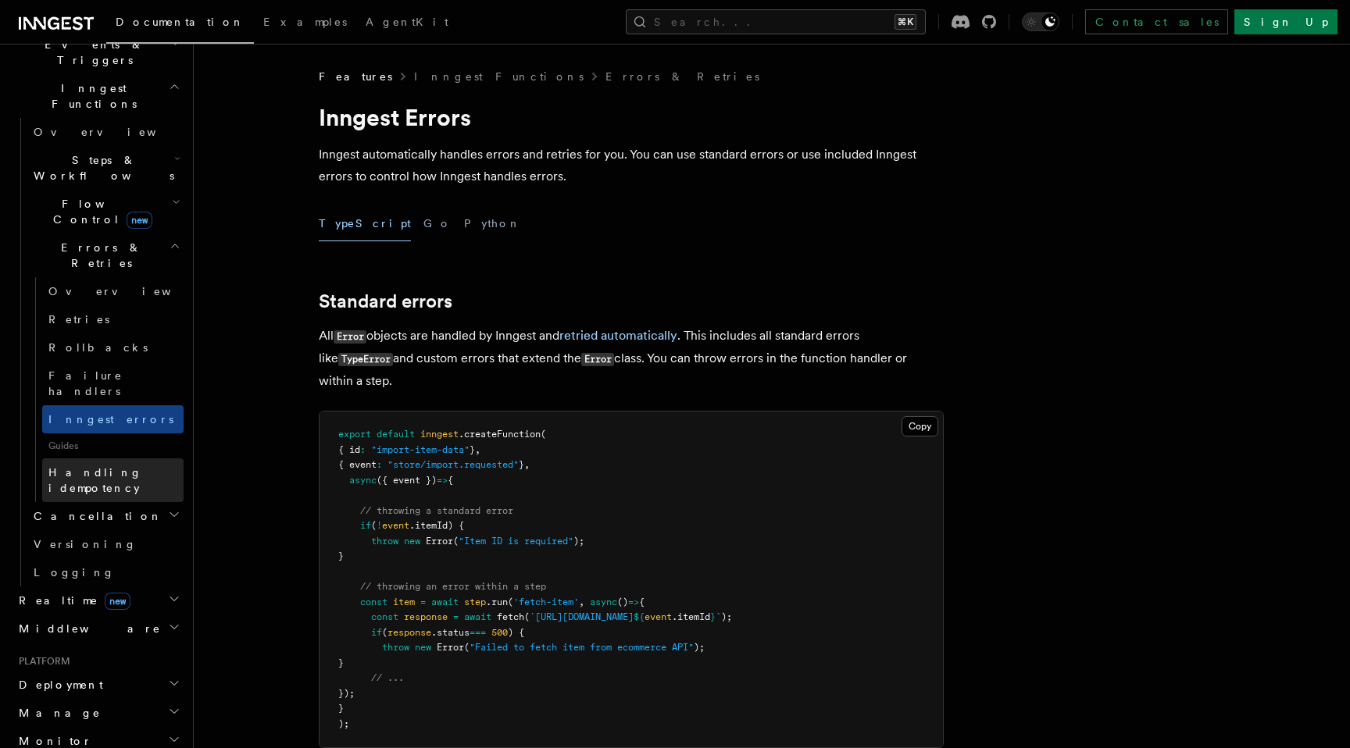
click at [129, 466] on span "Handling idempotency" at bounding box center [95, 480] width 94 height 28
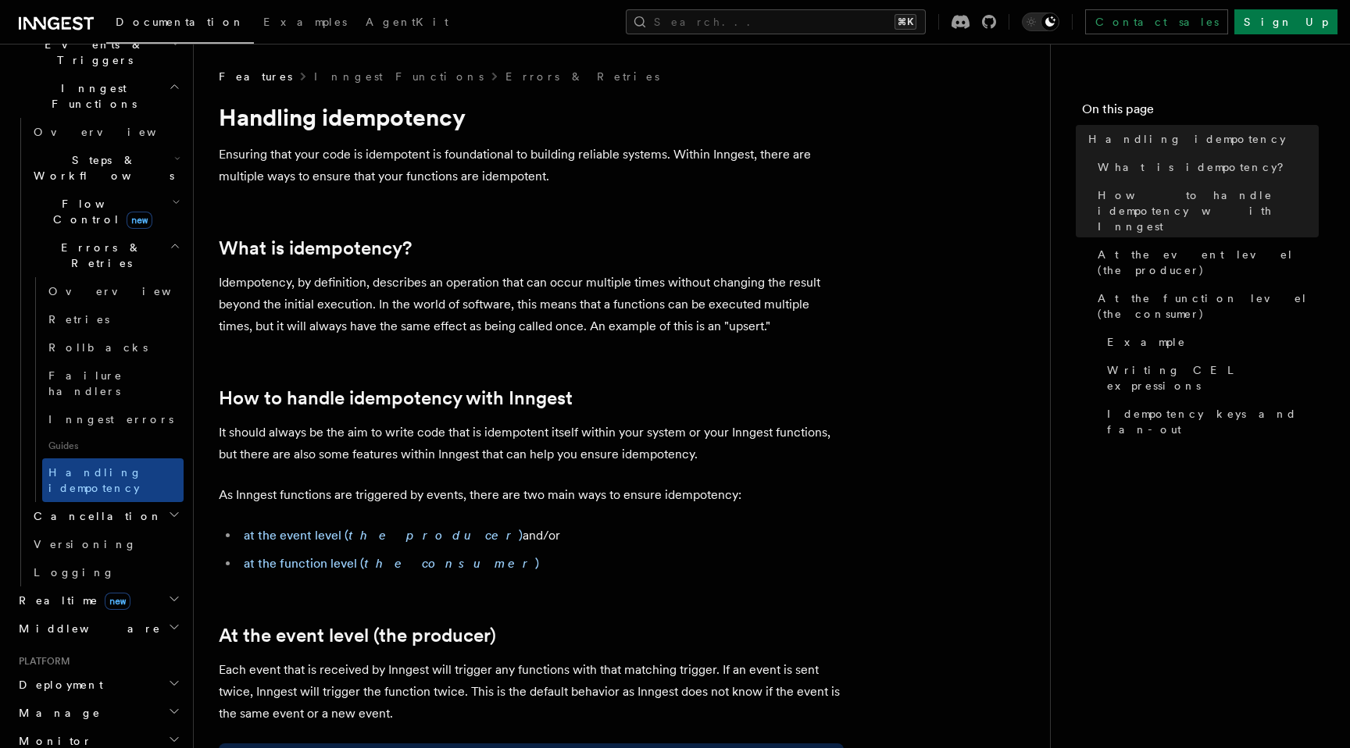
click at [124, 502] on h2 "Cancellation" at bounding box center [105, 516] width 156 height 28
click at [104, 746] on h2 "Realtime new" at bounding box center [97, 760] width 171 height 28
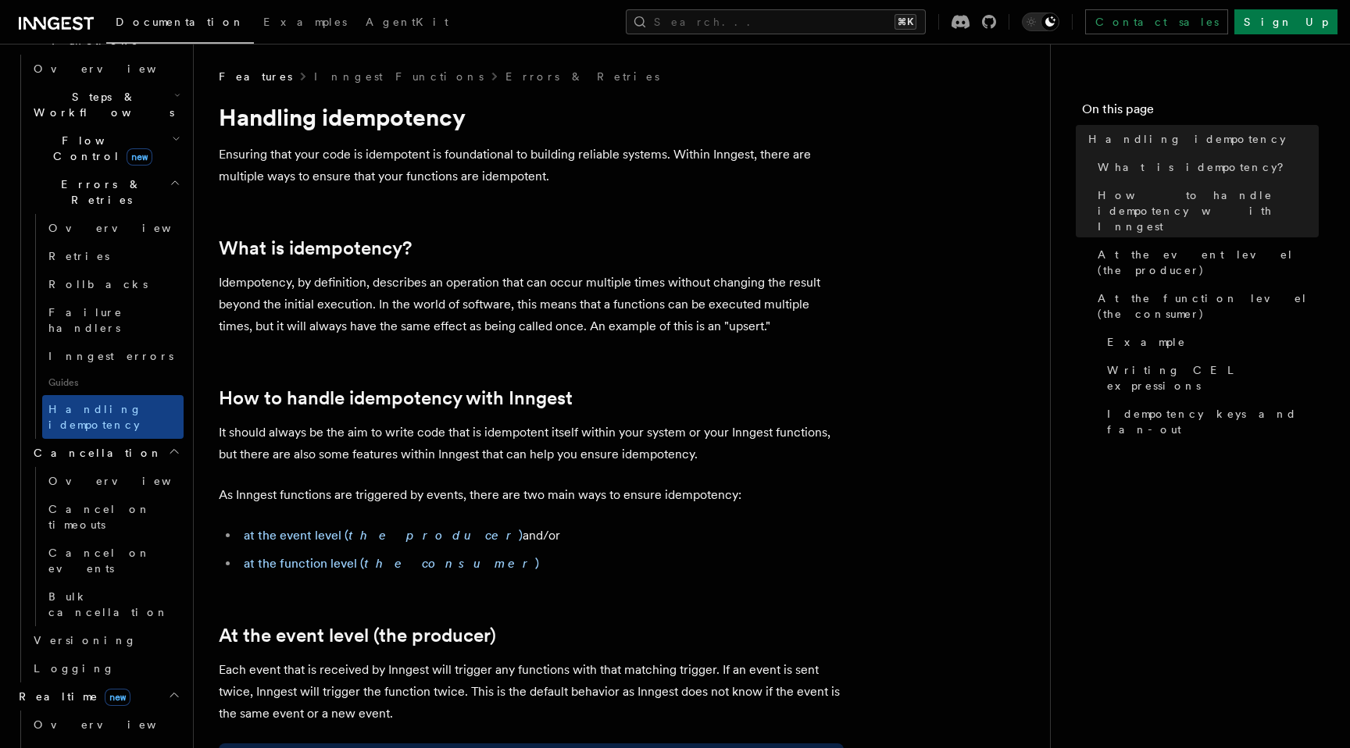
scroll to position [529, 0]
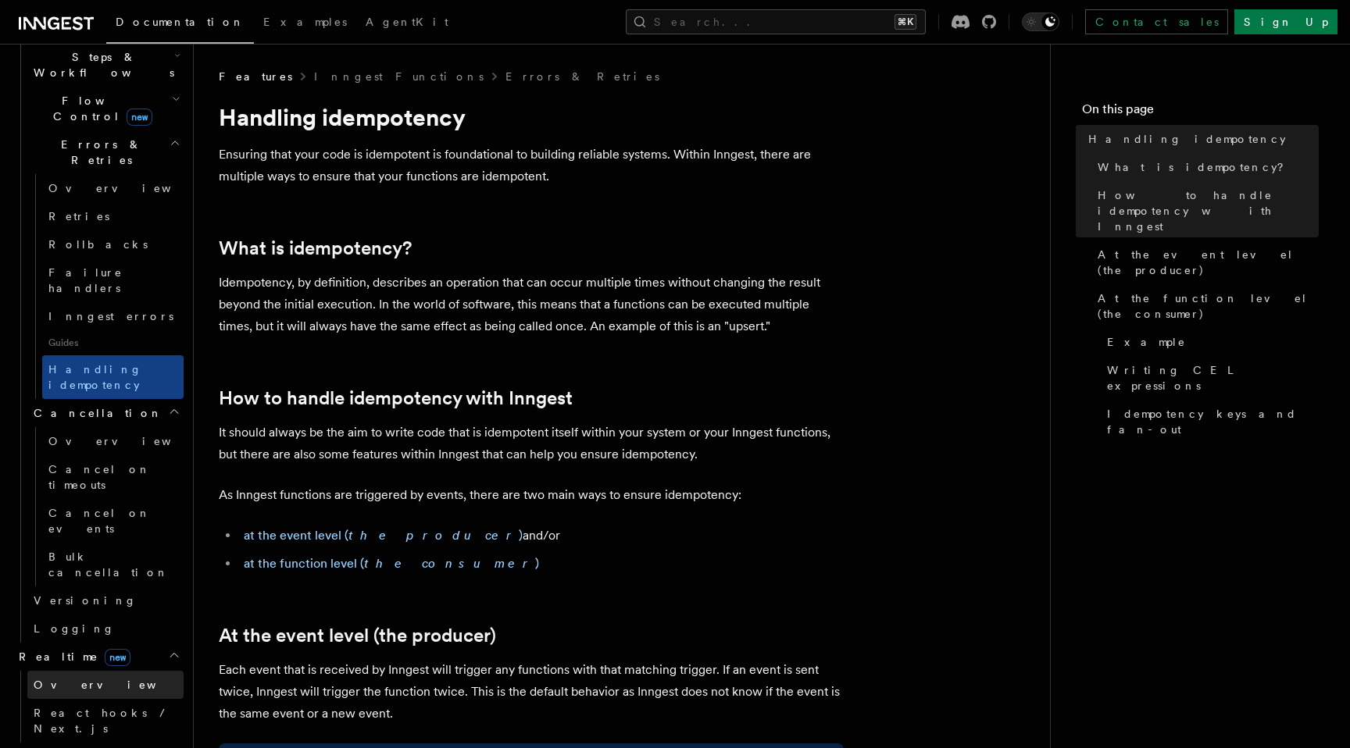
click at [95, 671] on link "Overview" at bounding box center [105, 685] width 156 height 28
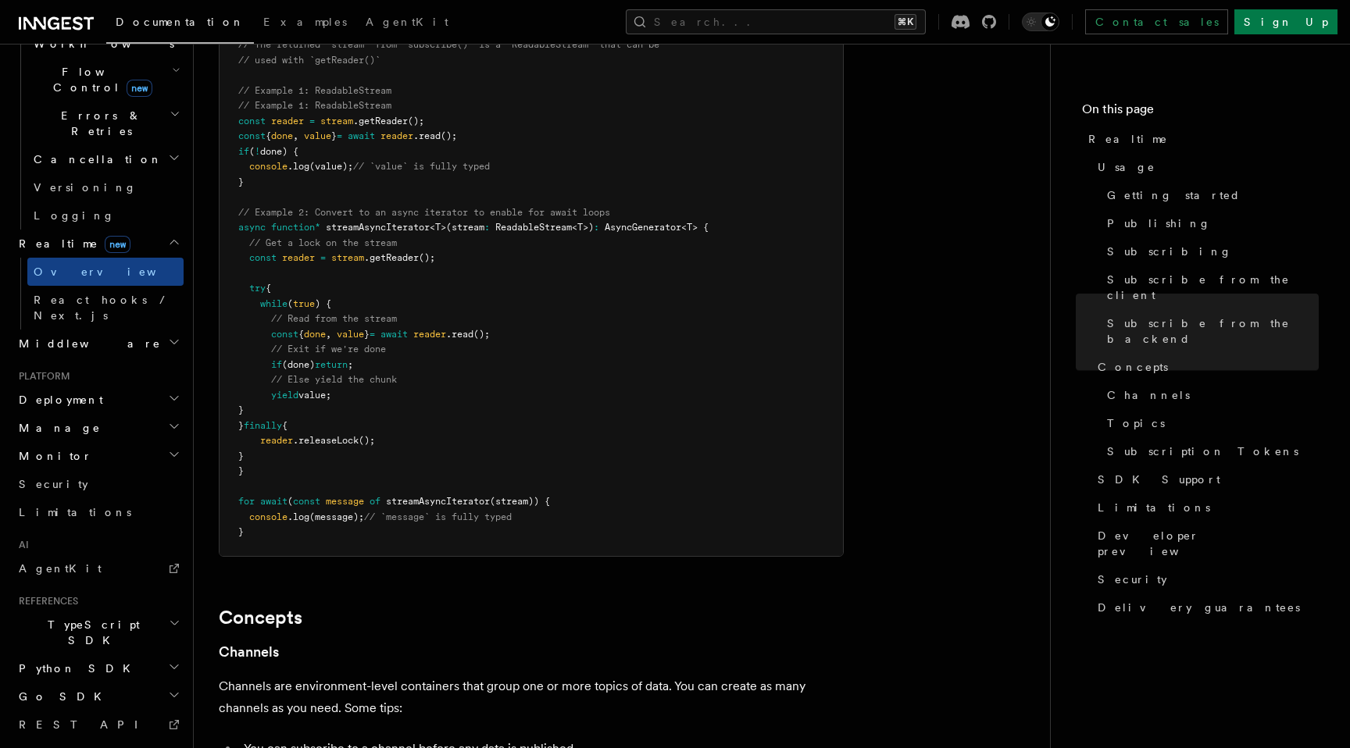
scroll to position [3490, 0]
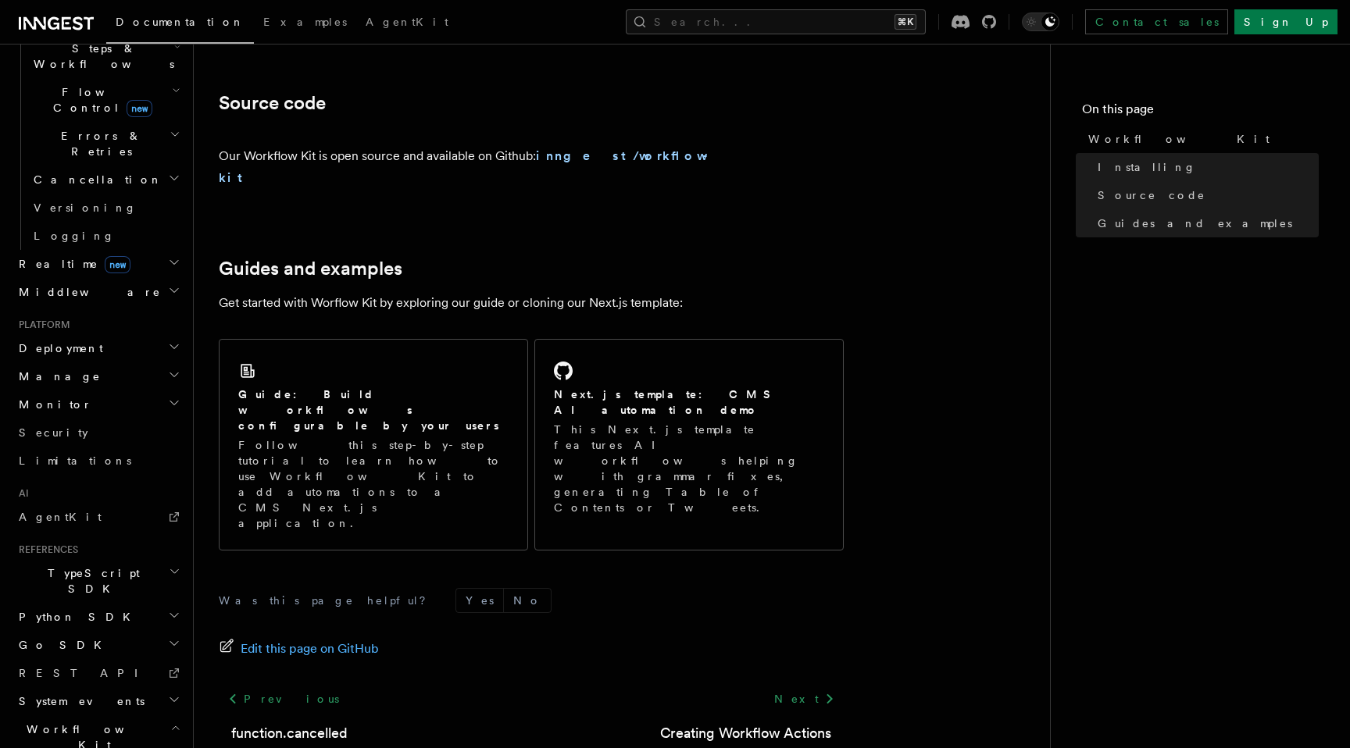
scroll to position [530, 0]
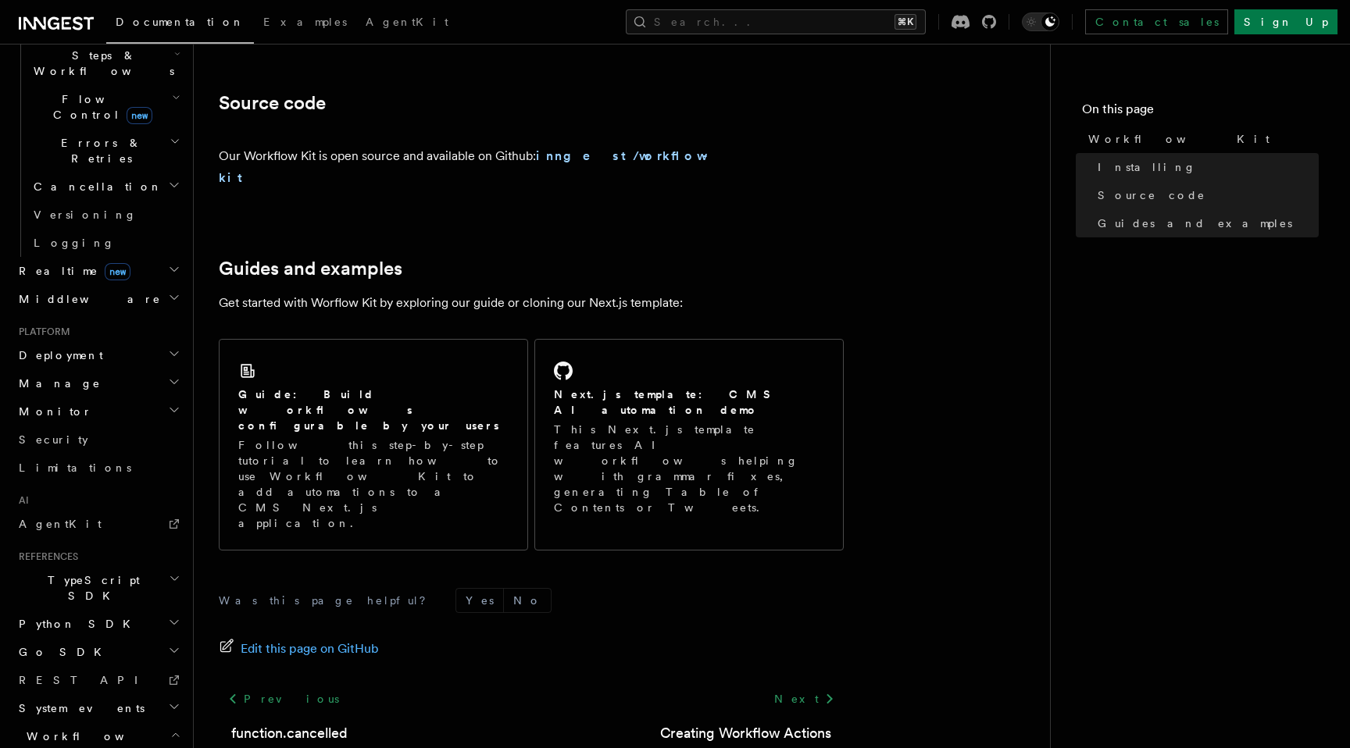
click at [134, 694] on h2 "System events" at bounding box center [97, 708] width 171 height 28
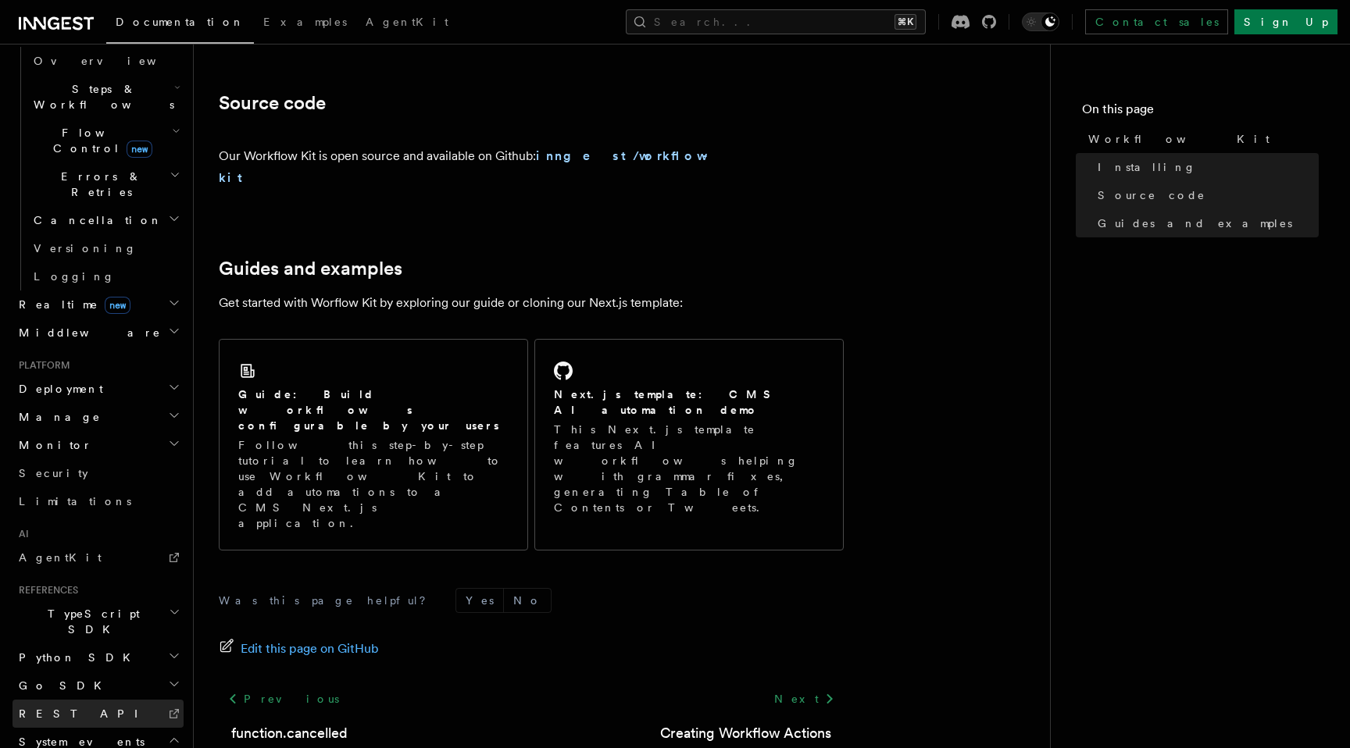
scroll to position [494, 0]
click at [115, 547] on link "AgentKit" at bounding box center [97, 561] width 171 height 28
